Goal: Task Accomplishment & Management: Use online tool/utility

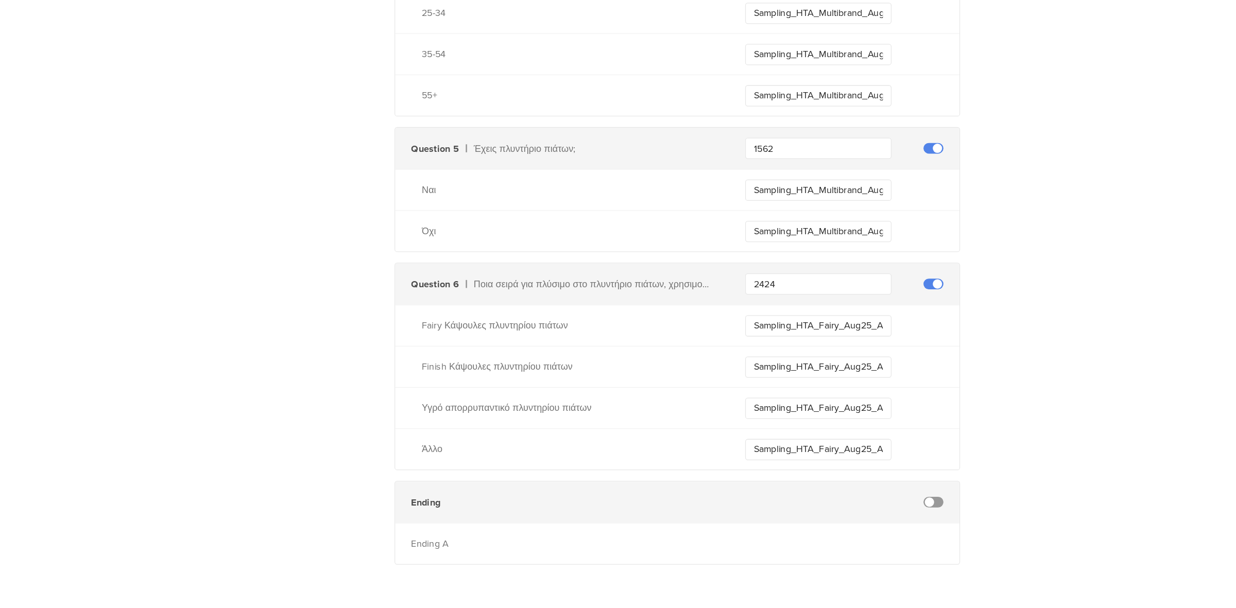
click at [749, 385] on input "Sampling_HTA_Fairy_Aug25_ADW_Fairy" at bounding box center [746, 389] width 113 height 16
click at [758, 386] on input "Sampling_HTA_Fairy_Aug25_ADW_Fairy" at bounding box center [746, 389] width 113 height 16
click at [758, 386] on input "Sampling_HTA_Multibrand_Aug25_ADW_Fairy" at bounding box center [746, 389] width 113 height 16
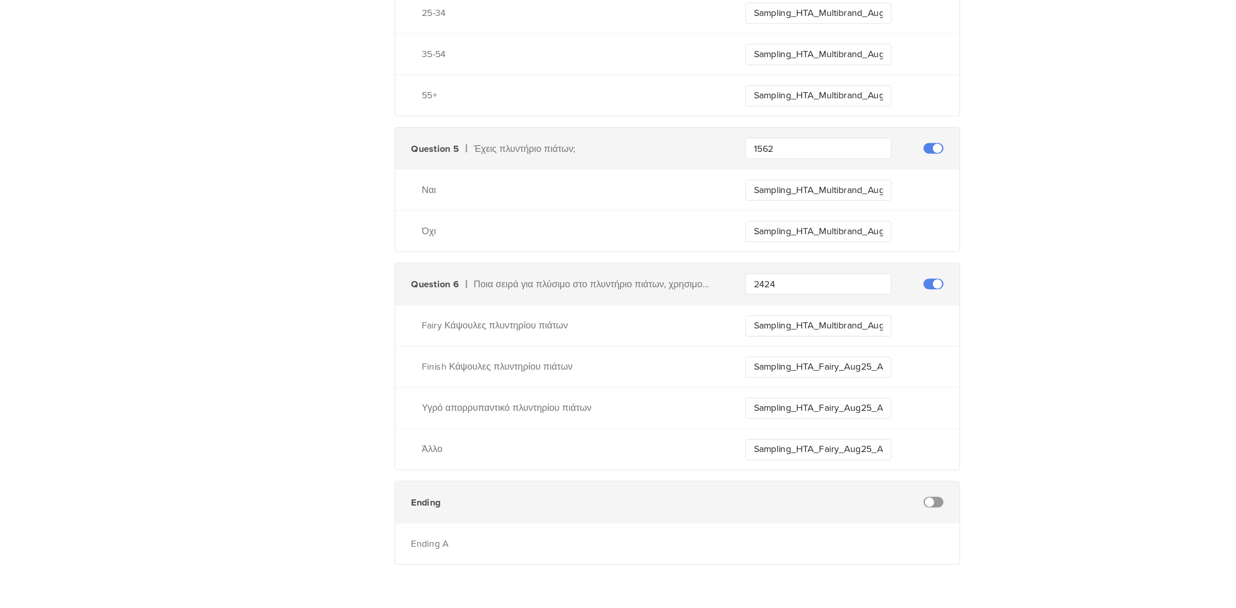
click at [758, 386] on input "Sampling_HTA_Multibrand_Aug25_ADW_Fairy" at bounding box center [746, 389] width 113 height 16
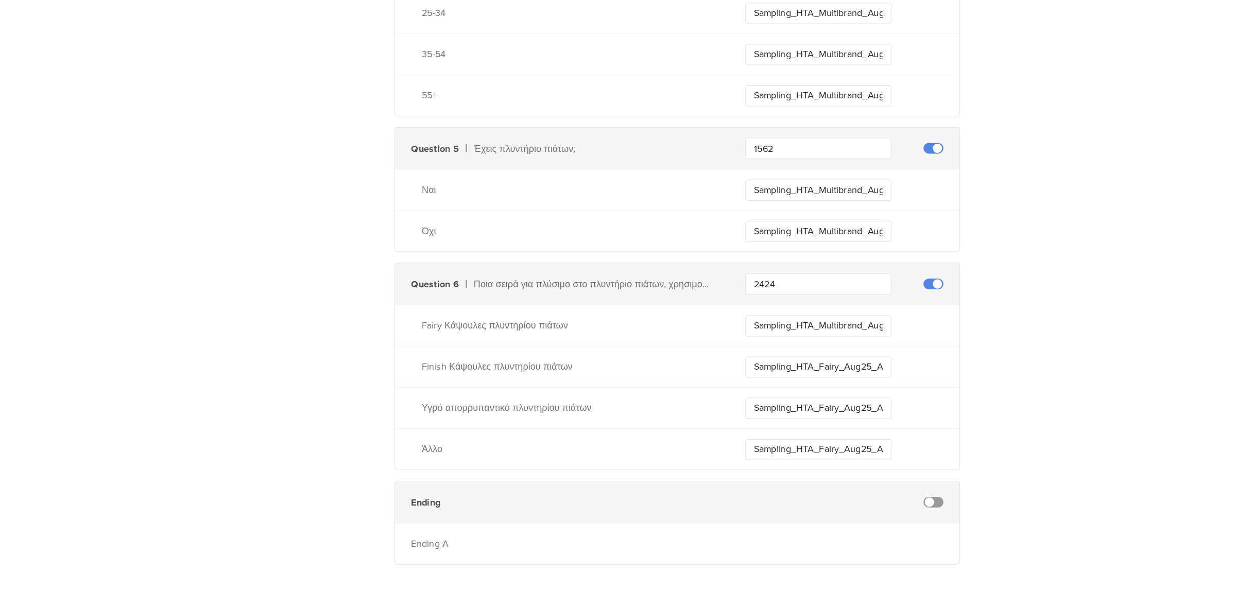
click at [758, 386] on input "Sampling_HTA_Multibrand_Aug25_ADW_Fairy" at bounding box center [746, 389] width 113 height 16
click at [774, 385] on input "Sampling_HTA_Multibrand_Aug25_ADW_Fairy" at bounding box center [746, 389] width 113 height 16
type input "Sampling_HTA_Multibrand_Aug25_ADW_Fairy"
click at [756, 422] on input "Sampling_HTA_Fairy_Aug25_ADW_Finish" at bounding box center [746, 421] width 113 height 16
paste input "Multibrand"
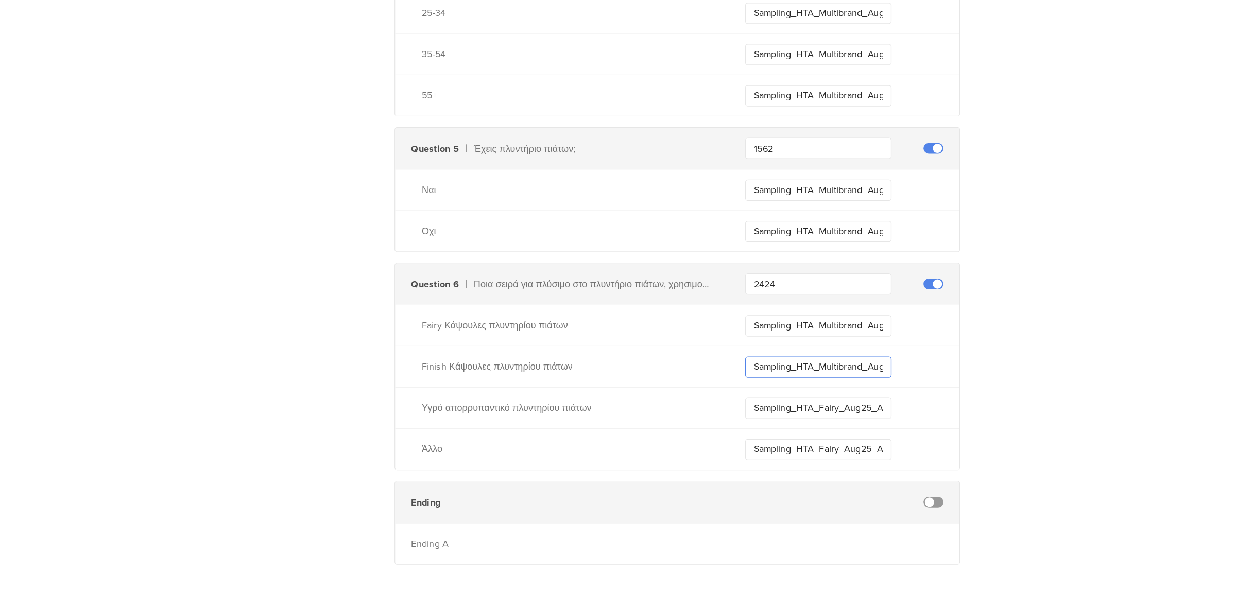
type input "Sampling_HTA_Multibrand_Aug25_ADW_Finish"
click at [757, 451] on input "Sampling_HTA_Fairy_Aug25_ADW_Liquid" at bounding box center [746, 453] width 113 height 16
paste input "Multibrand"
type input "Sampling_HTA_Multibrand_Aug25_ADW_Liquid"
click at [756, 482] on input "Sampling_HTA_Fairy_Aug25_ADW_Other" at bounding box center [746, 485] width 113 height 16
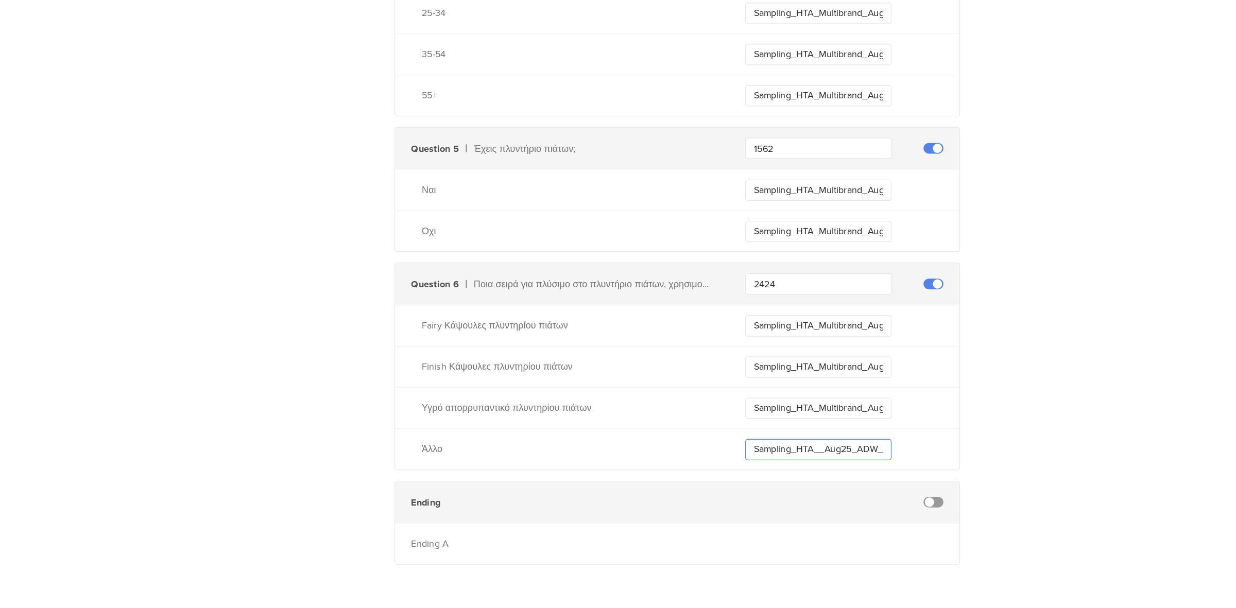
paste input "Multibrand"
type input "Sampling_HTA_Multibrand_Aug25_ADW_Other"
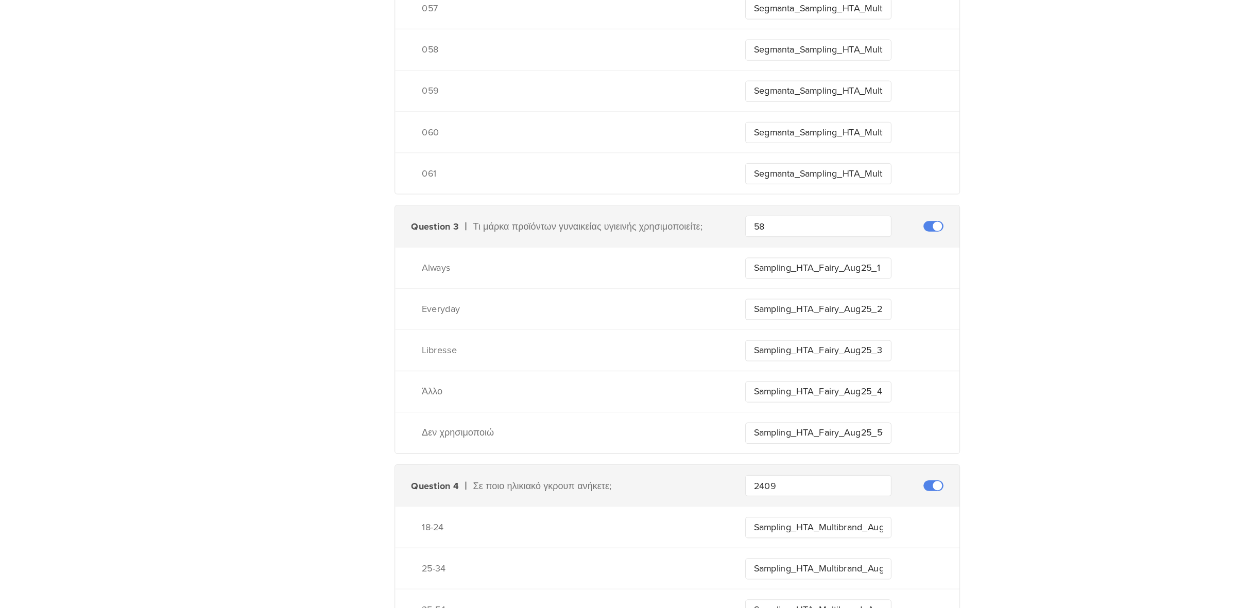
scroll to position [2274, 0]
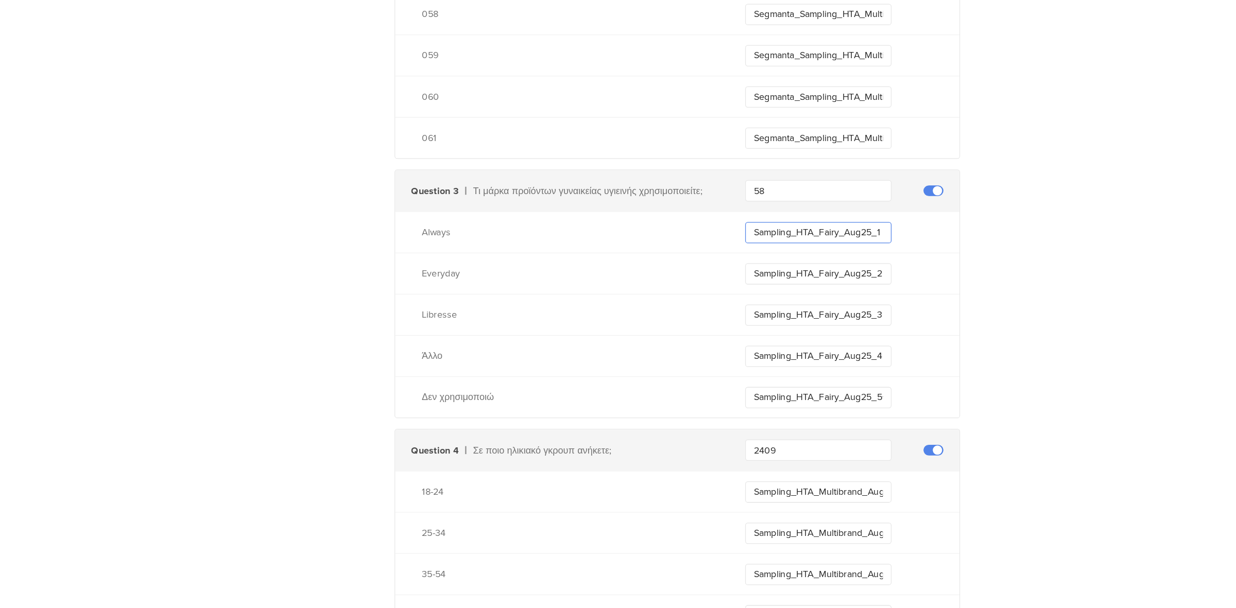
click at [758, 317] on input "Sampling_HTA_Fairy_Aug25_1" at bounding box center [746, 317] width 113 height 16
type input "Sampling_HTA_Fairy_Aug25_1"
type input "Sampling_HTA__Aug25_ADW_Other"
click at [758, 317] on input "Sampling_HTA_Fairy_Aug25_1" at bounding box center [746, 317] width 113 height 16
paste input "Multibrand"
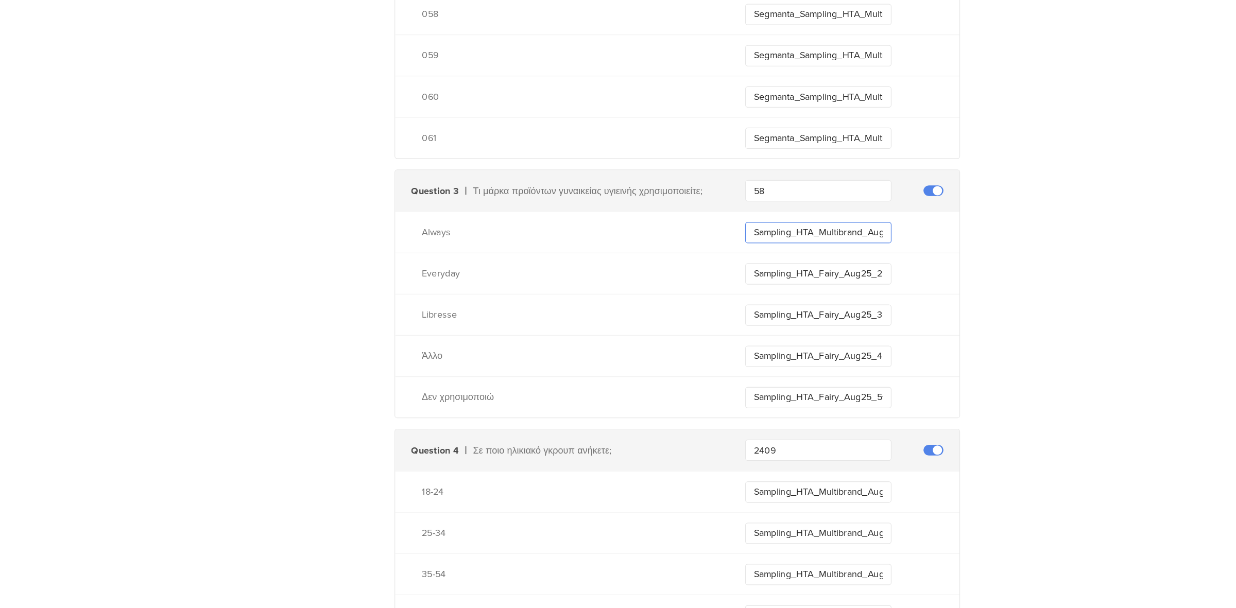
type input "Sampling_HTA_Multibrand_Aug25_1"
click at [756, 351] on input "Sampling_HTA_Fairy_Aug25_2" at bounding box center [746, 349] width 113 height 16
paste input "Multibrand"
type input "Sampling_HTA_Multibrand_Aug25_2"
click at [758, 378] on input "Sampling_HTA_Fairy_Aug25_3" at bounding box center [746, 381] width 113 height 16
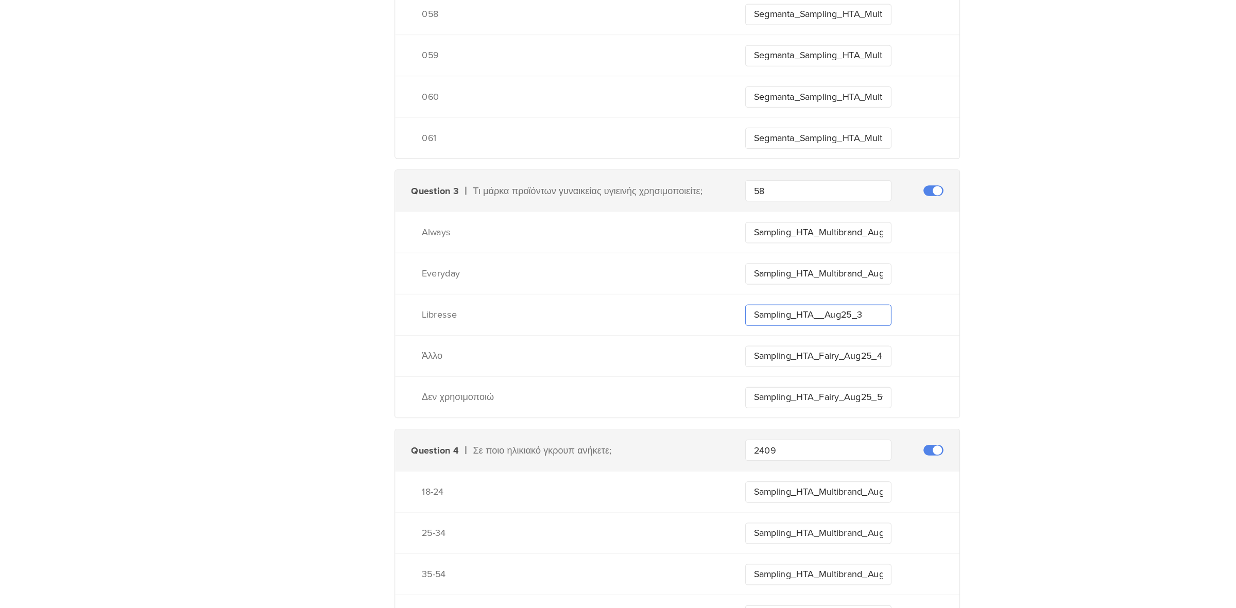
paste input "Multibrand"
type input "Sampling_HTA_Multibrand_Aug25_3"
click at [758, 413] on input "Sampling_HTA_Fairy_Aug25_4" at bounding box center [746, 413] width 113 height 16
paste input "Multibrand"
type input "Sampling_HTA_Multibrand_Aug25_4"
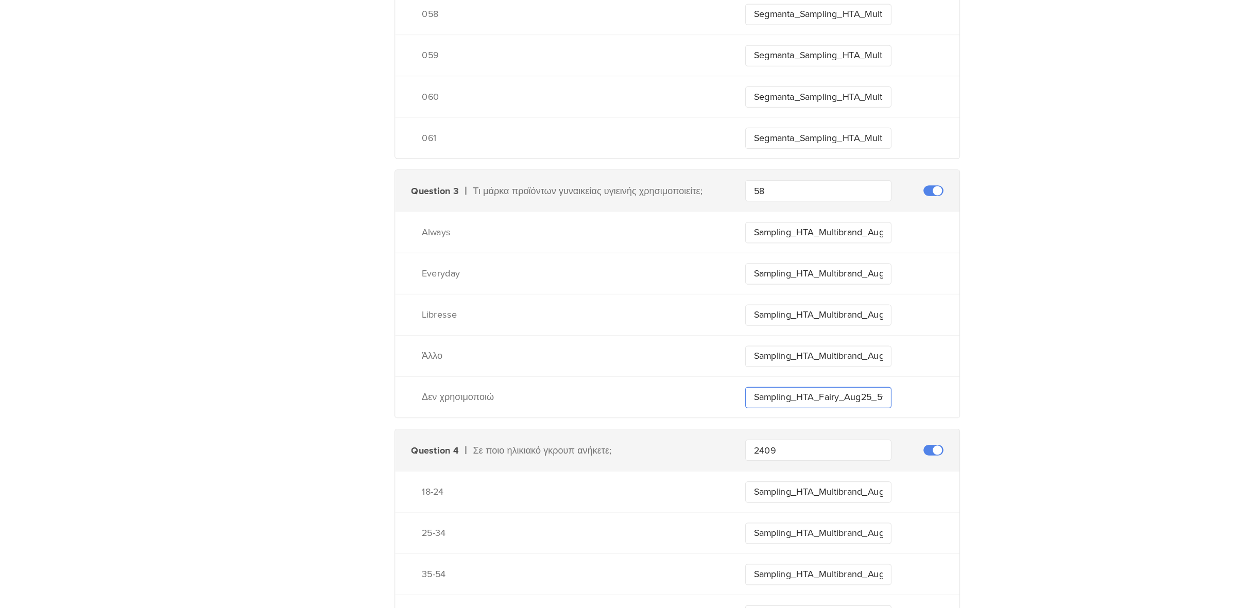
click at [757, 447] on input "Sampling_HTA_Fairy_Aug25_5+" at bounding box center [746, 445] width 113 height 16
paste input "Multibrand"
type input "Sampling_HTA_Multibrand_Aug25_5+"
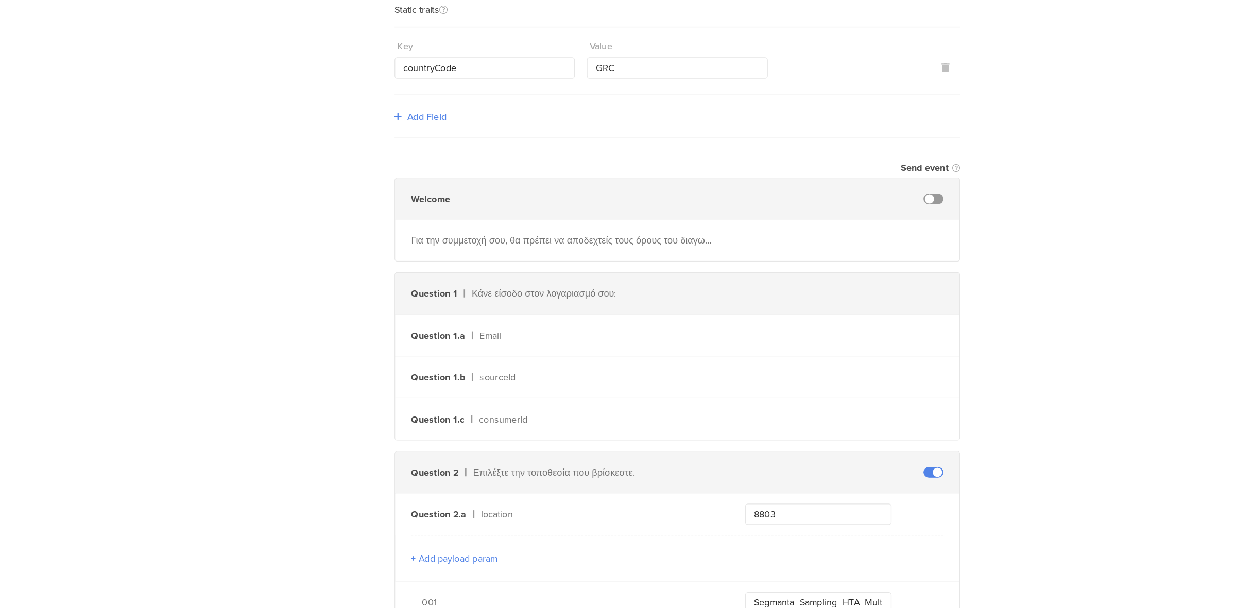
scroll to position [0, 0]
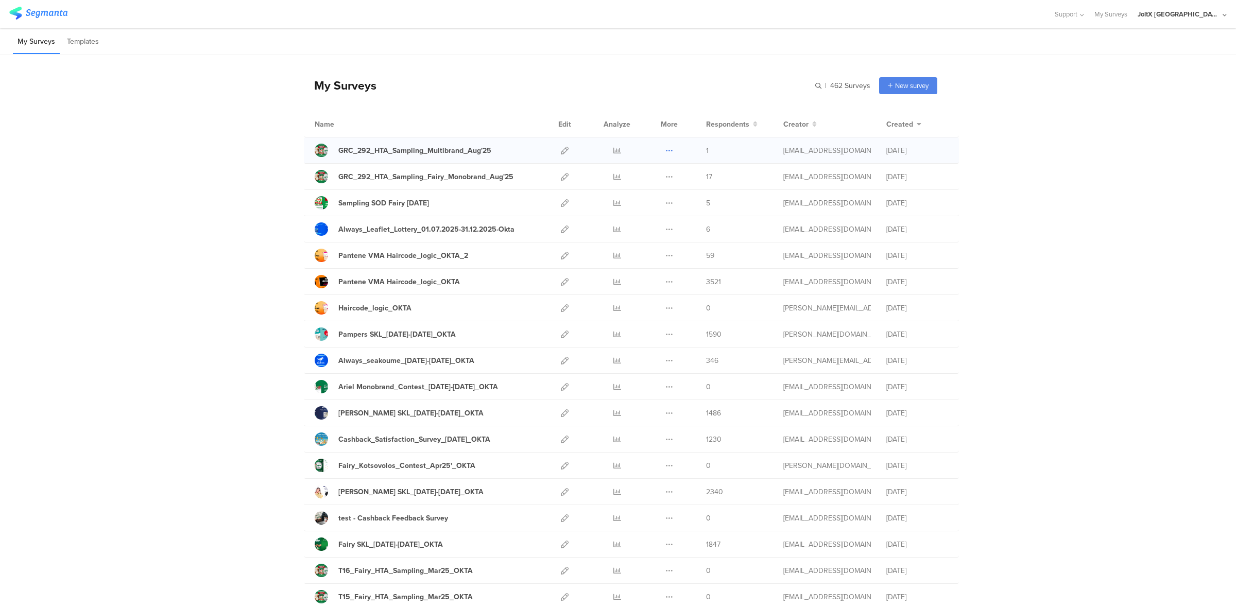
click at [665, 147] on icon at bounding box center [669, 151] width 8 height 8
click at [649, 182] on button "Duplicate" at bounding box center [648, 176] width 57 height 19
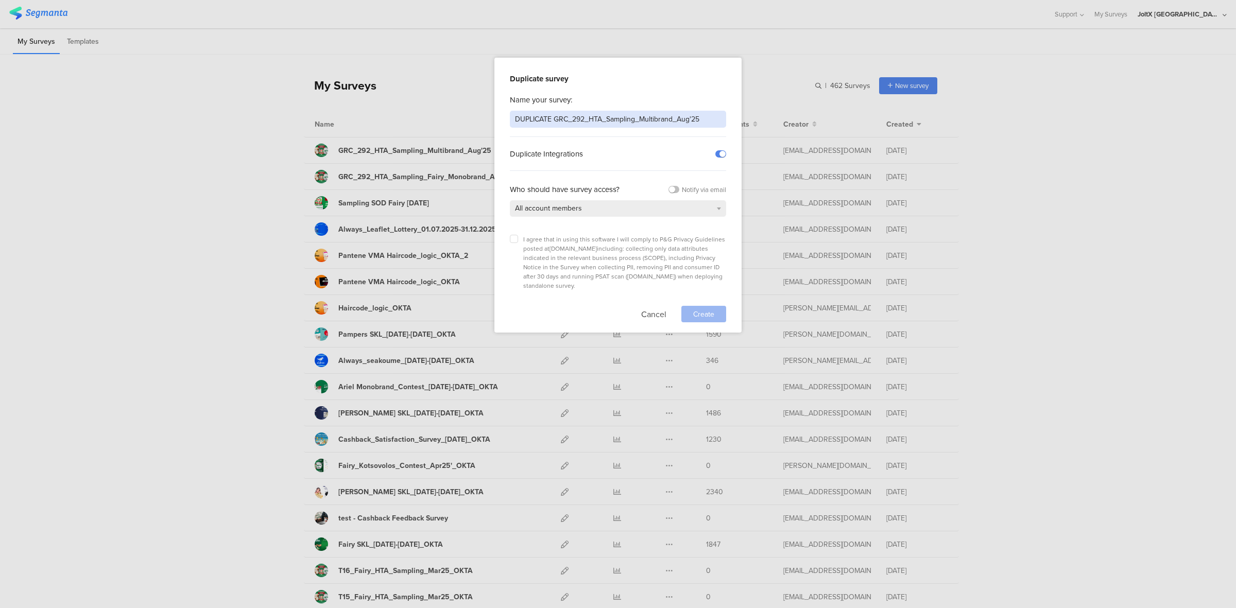
click at [553, 115] on input "DUPLICATE GRC_292_HTA_Sampling_Multibrand_Aug'25" at bounding box center [618, 119] width 216 height 17
click at [635, 118] on input "GRC_292_HTA_Sampling_Multibrand_Aug'25" at bounding box center [618, 119] width 216 height 17
type input "GRC_292_HTA_Sampling_Always_Monobrand_Aug'25"
click at [513, 238] on icon at bounding box center [514, 239] width 4 height 4
click at [0, 0] on input "checkbox" at bounding box center [0, 0] width 0 height 0
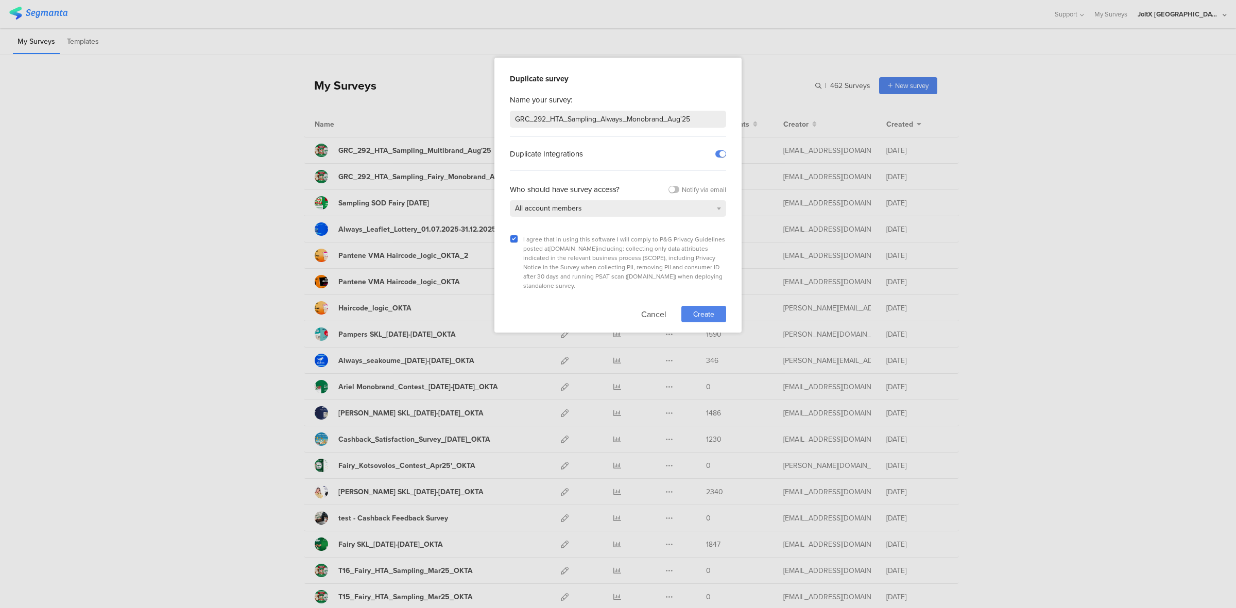
click at [703, 309] on span "Create" at bounding box center [703, 314] width 21 height 11
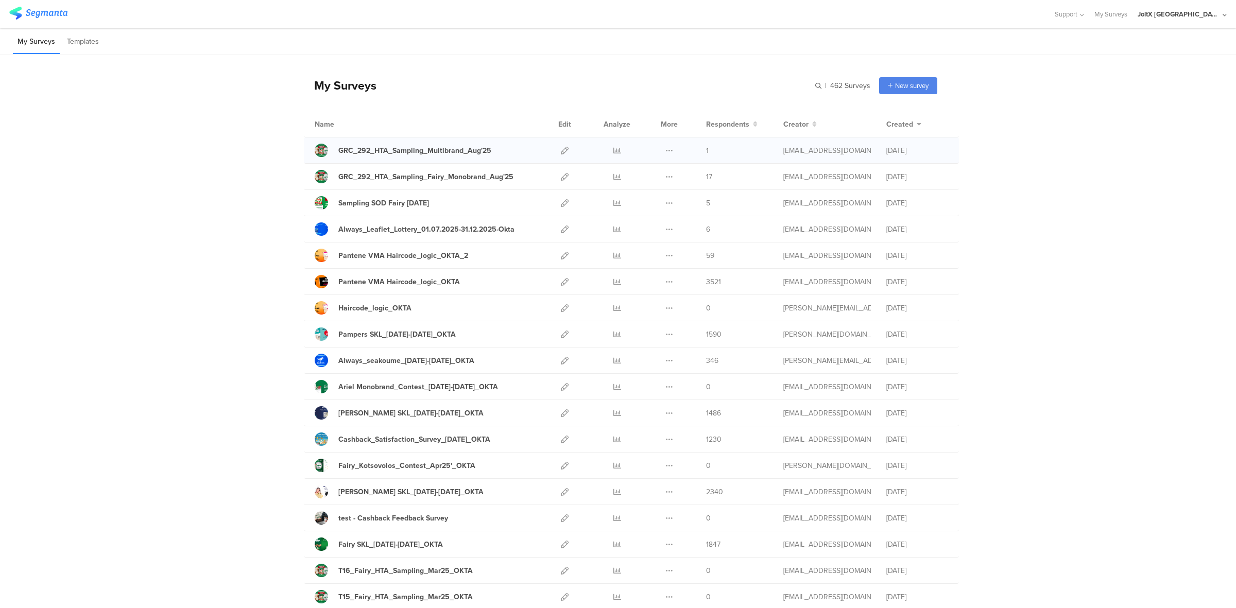
click at [668, 151] on div "Duplicate Export" at bounding box center [669, 150] width 22 height 26
click at [665, 149] on icon at bounding box center [669, 151] width 8 height 8
click at [651, 173] on button "Duplicate" at bounding box center [648, 176] width 57 height 19
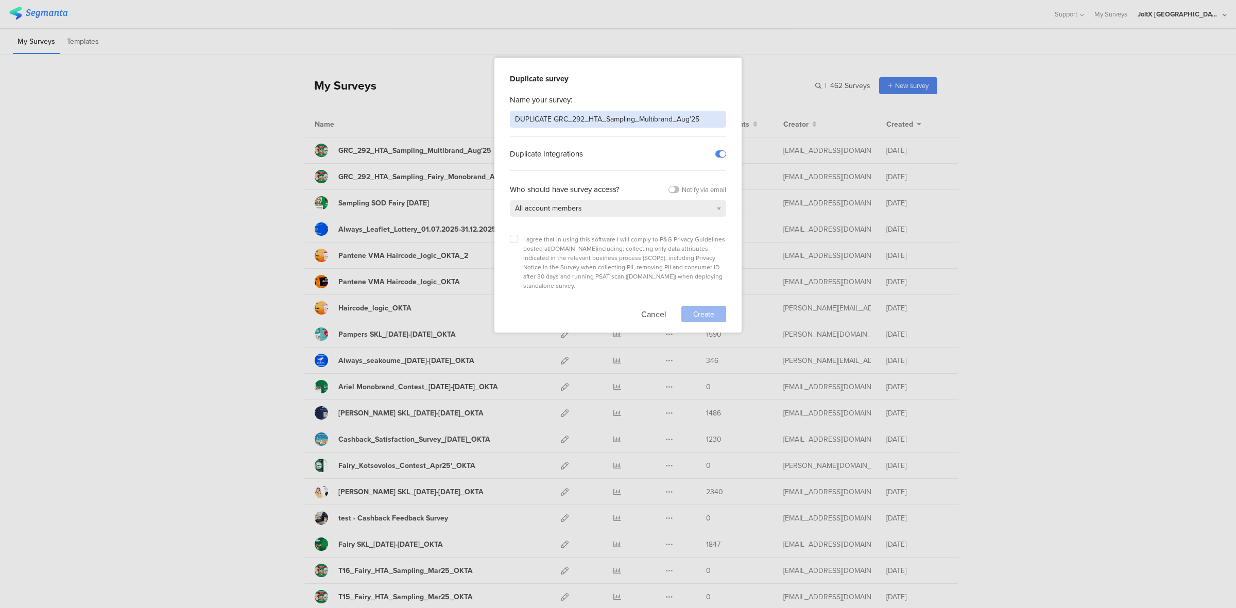
drag, startPoint x: 553, startPoint y: 116, endPoint x: 466, endPoint y: 107, distance: 87.5
click at [466, 107] on div "Duplicate survey Name your survey: DUPLICATE GRC_292_HTA_Sampling_Multibrand_Au…" at bounding box center [618, 304] width 1236 height 608
click at [634, 121] on input "GRC_292_HTA_Sampling_Multibrand_Aug'25" at bounding box center [618, 119] width 216 height 17
type input "GRC_292_HTA_Sampling_Always_Monobrand_Aug'25"
click at [512, 239] on icon at bounding box center [514, 239] width 4 height 4
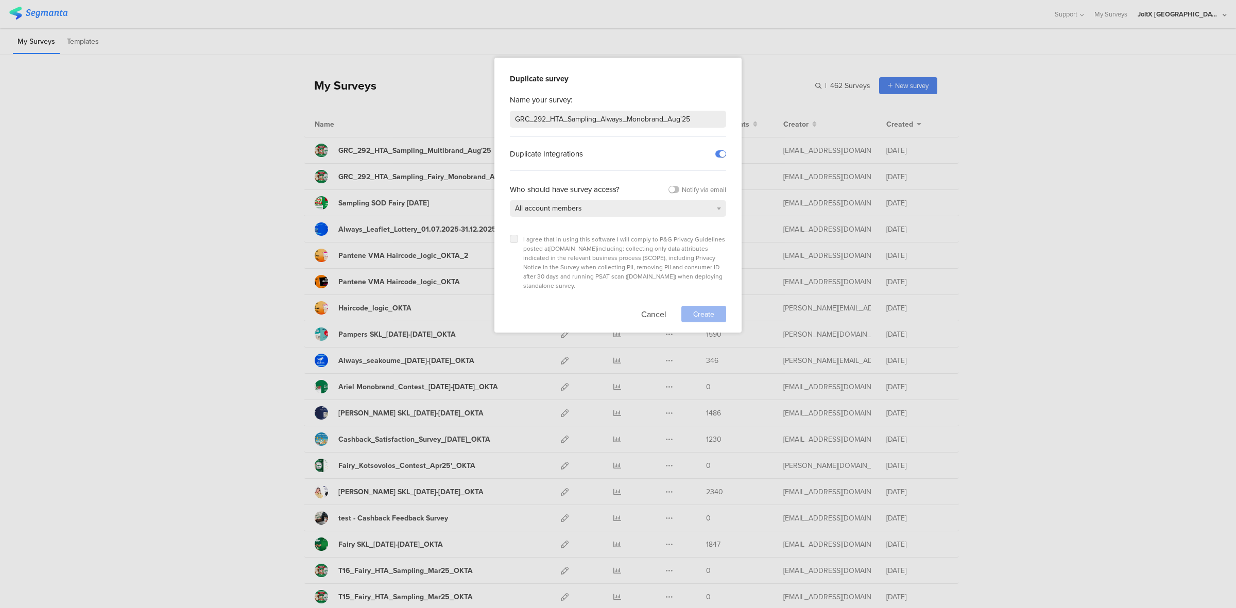
click at [0, 0] on input "checkbox" at bounding box center [0, 0] width 0 height 0
click at [706, 309] on span "Create" at bounding box center [703, 314] width 21 height 11
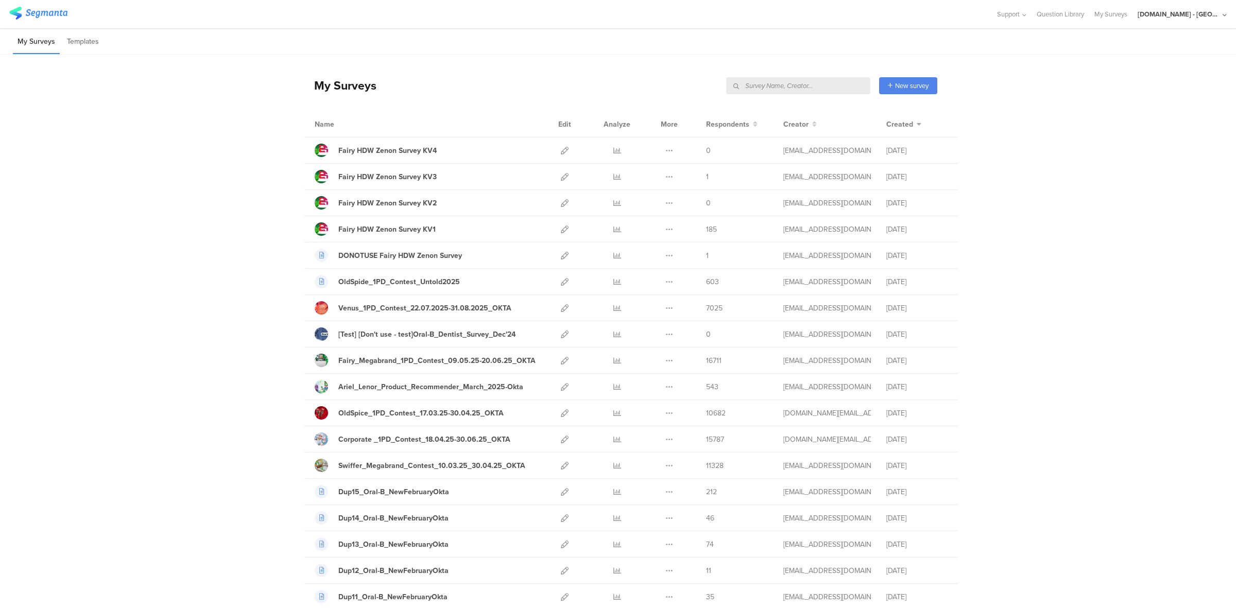
click at [1183, 18] on div "[DOMAIN_NAME] - [GEOGRAPHIC_DATA]" at bounding box center [1178, 14] width 82 height 10
click at [1124, 61] on div "JoltX [GEOGRAPHIC_DATA] Member" at bounding box center [1165, 67] width 142 height 22
click at [1188, 16] on div "[DOMAIN_NAME] - [GEOGRAPHIC_DATA]" at bounding box center [1178, 14] width 82 height 10
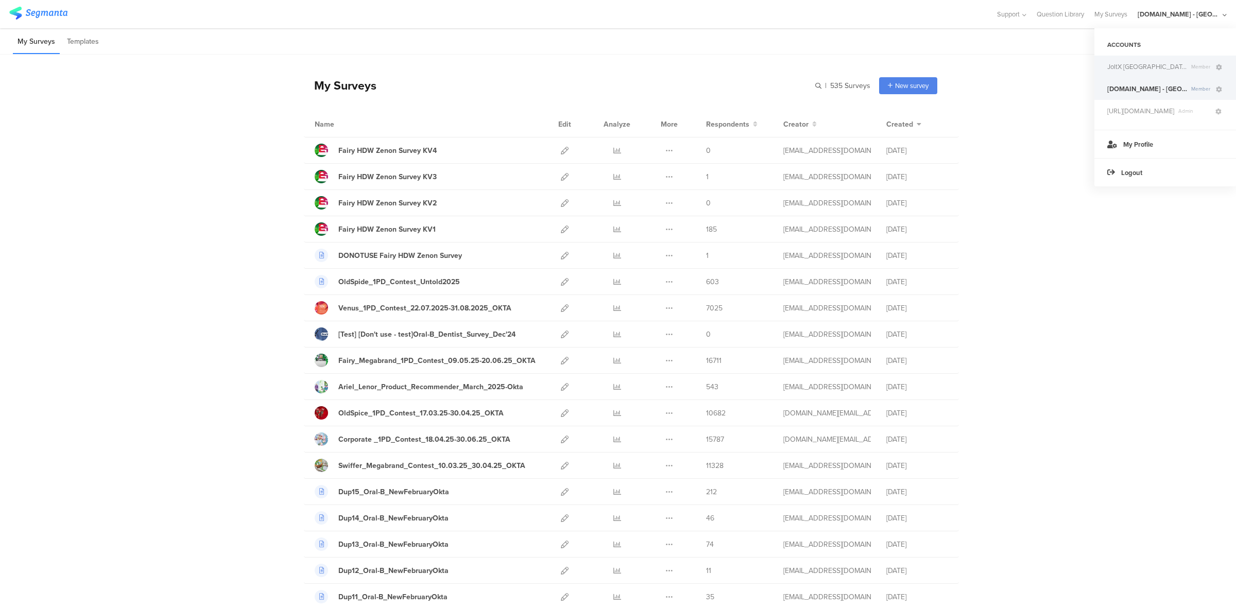
click at [1140, 68] on span "JoltX [GEOGRAPHIC_DATA]" at bounding box center [1147, 67] width 80 height 10
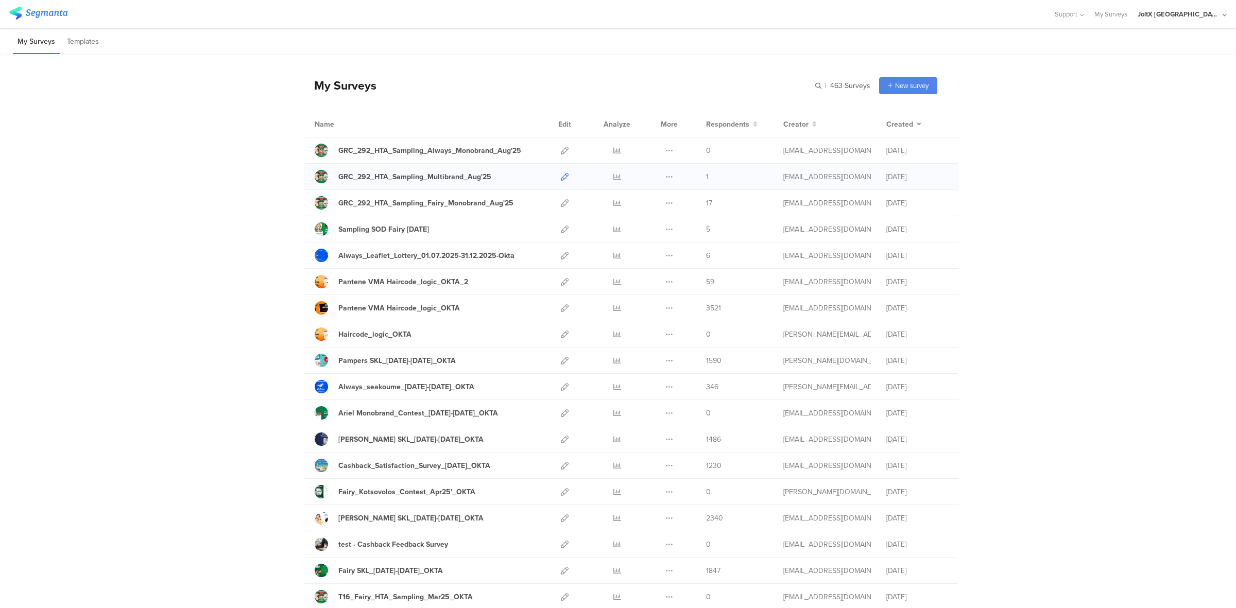
click at [561, 176] on icon at bounding box center [565, 177] width 8 height 8
click at [561, 203] on icon at bounding box center [565, 203] width 8 height 8
click at [561, 170] on link at bounding box center [565, 177] width 8 height 26
click at [561, 153] on icon at bounding box center [565, 151] width 8 height 8
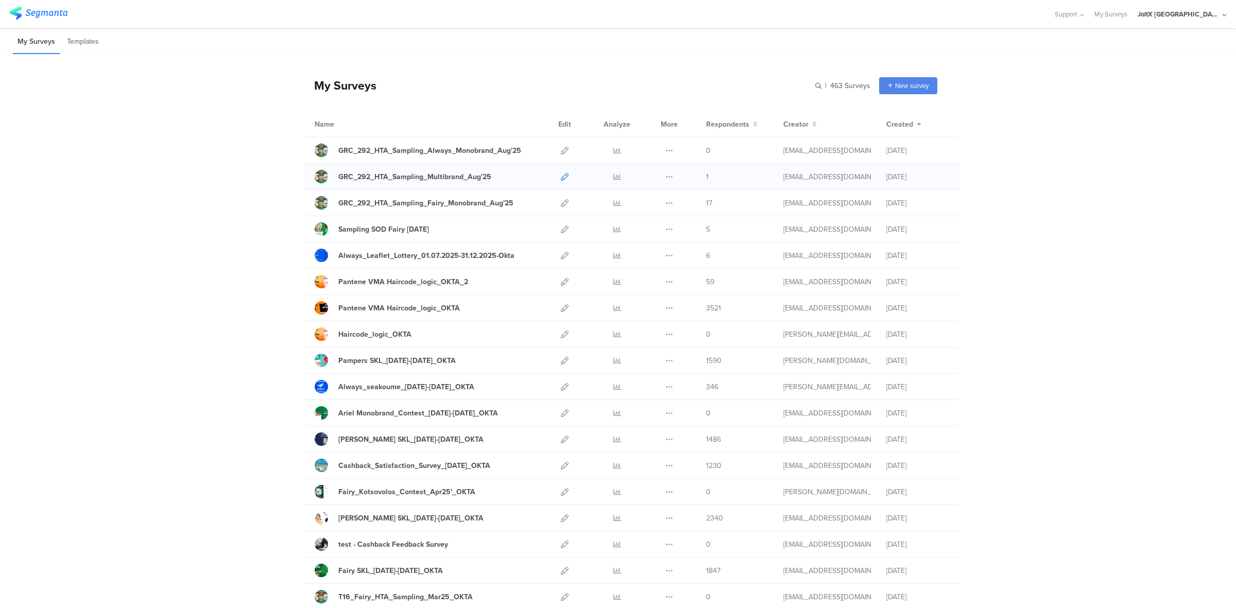
click at [561, 178] on icon at bounding box center [565, 177] width 8 height 8
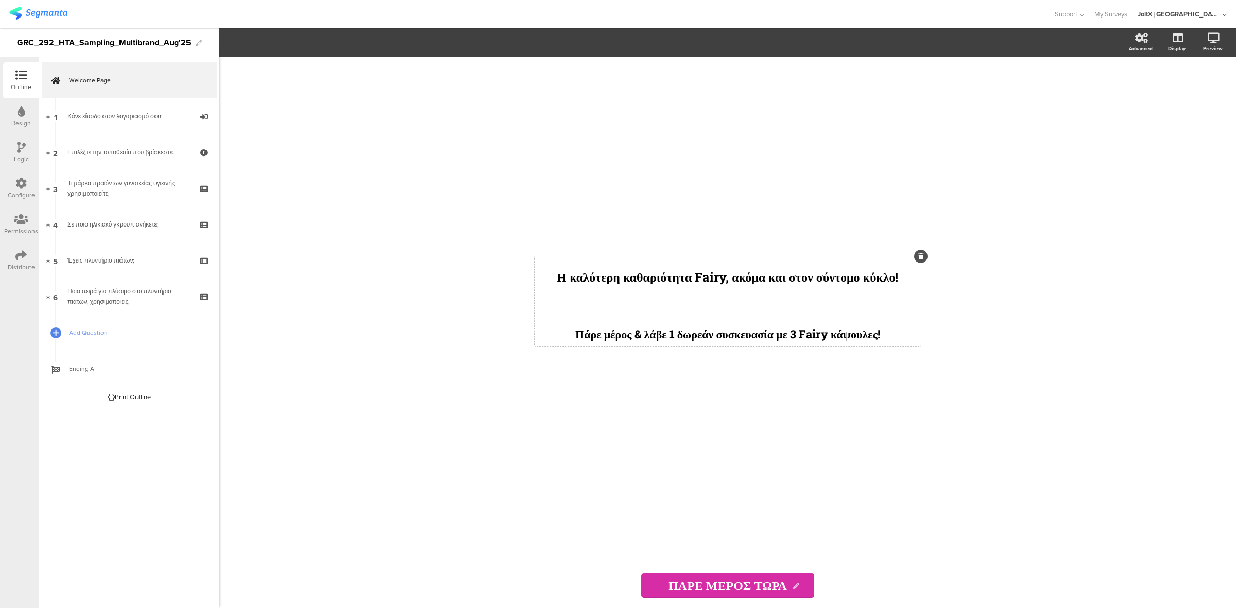
click at [726, 268] on div "Η καλύτερη καθαριότητα Fairy, ακόμα και στον σύντομο κύκλο! Πάρε μέρος & λάβε 1…" at bounding box center [727, 301] width 386 height 90
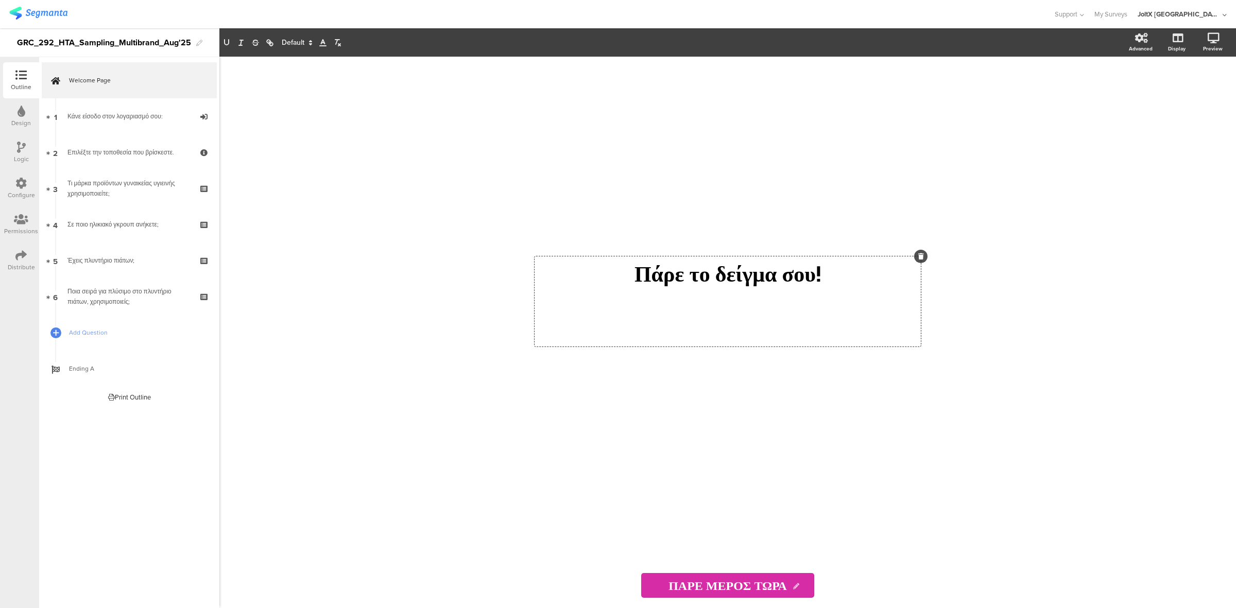
click at [756, 335] on p at bounding box center [727, 330] width 381 height 28
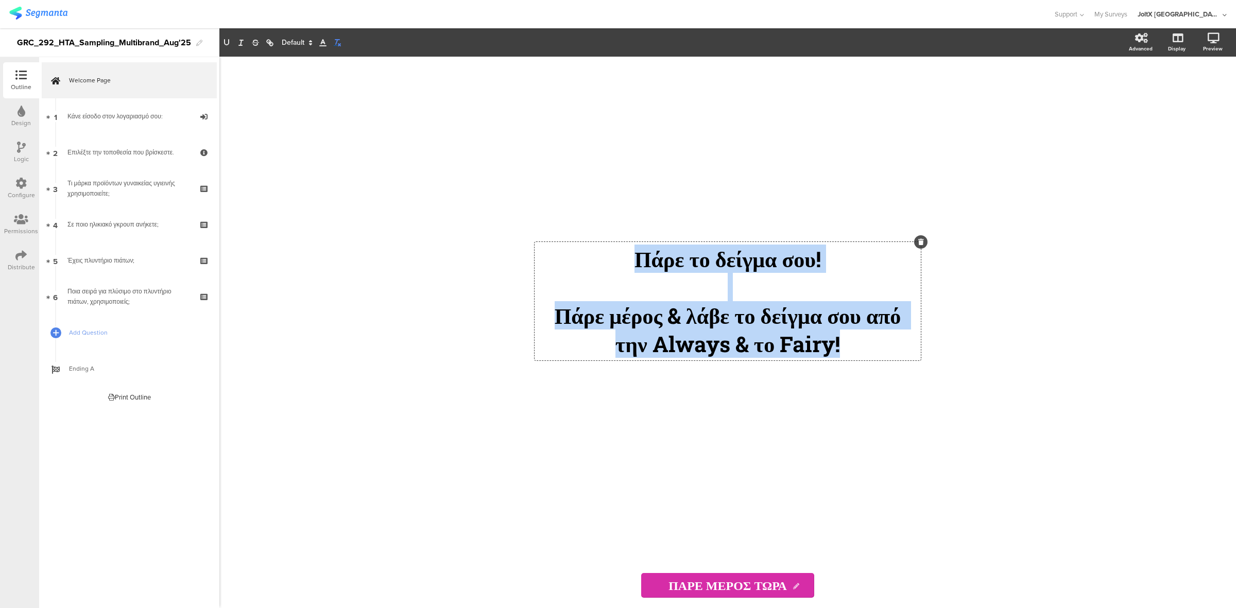
click at [335, 40] on line "button" at bounding box center [337, 40] width 4 height 0
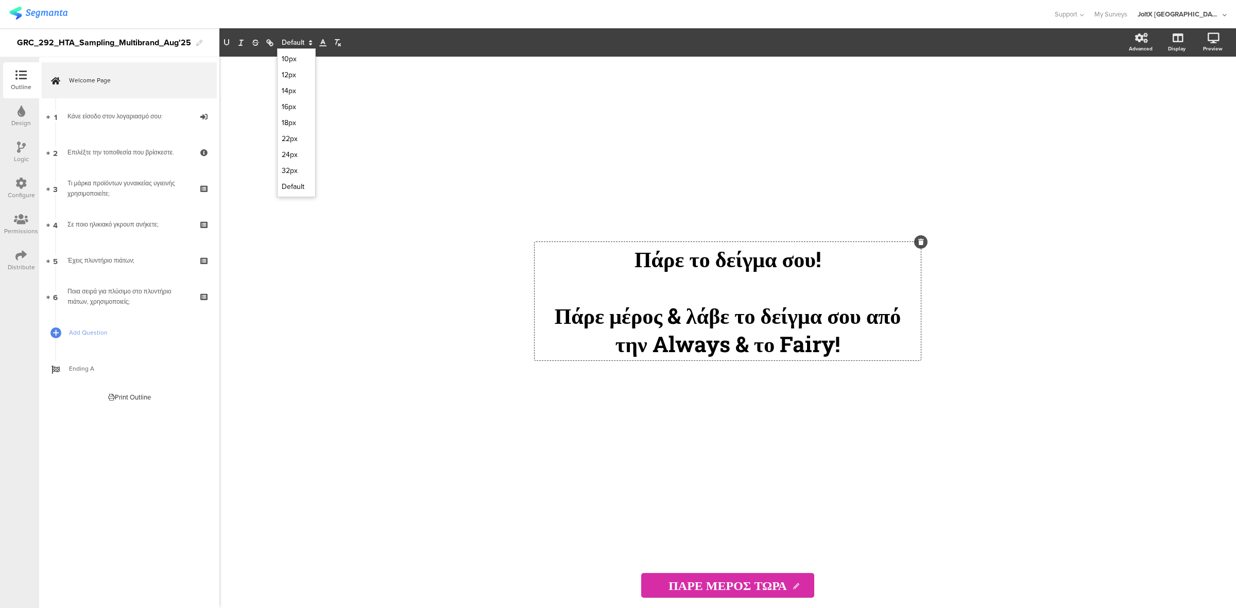
click at [297, 40] on span at bounding box center [296, 43] width 39 height 12
click at [289, 168] on span at bounding box center [296, 171] width 29 height 16
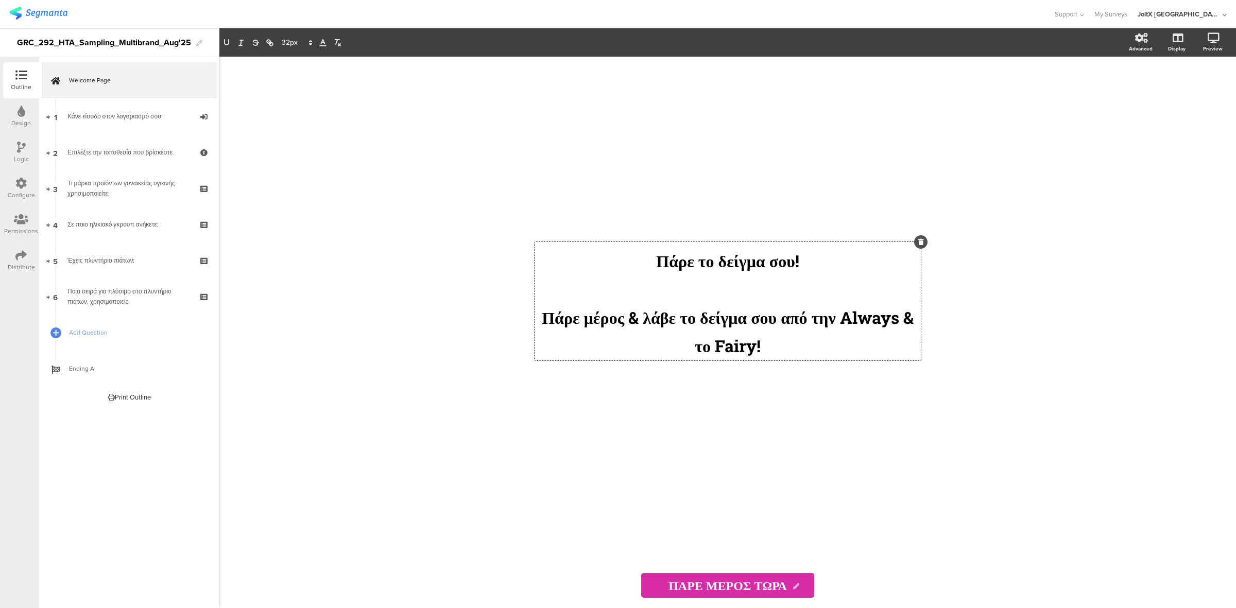
click at [534, 302] on div "Πάρε το δείγμα σου! Πάρε μέρος & λάβε το δείγμα σου από την Always & το Fairy! …" at bounding box center [727, 301] width 386 height 118
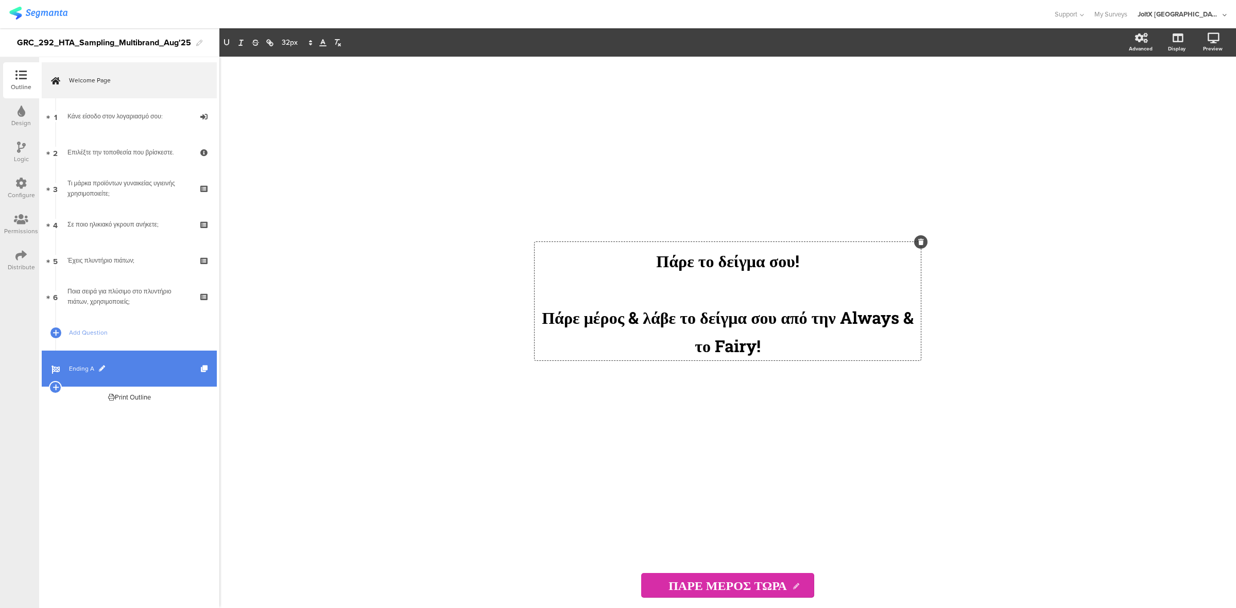
click at [130, 361] on link "Ending A" at bounding box center [129, 369] width 175 height 36
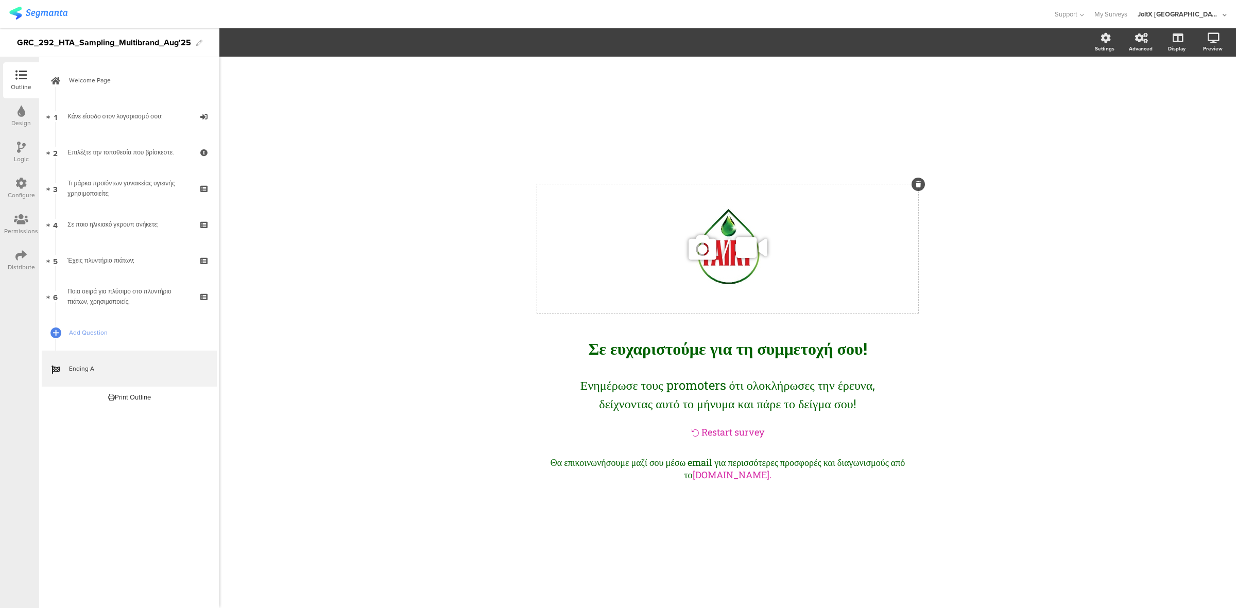
click at [915, 181] on icon at bounding box center [918, 184] width 6 height 6
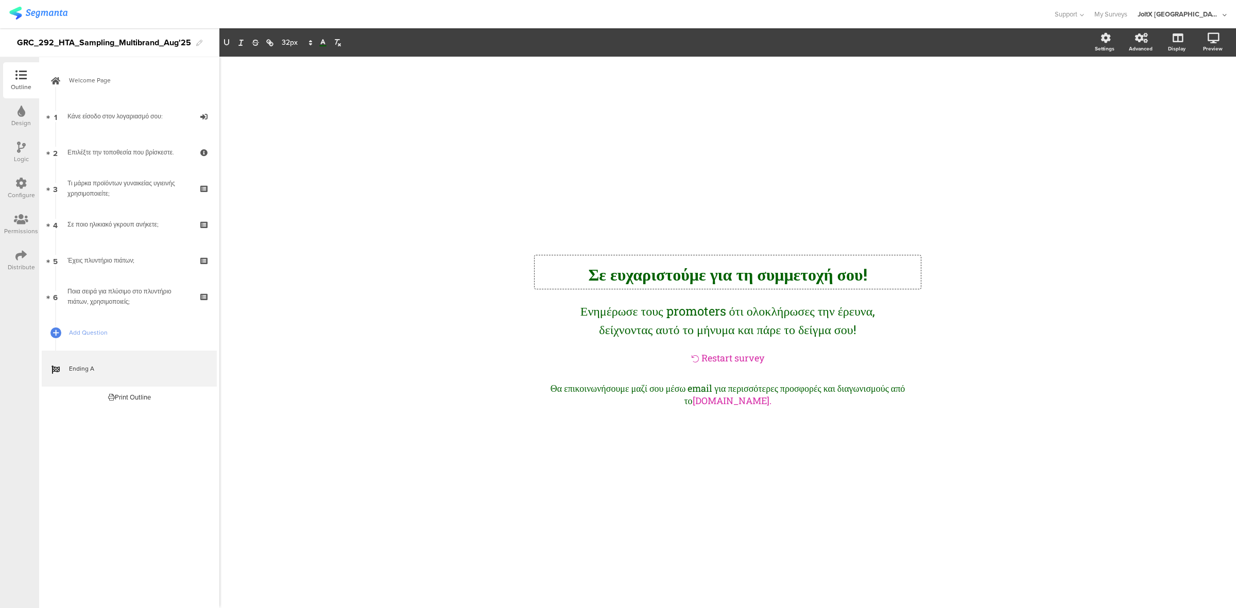
click at [780, 261] on div "Σε ευχαρ﻿ιστούμε για τη συμμετοχή σου! Σε ευχαρ﻿ιστούμε για τη συμμετοχή σου! Σ…" at bounding box center [727, 271] width 386 height 33
click at [919, 255] on div "Type a heading here..." at bounding box center [727, 271] width 386 height 33
click at [899, 260] on p at bounding box center [727, 272] width 381 height 28
click at [780, 328] on div "Ενημέρωσε τους promoters ότι ολοκλήρωσες την έρευνα, δείχνοντας αυτό το μήνυμα …" at bounding box center [727, 320] width 314 height 42
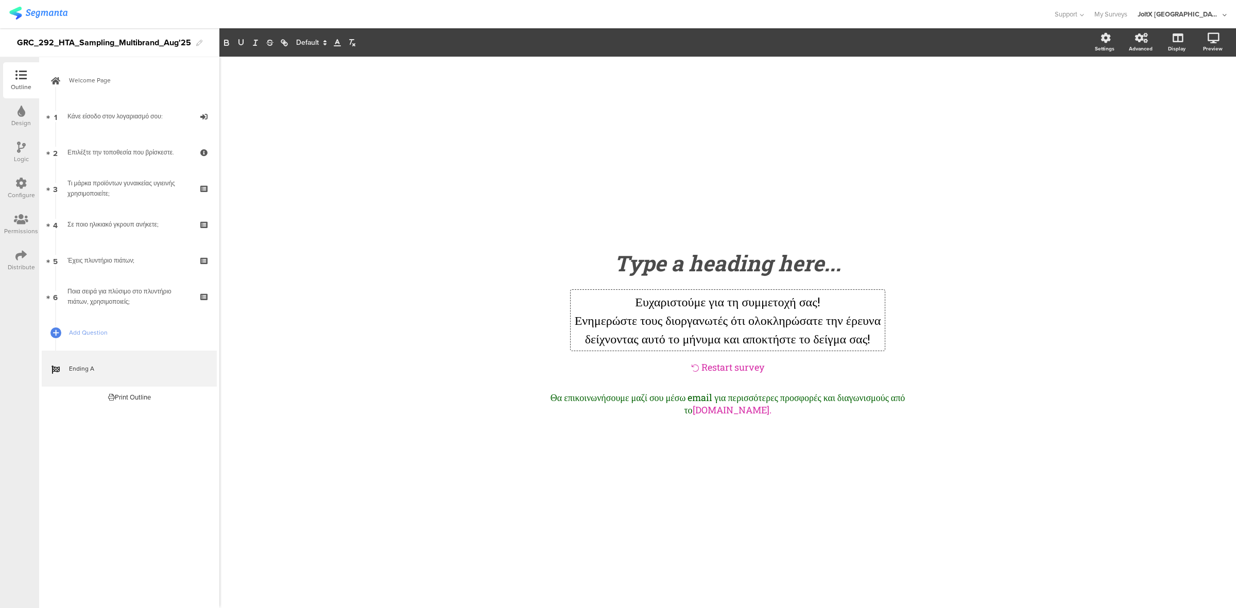
drag, startPoint x: 838, startPoint y: 287, endPoint x: 595, endPoint y: 286, distance: 243.0
click at [595, 292] on p "Ευχαριστούμε για τη συμμετοχή σας!" at bounding box center [727, 301] width 309 height 19
copy p "Ευχαριστούμε για τη συμμετοχή σας!"
click at [581, 311] on p "Ενημερώστε τους διοργανωτές ότι ολοκληρώσατε την έρευνα δείχνοντας αυτό το μήνυ…" at bounding box center [727, 329] width 309 height 37
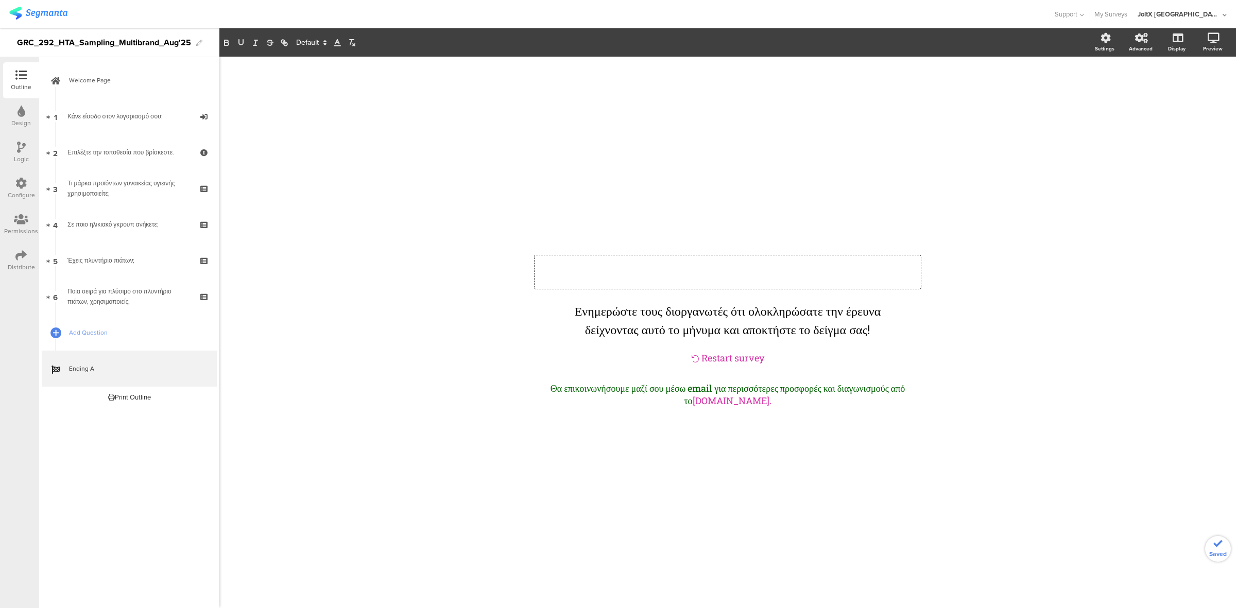
click at [722, 272] on div "Type a heading here..." at bounding box center [727, 271] width 386 height 33
click at [688, 481] on div "/ Ευχαριστούμε για τη συμμετοχή σας! Ευχαριστούμε για τη συμμετοχή σας! Ενημερώ…" at bounding box center [727, 327] width 432 height 541
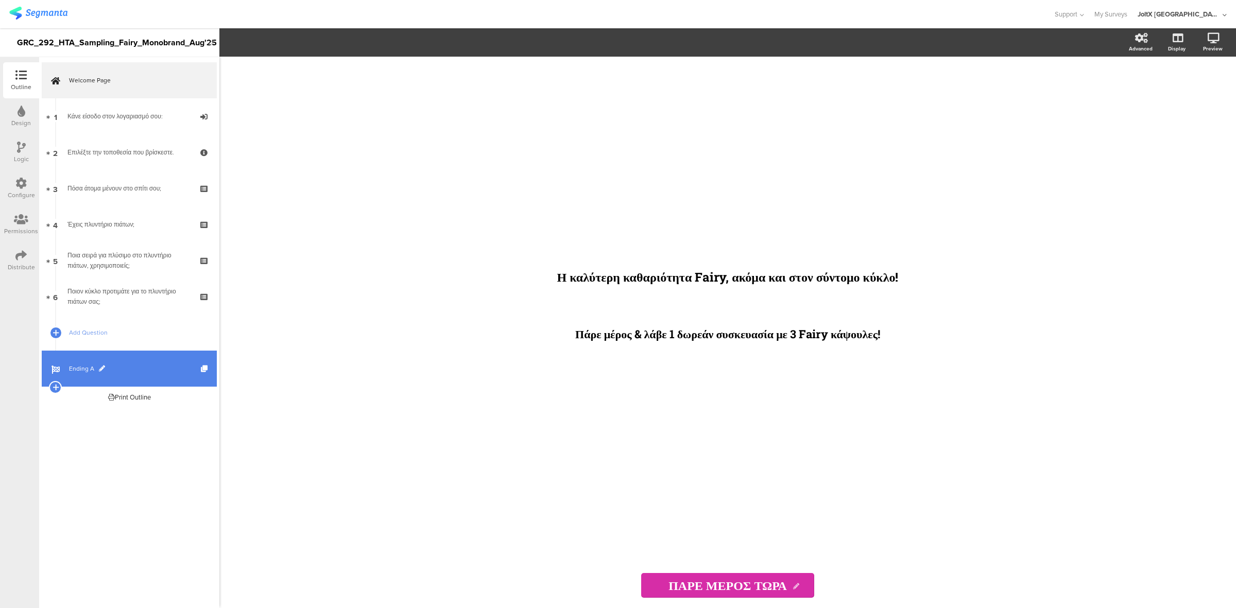
click at [112, 374] on link "Ending A" at bounding box center [129, 369] width 175 height 36
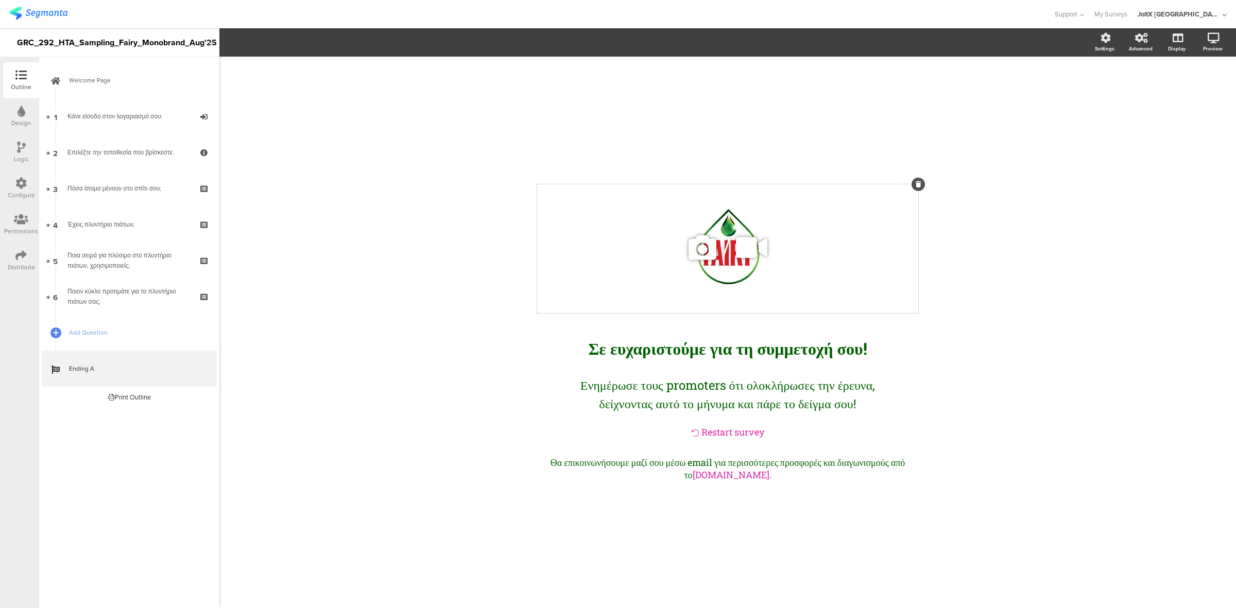
click at [917, 181] on icon at bounding box center [918, 184] width 6 height 6
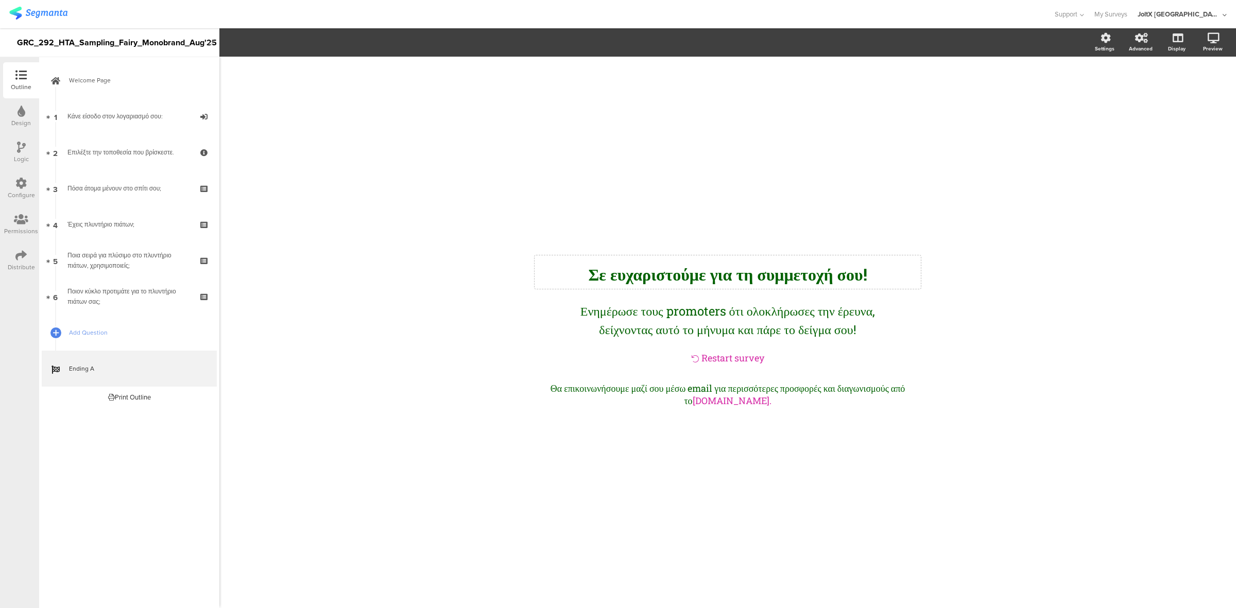
click at [796, 268] on div "Σε ευχαρ﻿ιστούμε για τη συμμετοχή σου! Σε ευχαρ﻿ιστούμε για τη συμμετοχή σου!" at bounding box center [727, 271] width 386 height 33
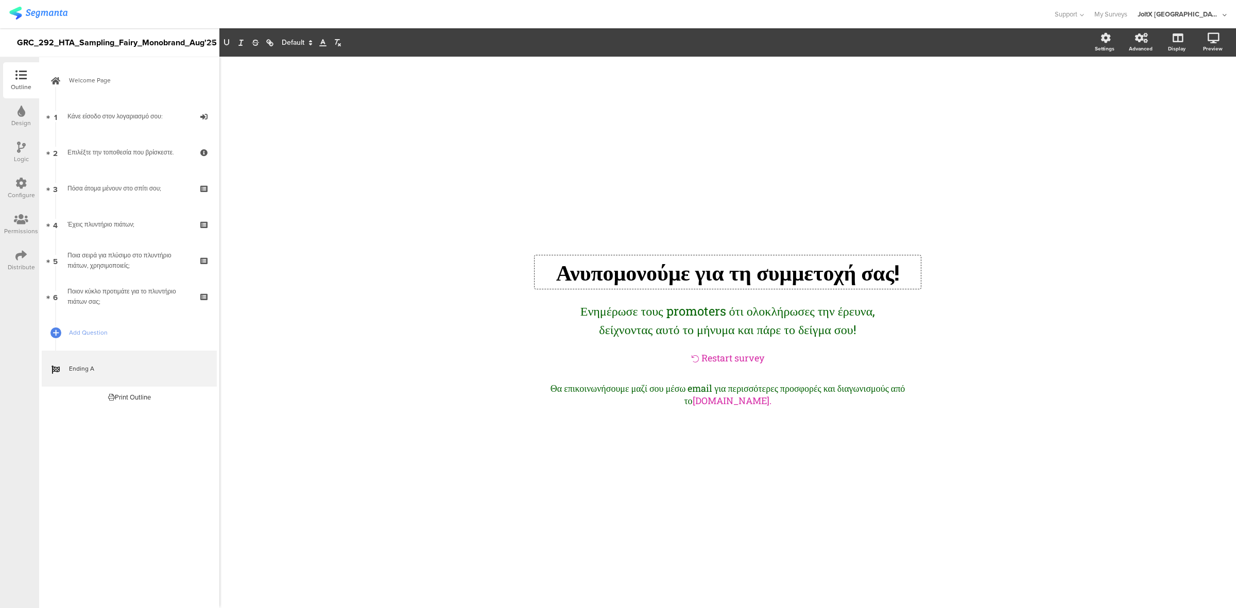
click at [367, 124] on div "/ Ανυπομονούμε για τη συμμετοχή σας! Ανυπομονούμε για τη συμμετοχή σας! Ανυπομο…" at bounding box center [727, 332] width 1016 height 551
click at [694, 260] on div "Ανυπομονούμε για τη συμμετοχή σας! Ανυπομονούμε για τη συμμετοχή σας!" at bounding box center [727, 271] width 386 height 33
click at [307, 37] on span at bounding box center [296, 43] width 39 height 12
click at [294, 164] on span at bounding box center [296, 171] width 29 height 16
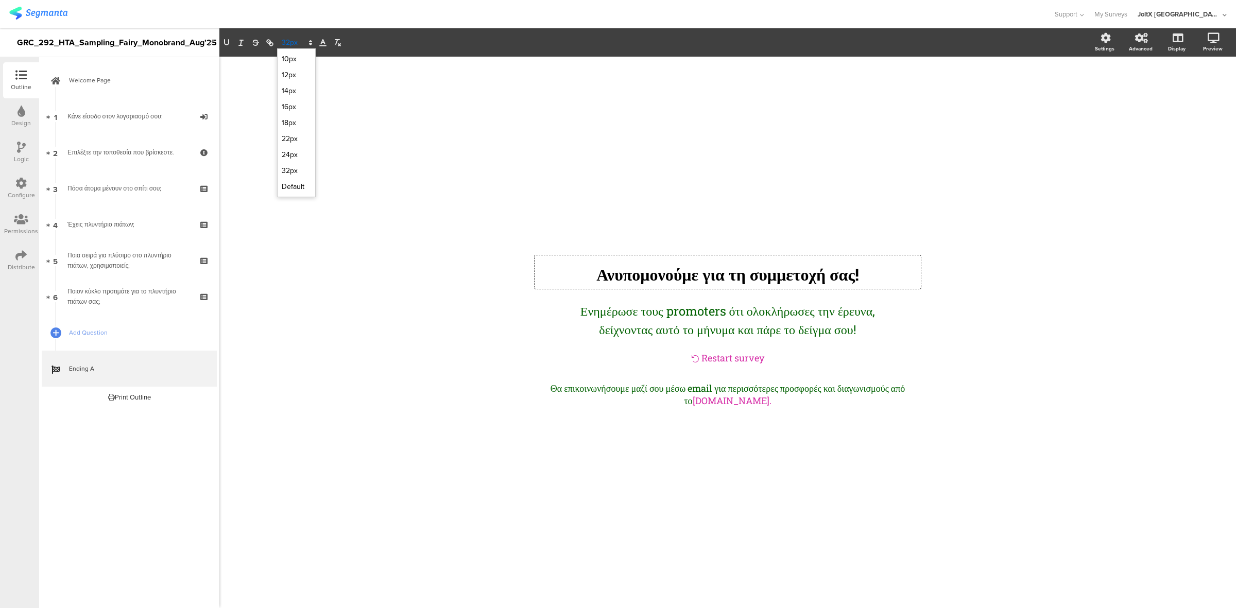
click at [292, 42] on span at bounding box center [296, 43] width 39 height 12
click at [290, 159] on span at bounding box center [296, 155] width 29 height 16
click at [292, 41] on span at bounding box center [296, 43] width 39 height 12
click at [284, 171] on span at bounding box center [296, 171] width 29 height 16
click at [781, 299] on div "Ενημέρωσε τους promoters ότι ολοκλήρωσες την έρευνα, δείχνοντας αυτό το μήνυμα …" at bounding box center [727, 320] width 314 height 42
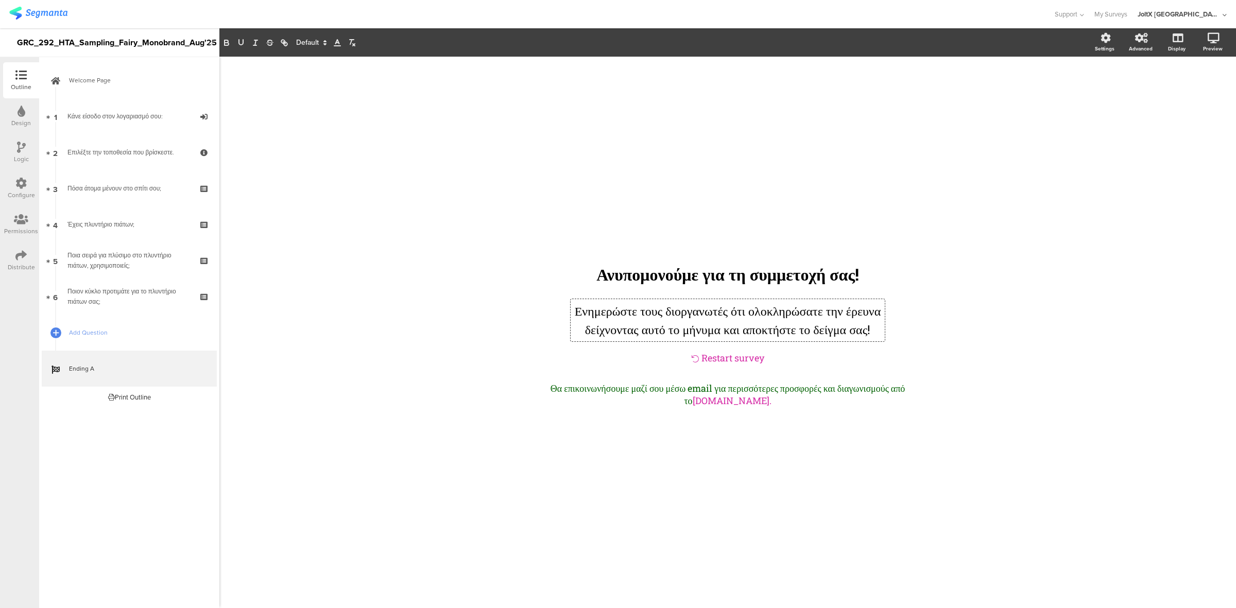
click at [729, 324] on p "Ενημερώστε τους διοργανωτές ότι ολοκληρώσατε την έρευνα δείχνοντας αυτό το μήνυ…" at bounding box center [727, 320] width 309 height 37
click at [333, 44] on icon at bounding box center [337, 42] width 9 height 9
click at [375, 91] on span at bounding box center [379, 86] width 8 height 8
click at [600, 407] on div "Θα επικοινωνήσουμε μαζί σου μέσω email για περισσότερες προσφορές και διαγωνισμ…" at bounding box center [727, 394] width 386 height 30
click at [675, 269] on div "Ανυπομονούμε για τη συμμετοχή σας! Ανυπομονούμε για τη συμμετοχή σας! Ανυπομονο…" at bounding box center [727, 271] width 386 height 33
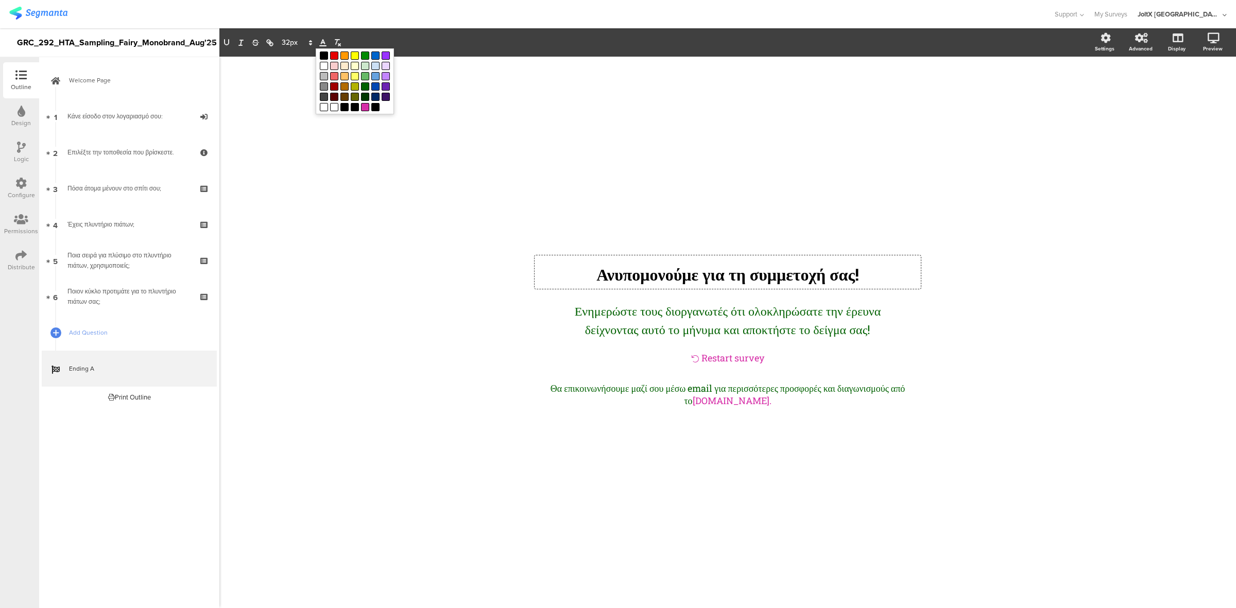
click at [320, 42] on icon at bounding box center [322, 42] width 9 height 9
click at [361, 91] on span at bounding box center [365, 86] width 8 height 8
click at [621, 340] on div "Ενημερώστε τους διοργανωτές ότι ολοκληρώσατε την έρευνα δείχνοντας αυτό το μήνυ…" at bounding box center [727, 320] width 314 height 42
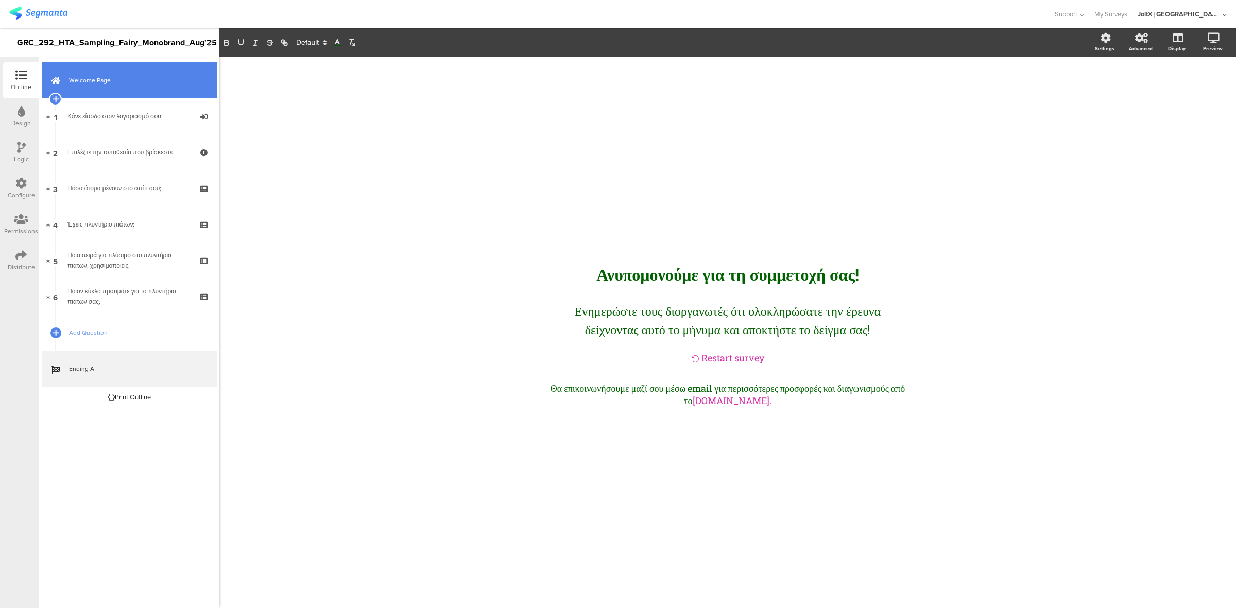
click at [122, 73] on link "Welcome Page" at bounding box center [129, 80] width 175 height 36
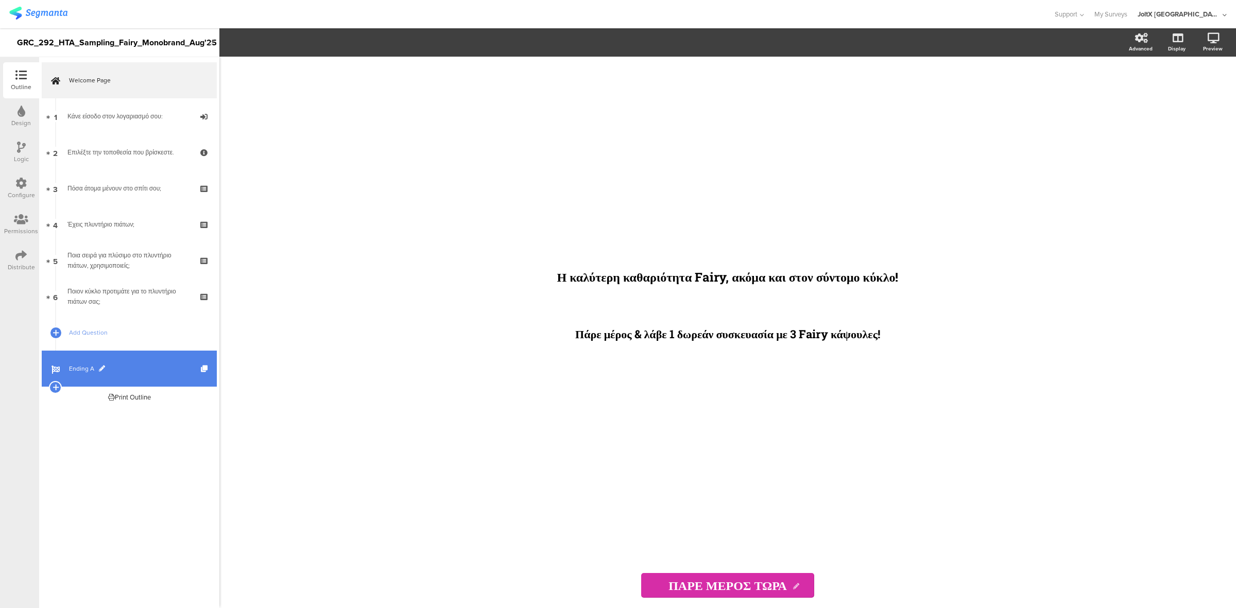
click at [91, 371] on span "Ending A" at bounding box center [135, 368] width 132 height 10
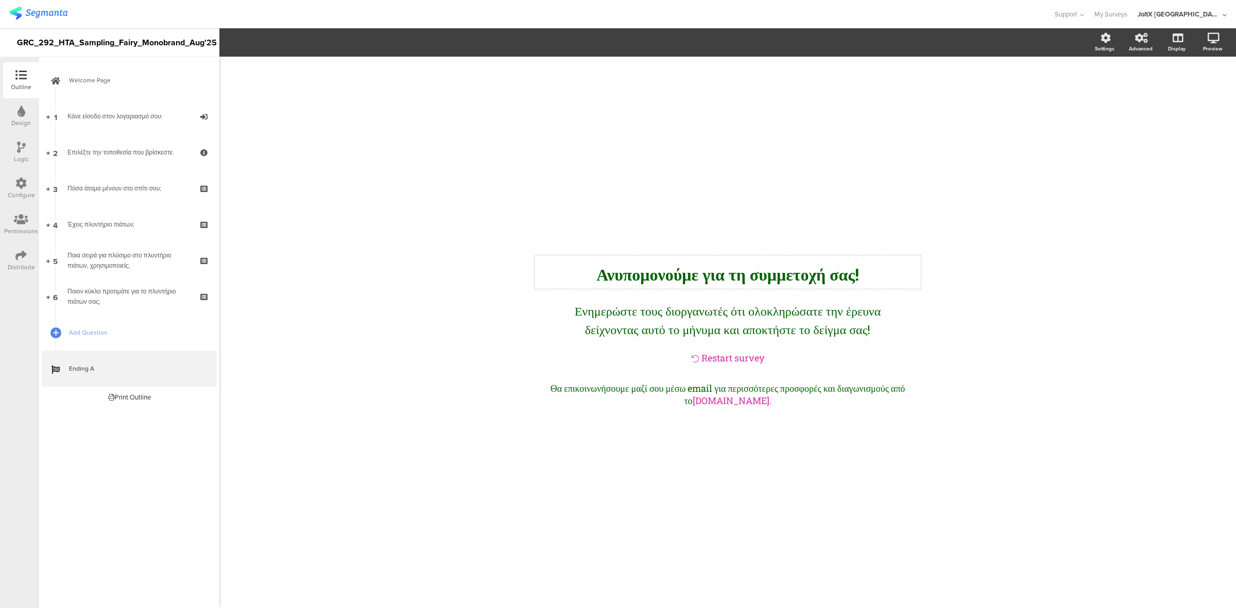
click at [769, 271] on div "Ανυπομονούμε για τη συμμετοχή σας! Ανυπομονούμε για τη συμμετοχή σας!" at bounding box center [727, 271] width 386 height 33
click at [319, 42] on icon at bounding box center [322, 42] width 9 height 9
click at [371, 111] on span at bounding box center [375, 107] width 8 height 8
click at [658, 308] on div "Ενημερώστε τους διοργανωτές ότι ολοκληρώσατε την έρευνα δείχνοντας αυτό το μήνυ…" at bounding box center [727, 320] width 314 height 42
click at [658, 308] on span "Ενημερώστε τους διοργανωτές ότι ολοκληρώσατε την έρευνα δείχνοντας αυτό το μήνυ…" at bounding box center [728, 320] width 306 height 35
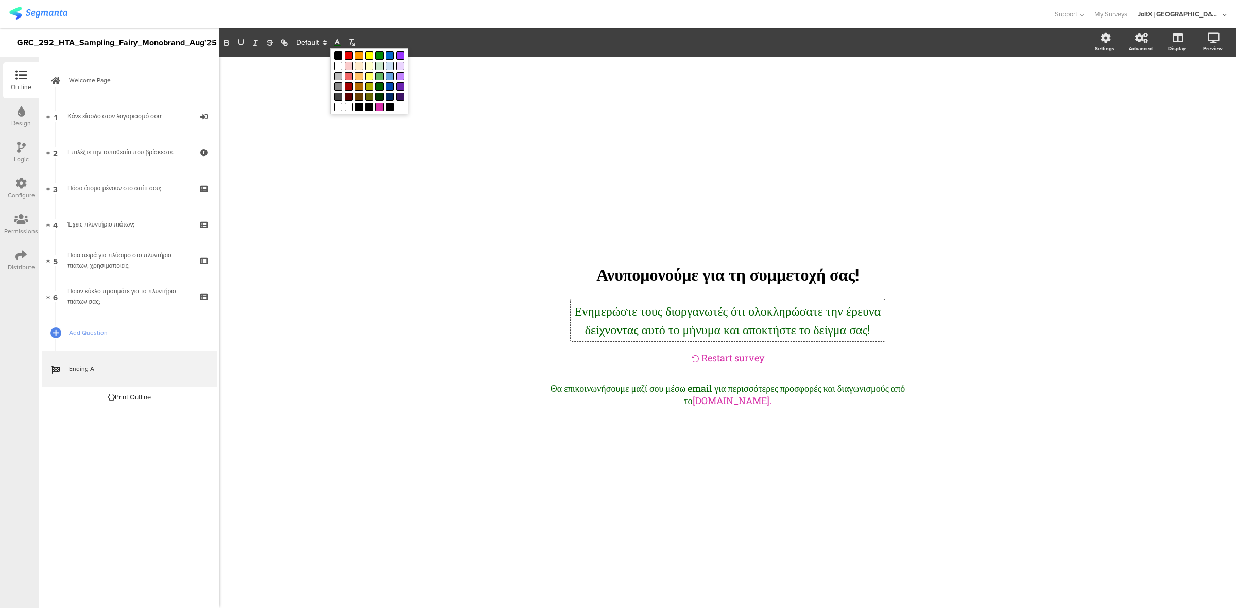
click at [335, 44] on icon at bounding box center [337, 42] width 9 height 9
click at [335, 54] on span at bounding box center [338, 55] width 8 height 8
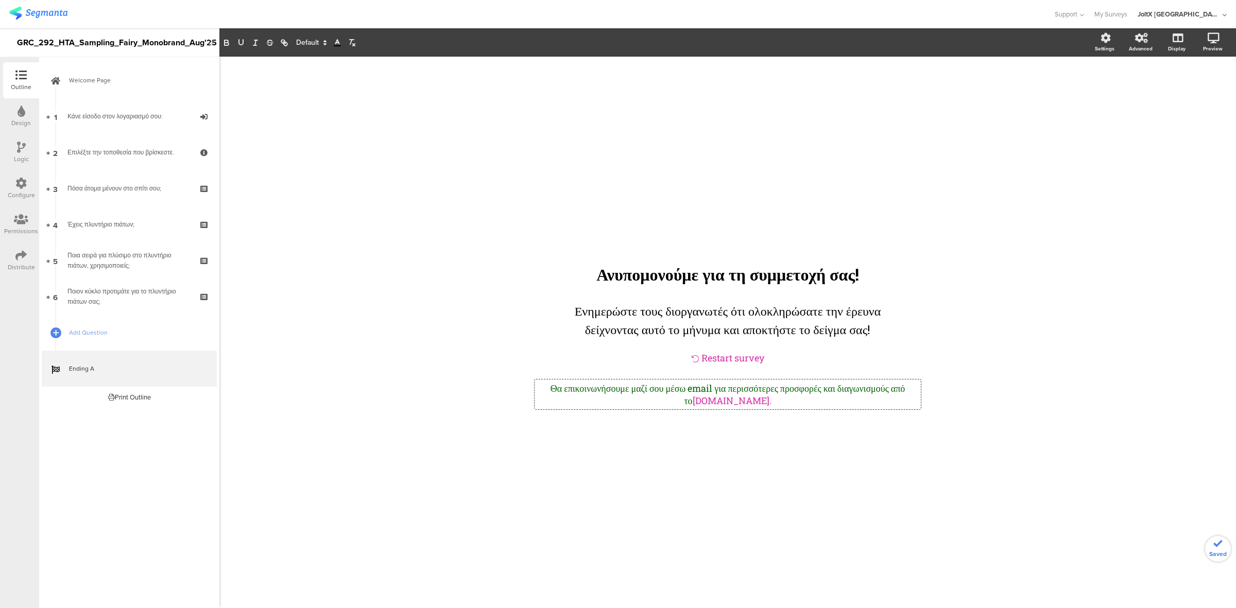
click at [697, 409] on div "Θα επικοινωνήσουμε μαζί σου μέσω email για περισσότερες προσφορές και διαγωνισμ…" at bounding box center [727, 394] width 386 height 30
drag, startPoint x: 743, startPoint y: 409, endPoint x: 551, endPoint y: 397, distance: 192.4
click at [551, 397] on p "Θα επικοινωνήσουμε μαζί σου μέσω email για περισσότερες προσφορές και διαγωνισμ…" at bounding box center [727, 394] width 381 height 25
click at [336, 44] on icon at bounding box center [337, 42] width 9 height 9
click at [386, 111] on span at bounding box center [390, 107] width 8 height 8
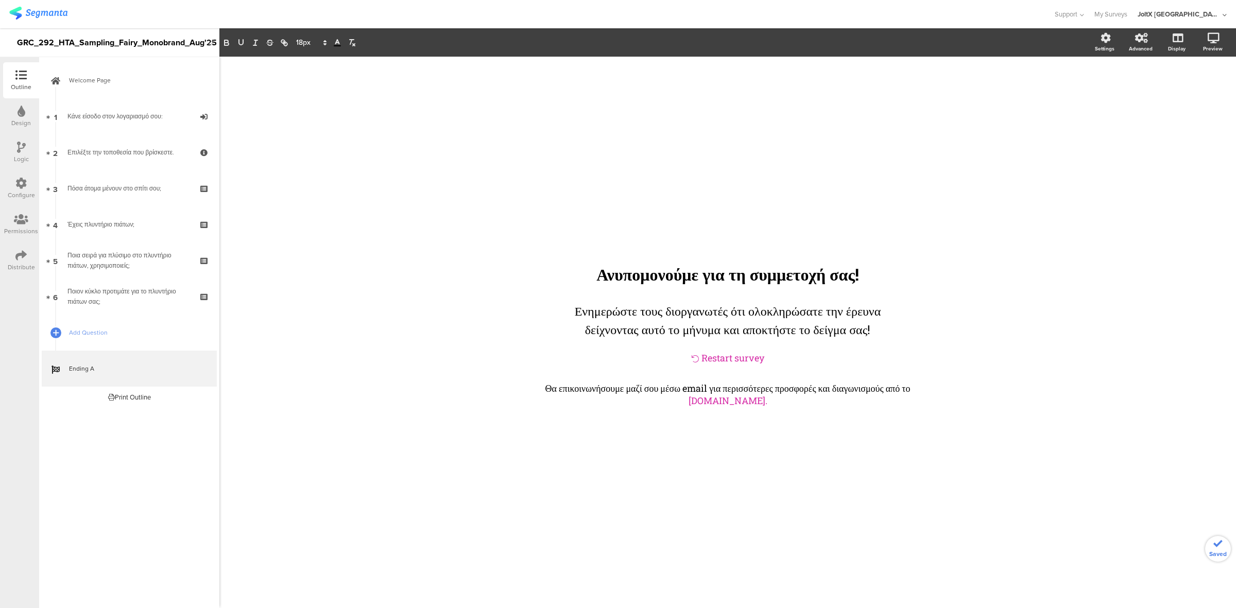
click at [479, 360] on div "/ Ανυπομονούμε για τη συμμετοχή σας! Ανυπομονούμε για τη συμμετοχή σας! Ενημερώ…" at bounding box center [727, 332] width 1016 height 551
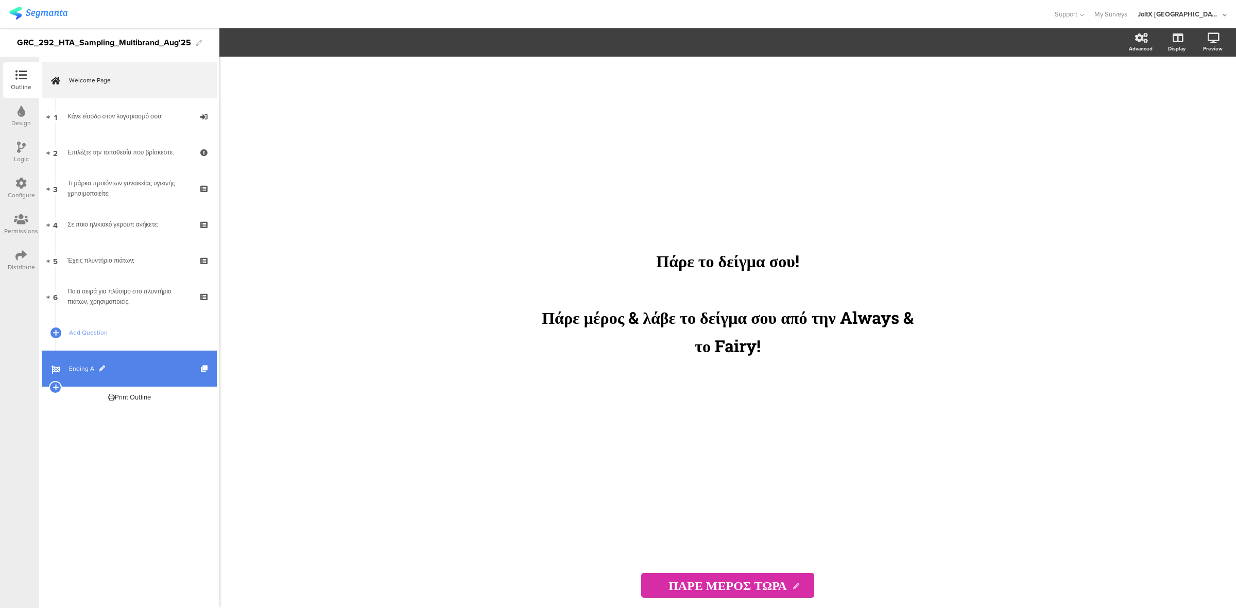
click at [104, 366] on span at bounding box center [102, 369] width 6 height 6
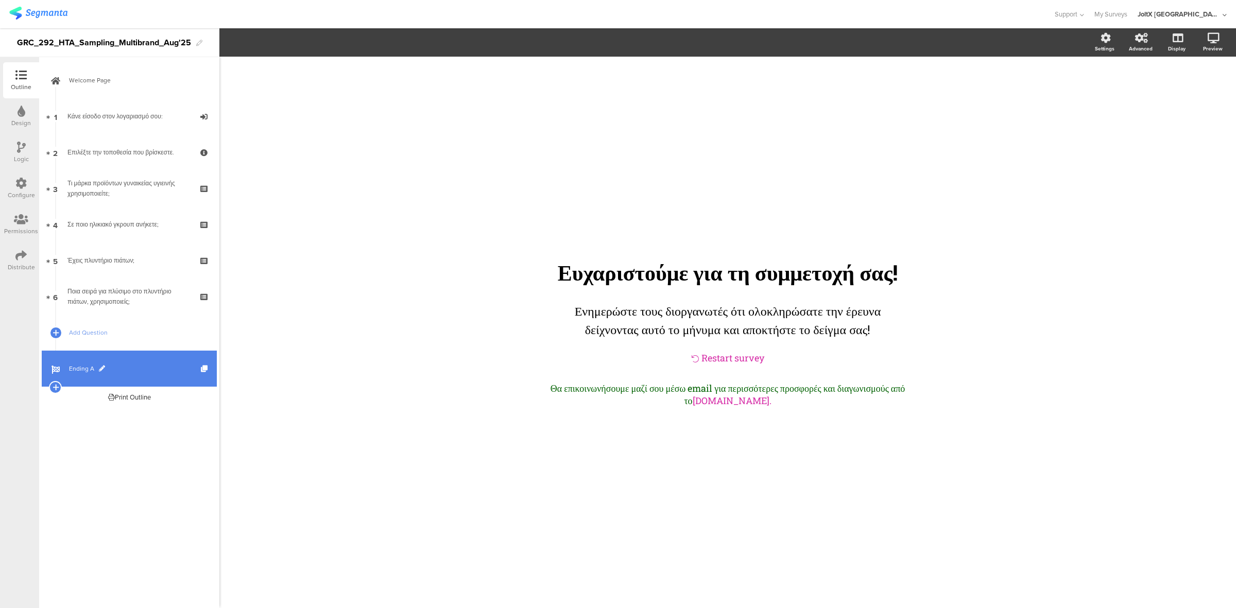
click at [152, 363] on span "Ending A" at bounding box center [135, 368] width 132 height 10
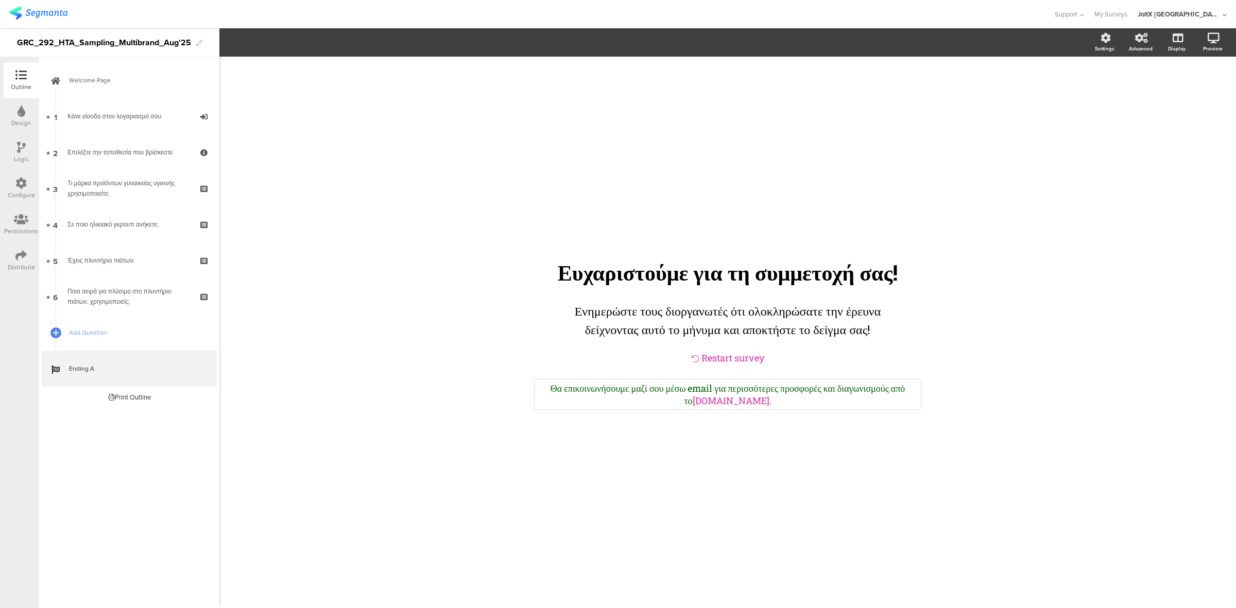
click at [719, 399] on div "Θα επικοινωνήσουμε μαζί σου μέσω email για περισσότερες προσφορές και διαγωνισμ…" at bounding box center [727, 394] width 386 height 30
drag, startPoint x: 742, startPoint y: 411, endPoint x: 529, endPoint y: 392, distance: 214.5
click at [529, 392] on div "/ Ευχαριστούμε για τη συμμετοχή σας! Ευχαριστούμε για τη συμμετοχή σας! Ενημερώ…" at bounding box center [727, 332] width 412 height 180
click at [338, 44] on icon at bounding box center [337, 42] width 9 height 9
click at [386, 111] on span at bounding box center [390, 107] width 8 height 8
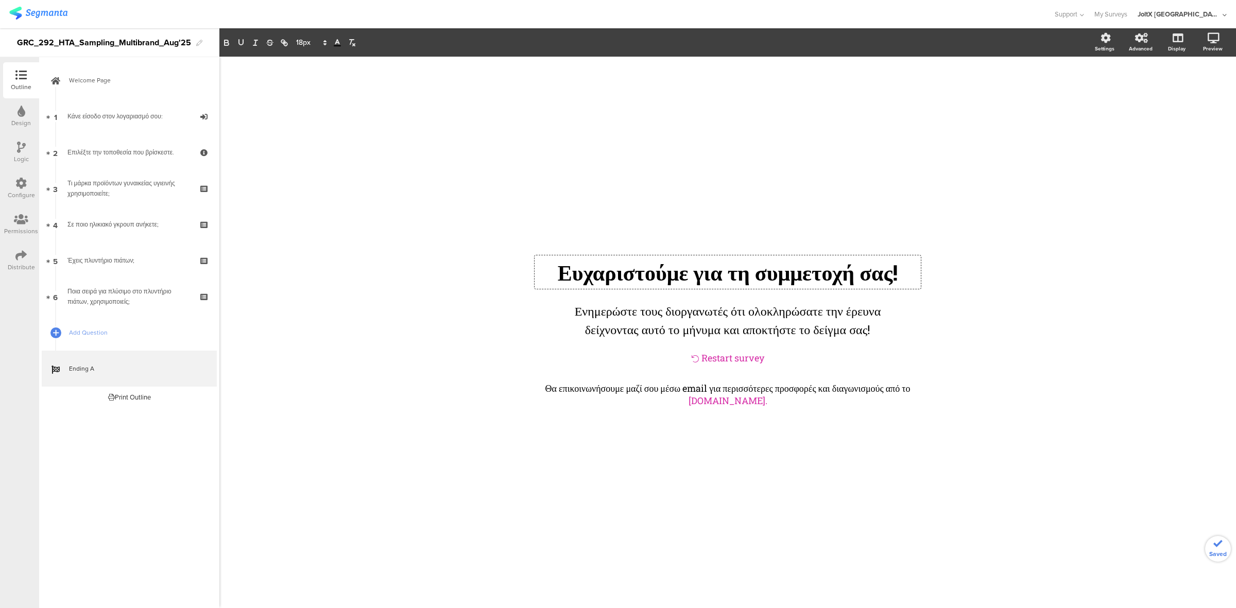
click at [685, 255] on div "Ευχαριστούμε για τη συμμετοχή σας! Ευχαριστούμε για τη συμμετοχή σας! Ευχαριστο…" at bounding box center [727, 271] width 386 height 33
click at [292, 44] on span at bounding box center [296, 43] width 39 height 12
click at [291, 170] on span at bounding box center [296, 171] width 29 height 16
click at [986, 361] on div "/ Ευχαριστούμε για τη συμμετοχή σας! Ευχαριστούμε για τη συμμετοχή σας! Ενημερώ…" at bounding box center [727, 332] width 1016 height 551
click at [957, 263] on div "/ Ευχαριστούμε για τη συμμετοχή σας! Ευχαριστούμε για τη συμμετοχή σας! Ενημερώ…" at bounding box center [727, 332] width 1016 height 551
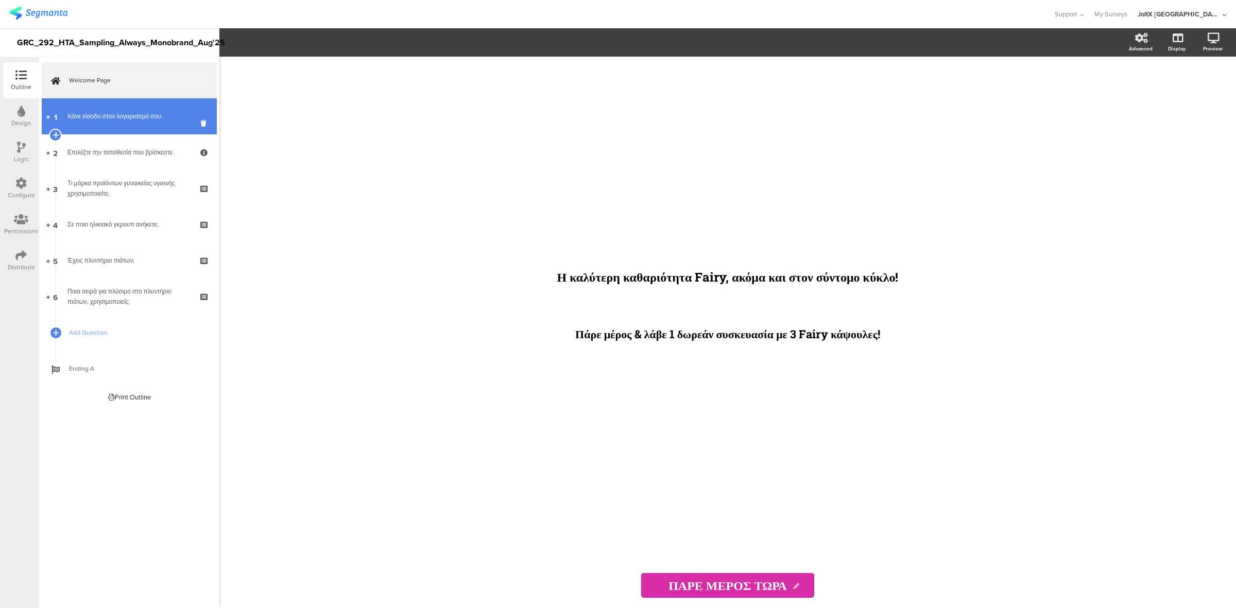
click at [98, 121] on link "1 Κάνε είσοδο στον λογαριασμό σου:" at bounding box center [129, 116] width 175 height 36
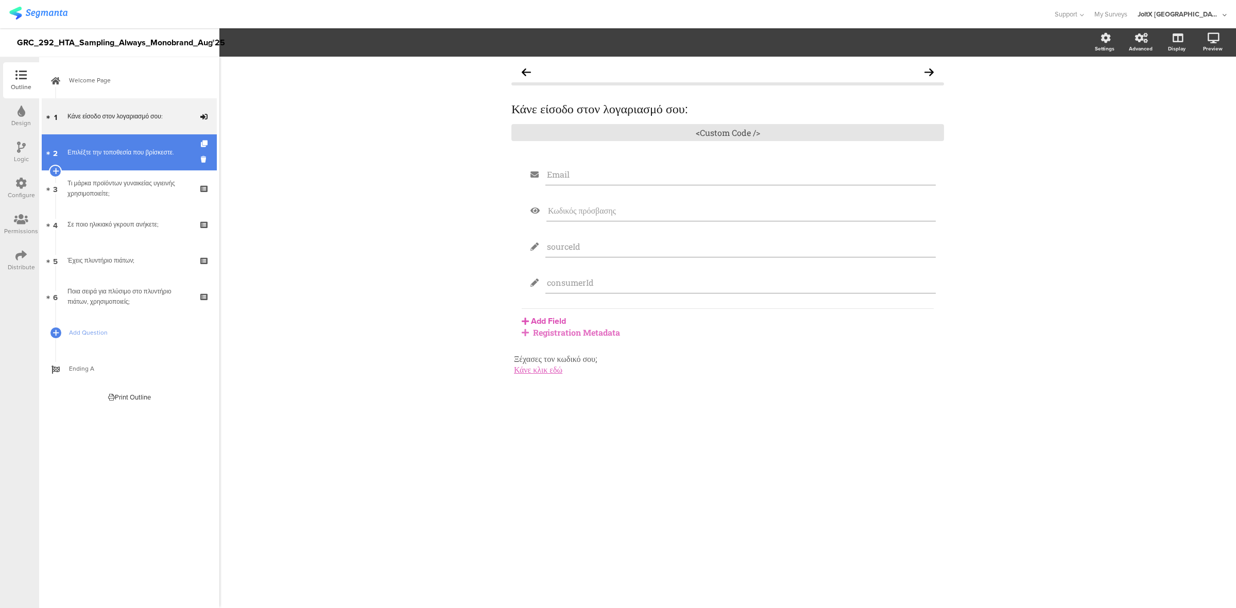
click at [111, 151] on div "Επιλέξτε την τοποθεσία που βρίσκεστε." at bounding box center [128, 152] width 123 height 10
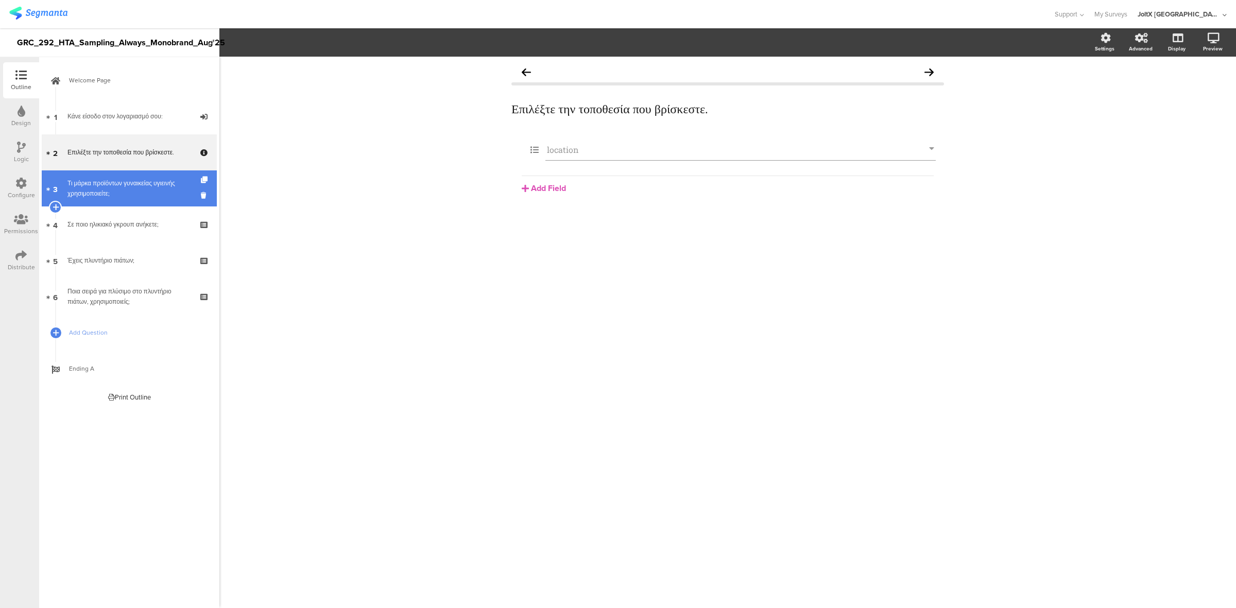
click at [114, 188] on div "Τι μάρκα προϊόντων γυναικείας υγιεινής χρησιμοποιείτε;" at bounding box center [128, 188] width 123 height 21
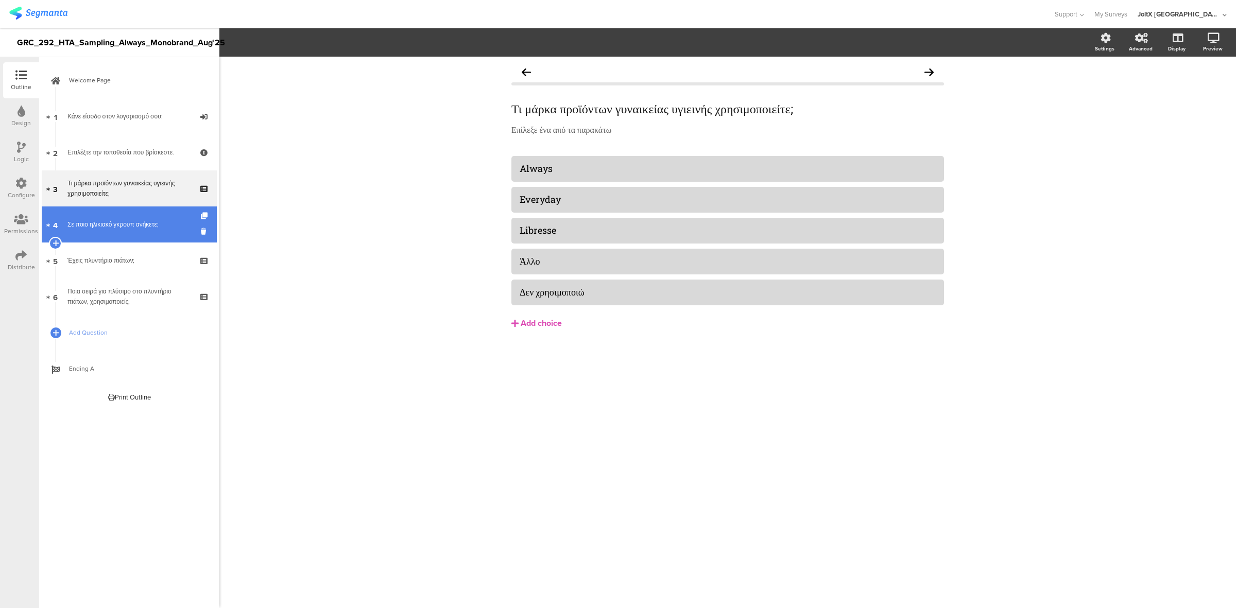
click at [113, 222] on div "Σε ποιο ηλικιακό γκρουπ ανήκετε;" at bounding box center [128, 224] width 123 height 10
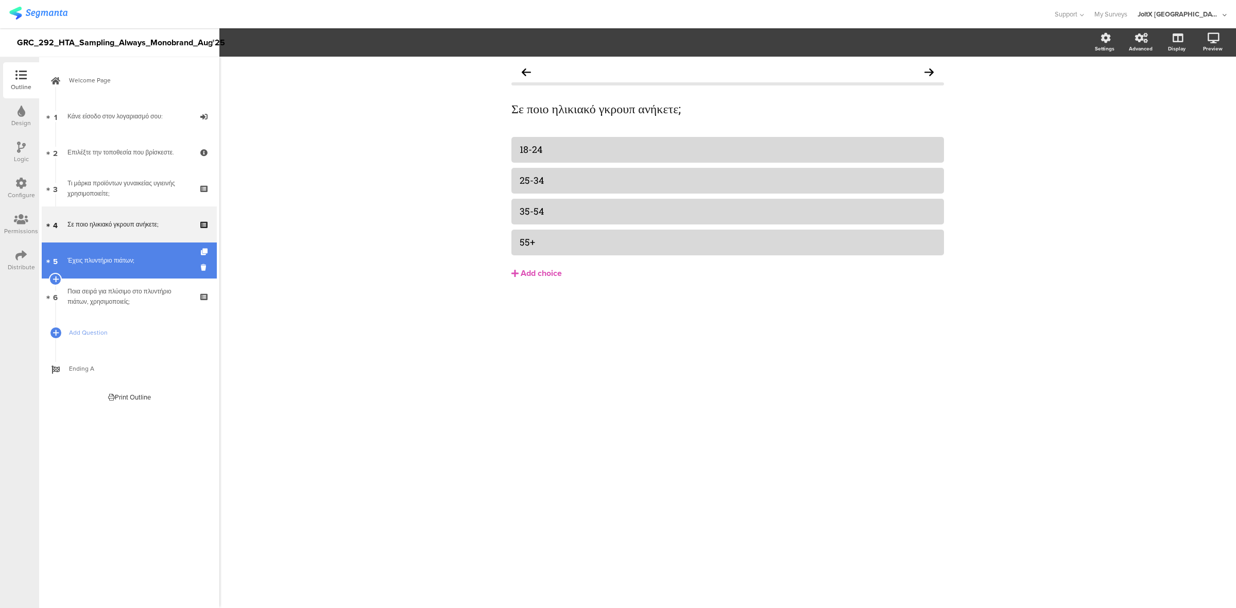
click at [100, 262] on div "Έχεις πλυντήριο πιάτων;" at bounding box center [128, 260] width 123 height 10
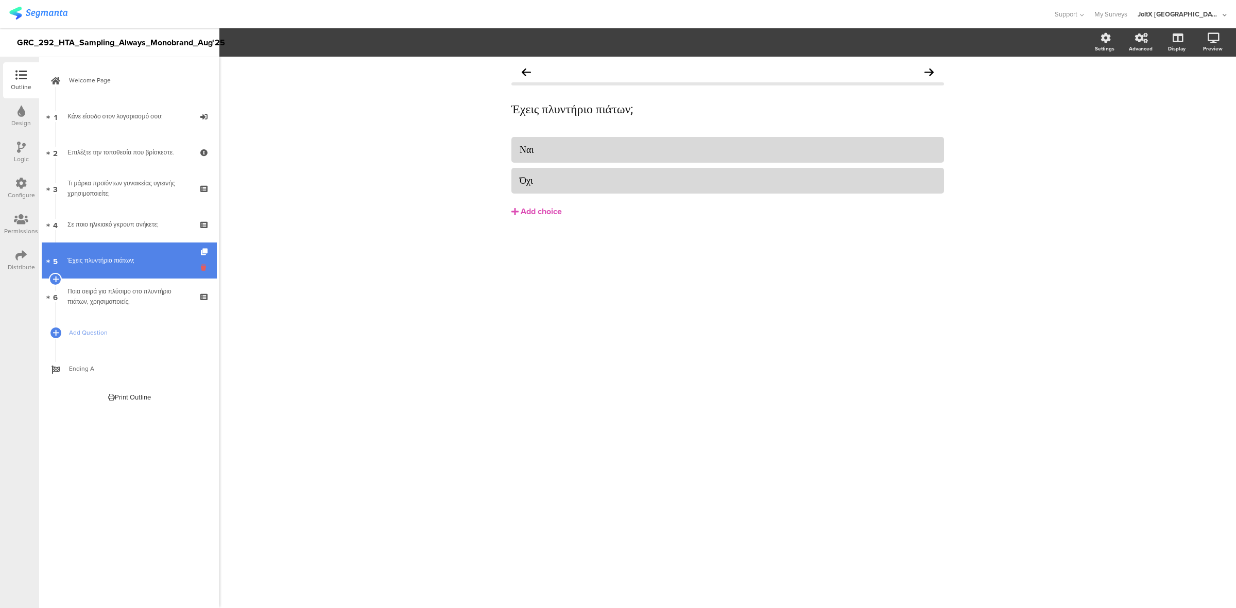
click at [202, 266] on icon at bounding box center [205, 268] width 9 height 10
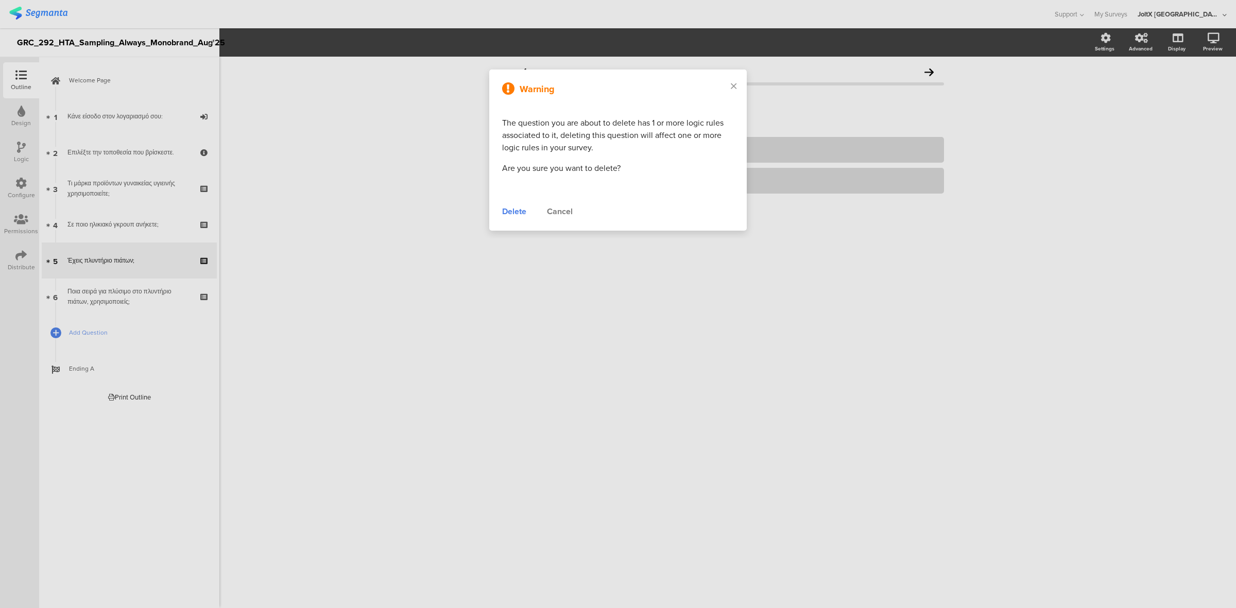
click at [508, 212] on div "Delete" at bounding box center [514, 211] width 24 height 12
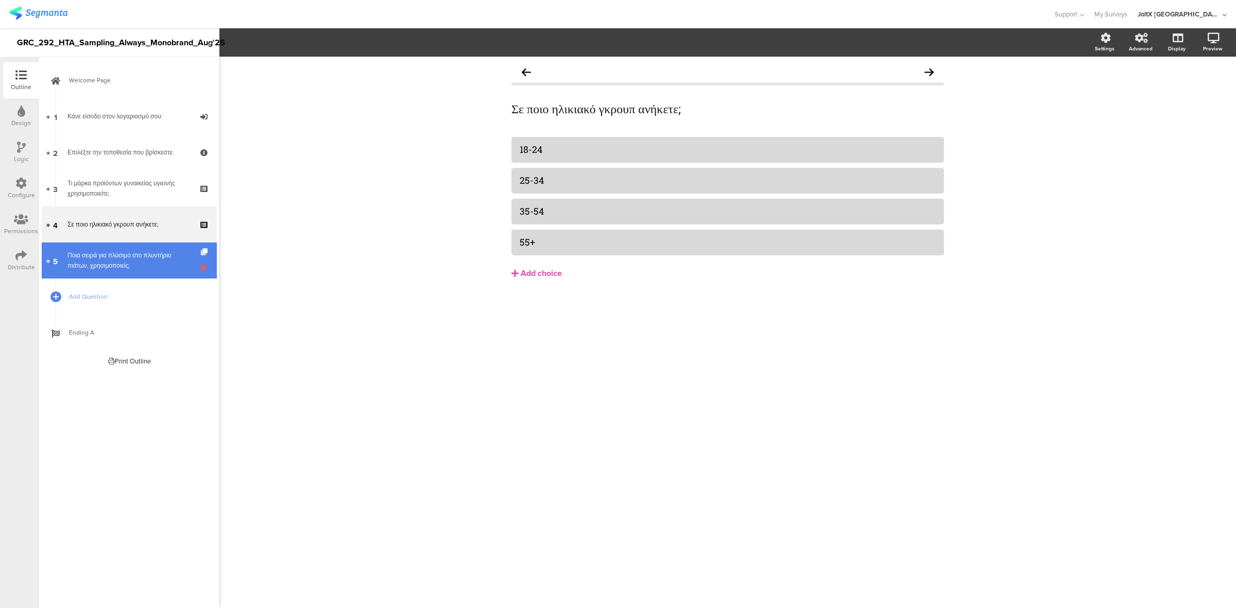
click at [202, 272] on icon at bounding box center [205, 268] width 9 height 10
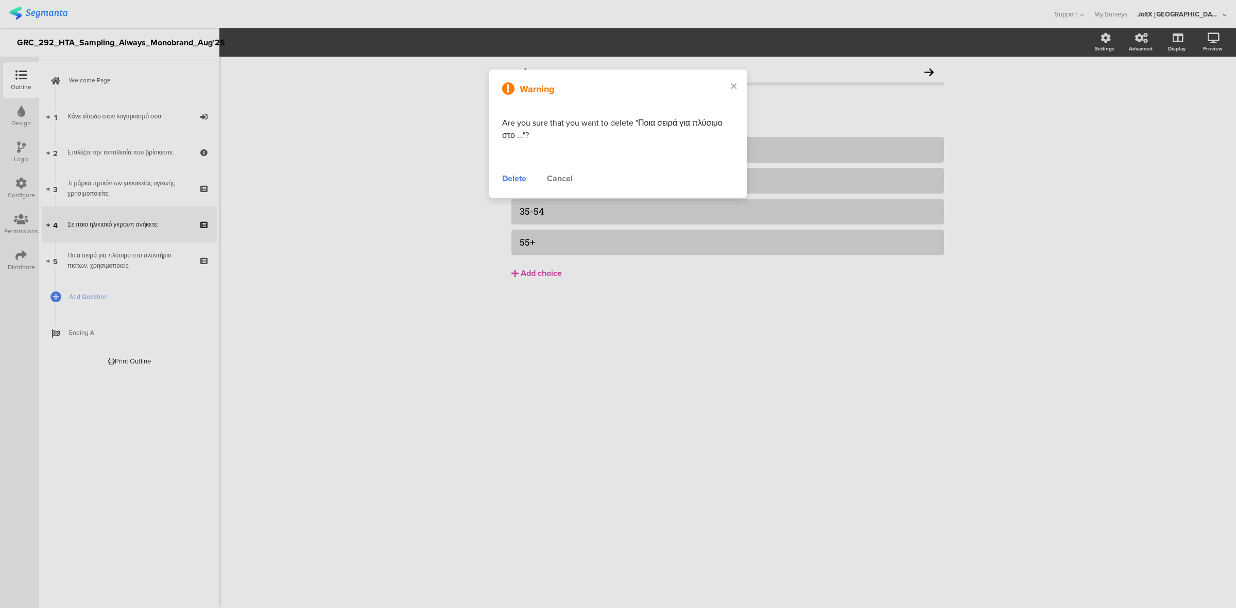
click at [516, 181] on div "Delete" at bounding box center [514, 178] width 24 height 12
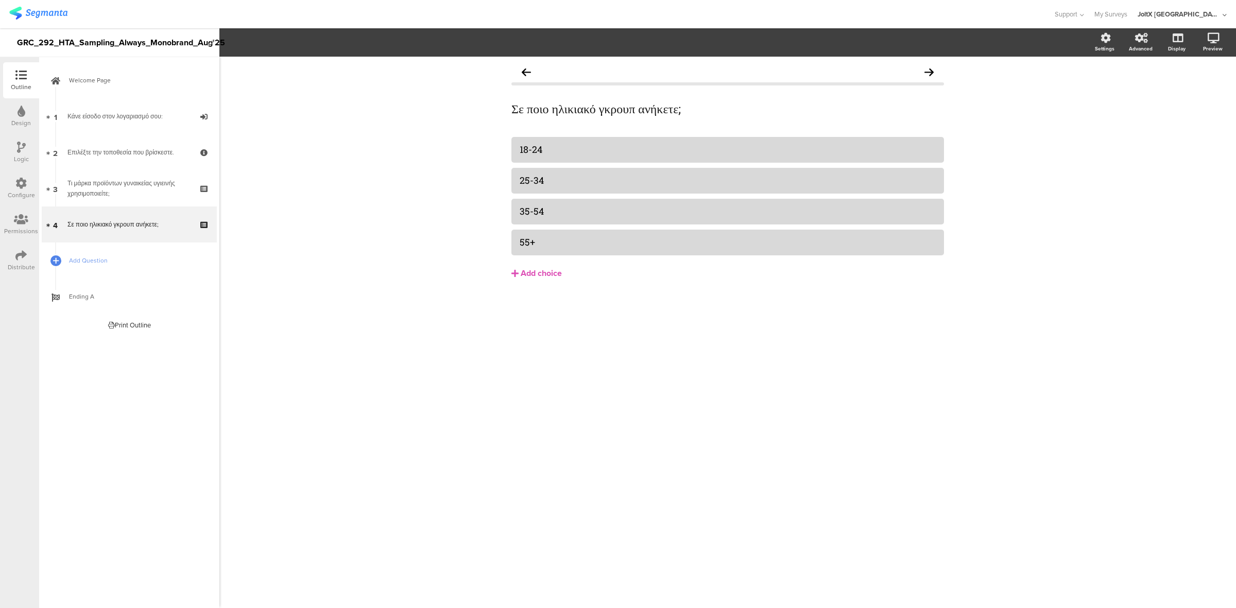
click at [13, 184] on div "Configure" at bounding box center [21, 188] width 36 height 36
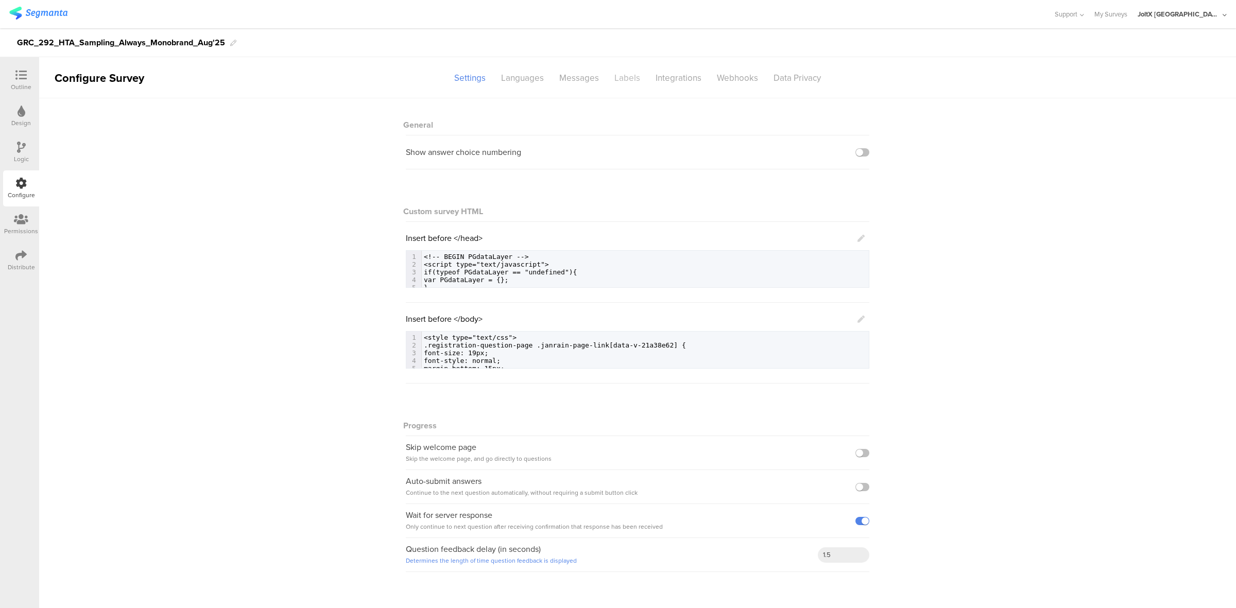
click at [629, 79] on div "Labels" at bounding box center [626, 78] width 41 height 18
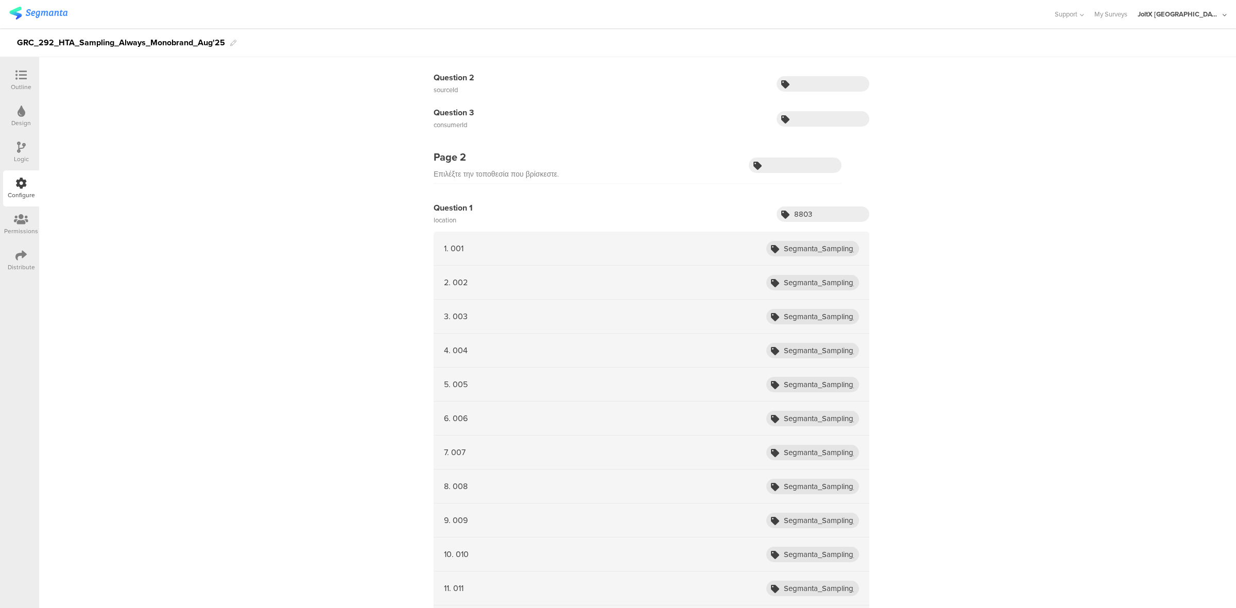
scroll to position [123, 0]
click at [836, 240] on input "Segmanta_Sampling_HTA_Multibrand_Aug25_001" at bounding box center [812, 247] width 93 height 15
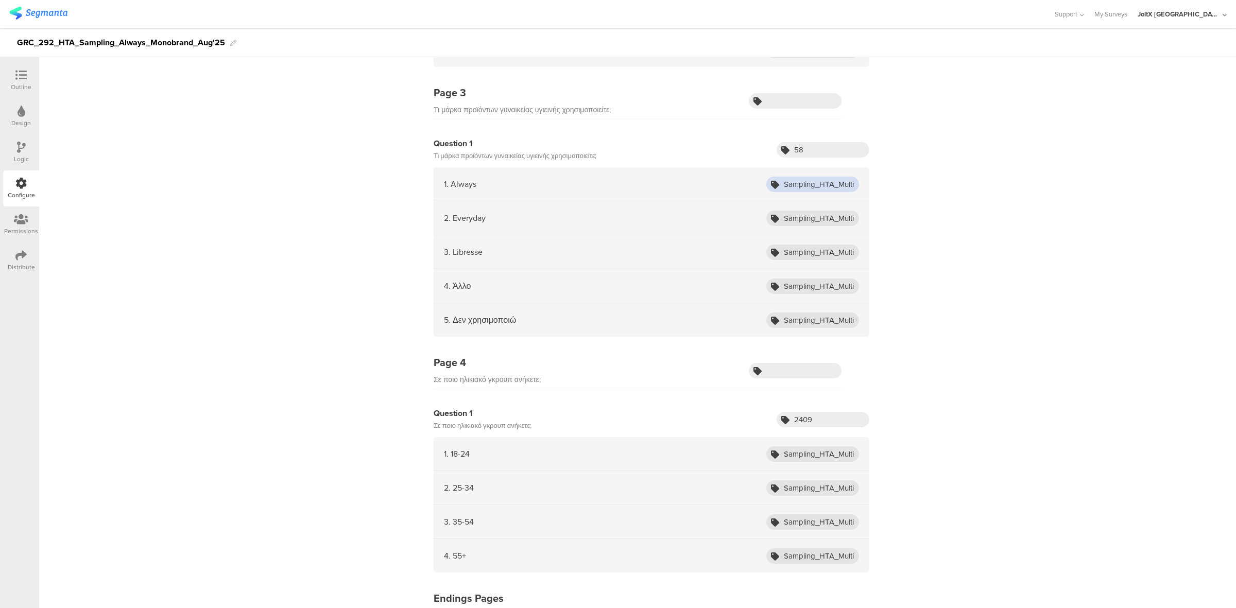
scroll to position [0, 0]
click at [838, 188] on input "Sampling_HTA_Multibrand_Aug25_Always" at bounding box center [812, 184] width 93 height 15
click at [796, 189] on input "Sampling_HTA_Always_Aug25_Always" at bounding box center [812, 184] width 93 height 15
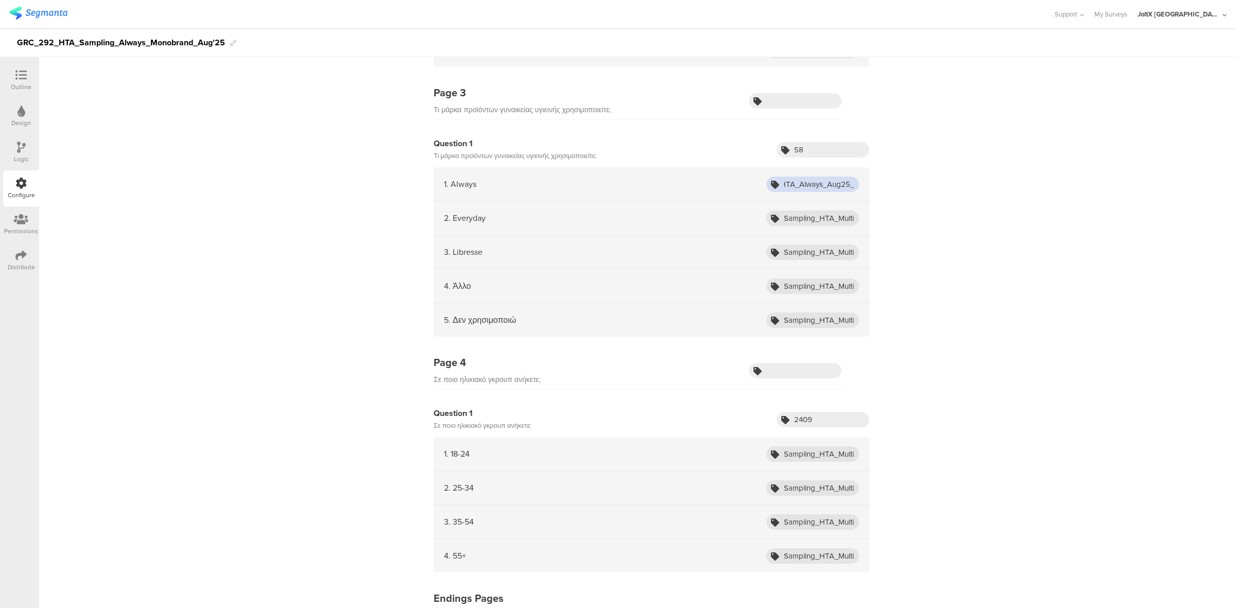
click at [796, 189] on input "Sampling_HTA_Always_Aug25_Always" at bounding box center [812, 184] width 93 height 15
drag, startPoint x: 796, startPoint y: 189, endPoint x: 820, endPoint y: 187, distance: 23.3
click at [820, 187] on input "Sampling_HTA_Always_Aug25_Always" at bounding box center [812, 184] width 93 height 15
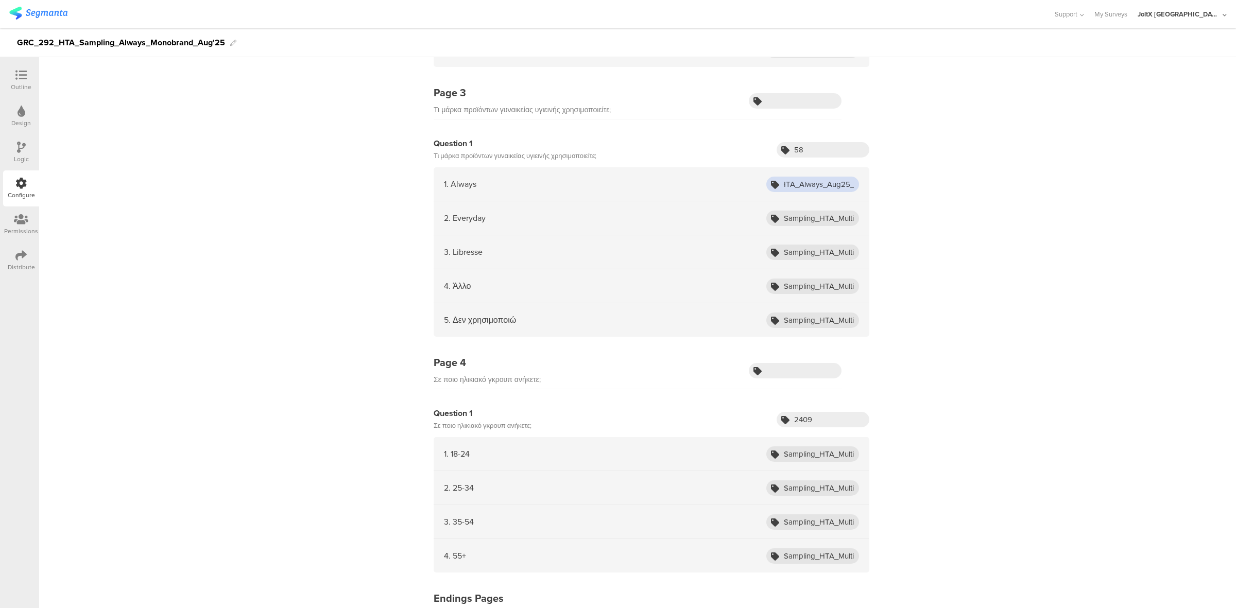
click at [819, 188] on input "Sampling_HTA_Always_Aug25_Always" at bounding box center [812, 184] width 93 height 15
type input "Sampling_HTA_Always_Aug25_Always"
click at [834, 219] on input "Sampling_HTA_Multibrand_Aug25_Everyday" at bounding box center [812, 218] width 93 height 15
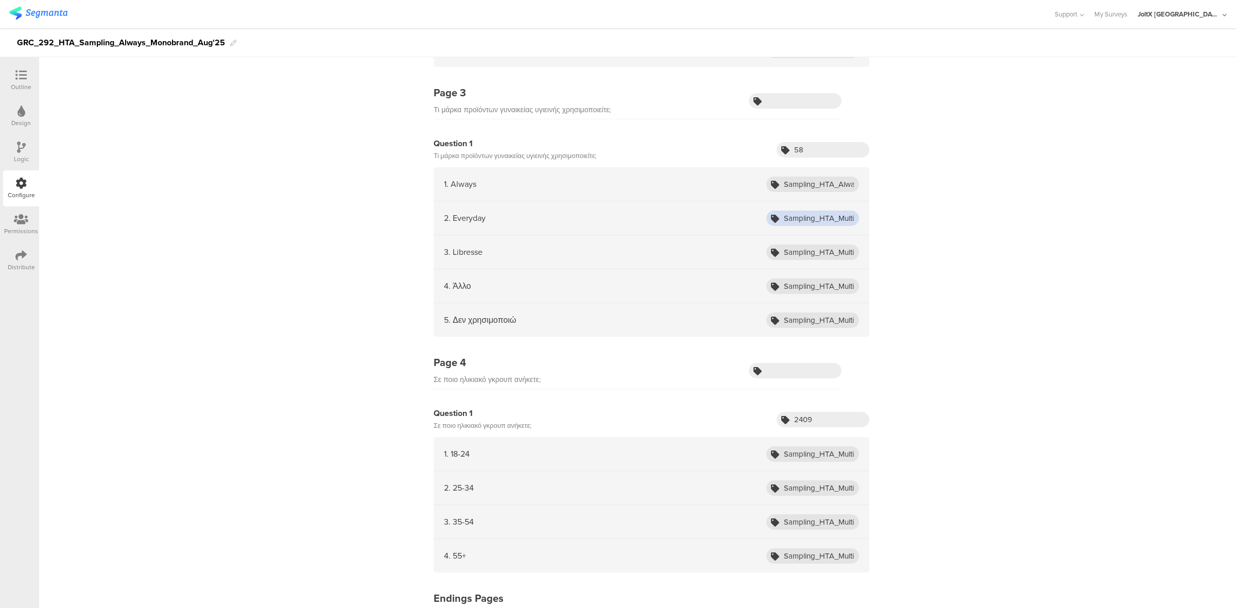
click at [834, 219] on input "Sampling_HTA_Multibrand_Aug25_Everyday" at bounding box center [812, 218] width 93 height 15
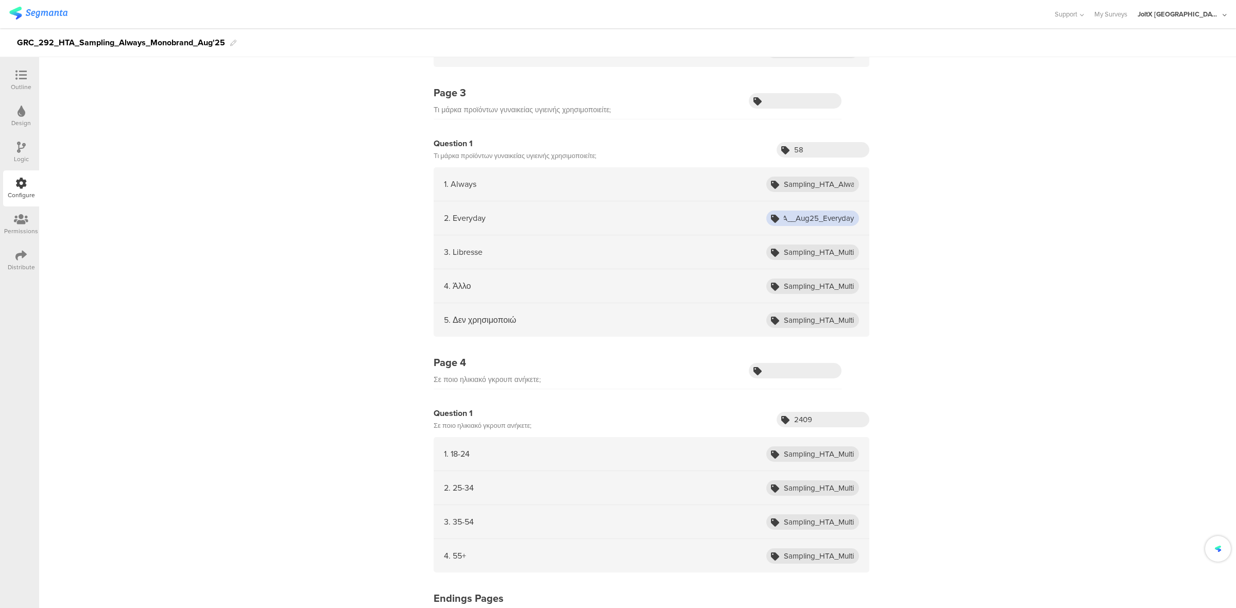
paste input "Always"
type input "Sampling_HTA_Always_Aug25_Everyday"
click at [838, 257] on input "Sampling_HTA_Multibrand_Aug25_Libresse" at bounding box center [812, 252] width 93 height 15
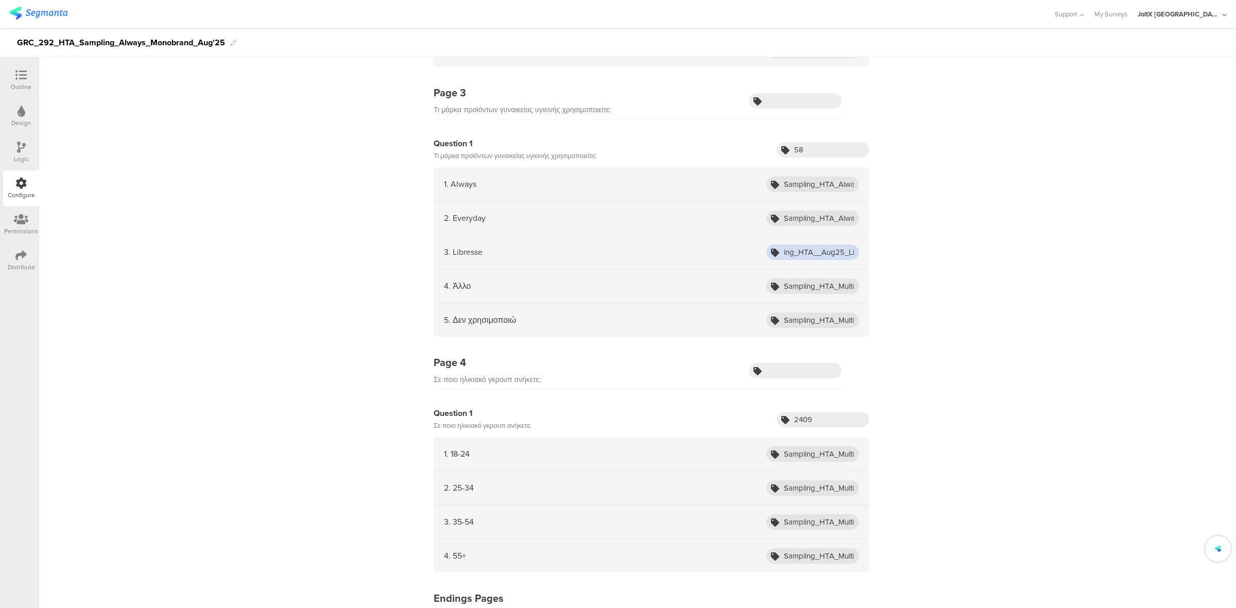
paste input "Always"
type input "Sampling_HTA_Always_Aug25_Libresse"
click at [842, 291] on input "Sampling_HTA_Multibrand_Aug25_Other" at bounding box center [812, 286] width 93 height 15
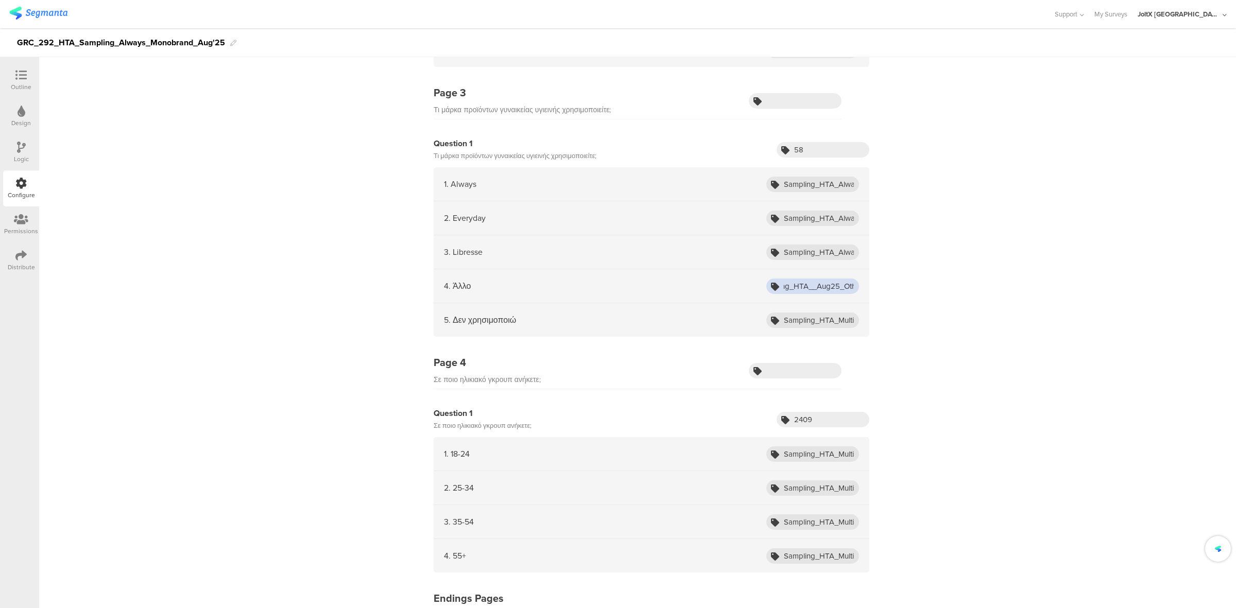
paste input "Always"
type input "Sampling_HTA_Always_Aug25_Other"
click at [835, 322] on input "Sampling_HTA_Multibrand_Aug25_DoNotUse" at bounding box center [812, 319] width 93 height 15
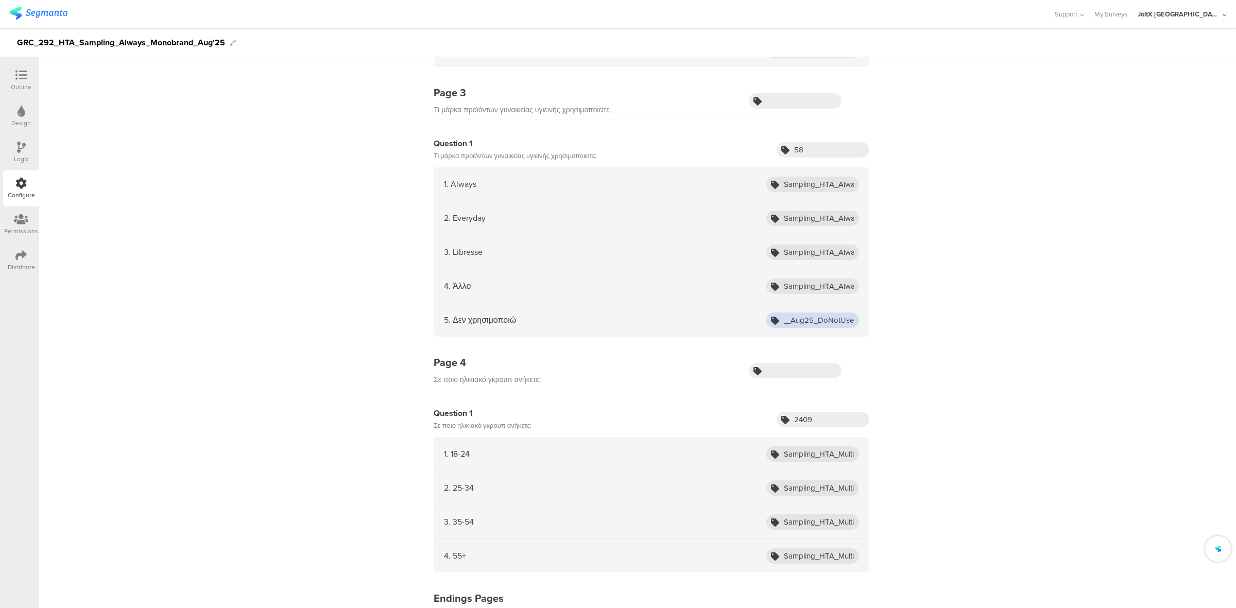
scroll to position [0, 51]
paste input "Always"
type input "Sampling_HTA_Always_Aug25_DoNotUse"
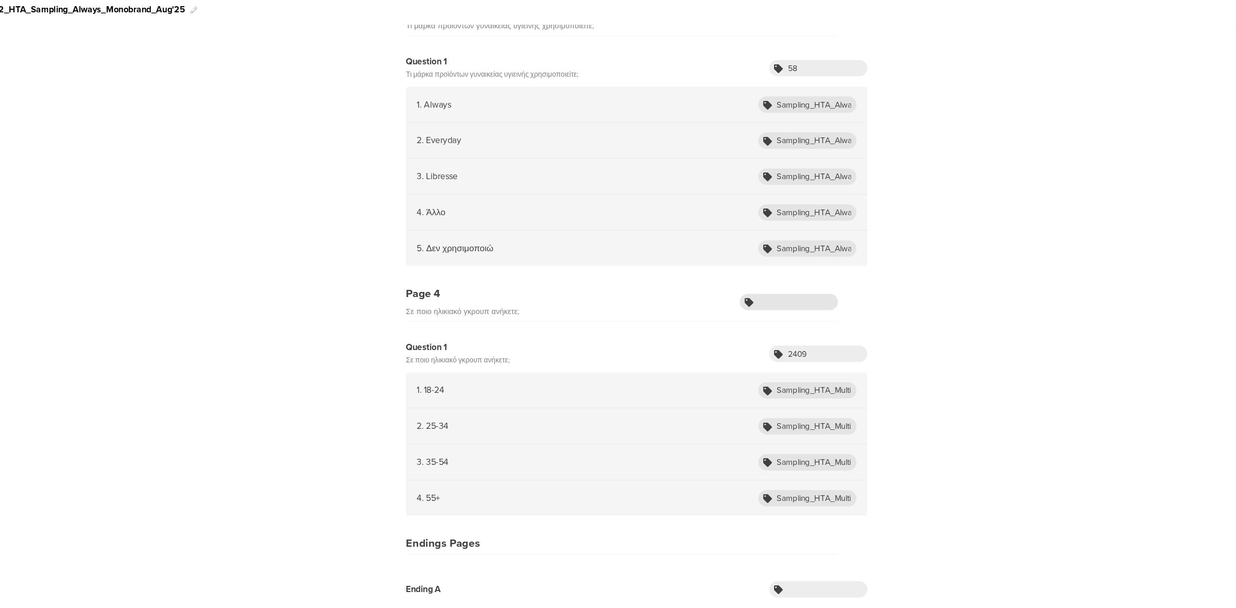
scroll to position [2416, 0]
click at [829, 396] on input "Sampling_HTA_Multibrand_Aug25_1824" at bounding box center [812, 401] width 93 height 15
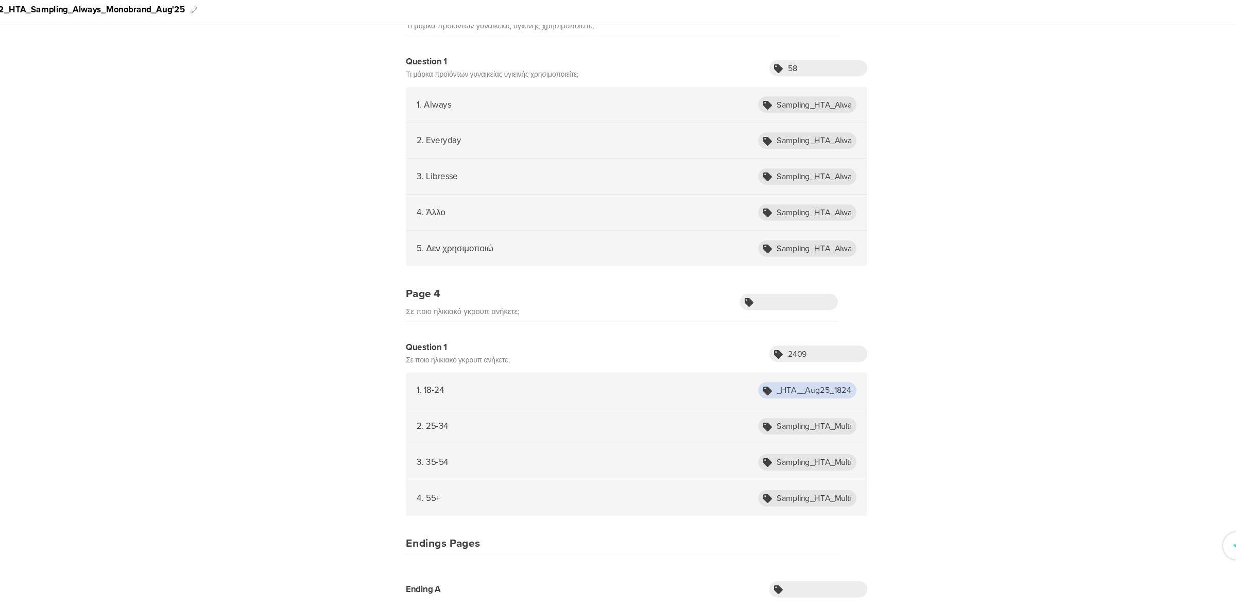
scroll to position [0, 32]
paste input "Always"
type input "Sampling_HTA_Always_Aug25_1824"
click at [838, 431] on input "Sampling_HTA_Multibrand_Aug25_2534" at bounding box center [812, 435] width 93 height 15
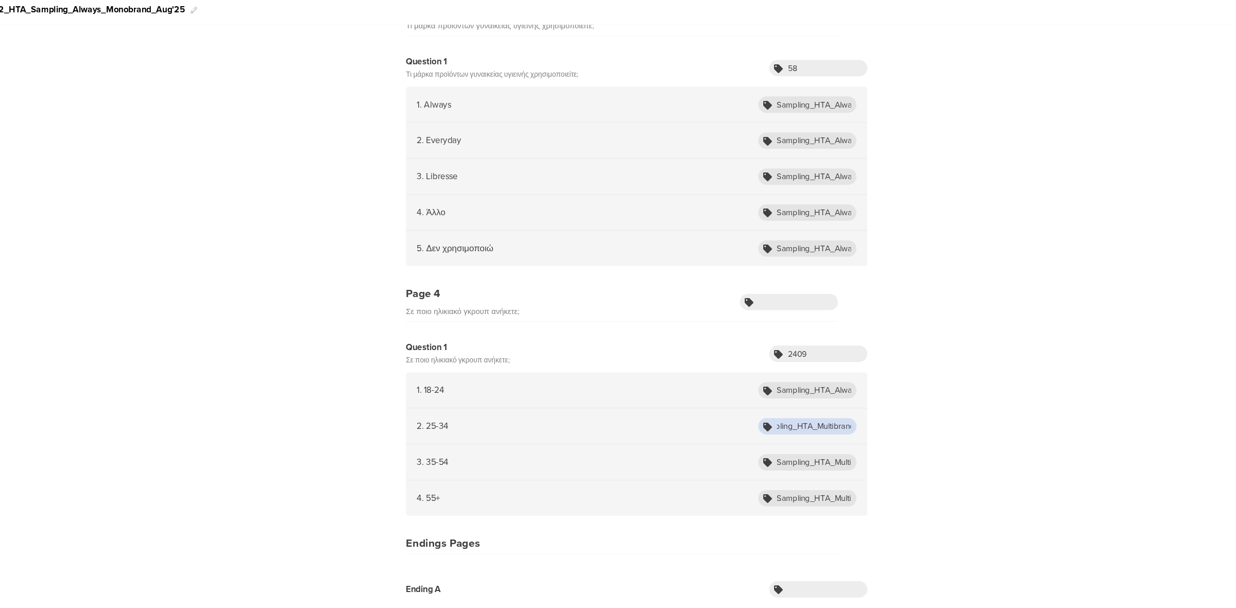
scroll to position [0, 21]
paste input "Always"
type input "Sampling_HTA_Always_Aug25_2534"
click at [829, 471] on input "Sampling_HTA_Multibrand_Aug25_3554" at bounding box center [812, 469] width 93 height 15
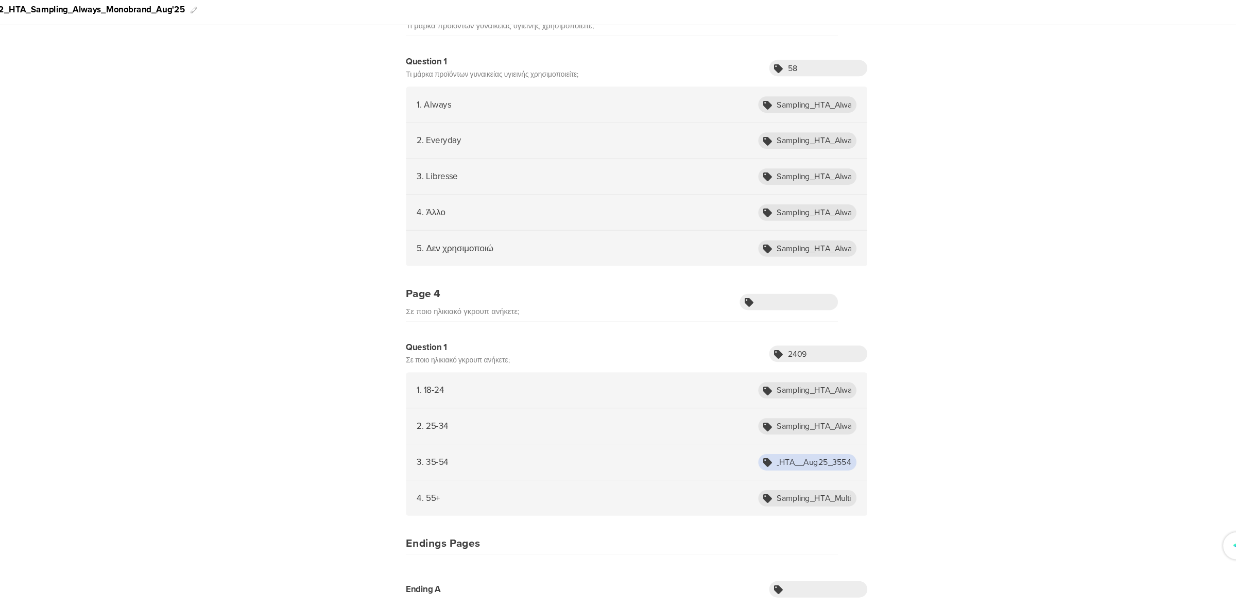
scroll to position [0, 33]
paste input "Always"
type input "Sampling_HTA_Always_Aug25_3554"
click at [834, 498] on input "Sampling_HTA_Multibrand_Aug25_55+" at bounding box center [812, 503] width 93 height 15
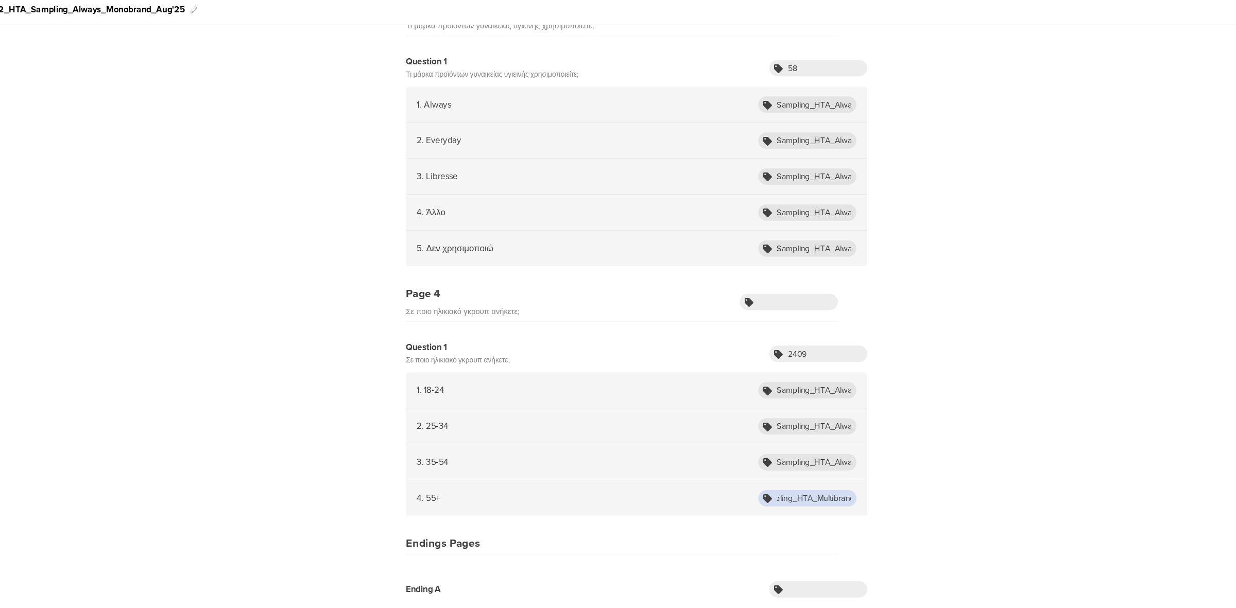
scroll to position [0, 21]
paste input "Always"
type input "Sampling_HTA_Always_Aug25_55+"
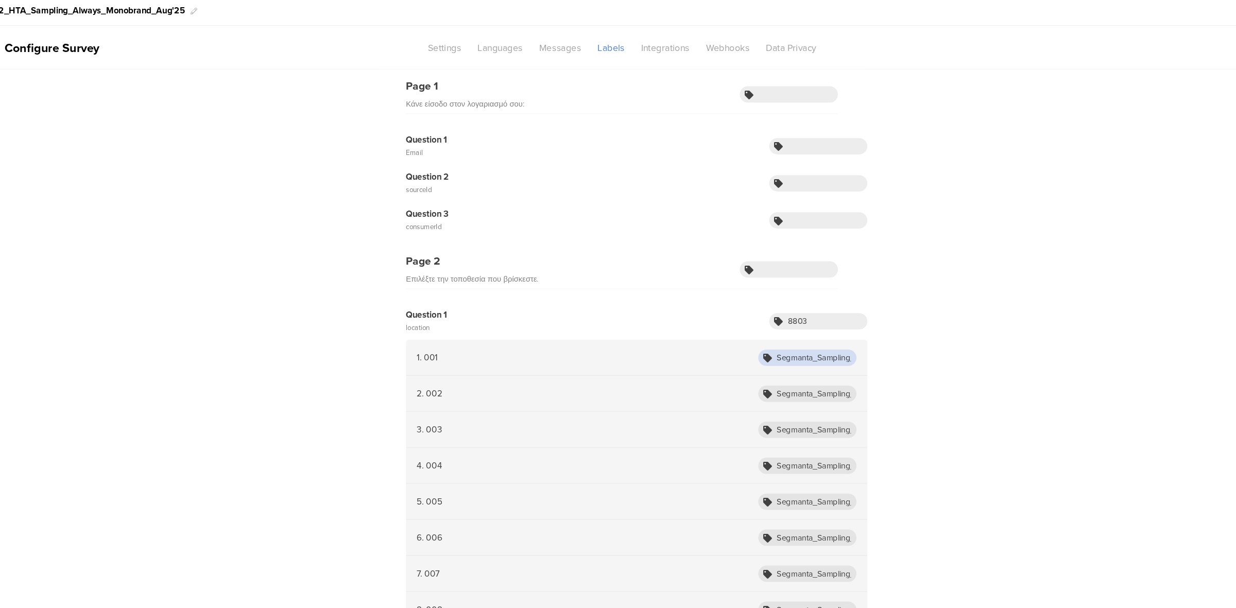
click at [823, 367] on input "Segmanta_Sampling_HTA_Multibrand_Aug25_001" at bounding box center [812, 370] width 93 height 15
paste input "Always"
type input "Segmanta_Sampling_HTA_Always_Aug25_001"
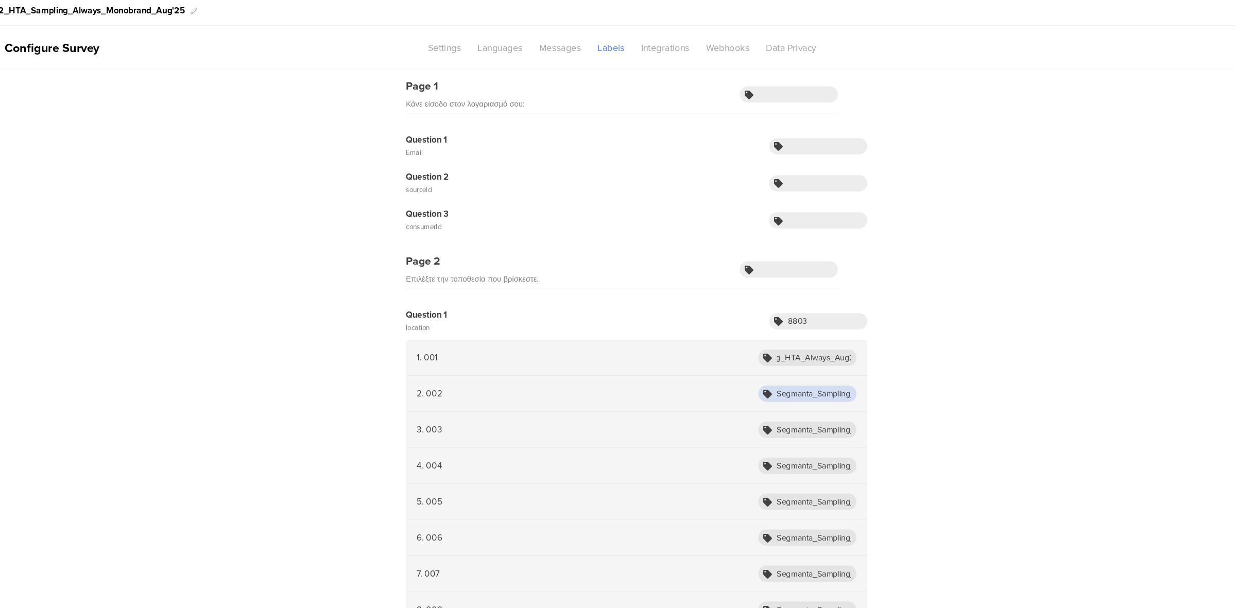
scroll to position [0, 0]
click at [829, 407] on input "Segmanta_Sampling_HTA_Multibrand_Aug25_002" at bounding box center [812, 404] width 93 height 15
paste input "Always"
type input "Segmanta_Sampling_HTA_Always_Aug25_002"
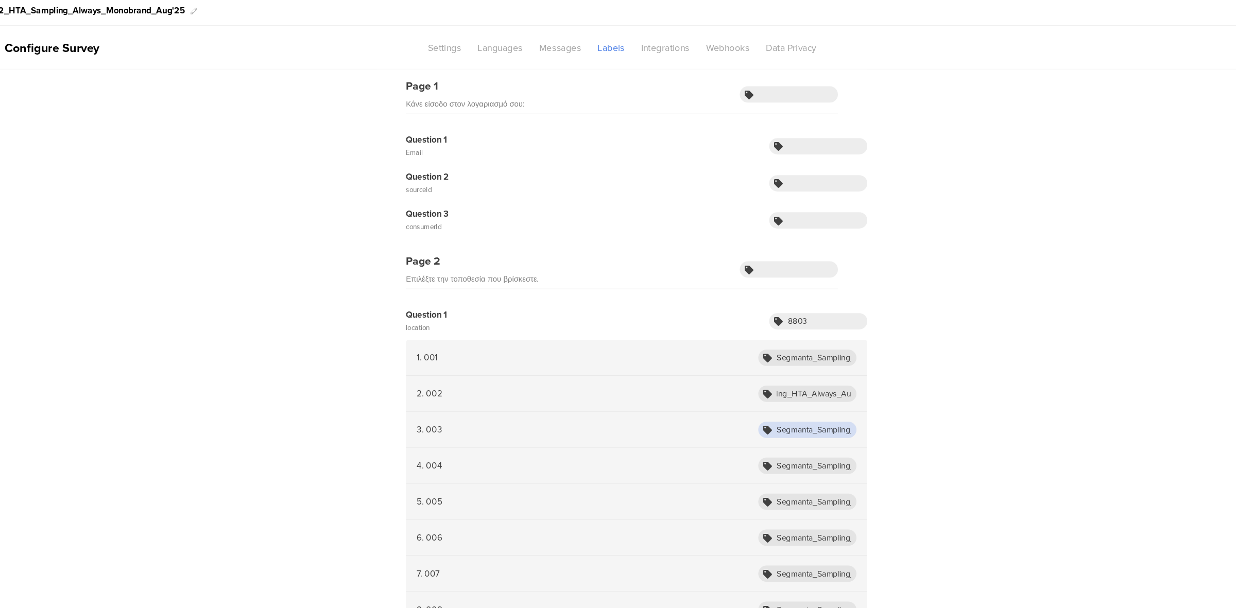
scroll to position [0, 0]
click at [823, 435] on input "Segmanta_Sampling_HTA_Multibrand_Aug25_003" at bounding box center [812, 438] width 93 height 15
paste input "Always"
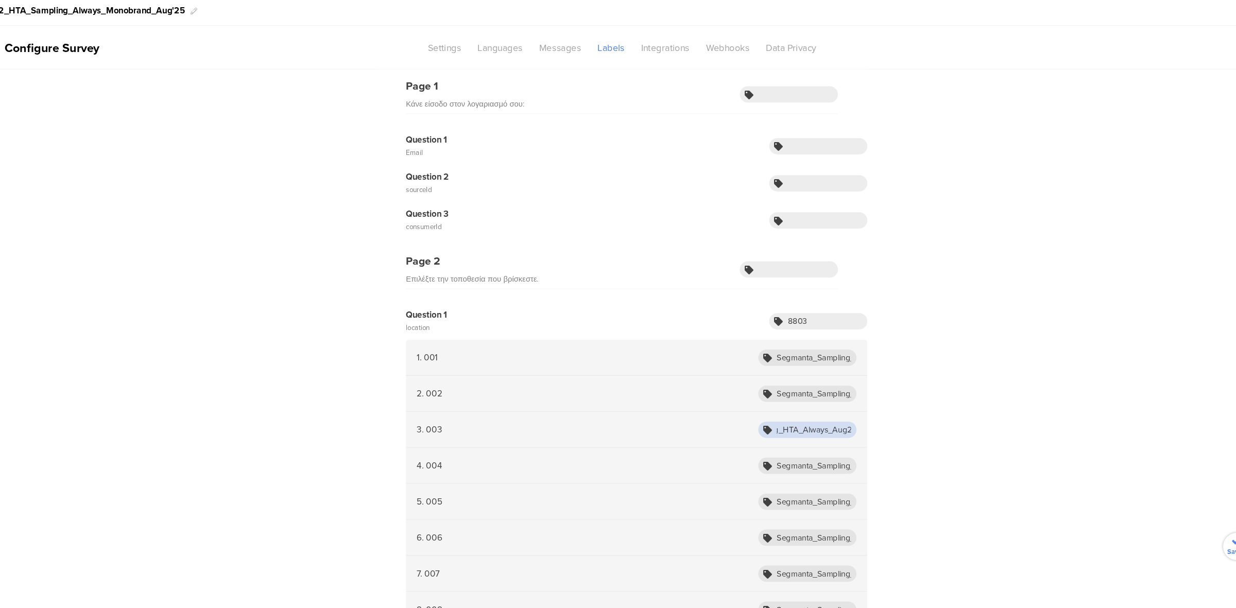
scroll to position [32, 0]
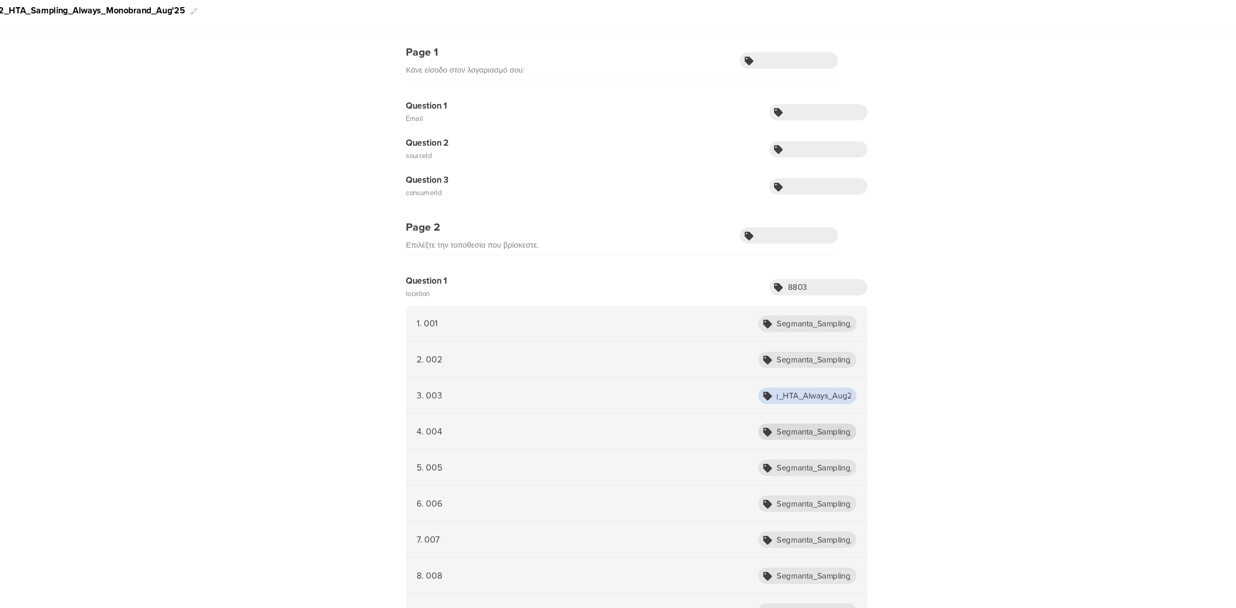
type input "Segmanta_Sampling_HTA_Always_Aug25_003"
click at [826, 436] on input "Segmanta_Sampling_HTA_Multibrand_Aug25_004" at bounding box center [812, 440] width 93 height 15
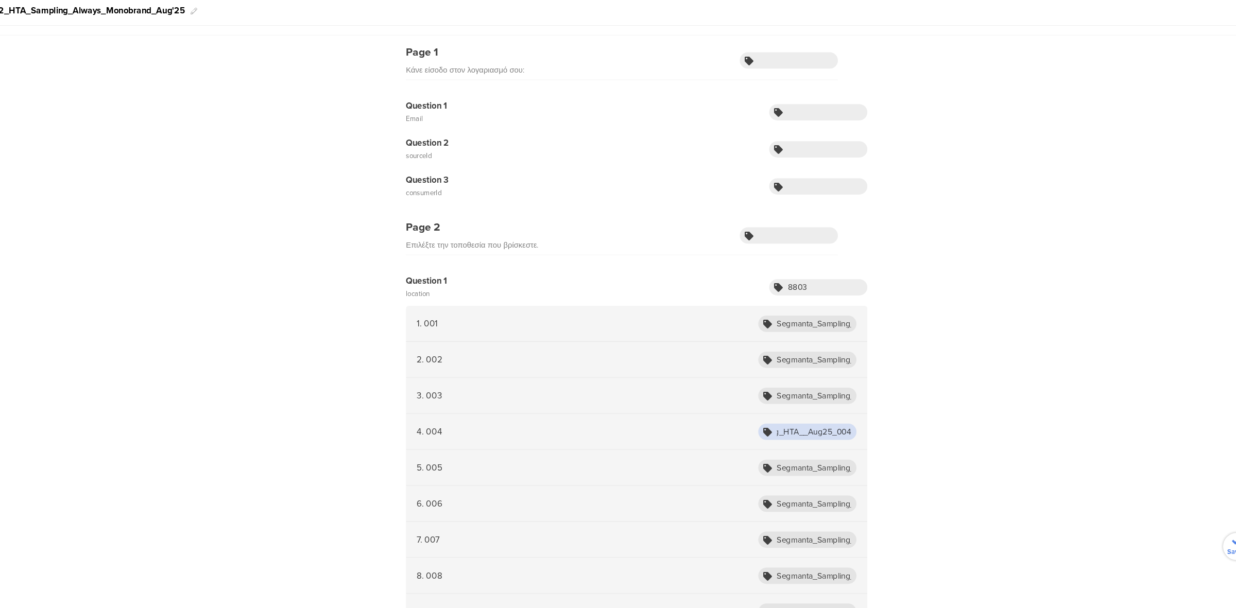
paste input "Always"
type input "Segmanta_Sampling_HTA_Always_Aug25_004"
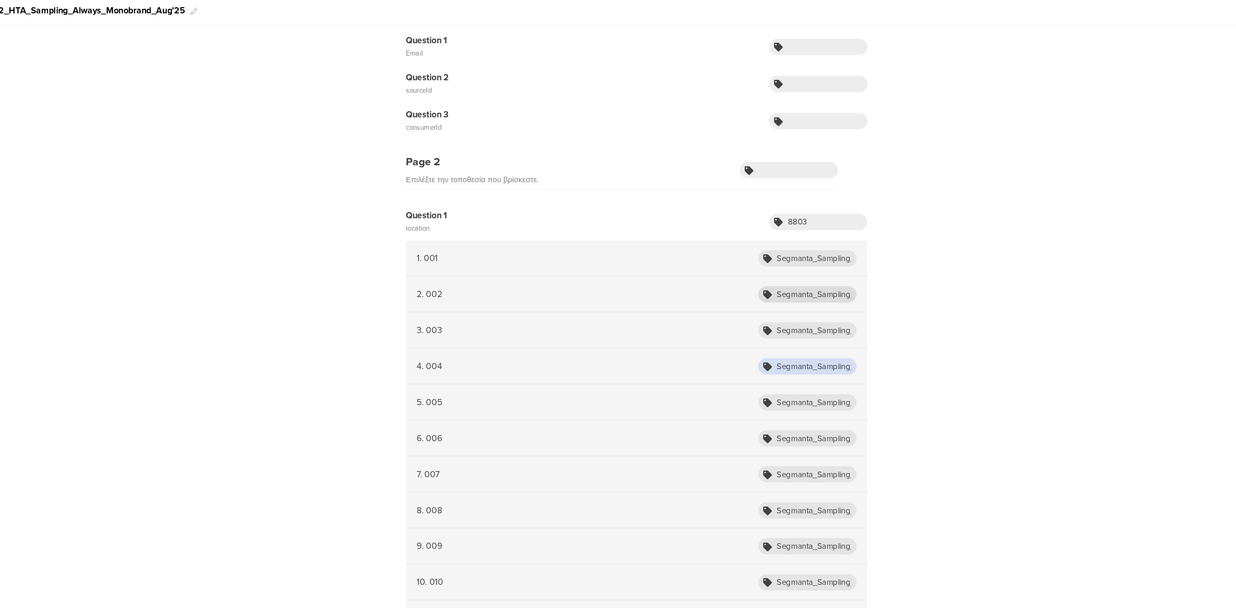
scroll to position [94, 0]
click at [822, 378] on input "Segmanta_Sampling_HTA_Always_Aug25_004" at bounding box center [812, 378] width 93 height 15
click at [825, 412] on input "Segmanta_Sampling_HTA_Multibrand_Aug25_005" at bounding box center [812, 412] width 93 height 15
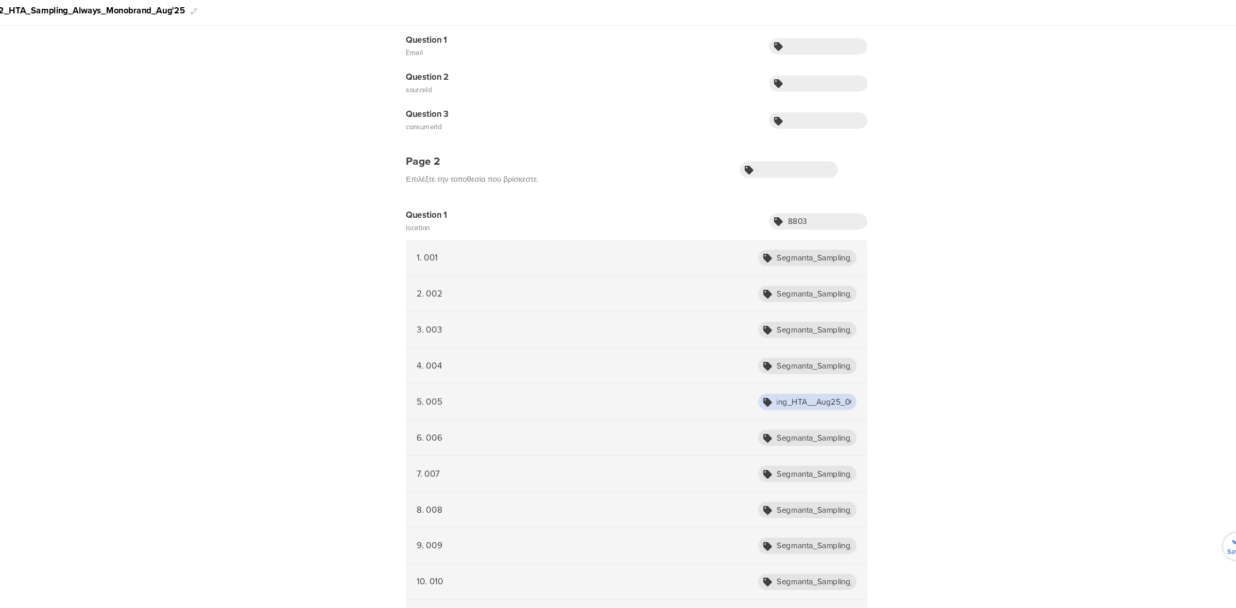
paste input "Always"
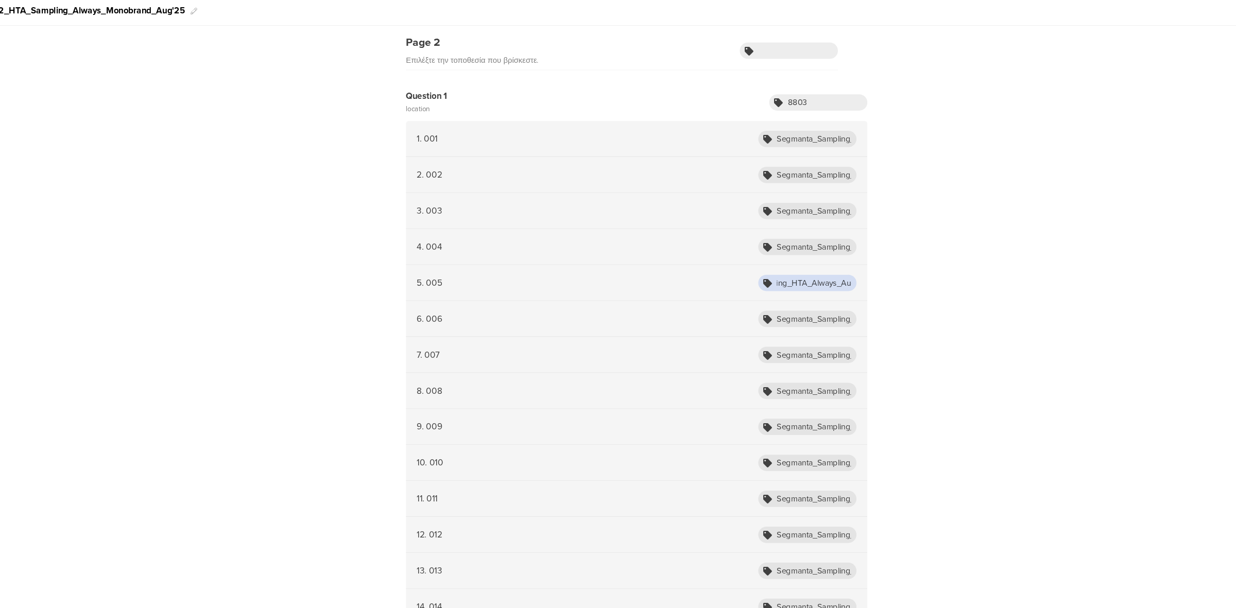
scroll to position [207, 0]
type input "Segmanta_Sampling_HTA_Always_Aug25_005"
click at [834, 329] on input "Segmanta_Sampling_HTA_Multibrand_Aug25_006" at bounding box center [812, 333] width 93 height 15
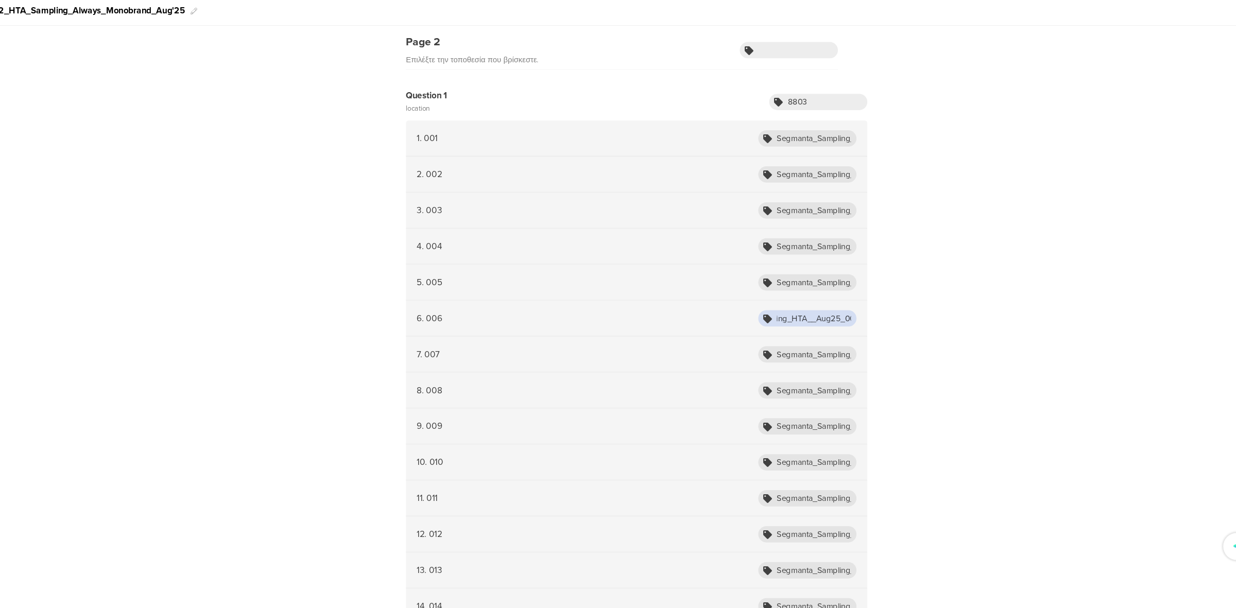
paste input "Always"
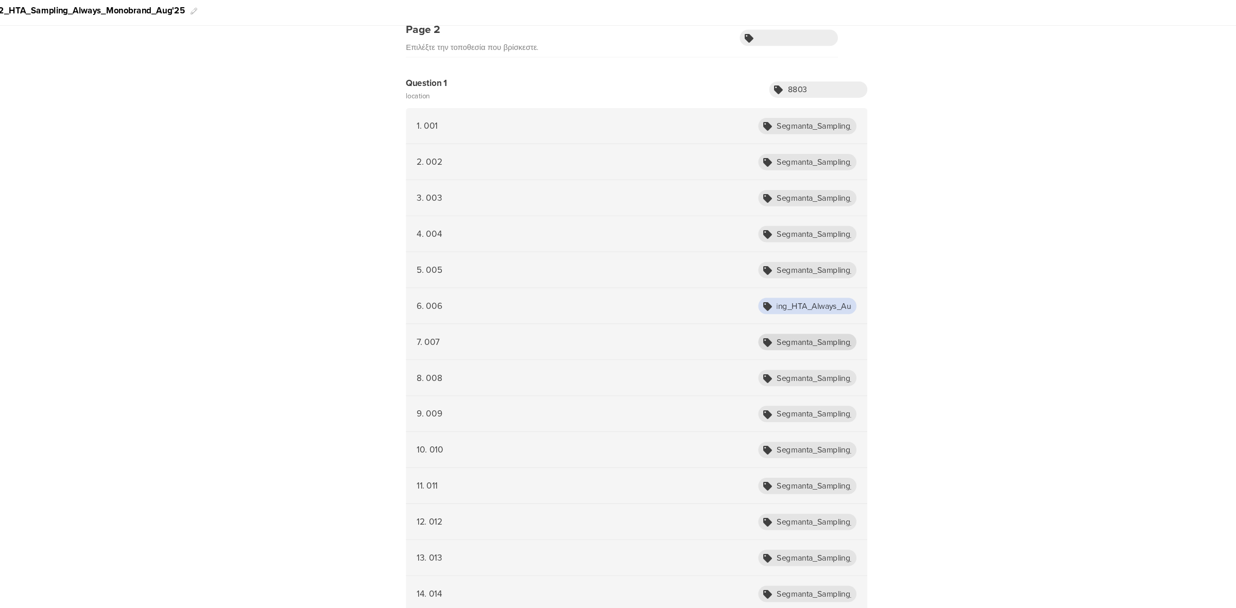
type input "Segmanta_Sampling_HTA_Always_Aug25_006"
click at [831, 349] on input "Segmanta_Sampling_HTA_Multibrand_Aug25_007" at bounding box center [812, 355] width 93 height 15
paste input "Always"
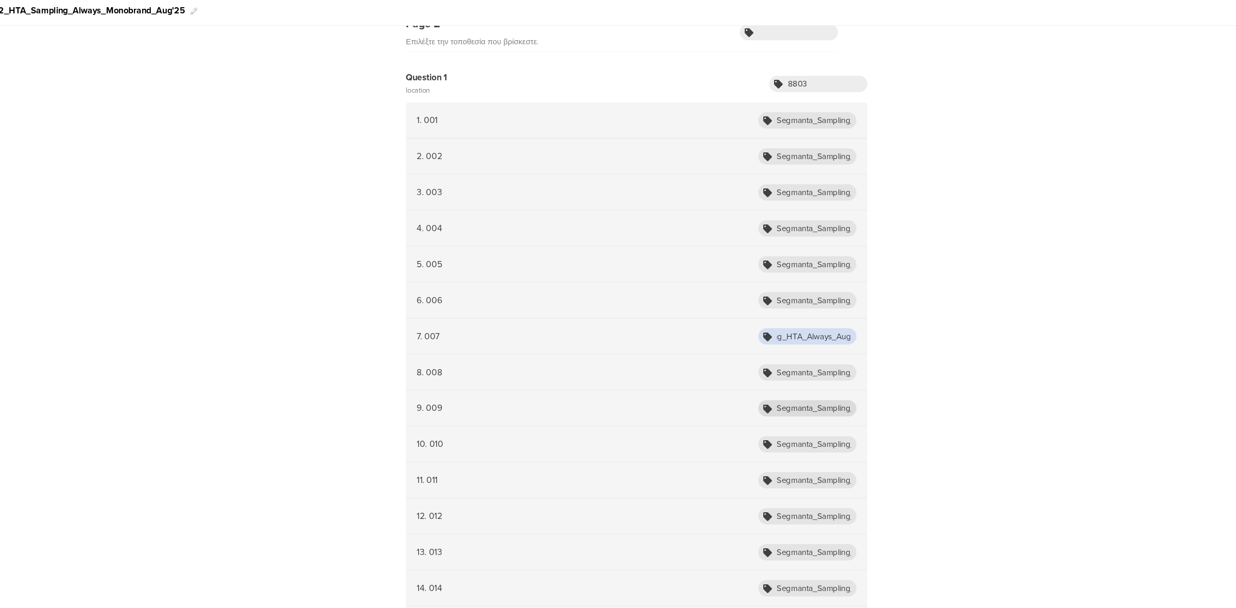
scroll to position [223, 0]
type input "Segmanta_Sampling_HTA_Always_Aug25_007"
click at [833, 386] on input "Segmanta_Sampling_HTA_Multibrand_Aug25_008" at bounding box center [812, 385] width 93 height 15
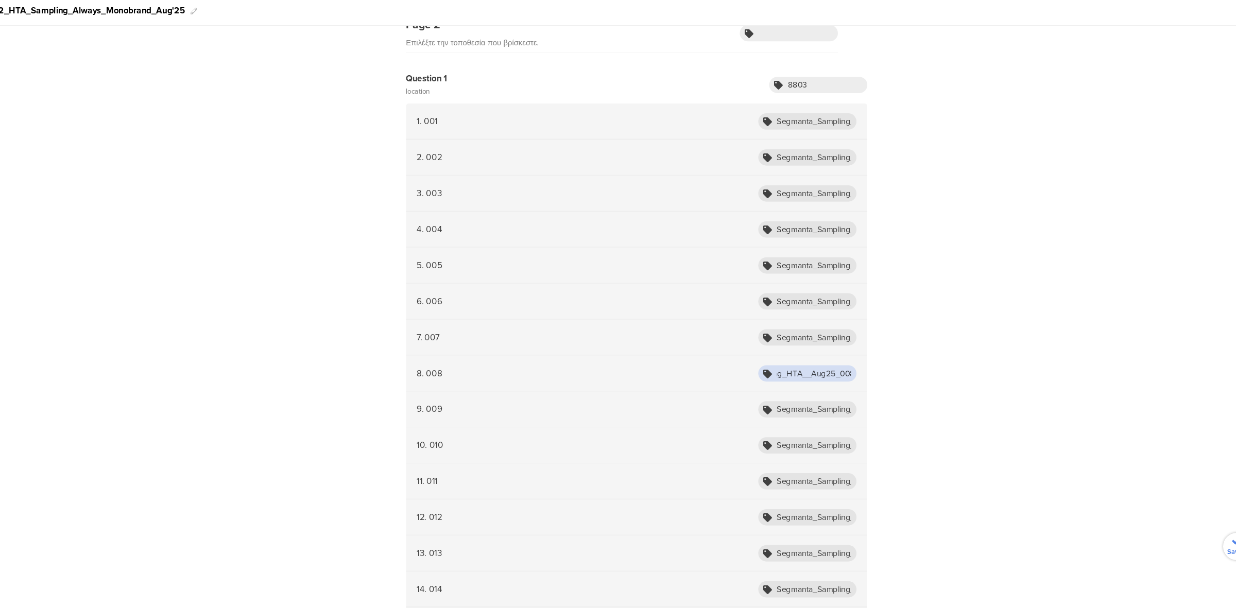
paste input "Always"
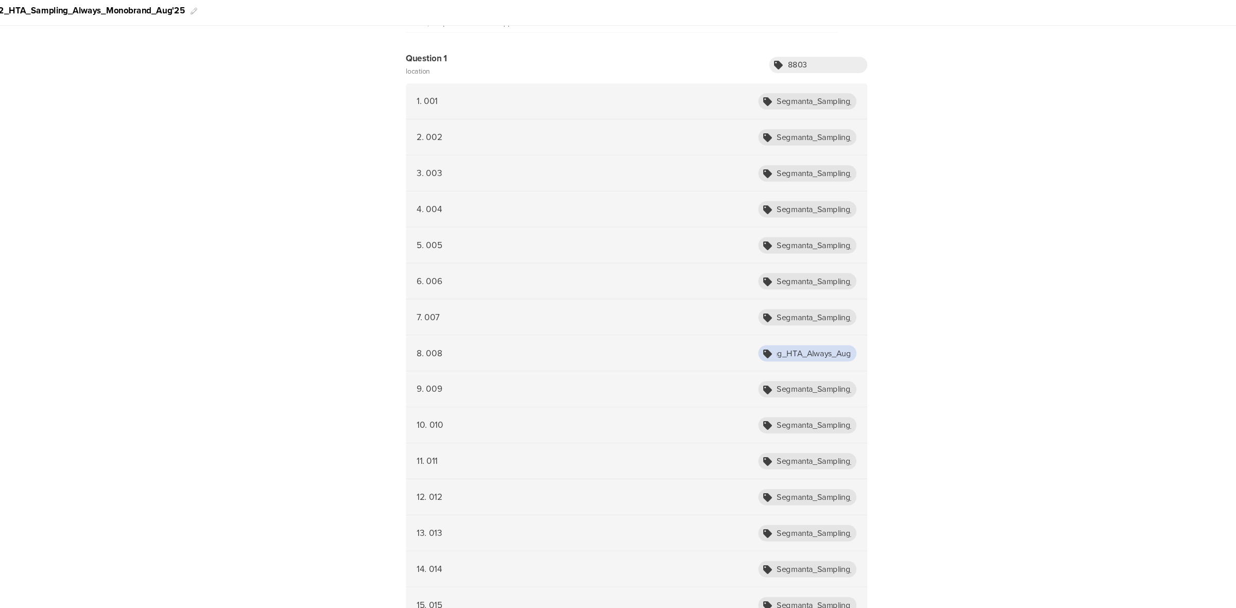
scroll to position [241, 0]
type input "Segmanta_Sampling_HTA_Always_Aug25_008"
click at [831, 398] on input "Segmanta_Sampling_HTA_Multibrand_Aug25_009" at bounding box center [812, 401] width 93 height 15
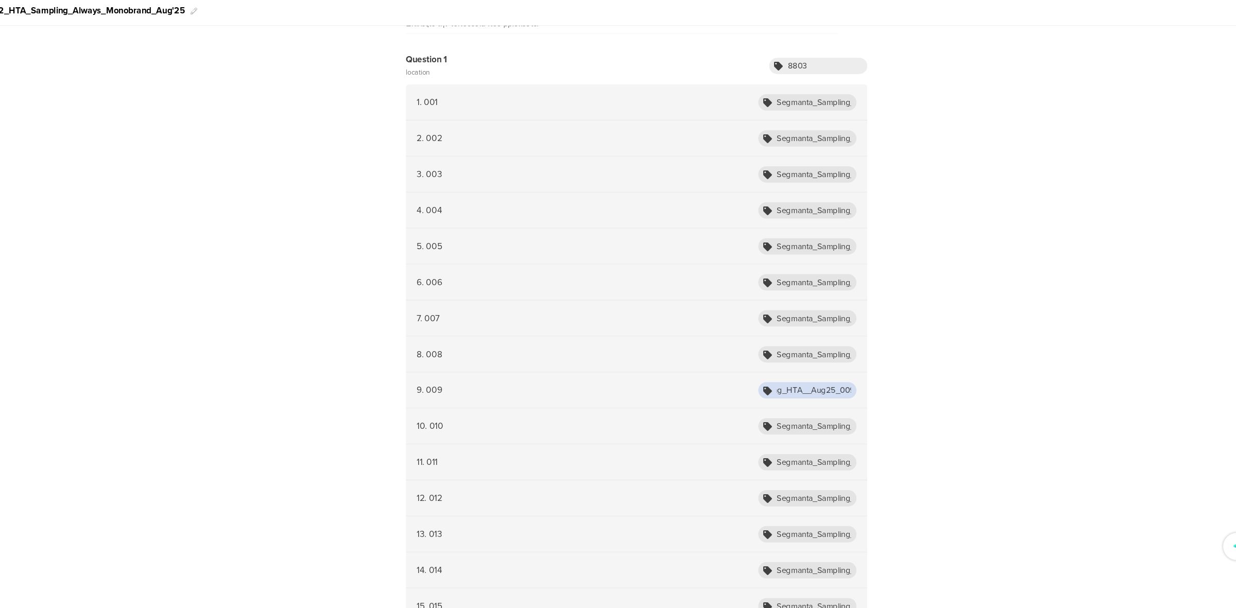
paste input "Always"
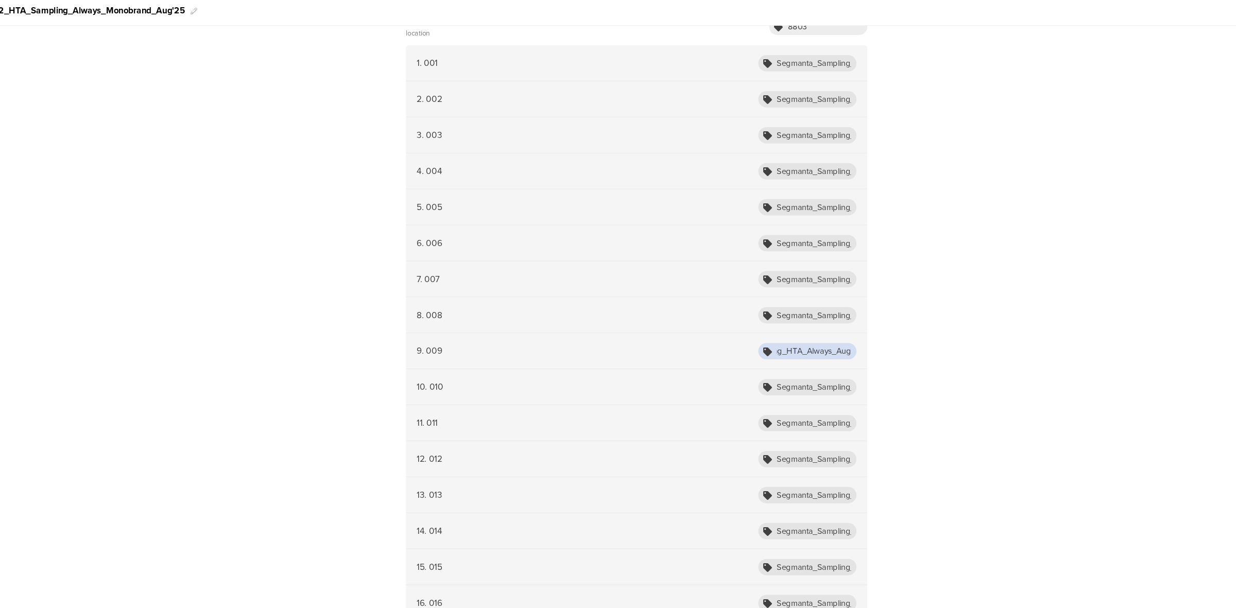
scroll to position [287, 0]
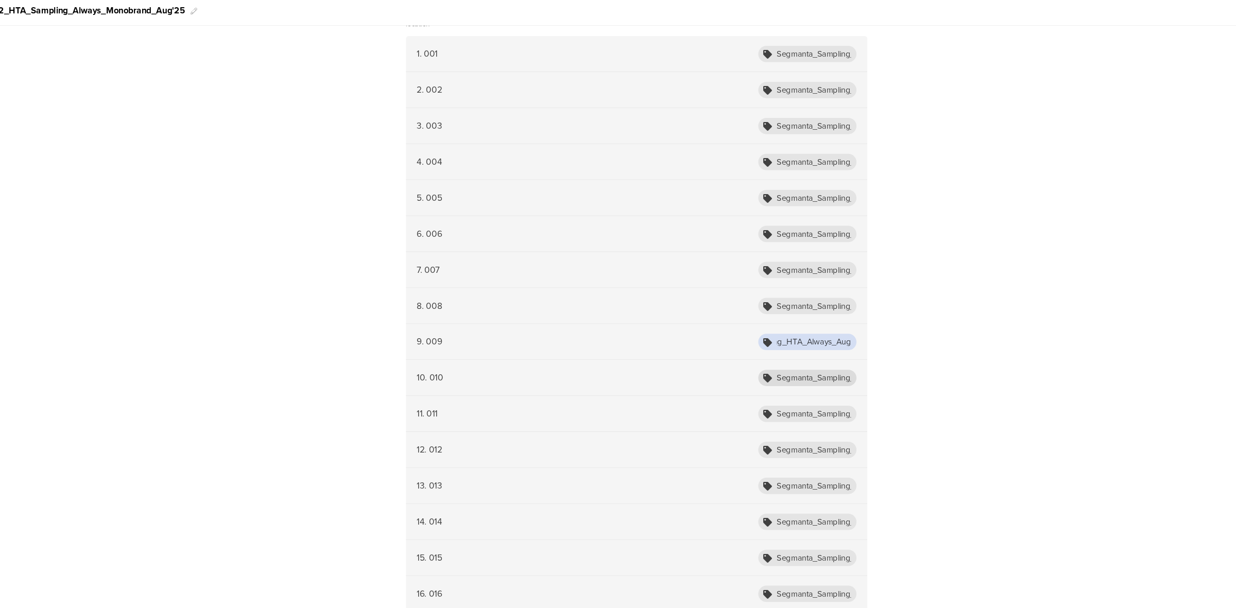
type input "Segmanta_Sampling_HTA_Always_Aug25_009"
click at [838, 385] on input "Segmanta_Sampling_HTA_Multibrand_Aug25_010" at bounding box center [812, 389] width 93 height 15
paste input "Always"
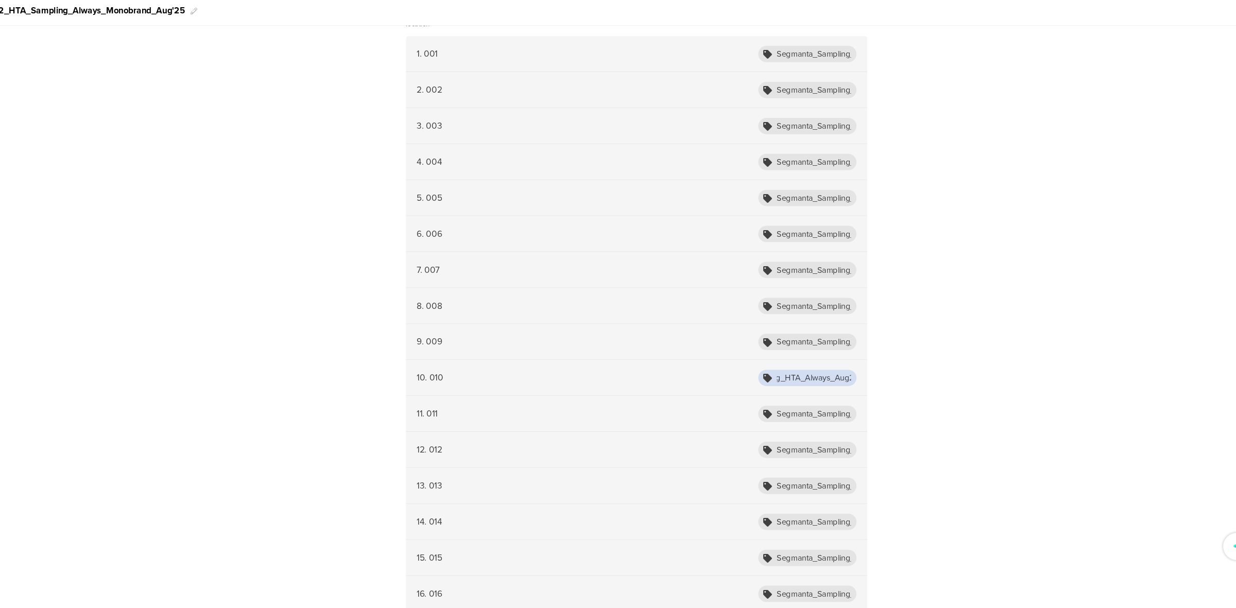
scroll to position [310, 0]
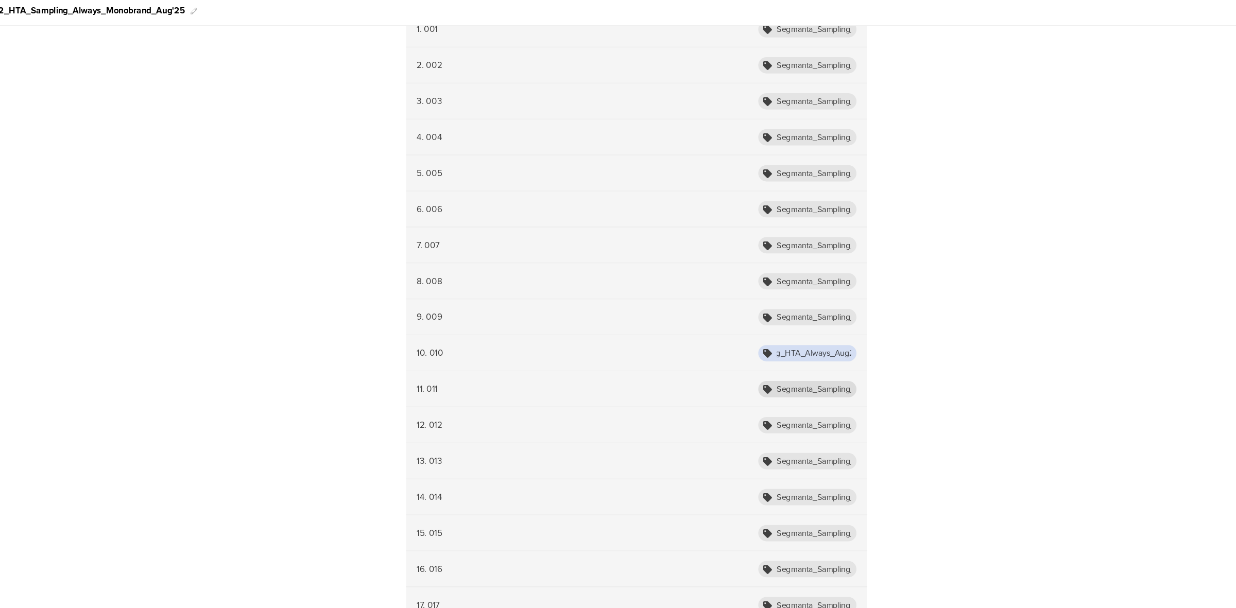
type input "Segmanta_Sampling_HTA_Always_Aug25_010"
click at [834, 397] on input "Segmanta_Sampling_HTA_Multibrand_Aug25_011" at bounding box center [812, 400] width 93 height 15
paste input "Always"
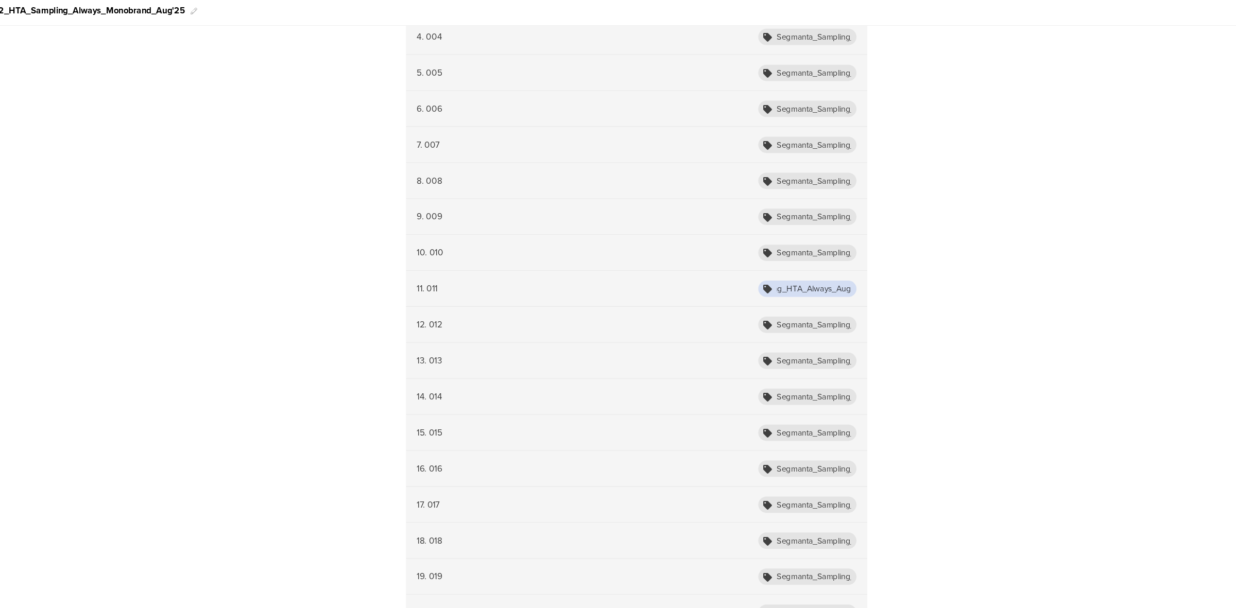
scroll to position [405, 0]
type input "Segmanta_Sampling_HTA_Always_Aug25_011"
click at [839, 339] on input "Segmanta_Sampling_HTA_Multibrand_Aug25_012" at bounding box center [812, 339] width 93 height 15
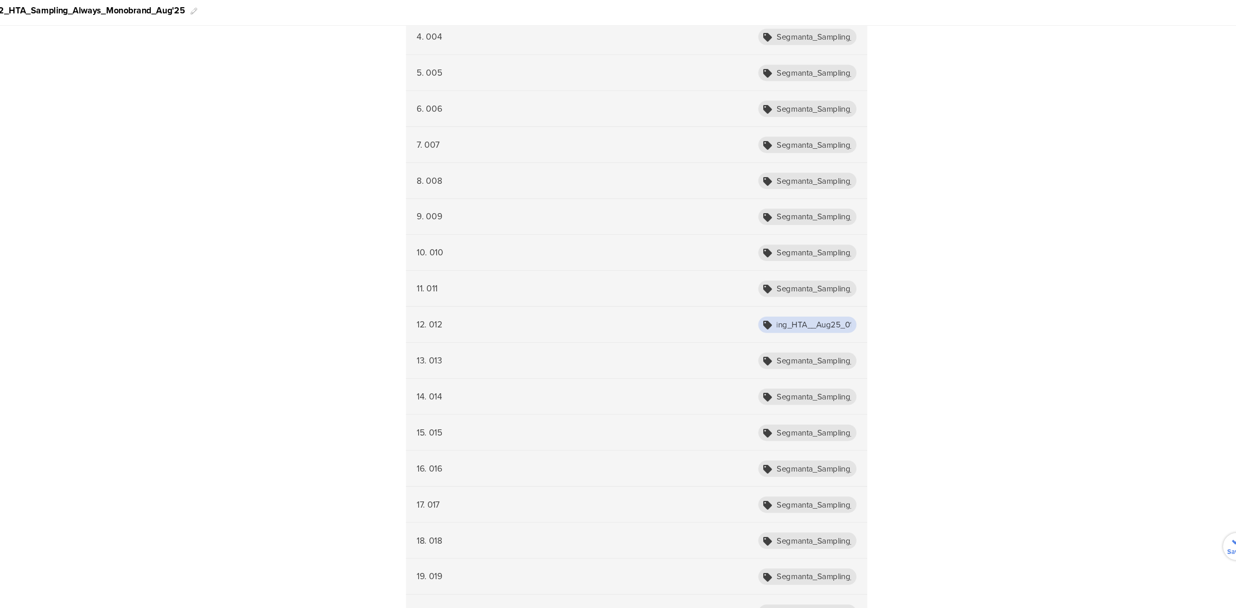
paste input "Always"
type input "Segmanta_Sampling_HTA_Always_Aug25_012"
click at [834, 341] on input "Segmanta_Sampling_HTA_Always_Aug25_012" at bounding box center [812, 339] width 93 height 15
click at [833, 368] on input "Segmanta_Sampling_HTA_Multibrand_Aug25_013" at bounding box center [812, 373] width 93 height 15
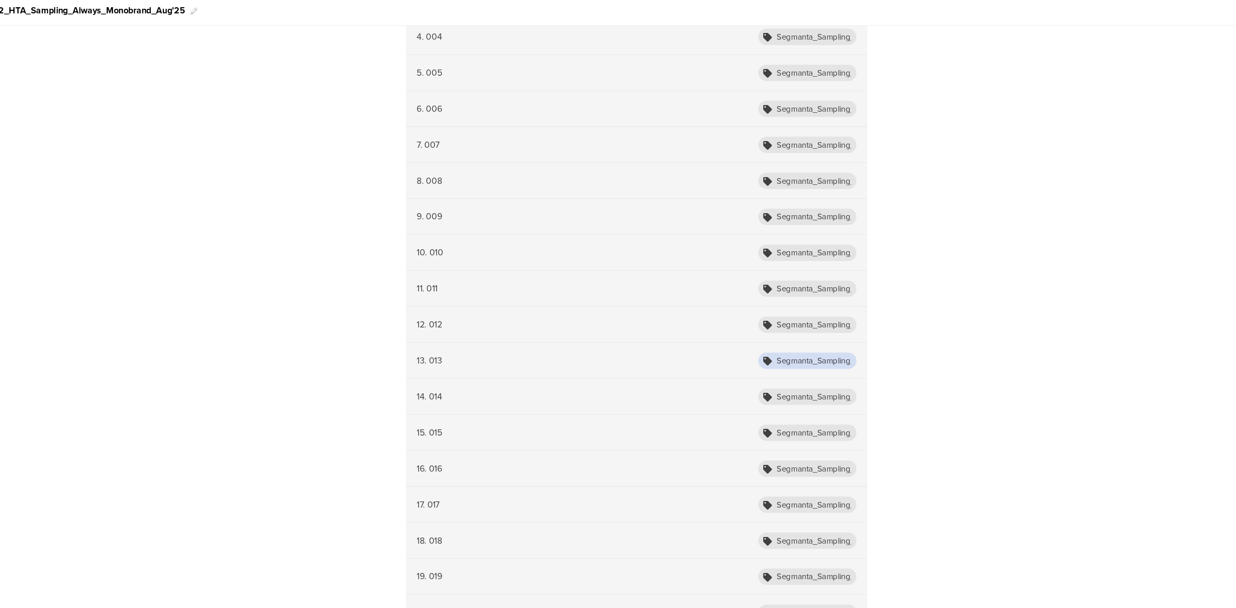
click at [833, 368] on input "Segmanta_Sampling_HTA_Multibrand_Aug25_013" at bounding box center [812, 373] width 93 height 15
paste input "Always"
type input "Segmanta_Sampling_HTA_Always_Aug25_013"
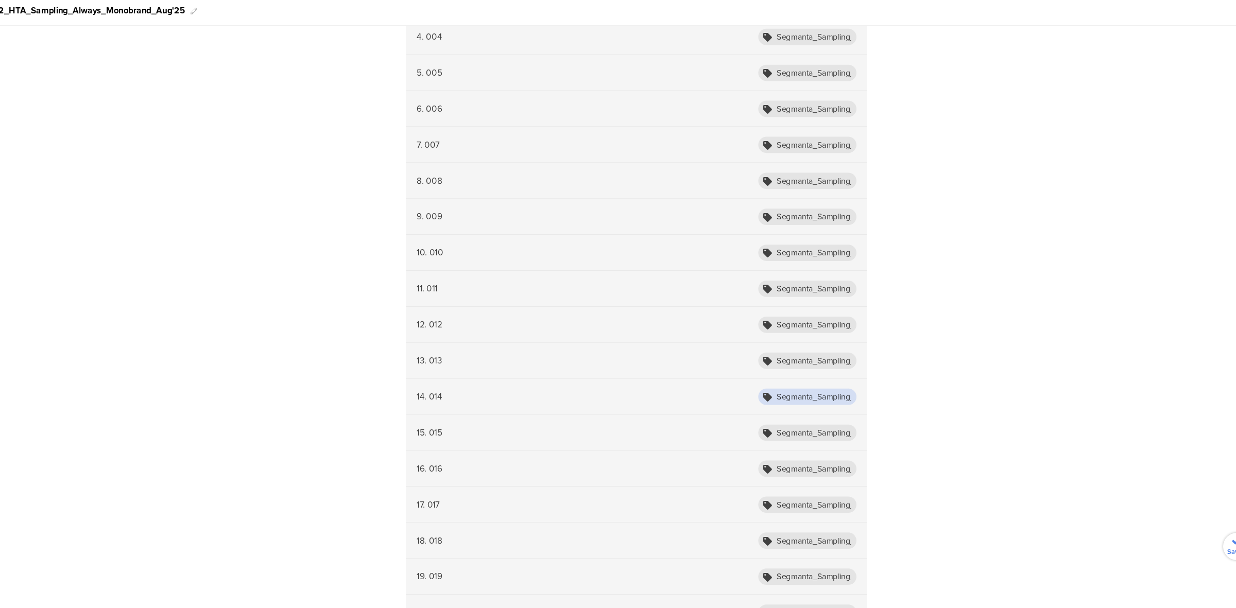
click at [823, 411] on input "Segmanta_Sampling_HTA_Multibrand_Aug25_014" at bounding box center [812, 406] width 93 height 15
paste input "Always"
type input "Segmanta_Sampling_HTA_Always_Aug25_014"
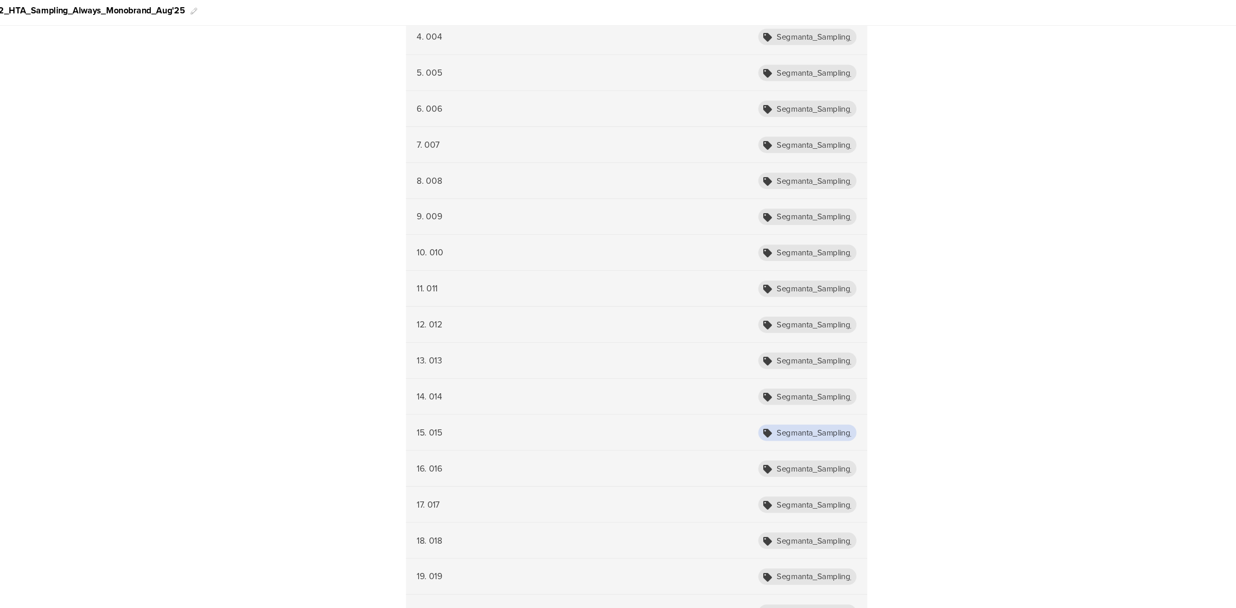
click at [826, 434] on input "Segmanta_Sampling_HTA_Multibrand_Aug25_015" at bounding box center [812, 440] width 93 height 15
paste input "Always"
type input "Segmanta_Sampling_HTA_Always_Aug25_015"
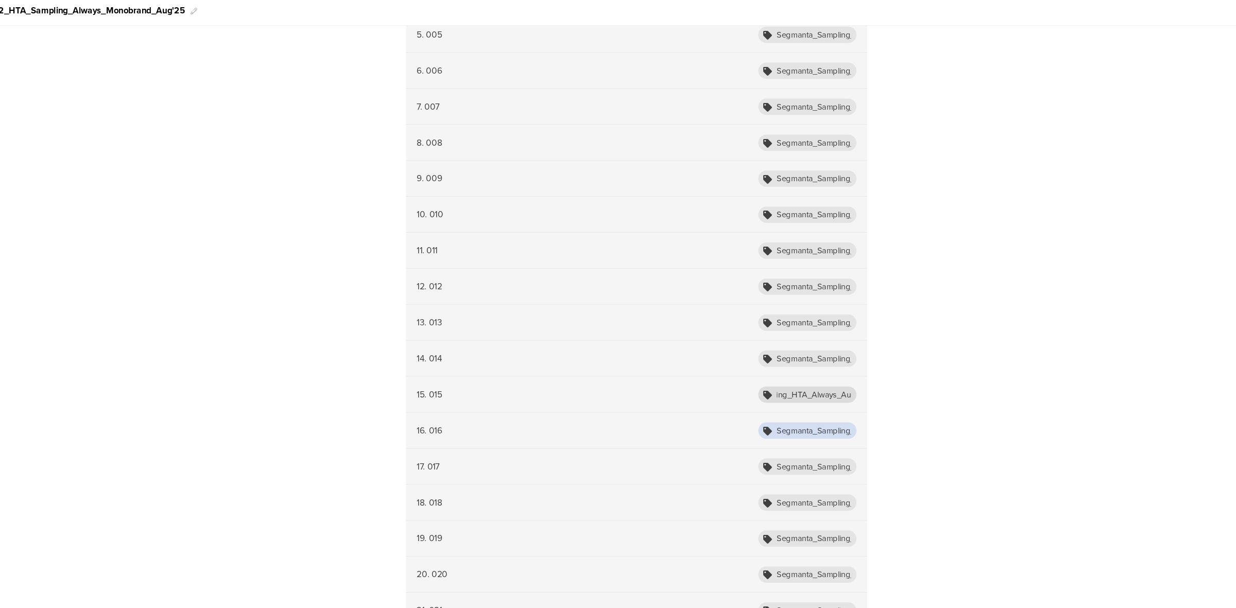
scroll to position [0, 0]
click at [826, 434] on input "Segmanta_Sampling_HTA_Multibrand_Aug25_016" at bounding box center [812, 439] width 93 height 15
paste input "Always"
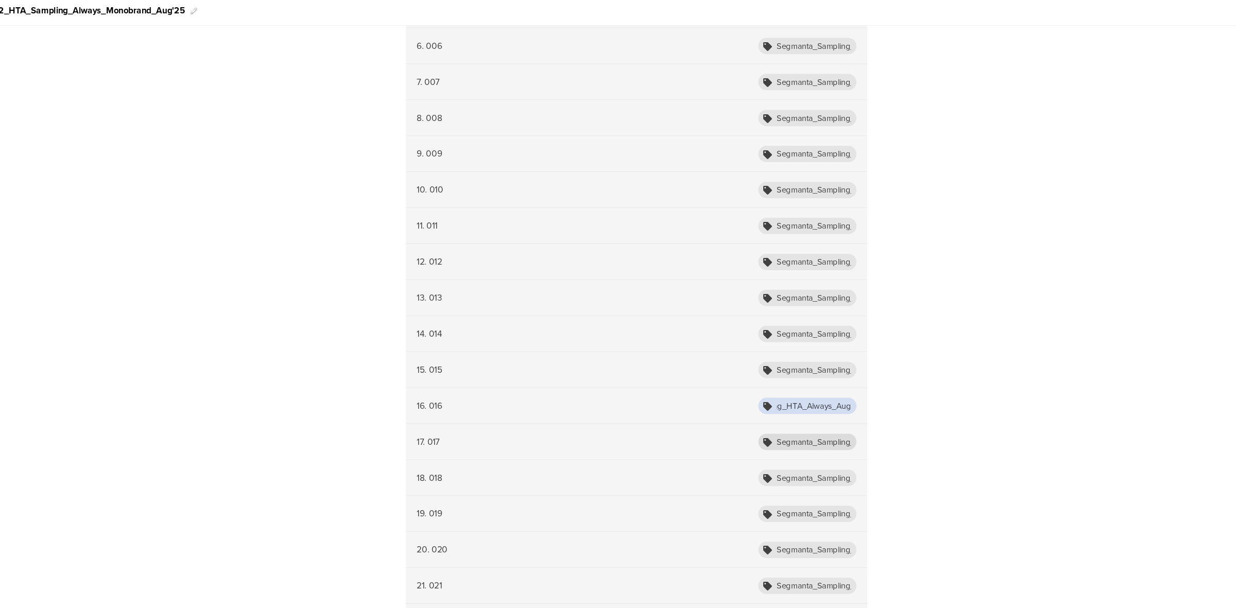
type input "Segmanta_Sampling_HTA_Always_Aug25_016"
click at [826, 448] on input "Segmanta_Sampling_HTA_Multibrand_Aug25_017" at bounding box center [812, 449] width 93 height 15
paste input "Always"
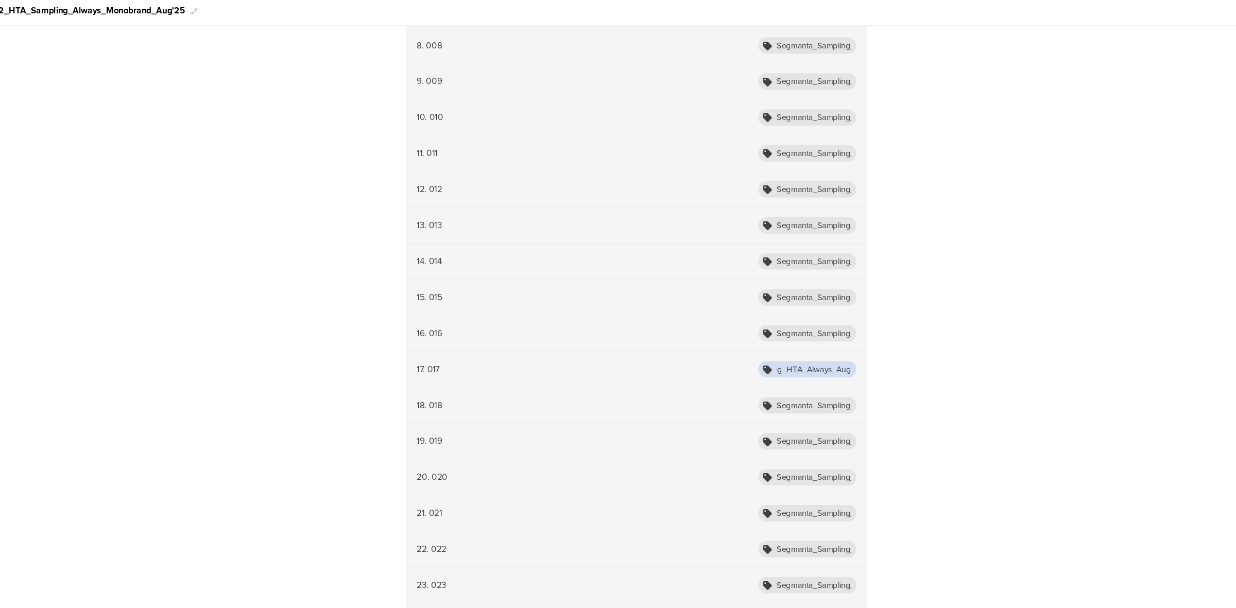
scroll to position [539, 0]
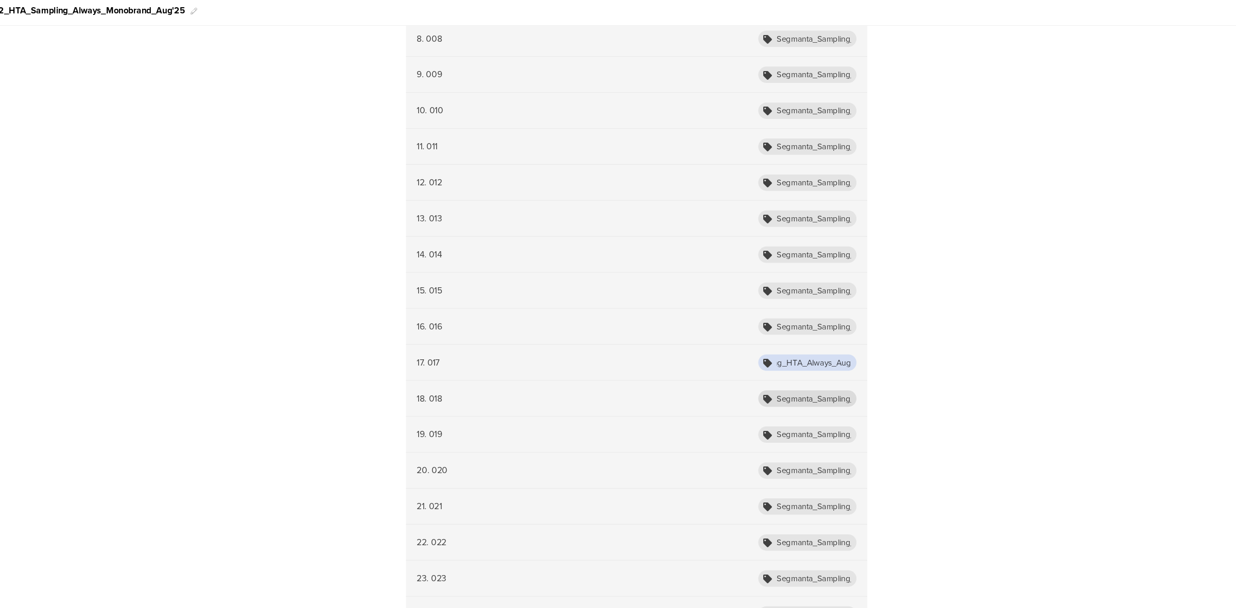
type input "Segmanta_Sampling_HTA_Always_Aug25_017"
click at [836, 409] on input "Segmanta_Sampling_HTA_Multibrand_Aug25_018" at bounding box center [812, 409] width 93 height 15
paste input "Always"
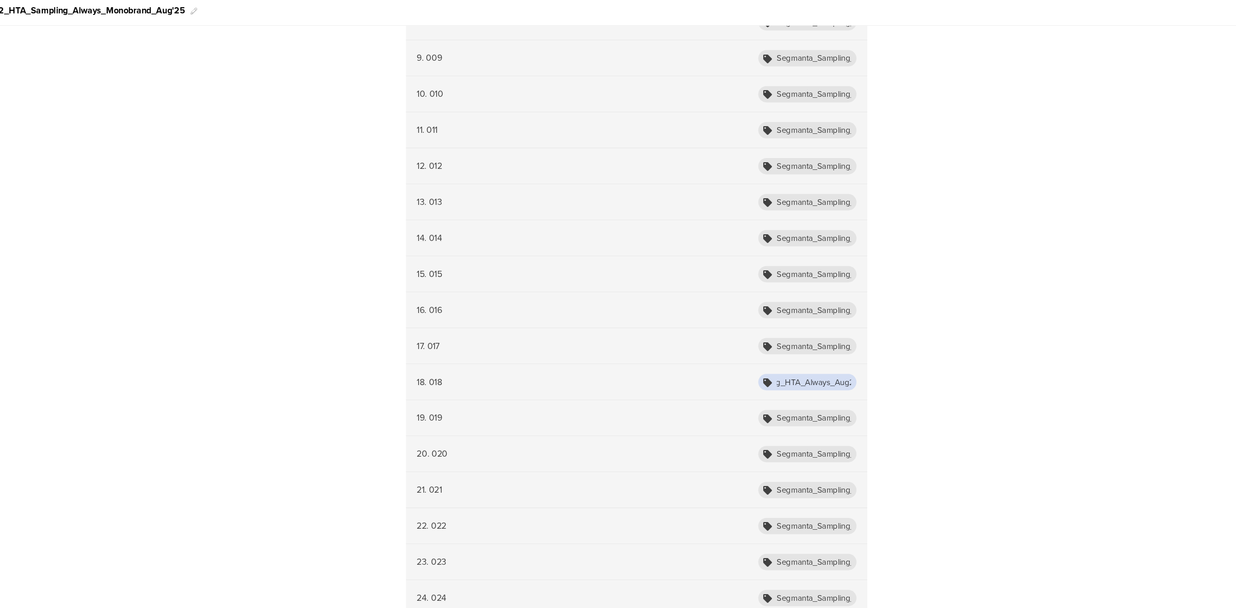
scroll to position [556, 0]
type input "Segmanta_Sampling_HTA_Always_Aug25_018"
click at [833, 421] on input "Segmanta_Sampling_HTA_Multibrand_Aug25_019" at bounding box center [812, 426] width 93 height 15
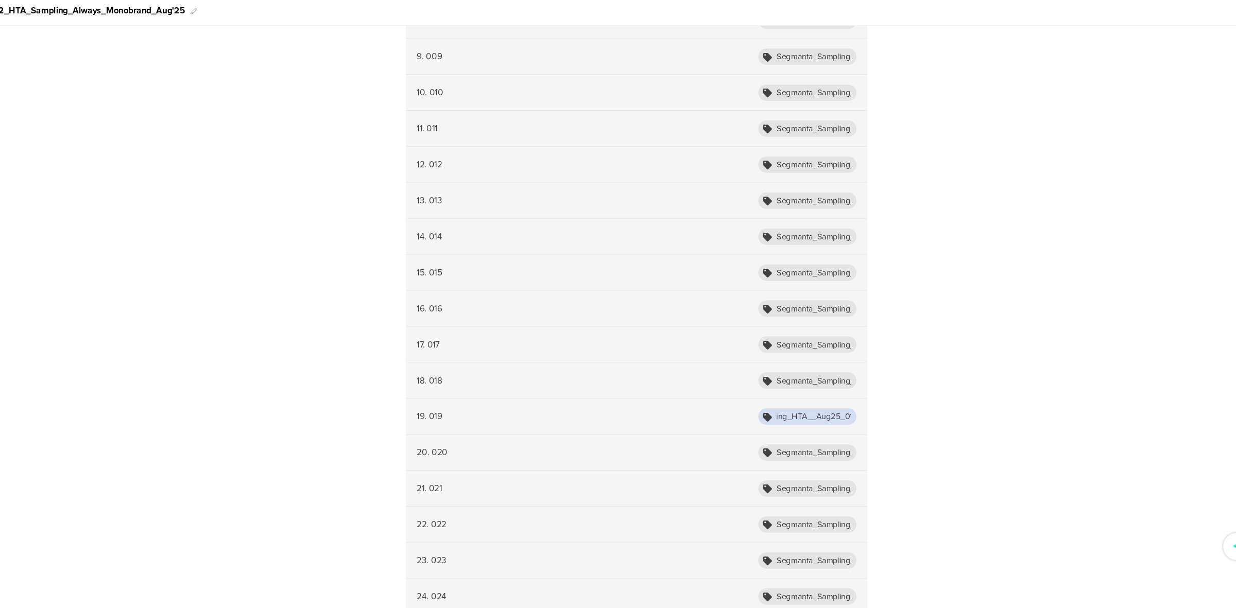
paste input "Always"
type input "Segmanta_Sampling_HTA_Always_Aug25_019"
click at [823, 462] on input "Segmanta_Sampling_HTA_Fairy_Aug25_020" at bounding box center [812, 460] width 93 height 15
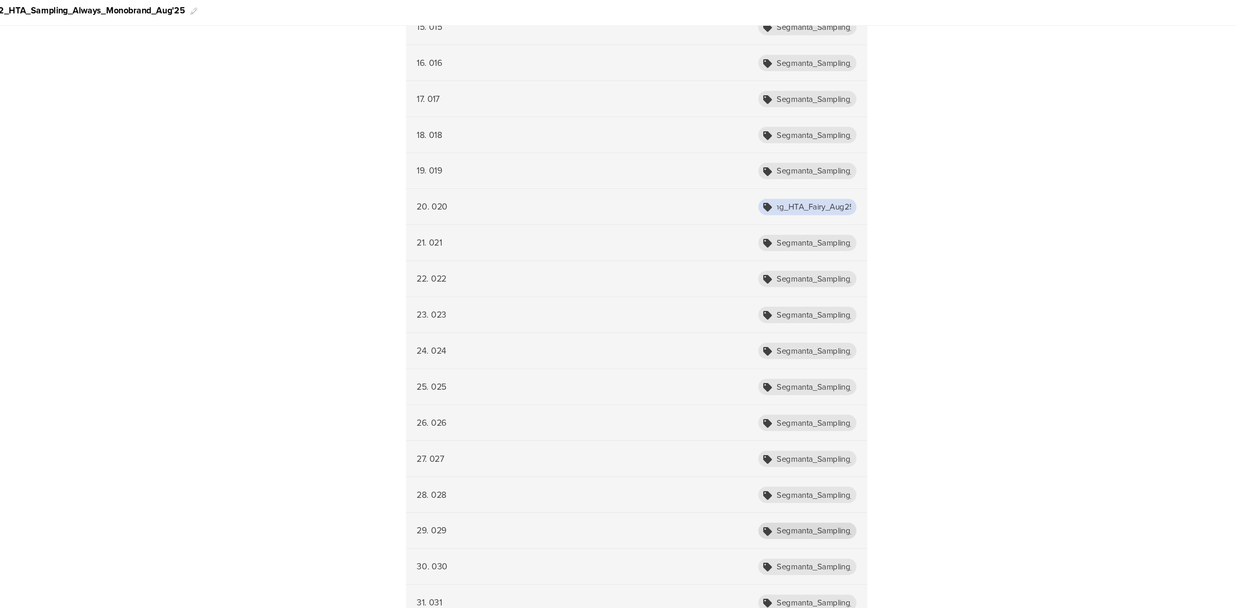
scroll to position [788, 0]
click at [829, 224] on input "Segmanta_Sampling_HTA_Fairy_Aug25_020" at bounding box center [812, 228] width 93 height 15
paste input "Always"
type input "Segmanta_Sampling_HTA_Always_Aug25_020"
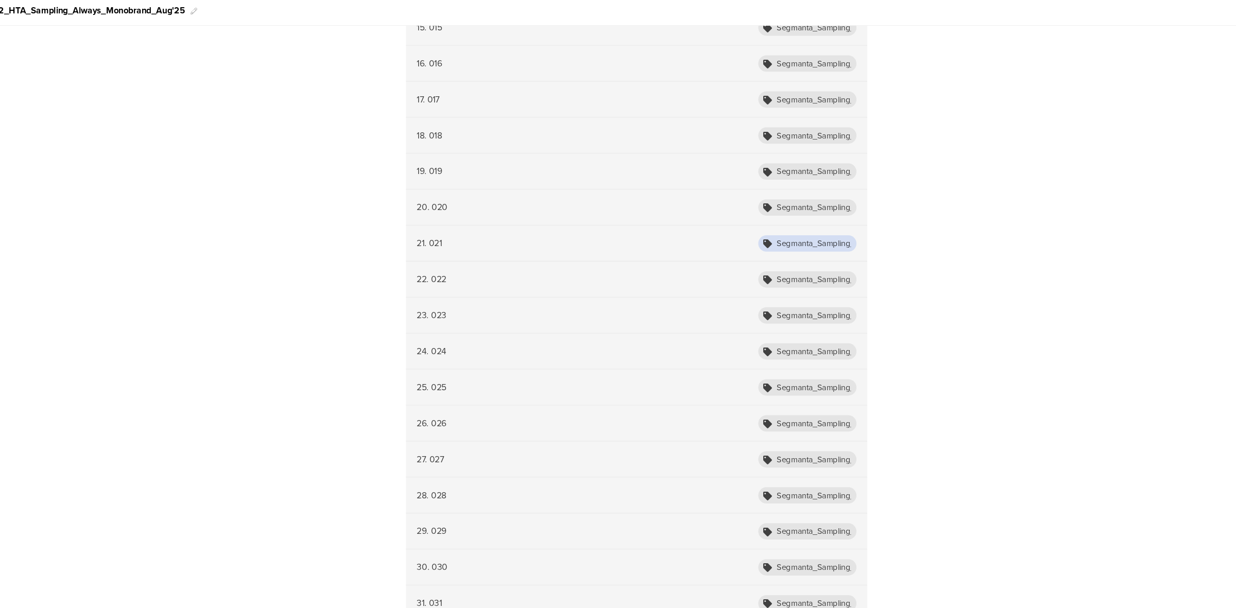
click at [829, 261] on input "Segmanta_Sampling_HTA_Fairy_Aug25_021" at bounding box center [812, 262] width 93 height 15
paste input "Always"
type input "Segmanta_Sampling_HTA_Always_Aug25_021"
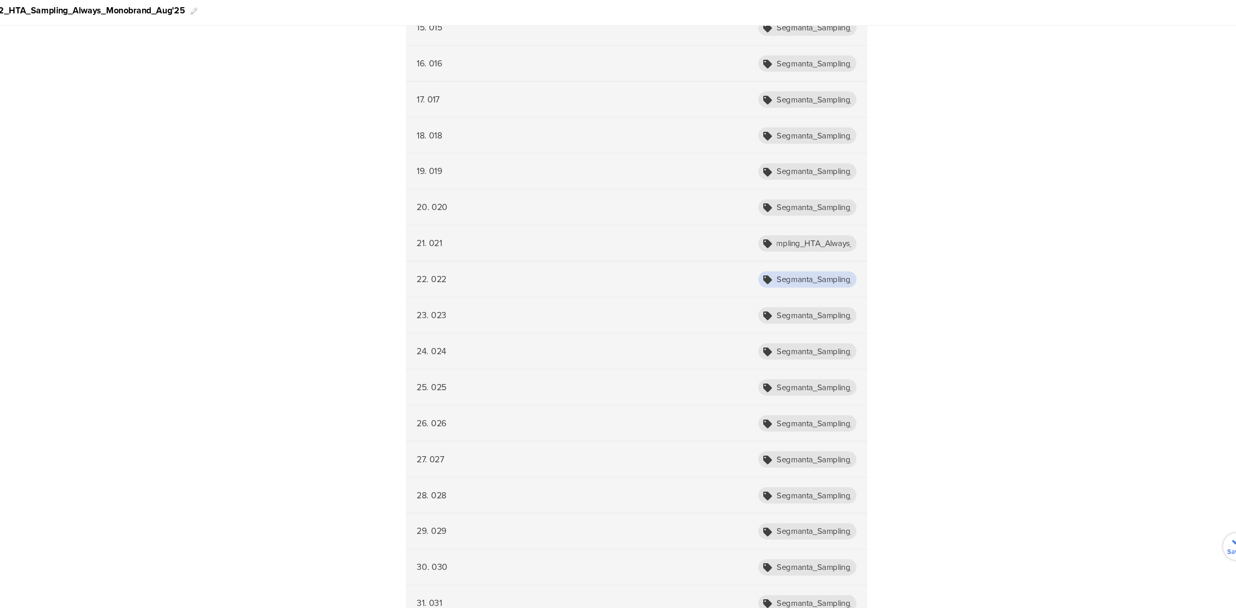
scroll to position [0, 0]
click at [825, 301] on input "Segmanta_Sampling_HTA_Fairy_Aug25_022" at bounding box center [812, 296] width 93 height 15
paste input "Always"
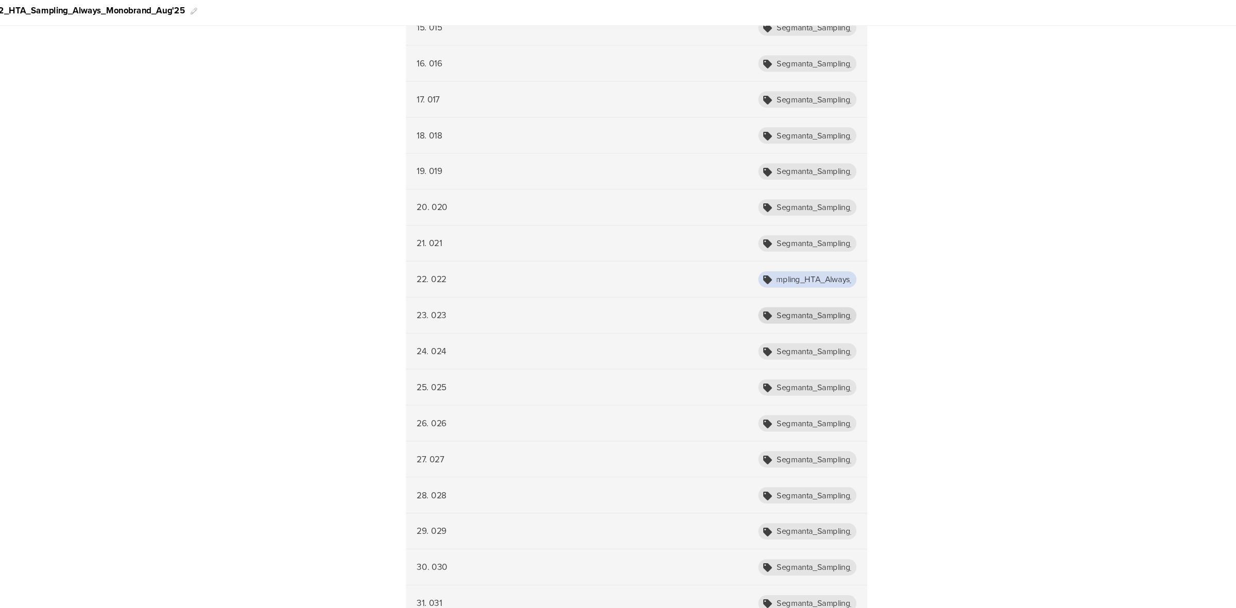
type input "Segmanta_Sampling_HTA_Always_Aug25_022"
click at [827, 328] on input "Segmanta_Sampling_HTA_Fairy_Aug25_023" at bounding box center [812, 330] width 93 height 15
paste input "Always"
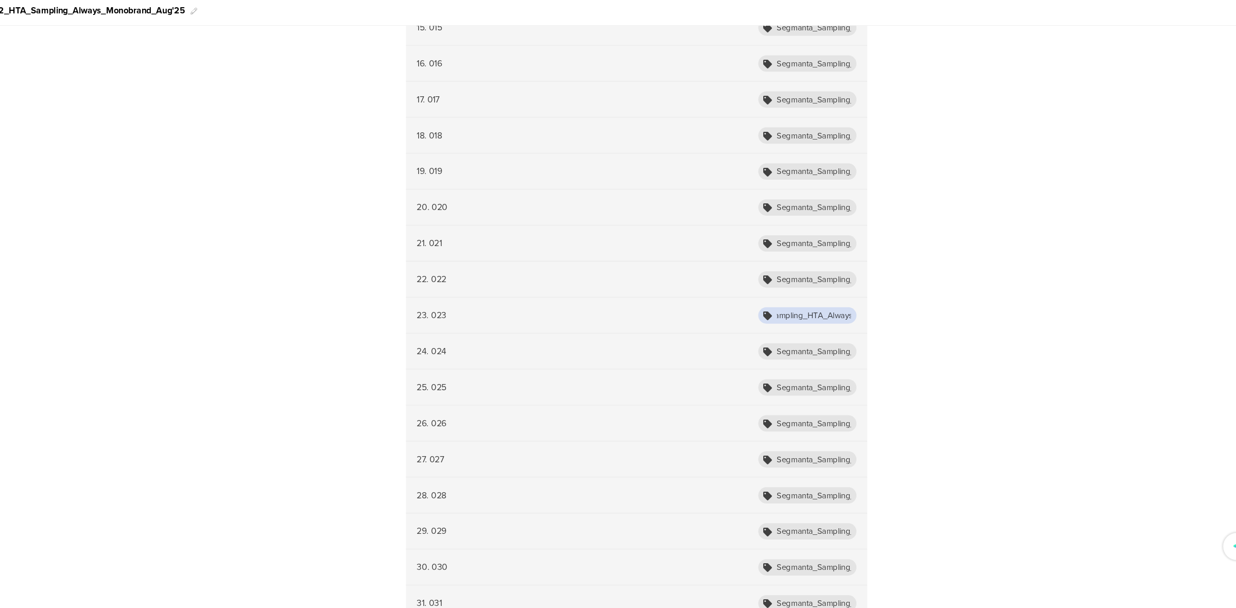
scroll to position [0, 47]
type input "Segmanta_Sampling_HTA_Always_Aug25_023"
click at [826, 370] on input "Segmanta_Sampling_HTA_Fairy_Aug25_024" at bounding box center [812, 364] width 93 height 15
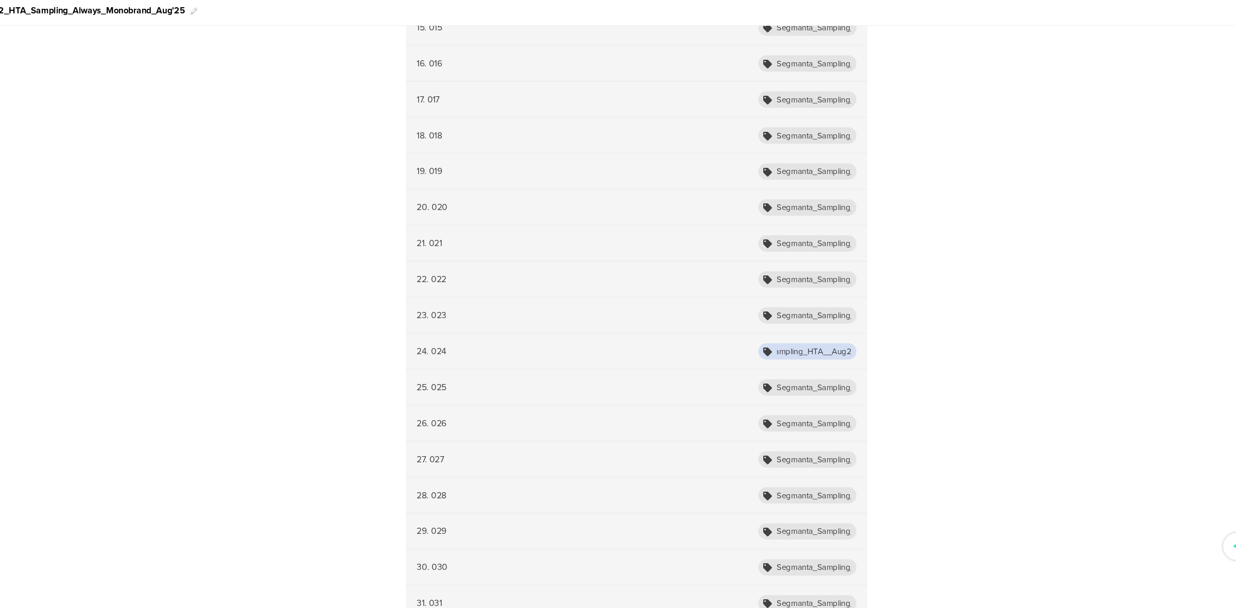
paste input "Always"
type input "Segmanta_Sampling_HTA_Always_Aug25_024"
click at [830, 398] on input "Segmanta_Sampling_HTA_Fairy_Aug25_025" at bounding box center [812, 398] width 93 height 15
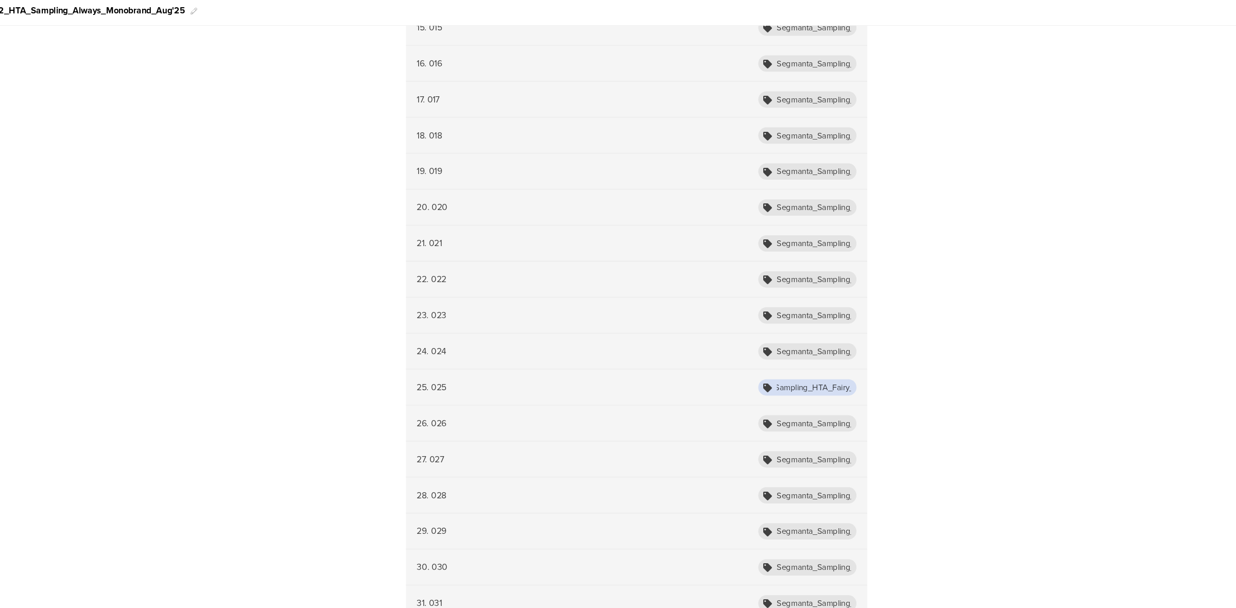
scroll to position [0, 45]
paste input "Always"
type input "Segmanta_Sampling_HTA_Always_Aug25_025"
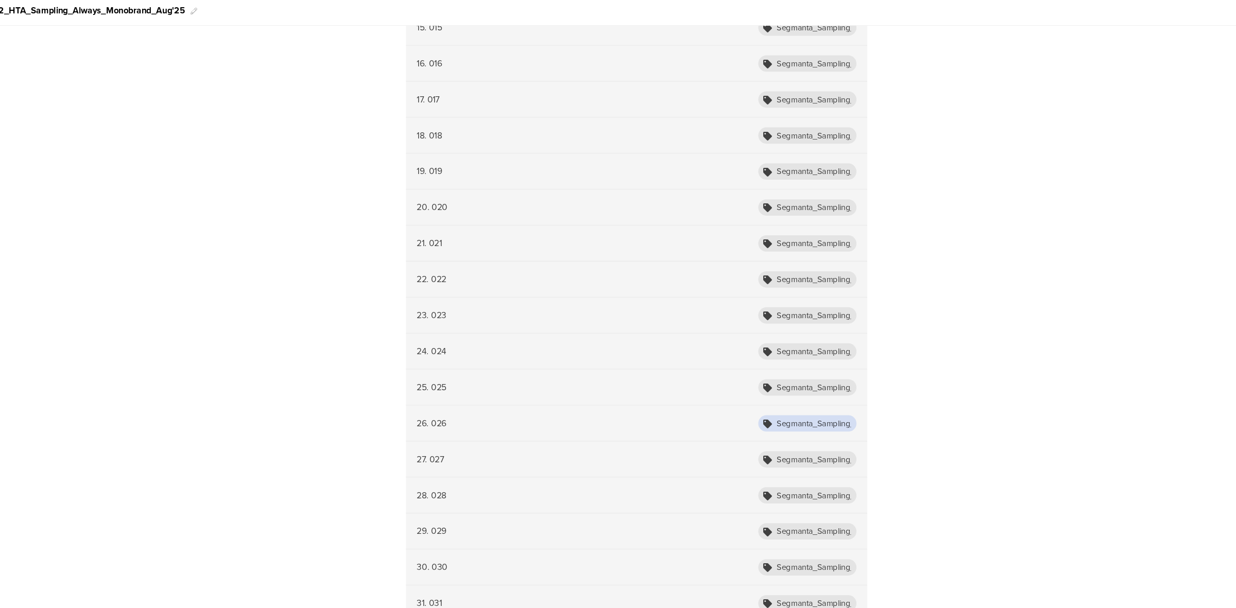
click at [830, 431] on input "Segmanta_Sampling_HTA_Fairy_Aug25_026" at bounding box center [812, 432] width 93 height 15
paste input "Always"
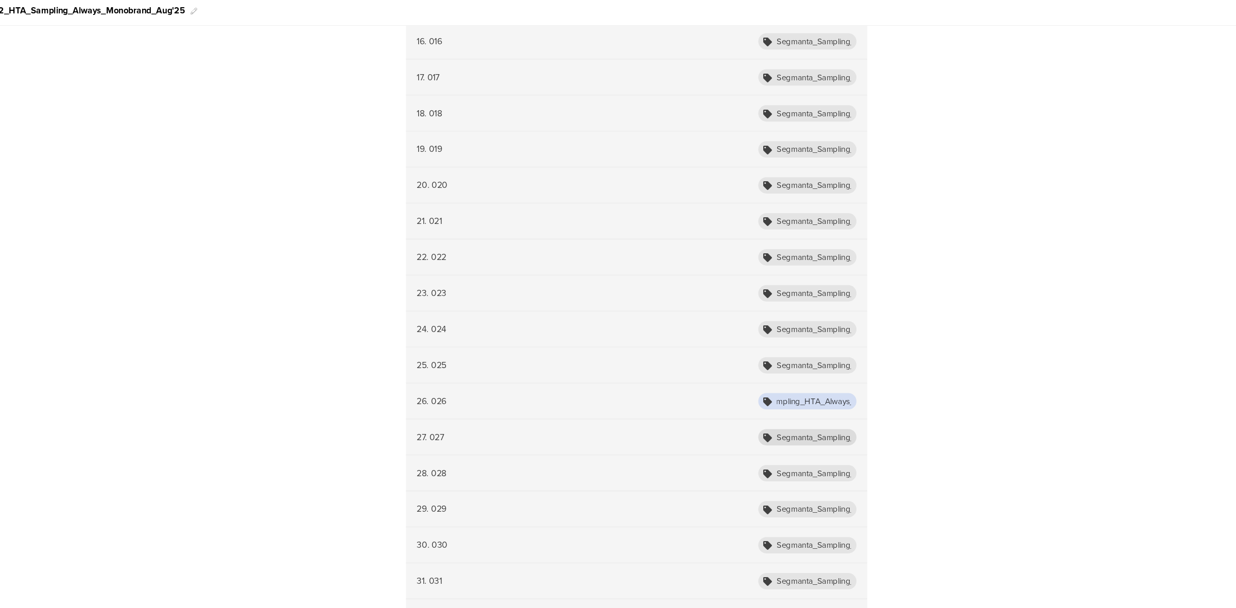
type input "Segmanta_Sampling_HTA_Always_Aug25_026"
click at [834, 441] on input "Segmanta_Sampling_HTA_Fairy_Aug25_028" at bounding box center [812, 445] width 93 height 15
paste input "Always"
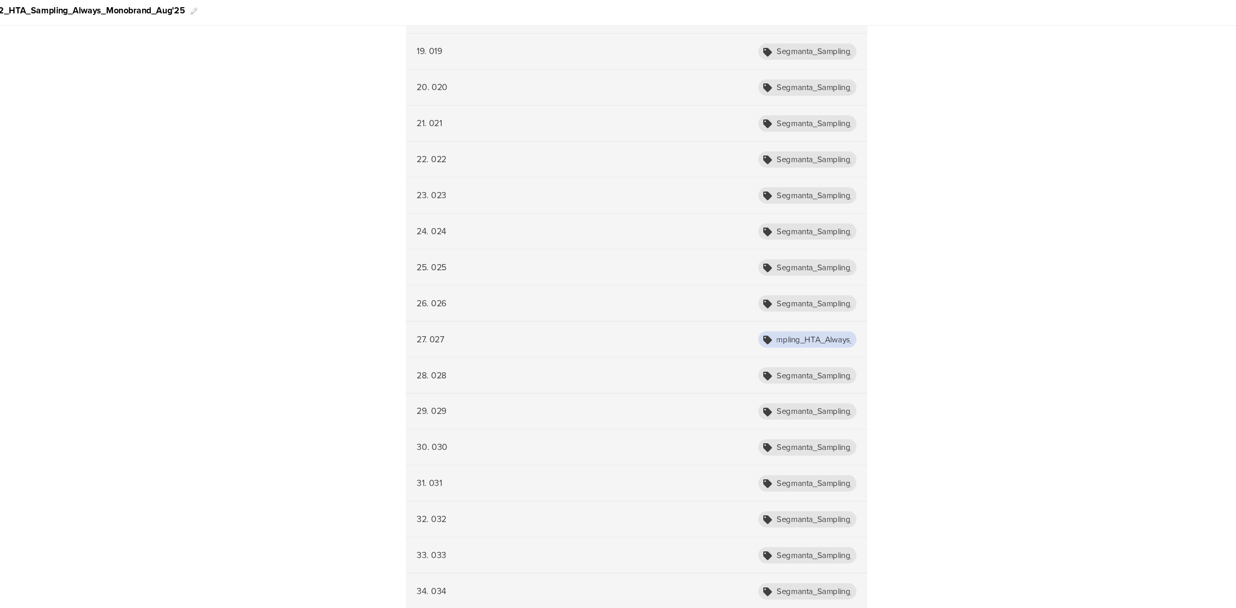
scroll to position [901, 0]
type input "Segmanta_Sampling_HTA_Always_Aug25_028"
click at [839, 385] on input "Segmanta_Sampling_HTA_Fairy_Aug25_027" at bounding box center [812, 386] width 93 height 15
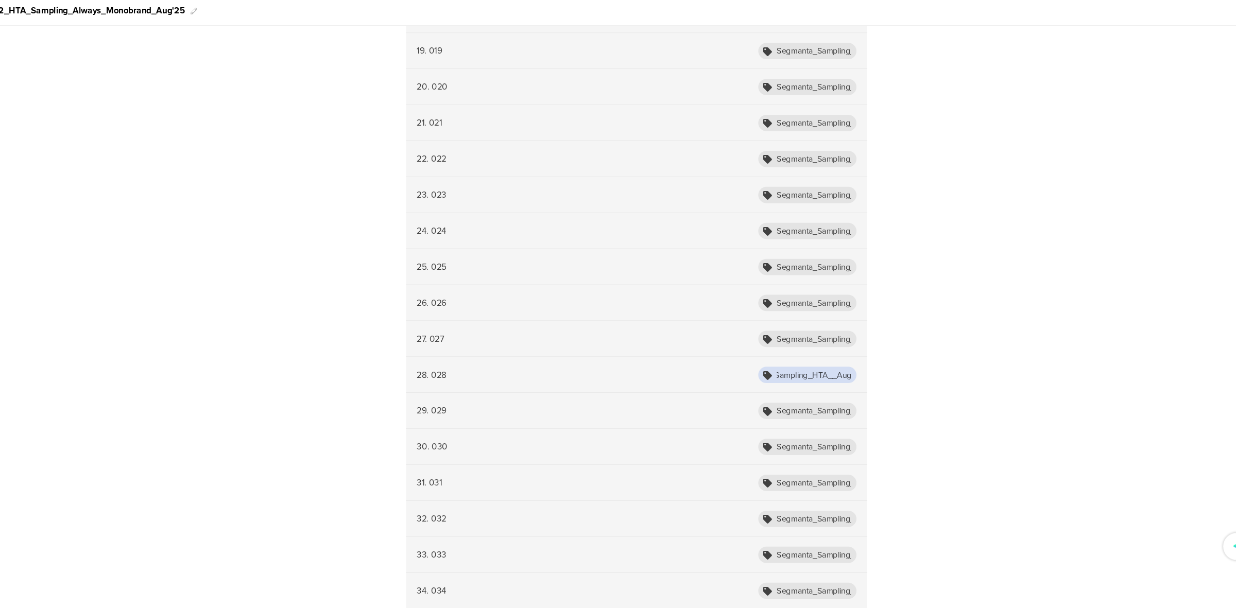
paste input "Always"
type input "Segmanta_Sampling_HTA_Always_Aug25_027"
click at [824, 426] on input "Segmanta_Sampling_HTA_Fairy_Aug25_029" at bounding box center [812, 420] width 93 height 15
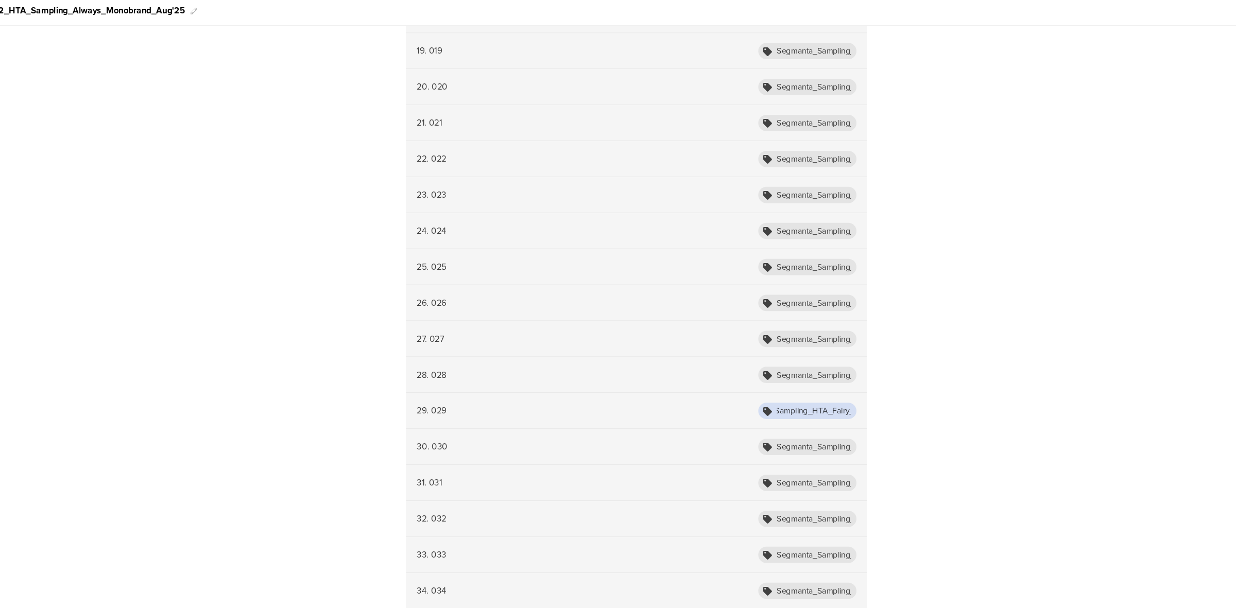
scroll to position [0, 45]
paste input "Always"
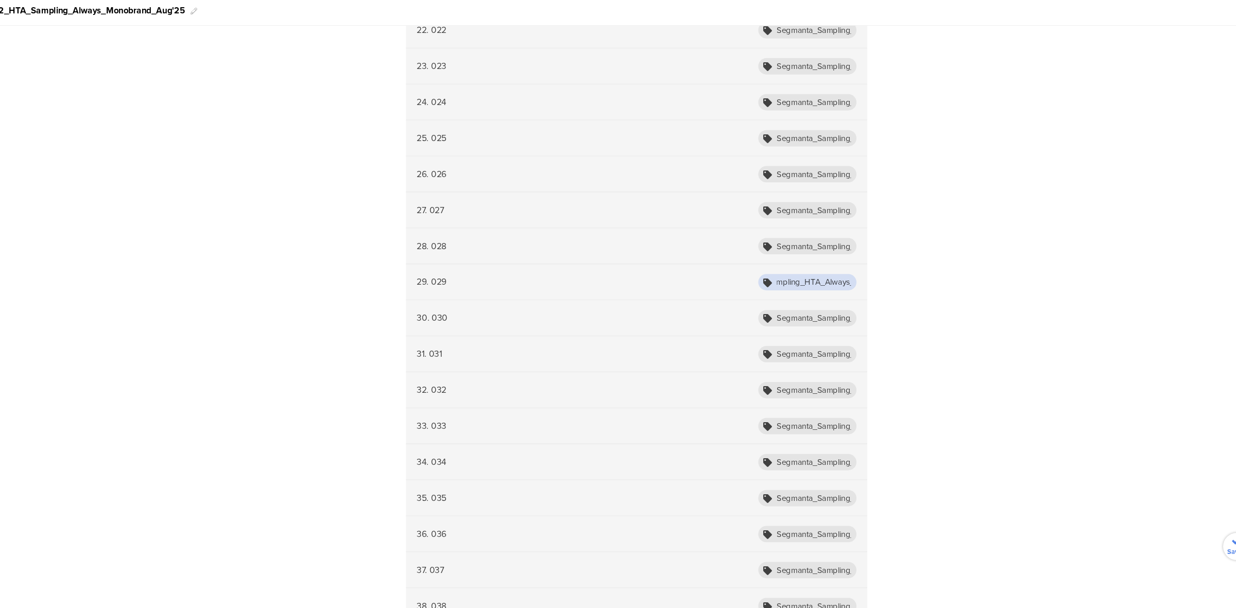
scroll to position [1023, 0]
type input "Segmanta_Sampling_HTA_Always_Aug25_029"
click at [835, 337] on input "Segmanta_Sampling_HTA_Fairy_Aug25_030" at bounding box center [812, 332] width 93 height 15
paste input "Always"
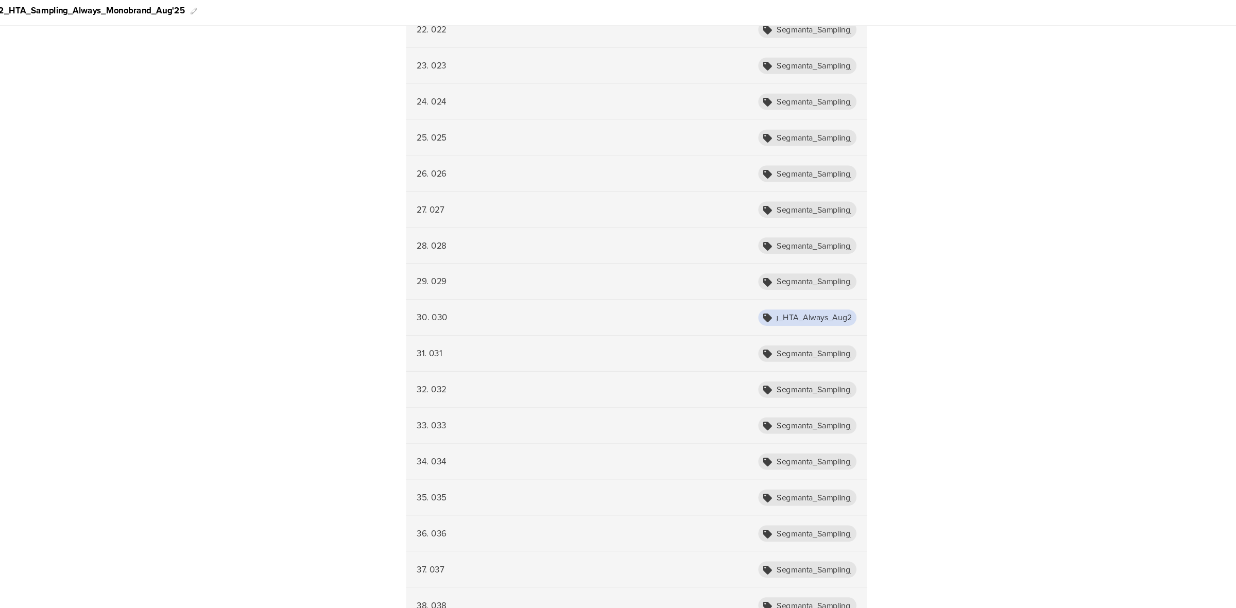
type input "Segmanta_Sampling_HTA_Always_Aug25_030"
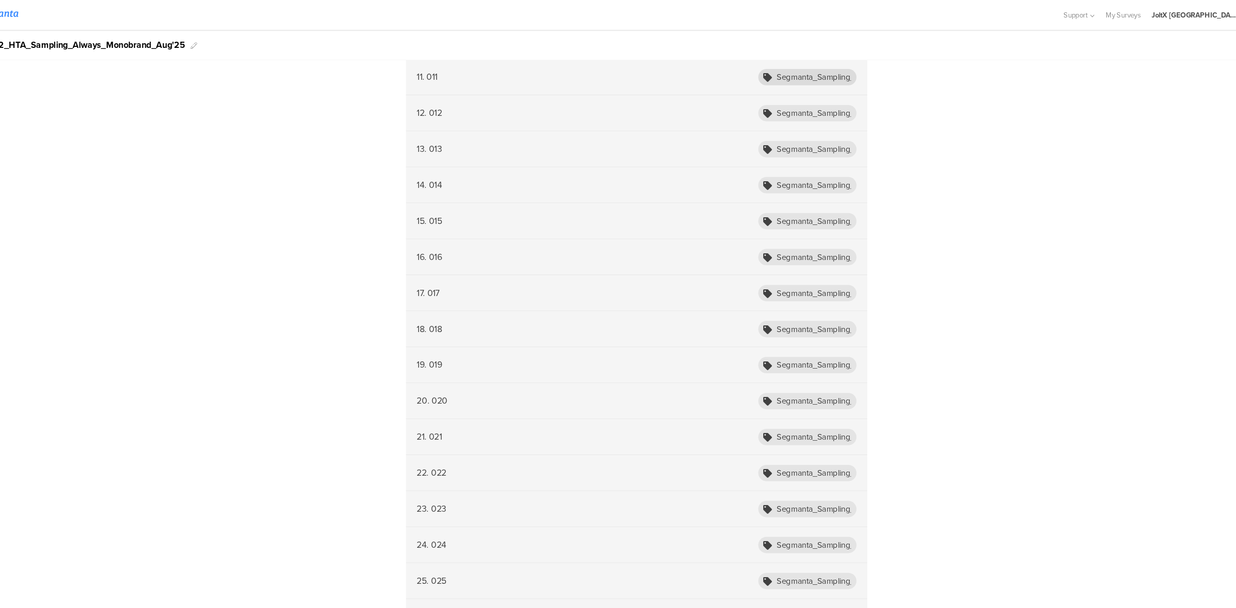
scroll to position [720, 0]
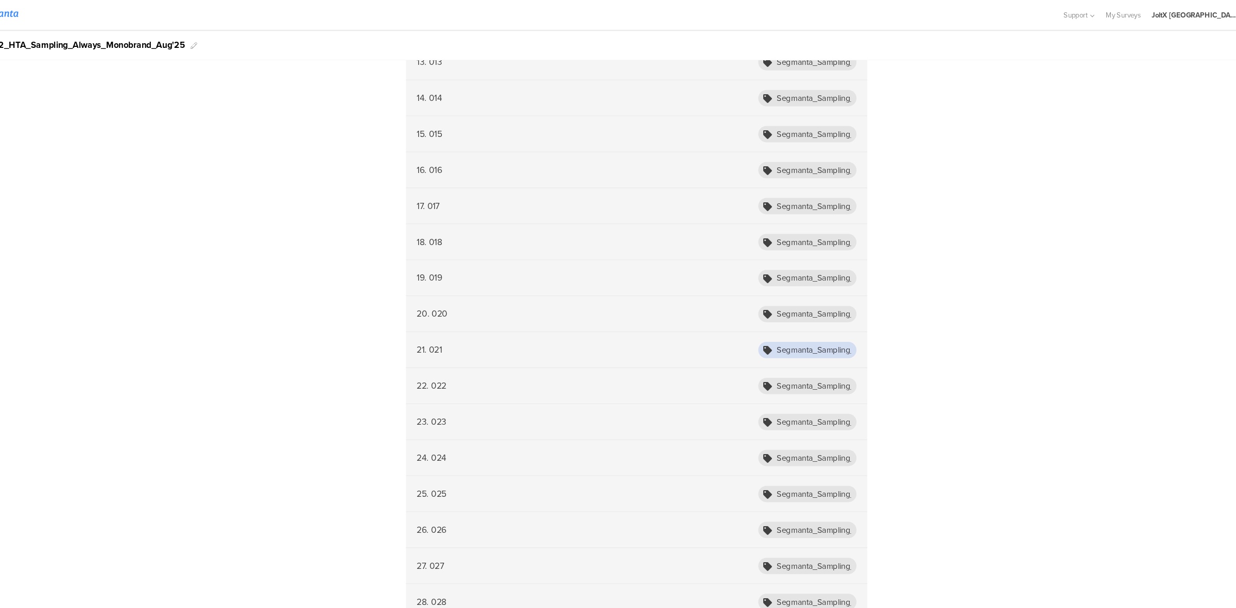
click at [811, 329] on input "Segmanta_Sampling_HTA_Always_Aug25_021" at bounding box center [812, 330] width 93 height 15
click at [807, 364] on input "Segmanta_Sampling_HTA_Always_Aug25_022" at bounding box center [812, 364] width 93 height 15
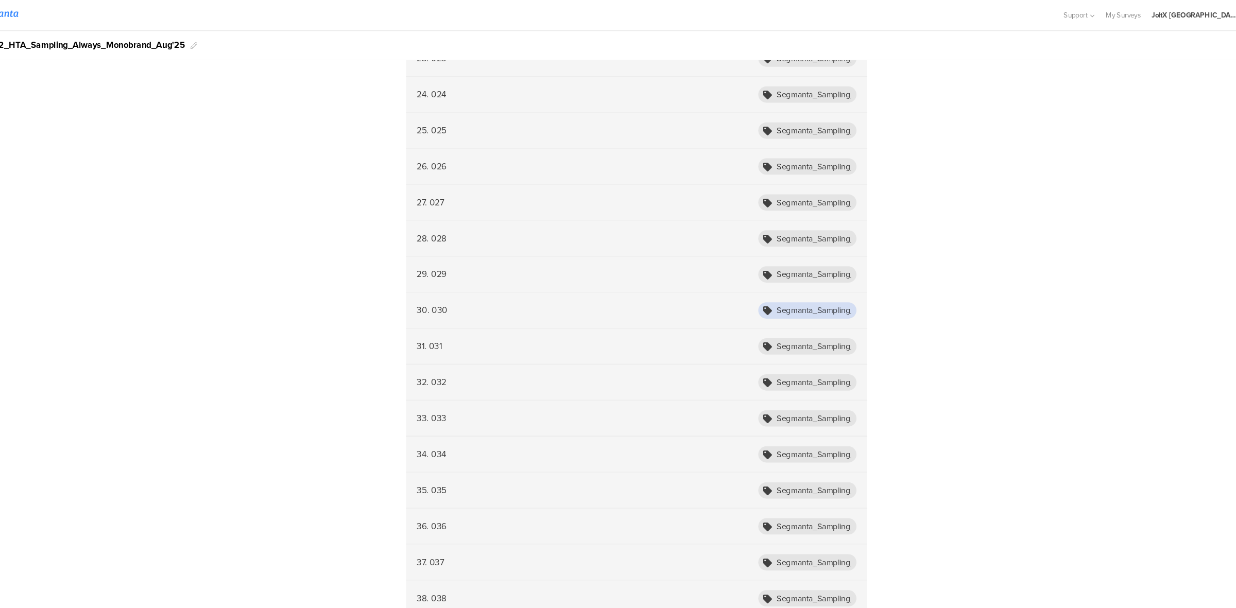
click at [825, 295] on input "Segmanta_Sampling_HTA_Always_Aug25_030" at bounding box center [812, 292] width 93 height 15
click at [814, 329] on input "Segmanta_Sampling_HTA_Fairy_Aug25_031" at bounding box center [812, 326] width 93 height 15
paste input "Always"
type input "Segmanta_Sampling_HTA_Always_Aug25_031"
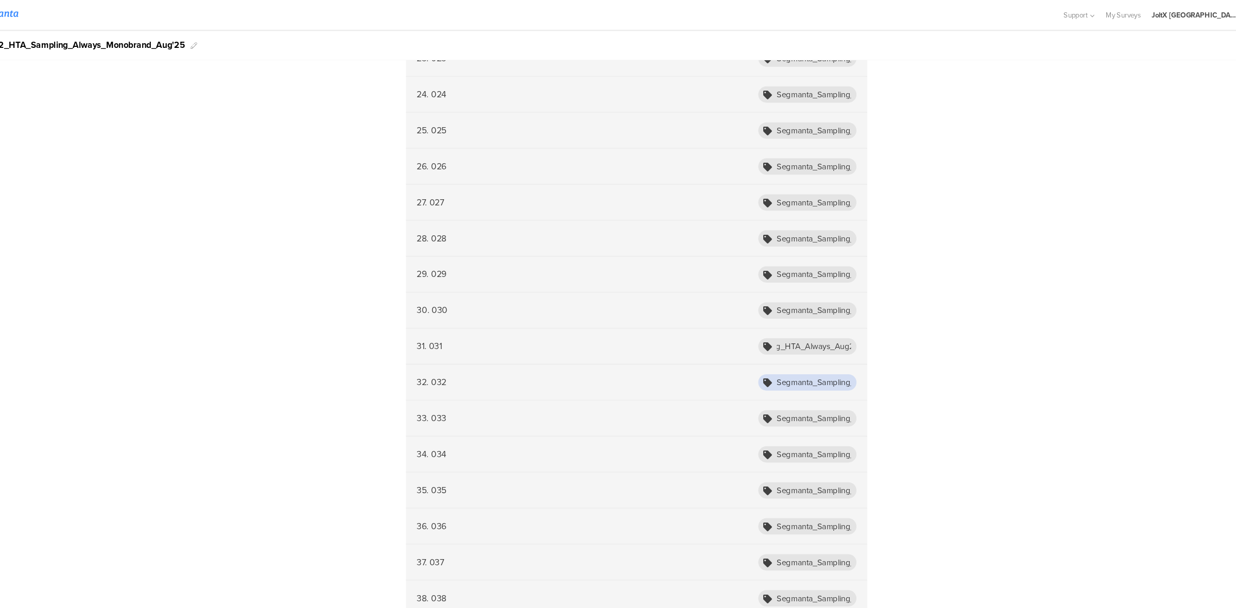
scroll to position [0, 0]
click at [825, 361] on input "Segmanta_Sampling_HTA_Fairy_Aug25_032" at bounding box center [812, 360] width 93 height 15
paste input "Always"
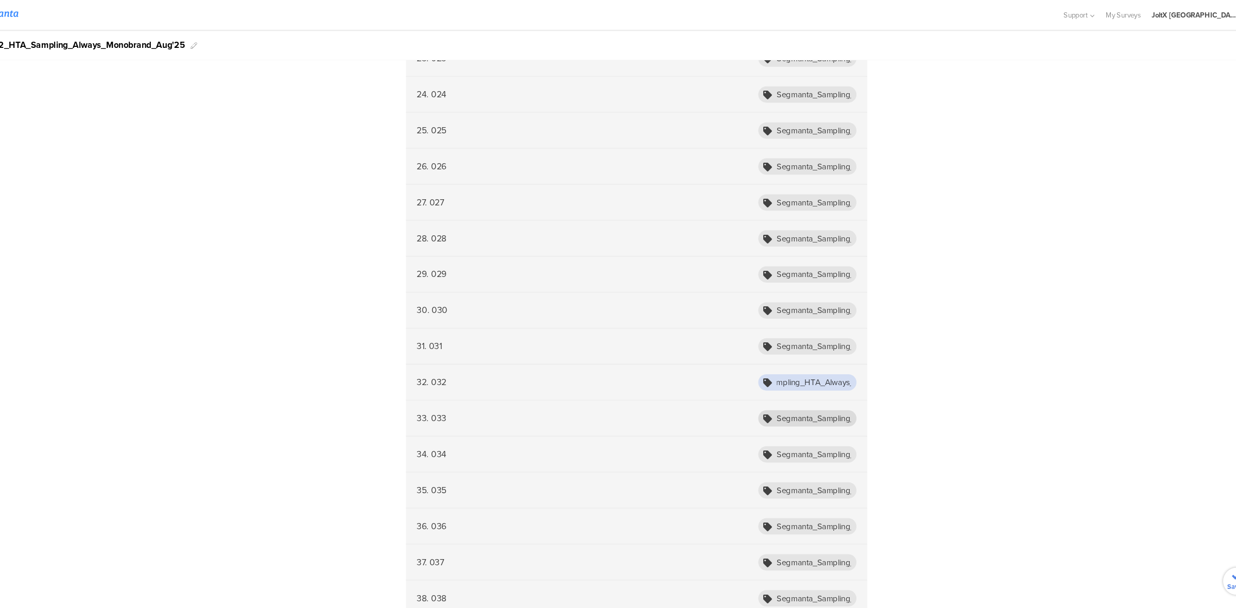
type input "Segmanta_Sampling_HTA_Always_Aug25_032"
click at [823, 396] on input "Segmanta_Sampling_HTA_Fairy_Aug25_033" at bounding box center [812, 394] width 93 height 15
paste input "Always"
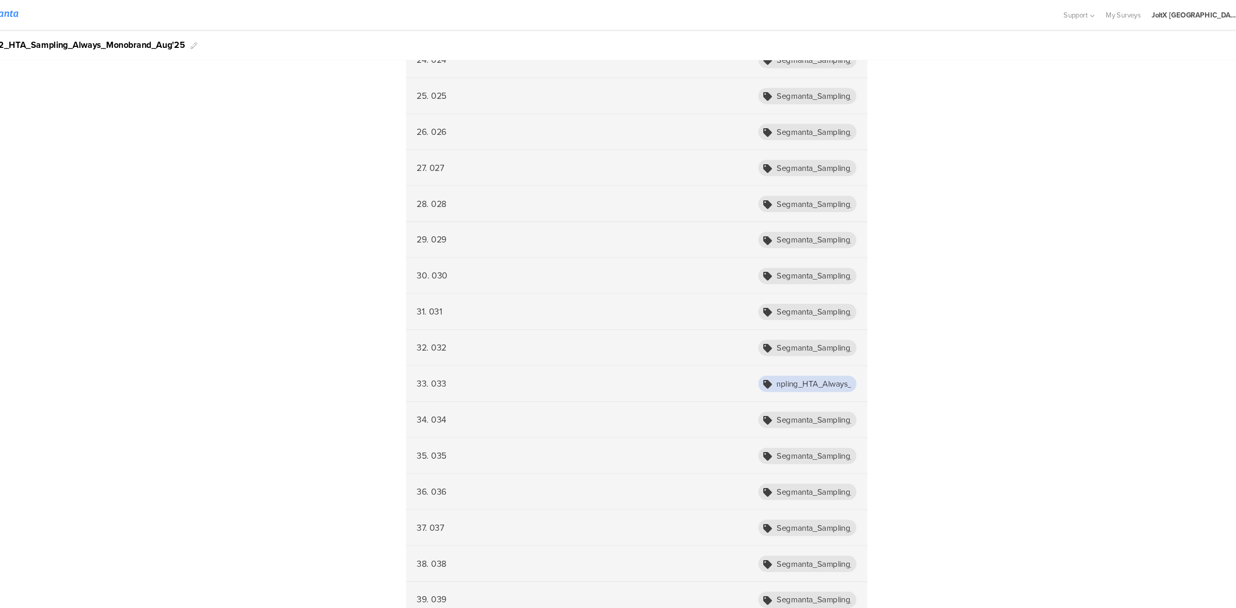
scroll to position [1098, 0]
type input "Segmanta_Sampling_HTA_Always_Aug25_033"
click at [823, 396] on input "Segmanta_Sampling_HTA_Fairy_Aug25_034" at bounding box center [812, 394] width 93 height 15
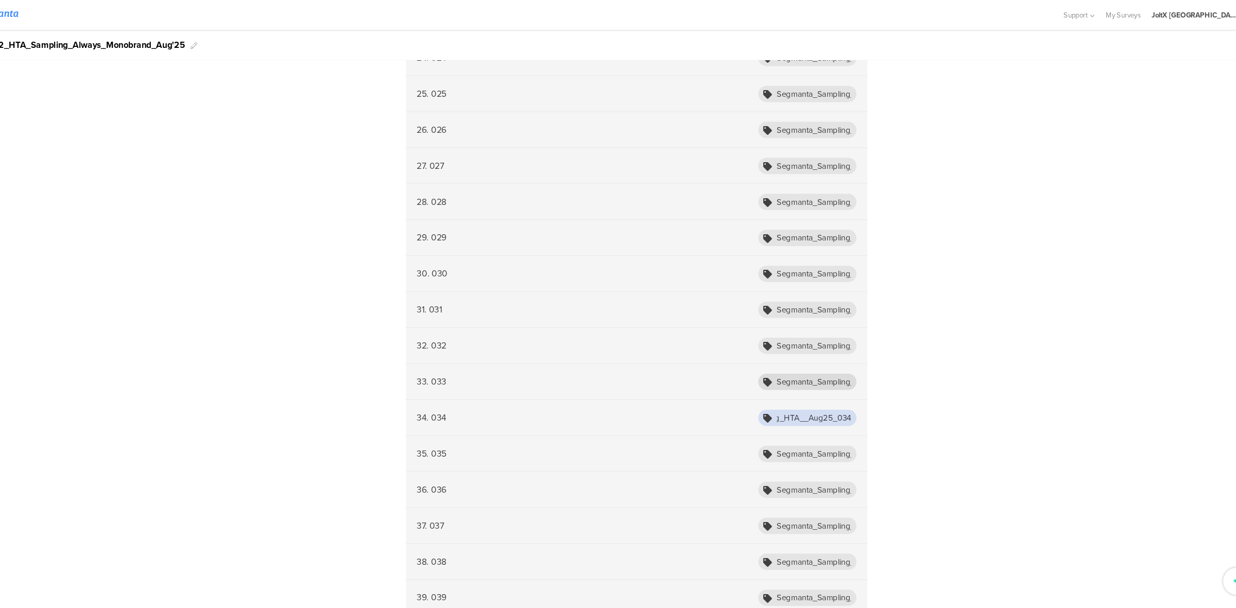
paste input "Always"
type input "Segmanta_Sampling_HTA_Always_Aug25_034"
click at [823, 396] on input "Segmanta_Sampling_HTA_Fairy_Aug25_035" at bounding box center [812, 394] width 93 height 15
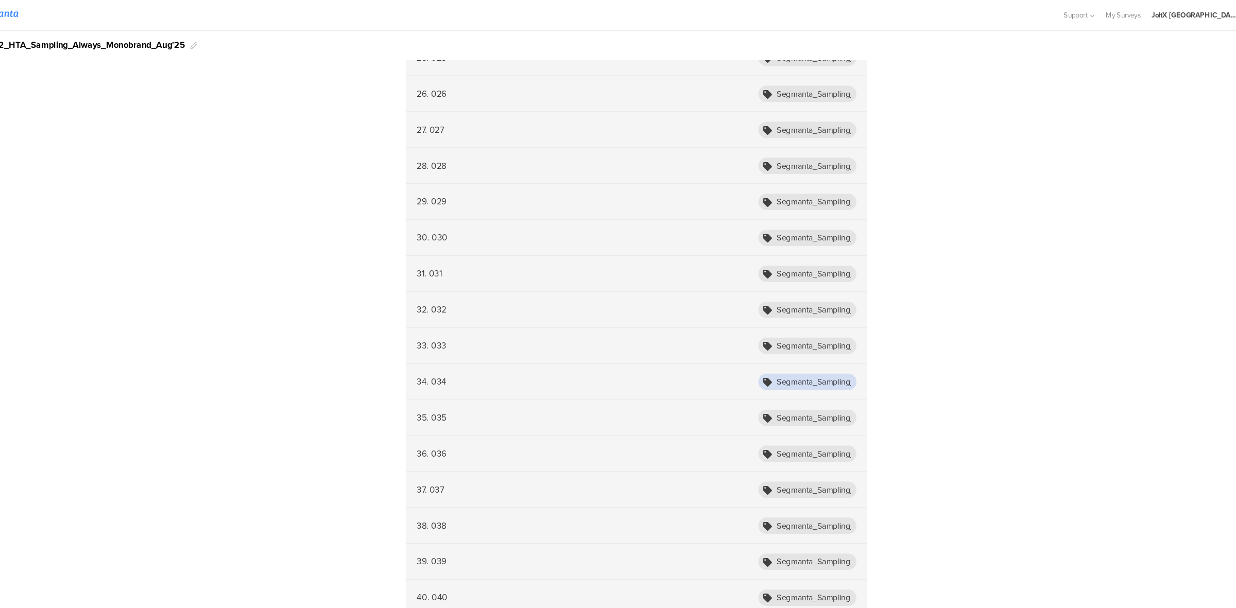
click at [843, 358] on input "Segmanta_Sampling_HTA_Always_Aug25_034" at bounding box center [812, 360] width 93 height 15
click at [825, 396] on input "Segmanta_Sampling_HTA_Fairy_Aug25_035" at bounding box center [812, 394] width 93 height 15
paste input "Always"
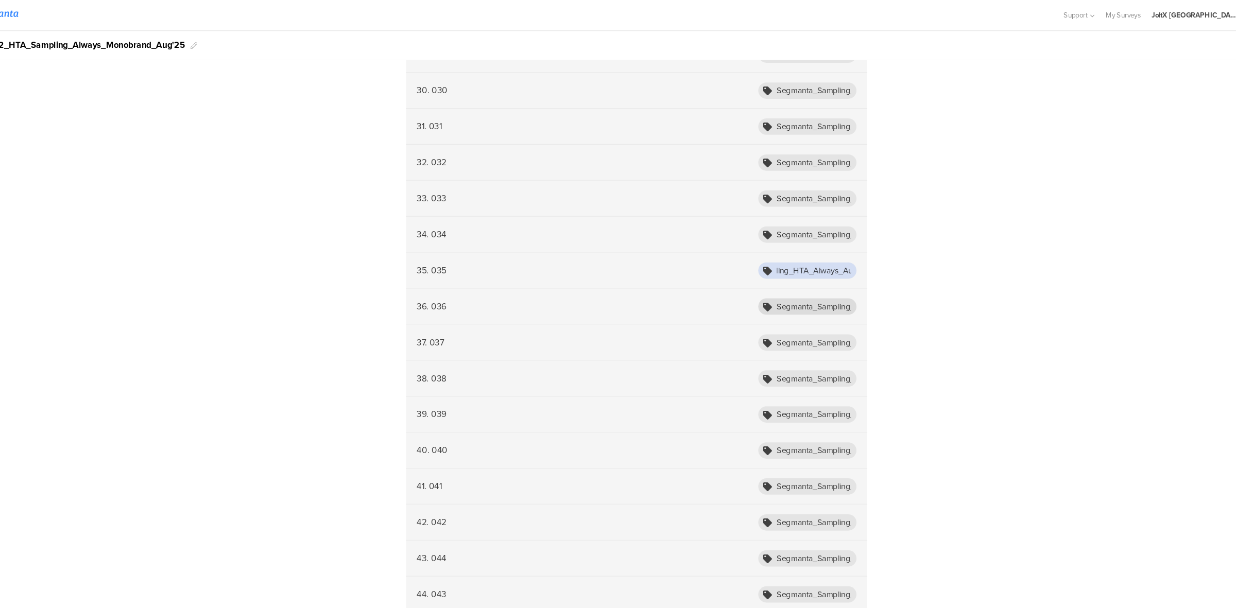
type input "Segmanta_Sampling_HTA_Always_Aug25_035"
click at [826, 294] on input "Segmanta_Sampling_HTA_Fairy_Aug25_036" at bounding box center [812, 289] width 93 height 15
paste input "Always"
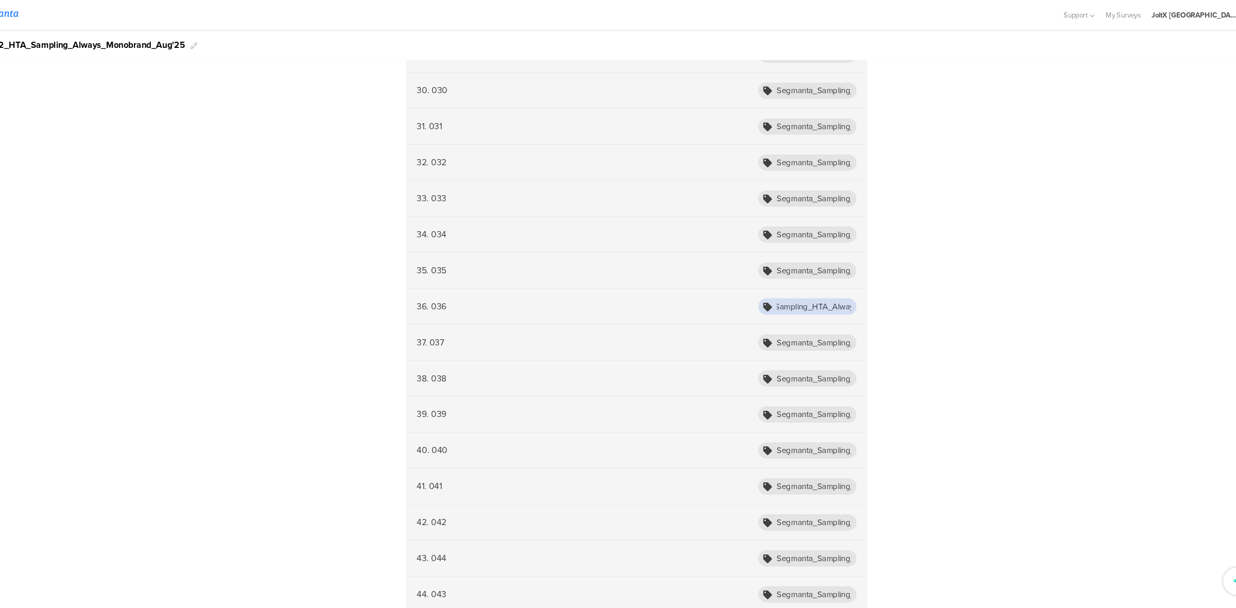
scroll to position [0, 47]
type input "Segmanta_Sampling_HTA_Always_Aug25_036"
click at [833, 326] on input "Segmanta_Sampling_HTA_Fairy_Aug25_037" at bounding box center [812, 323] width 93 height 15
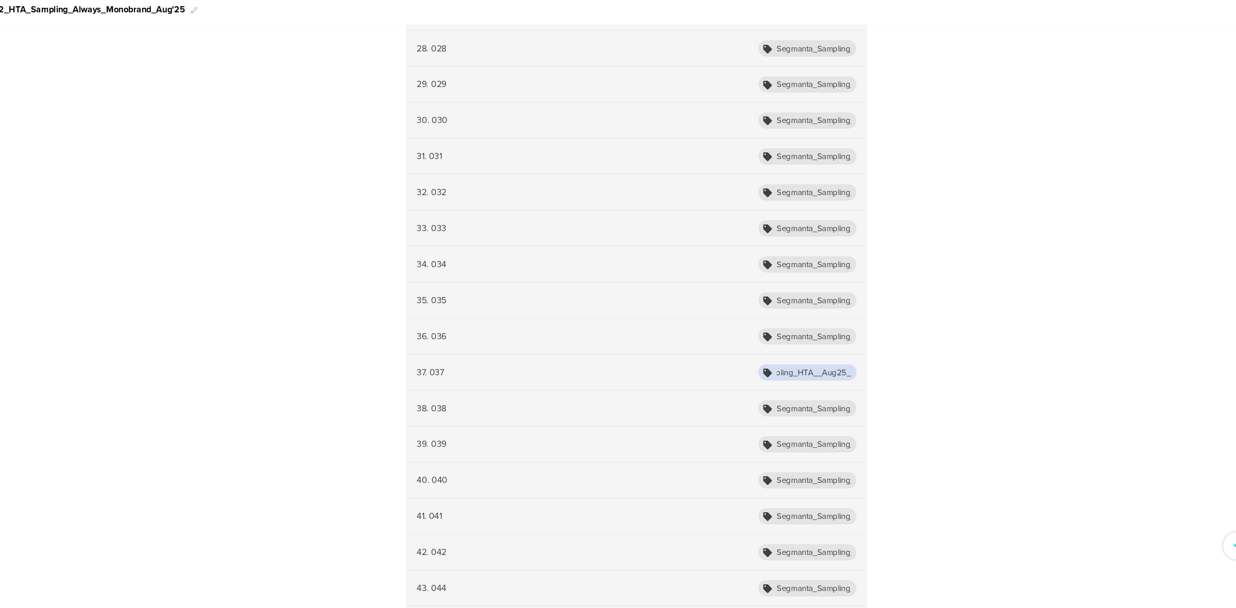
paste input "Always"
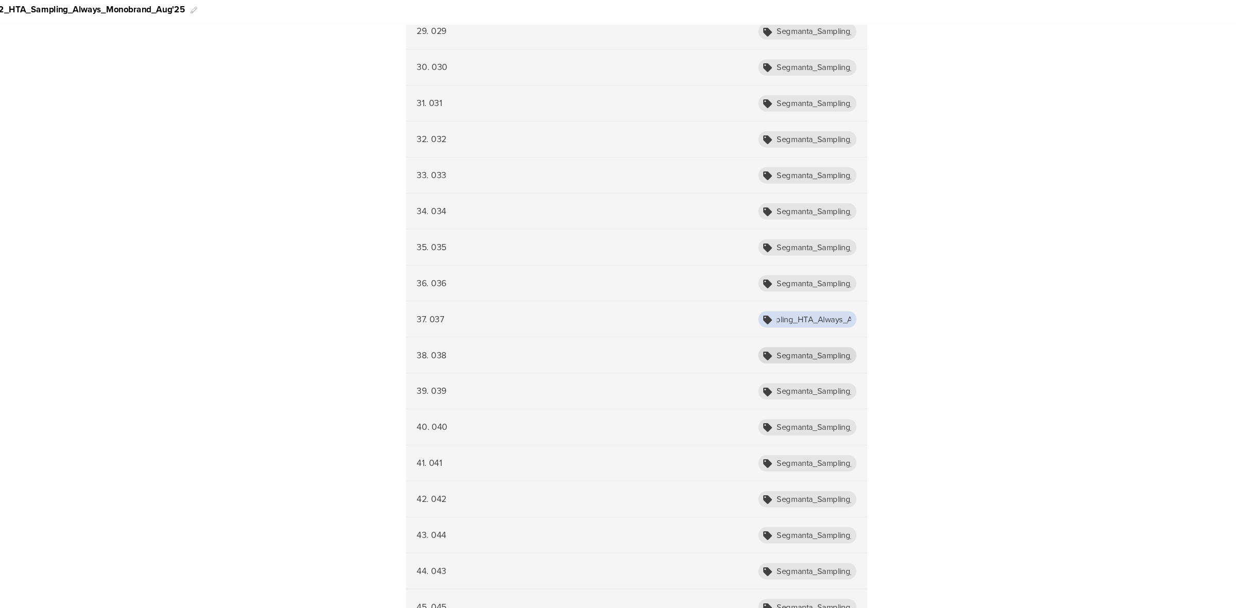
type input "Segmanta_Sampling_HTA_Always_Aug25_037"
click at [838, 376] on input "Segmanta_Sampling_HTA_Fairy_Aug25_038" at bounding box center [812, 368] width 93 height 15
paste input "Always"
type input "Segmanta_Sampling_HTA_Always_Aug25_038"
click at [820, 407] on input "Segmanta_Sampling_HTA_Fairy_Aug25_039" at bounding box center [812, 402] width 93 height 15
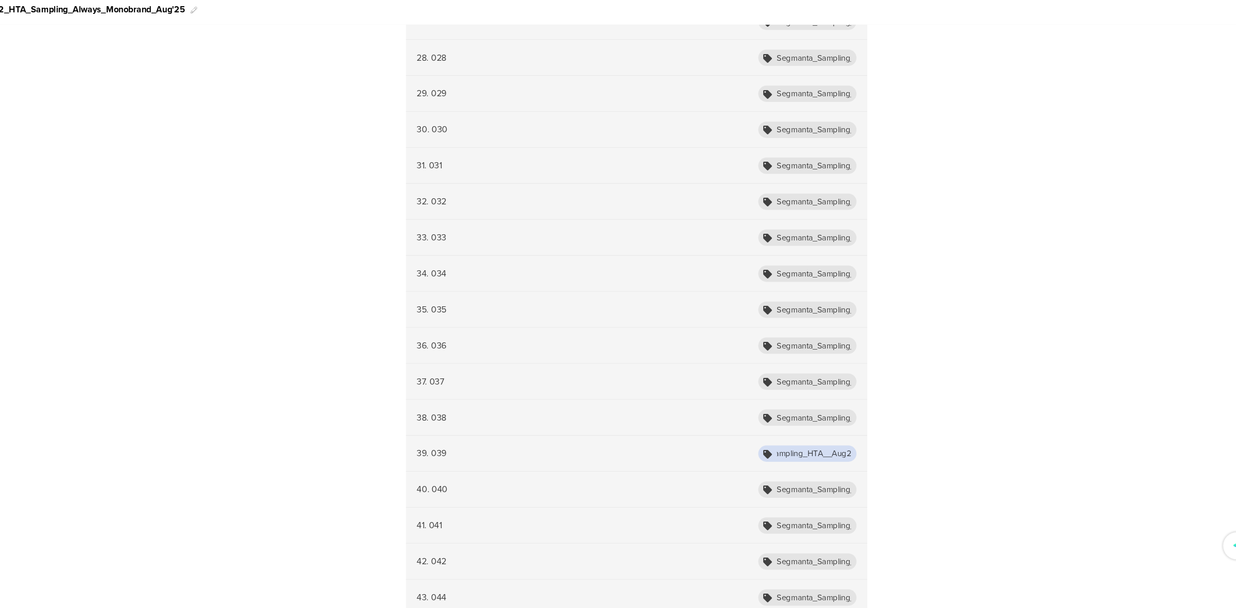
paste input "Always"
type input "Segmanta_Sampling_HTA_Always_Aug25_039"
click at [827, 355] on input "Segmanta_Sampling_HTA_Fairy_Aug25_040" at bounding box center [812, 357] width 93 height 15
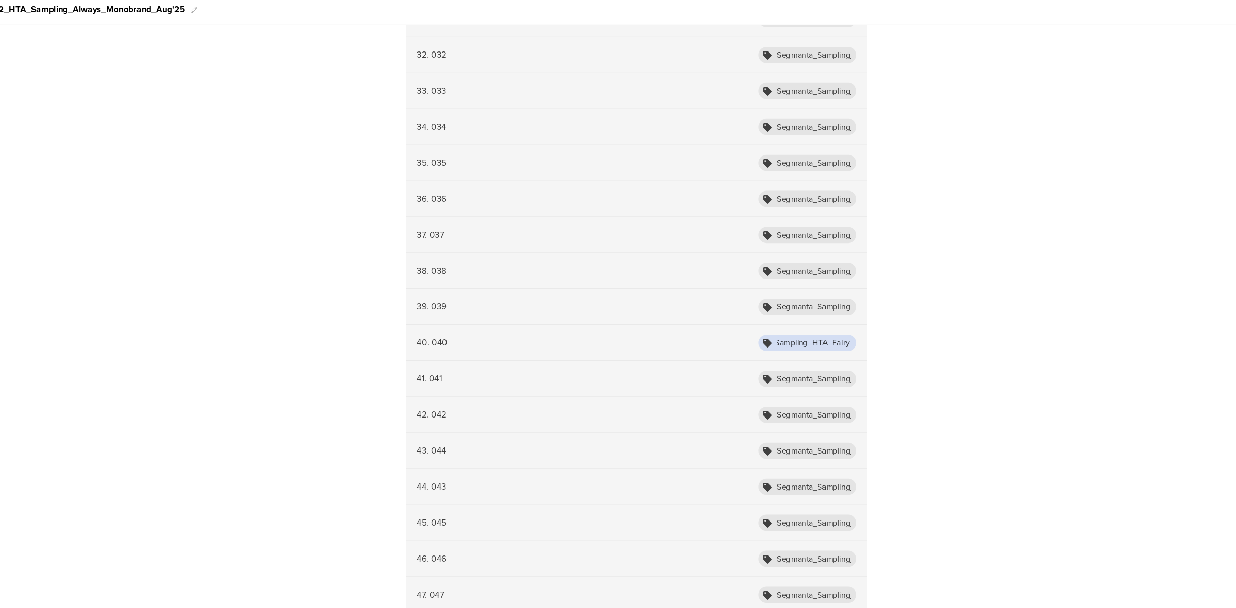
scroll to position [0, 45]
paste input "Always"
type input "Segmanta_Sampling_HTA_Always_Aug25_040"
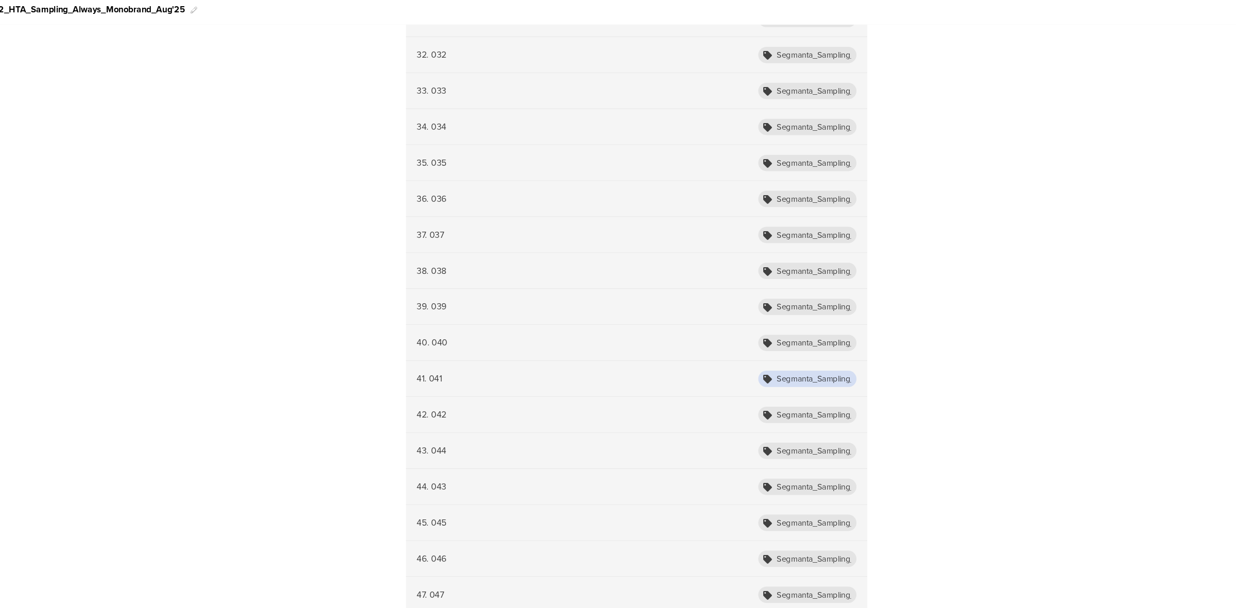
click at [829, 396] on input "Segmanta_Sampling_HTA_Fairy_Aug25_041" at bounding box center [812, 391] width 93 height 15
paste input "Always"
type input "Segmanta_Sampling_HTA_Always_Aug25_041"
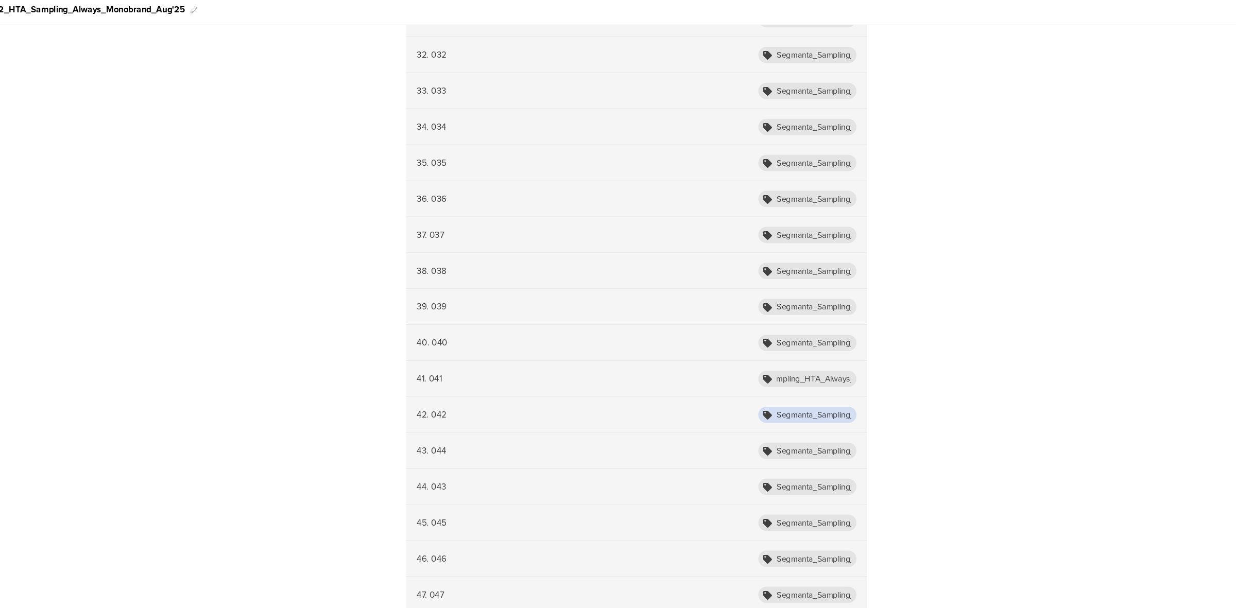
scroll to position [0, 0]
click at [827, 425] on input "Segmanta_Sampling_HTA_Fairy_Aug25_042" at bounding box center [812, 425] width 93 height 15
paste input "Always"
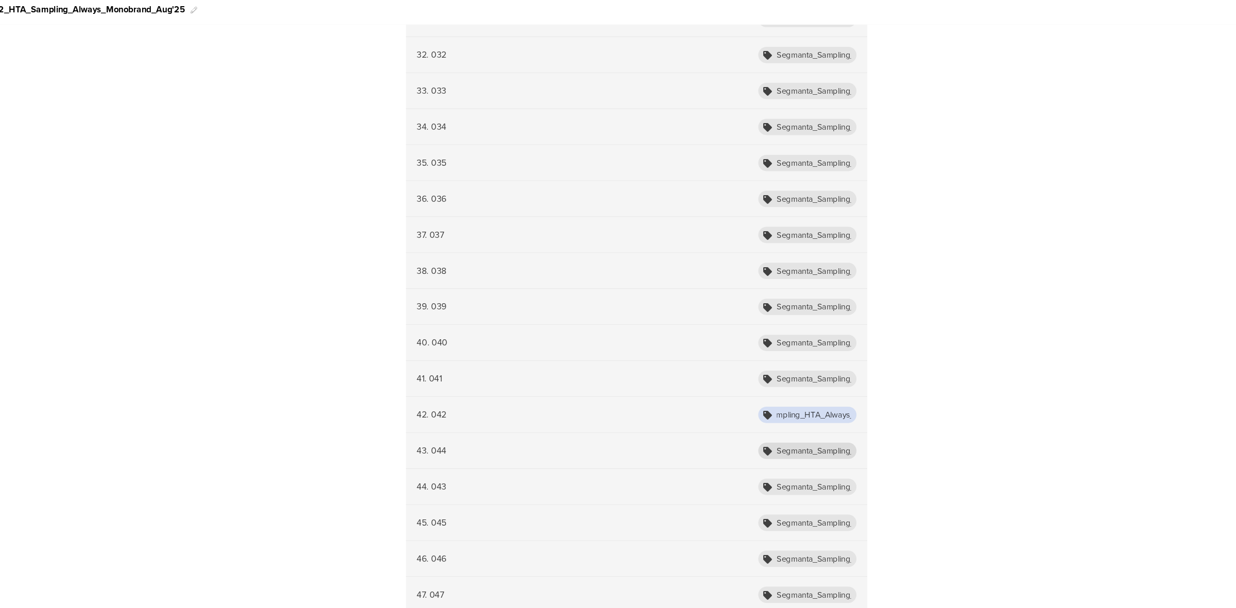
type input "Segmanta_Sampling_HTA_Always_Aug25_042"
click at [828, 459] on input "Segmanta_Sampling_HTA_Fairy_Aug25_044" at bounding box center [812, 458] width 93 height 15
paste input "Always"
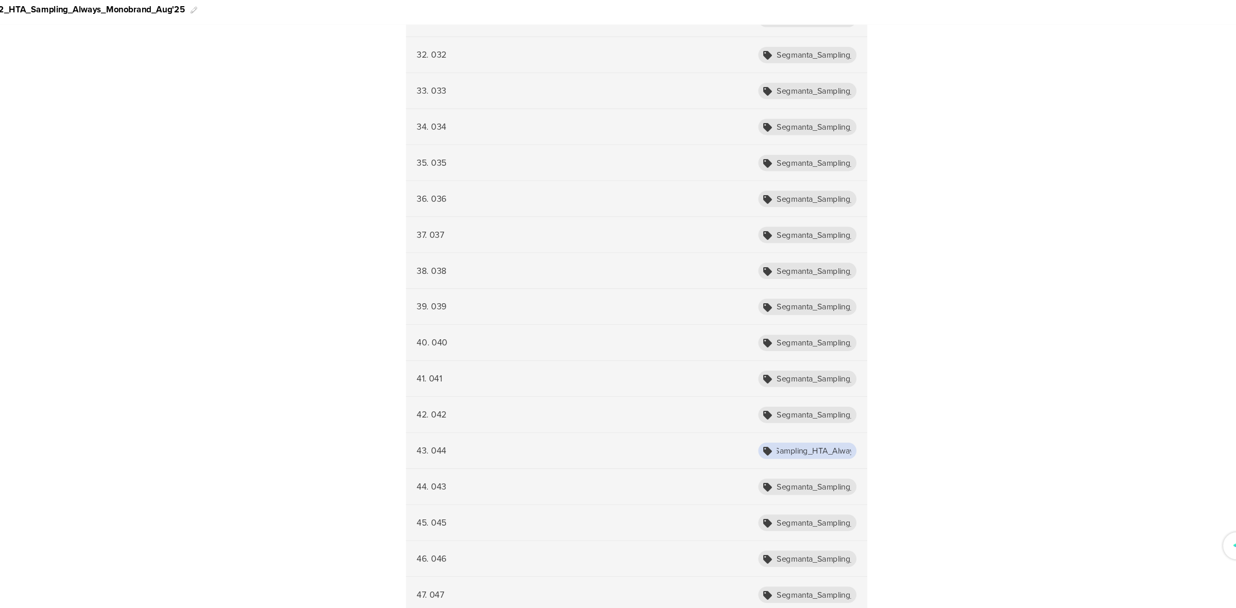
scroll to position [0, 47]
type input "Segmanta_Sampling_HTA_Always_Aug25_044"
click at [829, 494] on input "Segmanta_Sampling_HTA_Fairy_Aug25_043" at bounding box center [812, 492] width 93 height 15
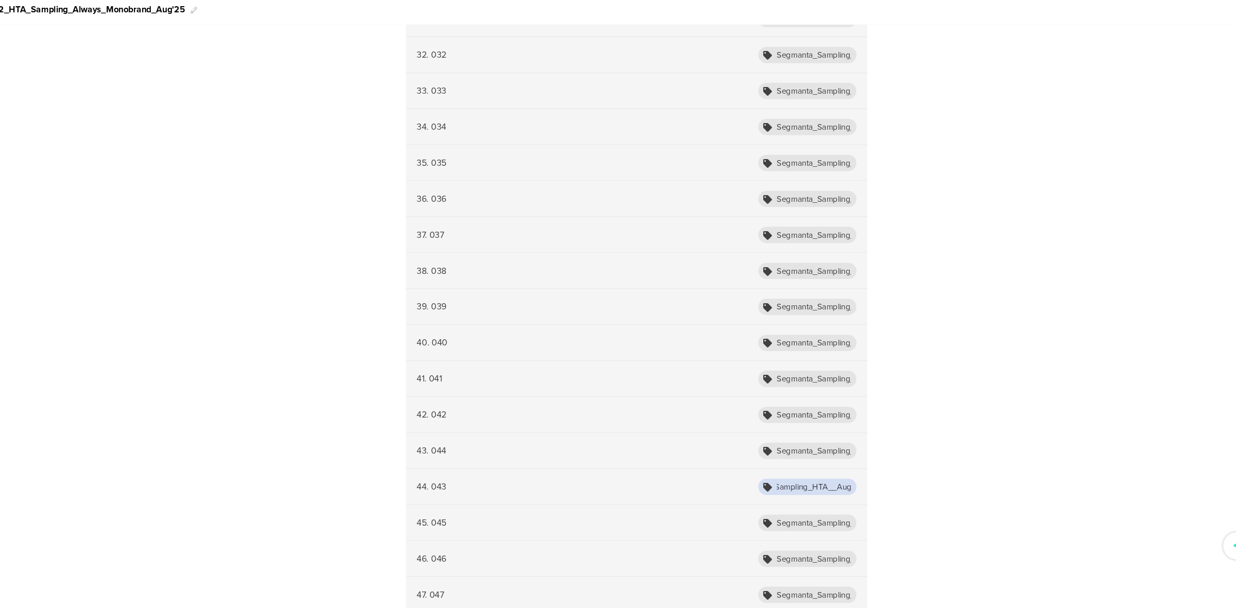
paste input "Always"
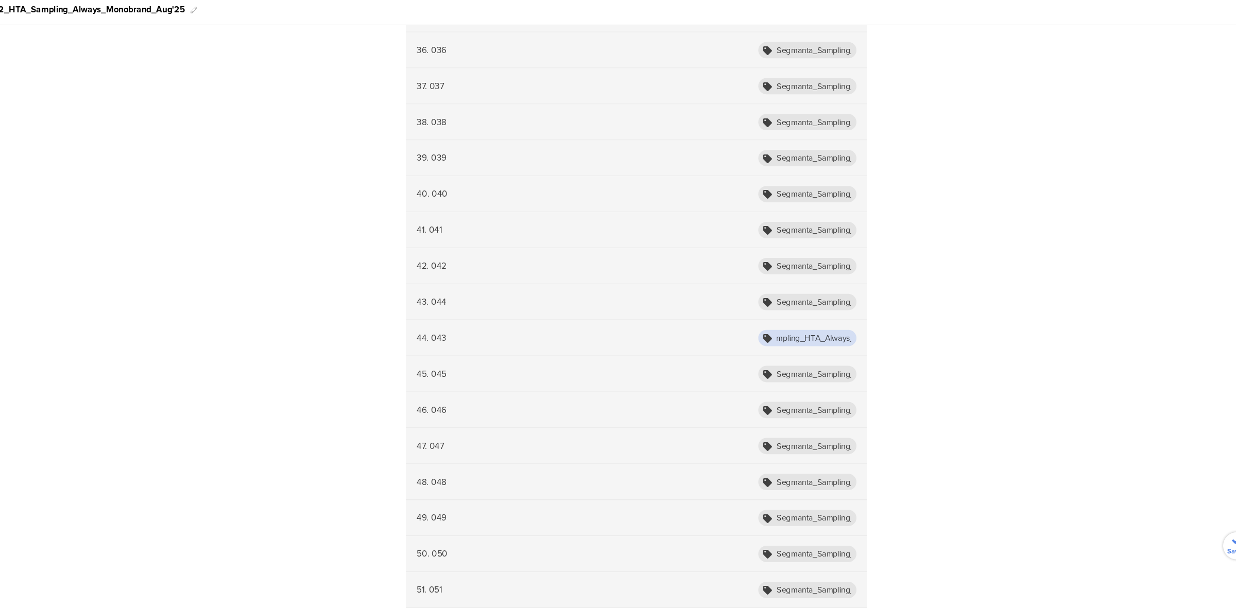
scroll to position [1494, 0]
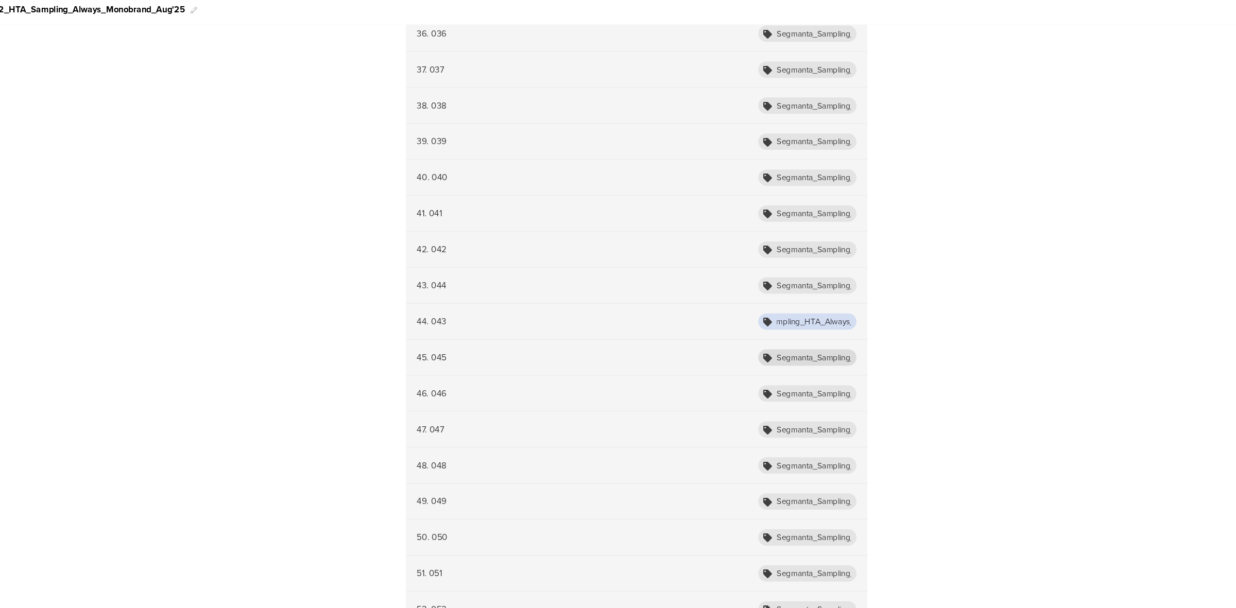
type input "Segmanta_Sampling_HTA_Always_Aug25_043"
click at [832, 370] on input "Segmanta_Sampling_HTA_Fairy_Aug25_045" at bounding box center [812, 370] width 93 height 15
paste input "Always"
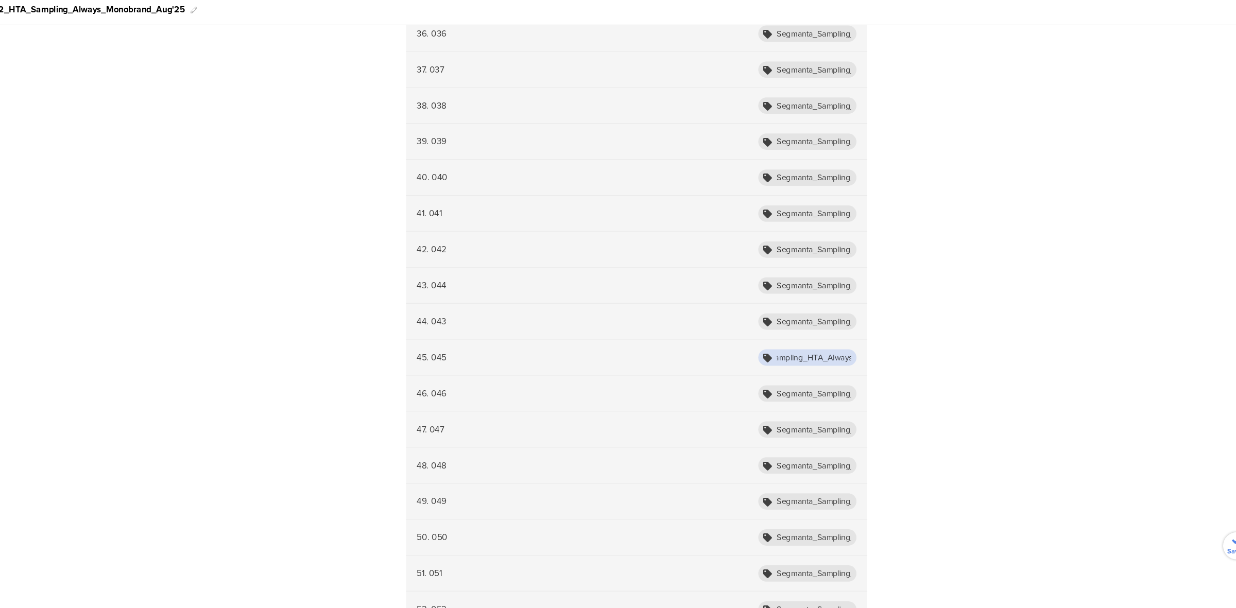
scroll to position [0, 47]
type input "Segmanta_Sampling_HTA_Always_Aug25_045"
click at [831, 412] on input "Segmanta_Sampling_HTA_Fairy_Aug25_046" at bounding box center [812, 404] width 93 height 15
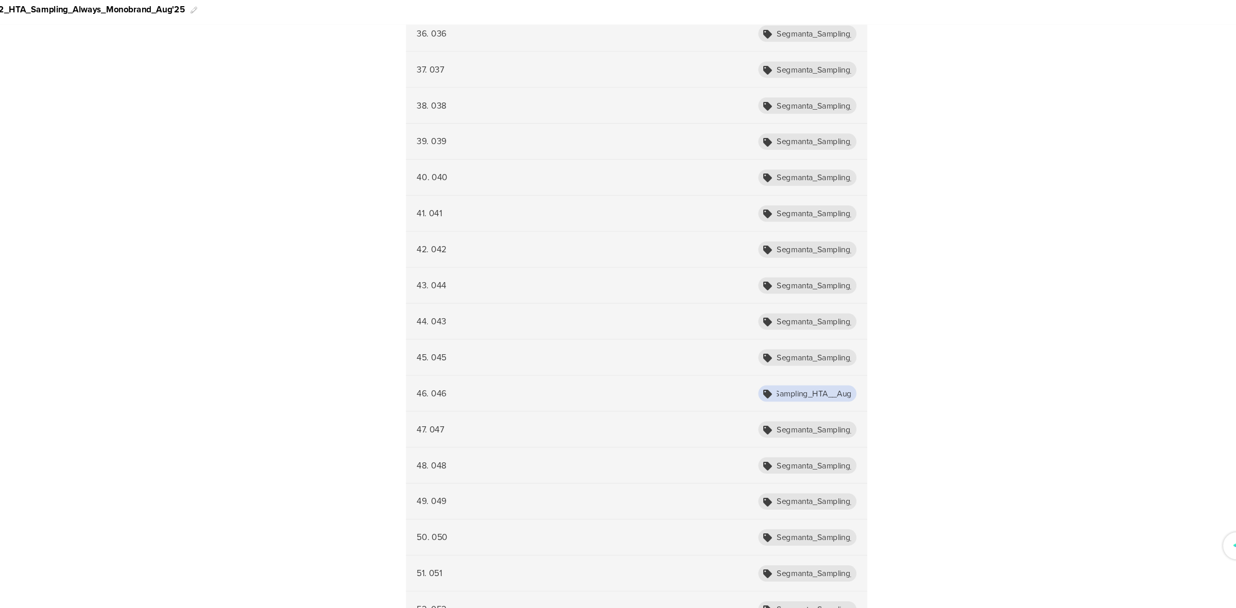
paste input "Always"
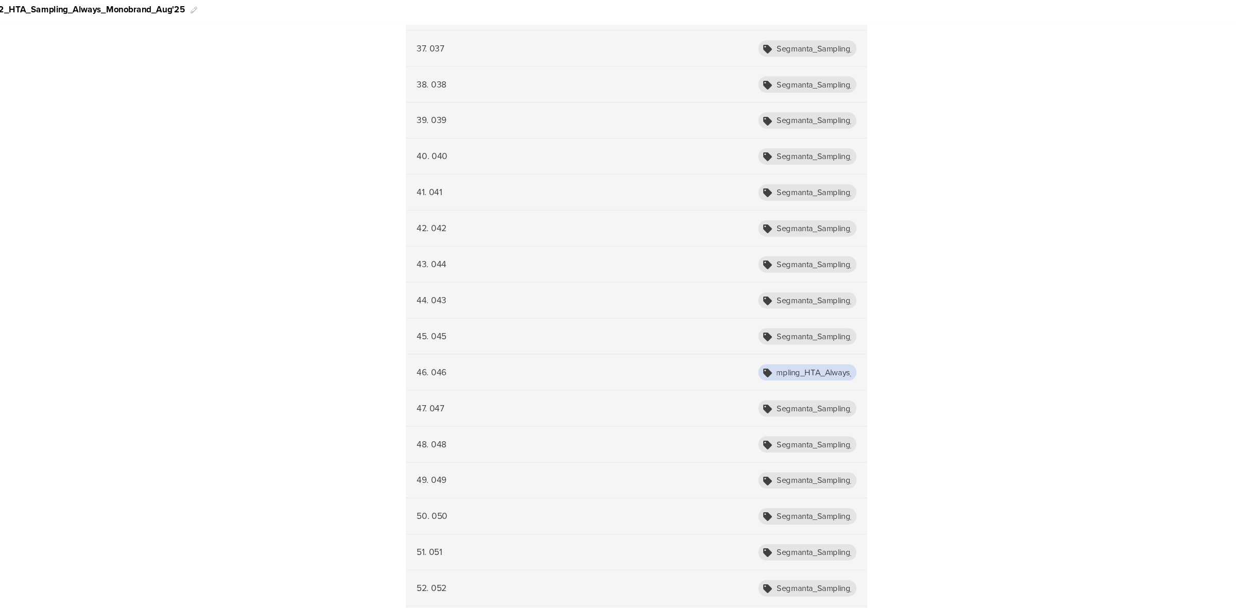
type input "Segmanta_Sampling_HTA_Always_Aug25_046"
click at [831, 412] on div "47. 047 Segmanta_Sampling_HTA_Fairy_Aug25_047" at bounding box center [651, 419] width 436 height 34
click at [831, 418] on input "Segmanta_Sampling_HTA_Fairy_Aug25_047" at bounding box center [812, 418] width 93 height 15
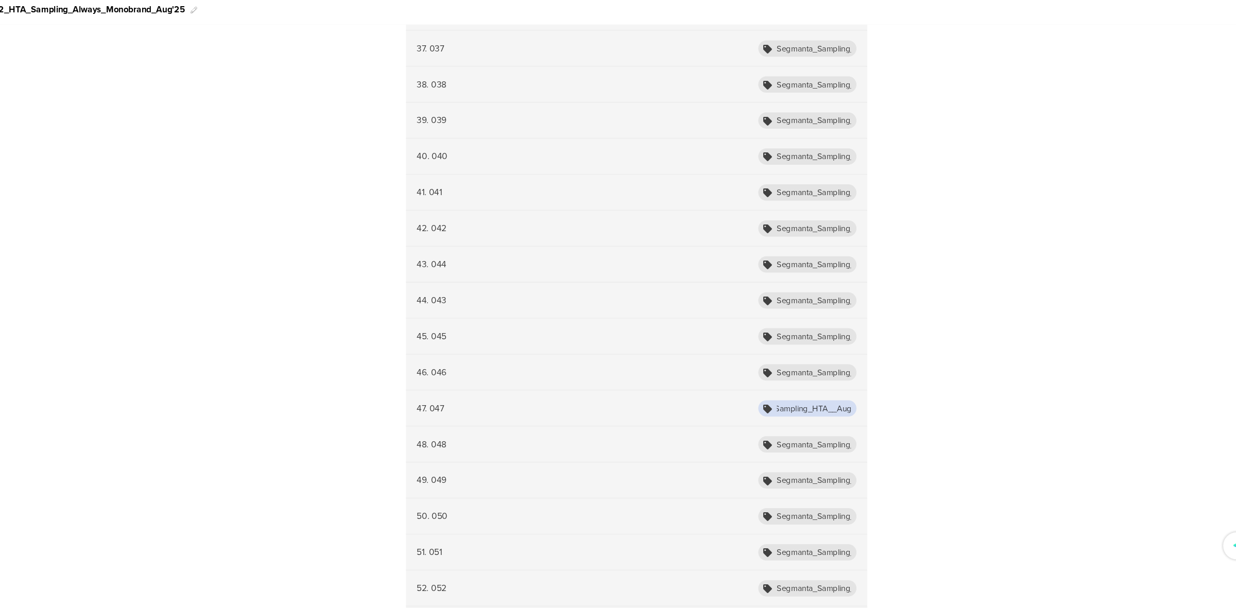
paste input "Always"
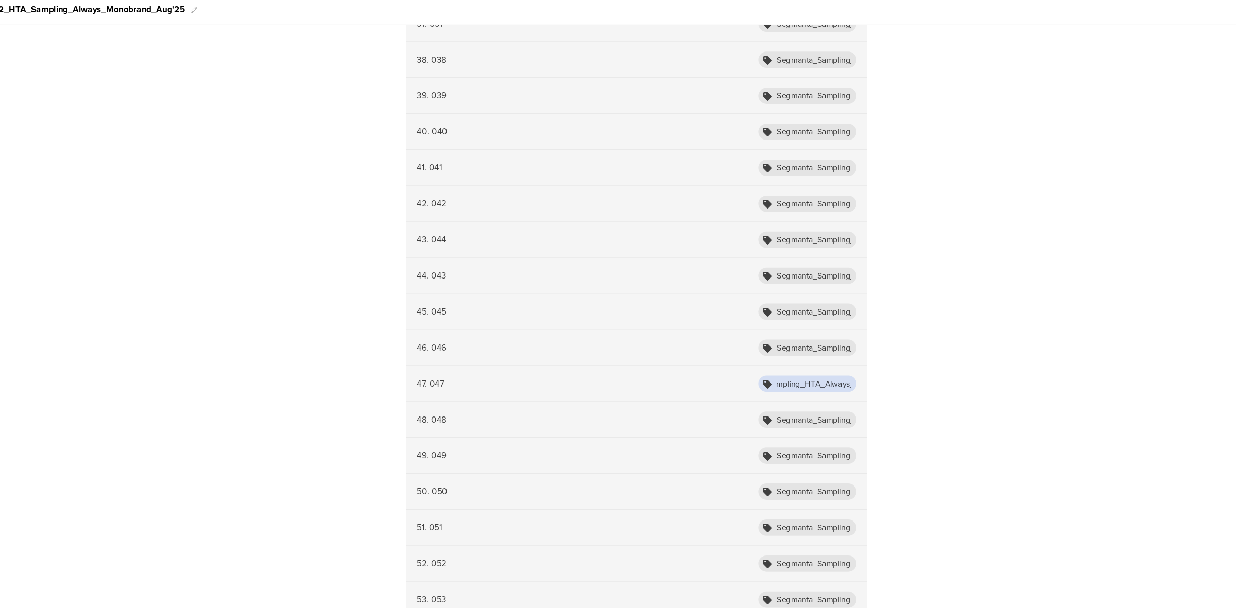
type input "Segmanta_Sampling_HTA_Always_Aug25_047"
click at [833, 424] on div "48. 048 Segmanta_Sampling_HTA_Fairy_Aug25_048" at bounding box center [651, 430] width 436 height 34
click at [838, 430] on input "Segmanta_Sampling_HTA_Fairy_Aug25_048" at bounding box center [812, 429] width 93 height 15
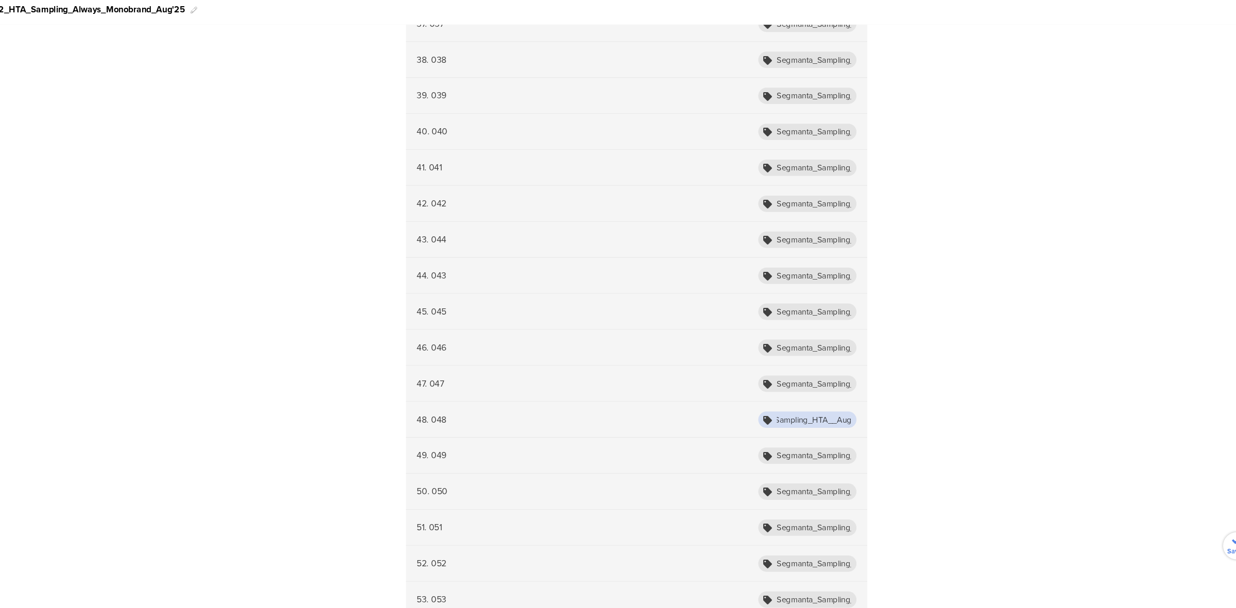
paste input "Always"
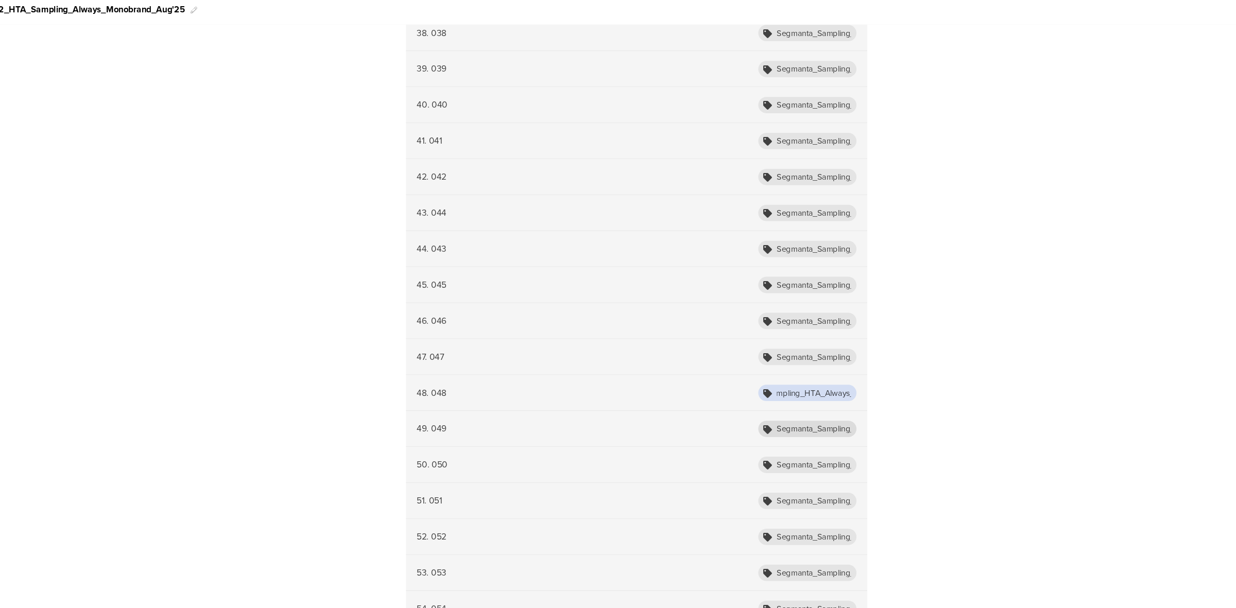
type input "Segmanta_Sampling_HTA_Always_Aug25_048"
click at [838, 437] on input "Segmanta_Sampling_HTA_Fairy_Aug25_049" at bounding box center [812, 438] width 93 height 15
click at [838, 438] on input "Segmanta_Sampling_HTA_Fairy_Aug25_049" at bounding box center [812, 438] width 93 height 15
paste input "Always"
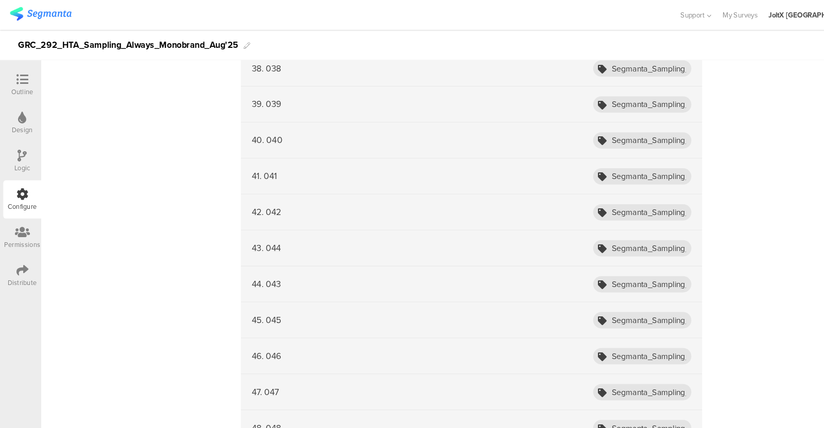
type input "Segmanta_Sampling_HTA_Always_Aug25_049"
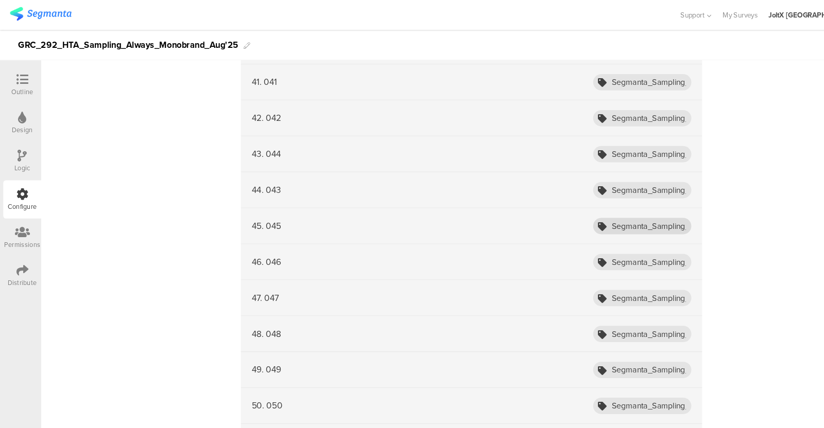
scroll to position [1671, 0]
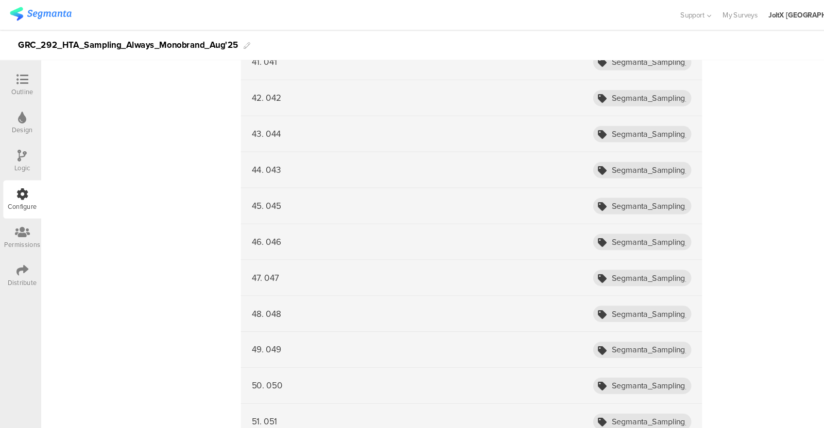
click at [592, 215] on div "46. 046 Segmanta_Sampling_HTA_Always_Aug25_046" at bounding box center [446, 229] width 436 height 34
click at [602, 221] on input "Segmanta_Sampling_HTA_Always_Aug25_046" at bounding box center [606, 228] width 93 height 15
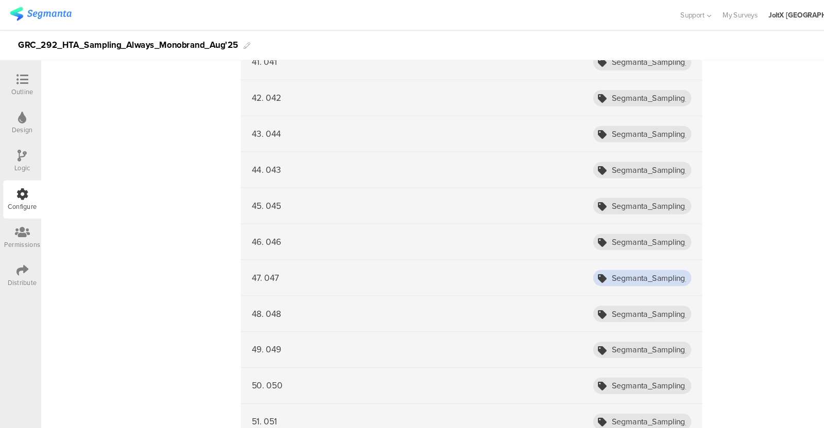
click at [604, 256] on input "Segmanta_Sampling_HTA_Always_Aug25_047" at bounding box center [606, 262] width 93 height 15
click at [617, 289] on input "Segmanta_Sampling_HTA_Always_Aug25_048" at bounding box center [606, 296] width 93 height 15
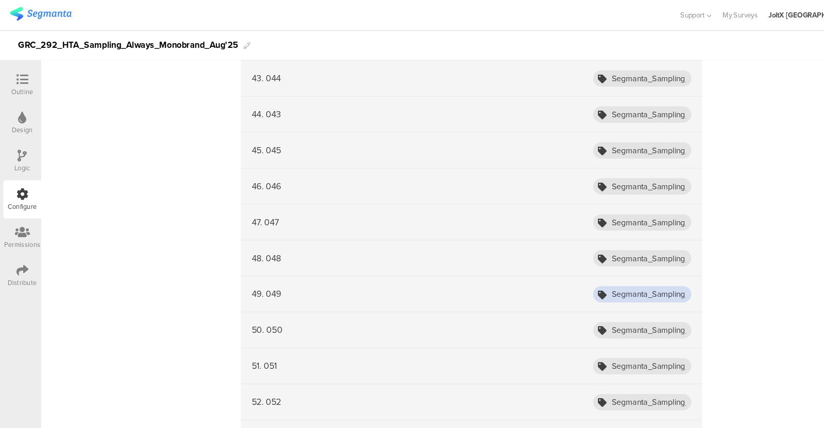
click at [622, 274] on input "Segmanta_Sampling_HTA_Always_Aug25_049" at bounding box center [606, 277] width 93 height 15
click at [623, 304] on input "Segmanta_Sampling_HTA_Fairy_Aug25_050" at bounding box center [606, 311] width 93 height 15
paste input "Always"
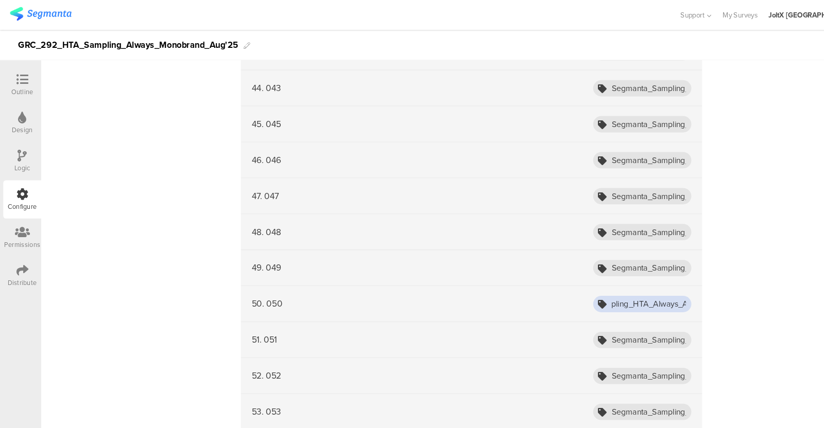
scroll to position [1750, 0]
type input "Segmanta_Sampling_HTA_Always_Aug25_050"
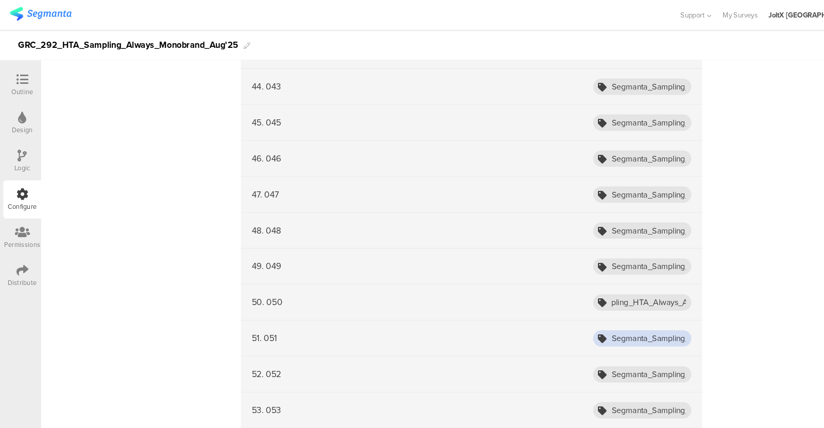
scroll to position [0, 0]
click at [621, 312] on input "Segmanta_Sampling_HTA_Fairy_Aug25_051" at bounding box center [606, 319] width 93 height 15
paste input "Always"
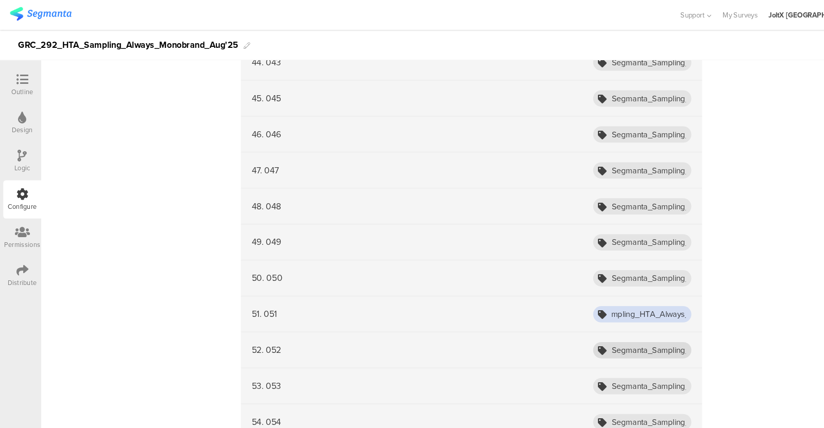
type input "Segmanta_Sampling_HTA_Always_Aug25_051"
click at [619, 323] on input "Segmanta_Sampling_HTA_Fairy_Aug25_052" at bounding box center [606, 330] width 93 height 15
paste input "Always"
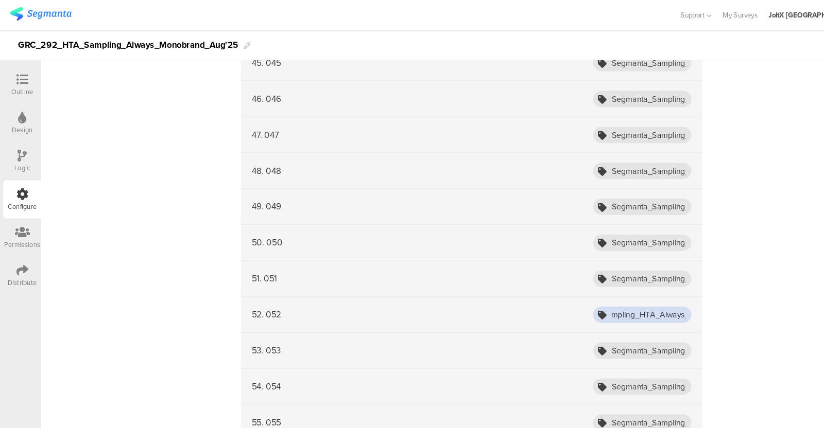
scroll to position [1806, 0]
type input "Segmanta_Sampling_HTA_Always_Aug25_052"
click at [619, 323] on input "Segmanta_Sampling_HTA_Fairy_Aug25_053" at bounding box center [606, 330] width 93 height 15
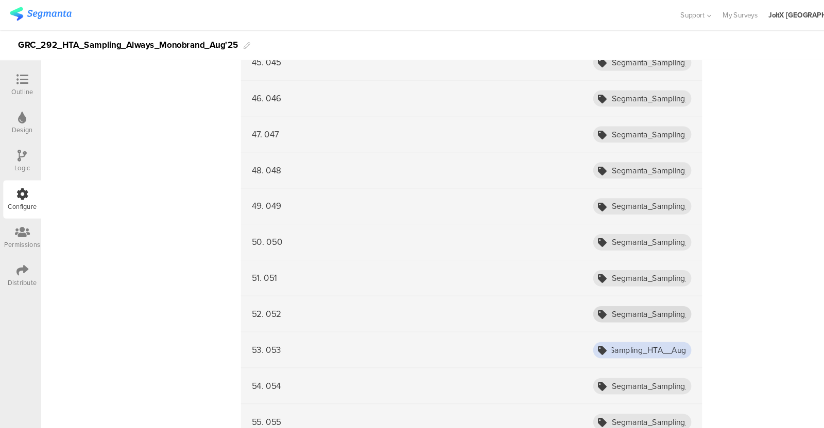
paste input "Always"
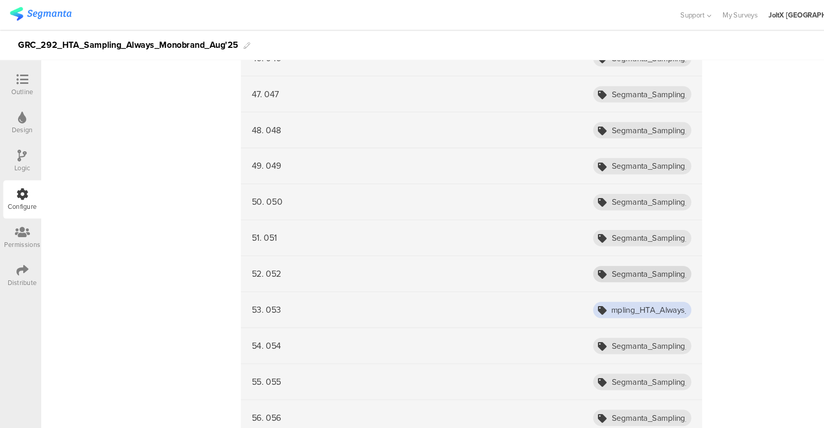
scroll to position [1881, 0]
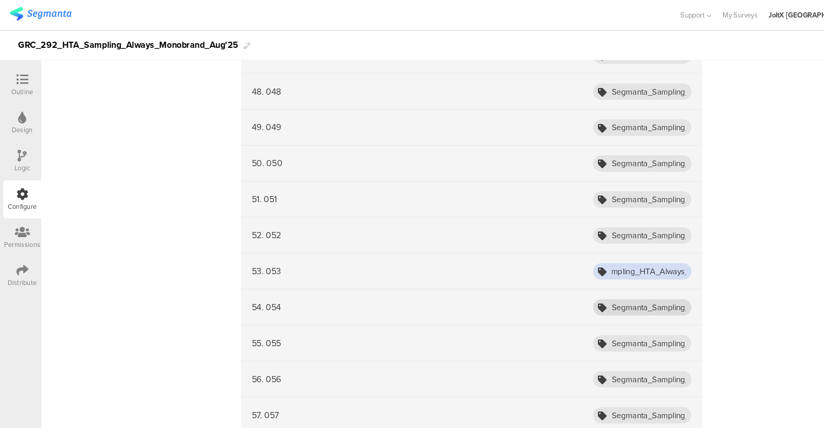
type input "Segmanta_Sampling_HTA_Always_Aug25_053"
click at [625, 283] on input "Segmanta_Sampling_HTA_Fairy_Aug25_054" at bounding box center [606, 290] width 93 height 15
paste input "Always"
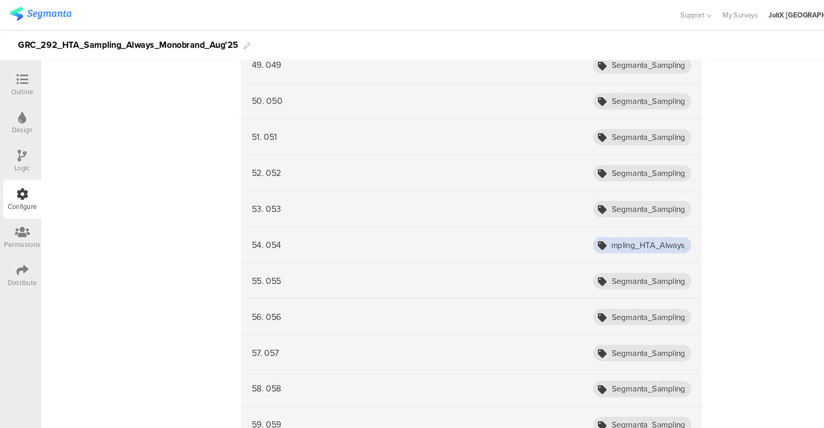
scroll to position [1941, 0]
type input "Segmanta_Sampling_HTA_Always_Aug25_054"
click at [624, 259] on input "Segmanta_Sampling_HTA_Fairy_Aug25_055" at bounding box center [606, 264] width 93 height 15
paste input "Always"
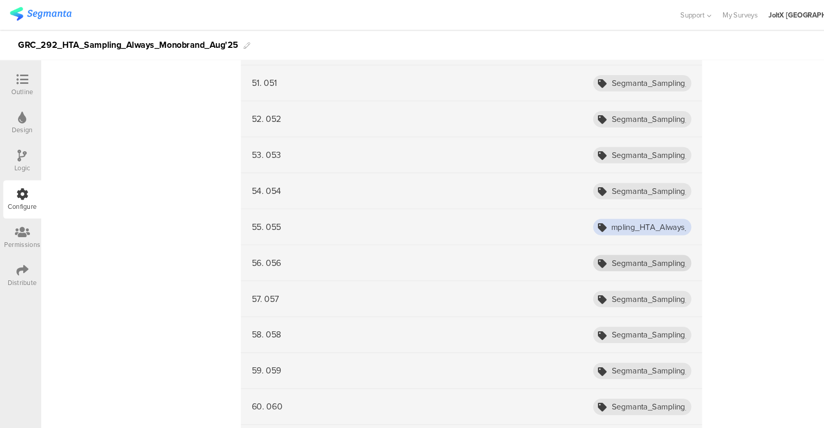
type input "Segmanta_Sampling_HTA_Always_Aug25_055"
click at [623, 246] on input "Segmanta_Sampling_HTA_Fairy_Aug25_056" at bounding box center [606, 248] width 93 height 15
paste input "Always"
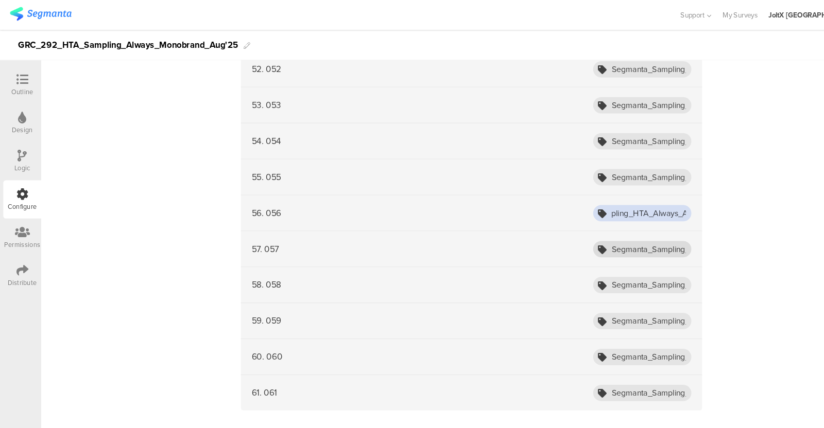
type input "Segmanta_Sampling_HTA_Always_Aug25_056"
click at [622, 228] on input "Segmanta_Sampling_HTA_Fairy_Aug25_057" at bounding box center [606, 235] width 93 height 15
paste input "Always"
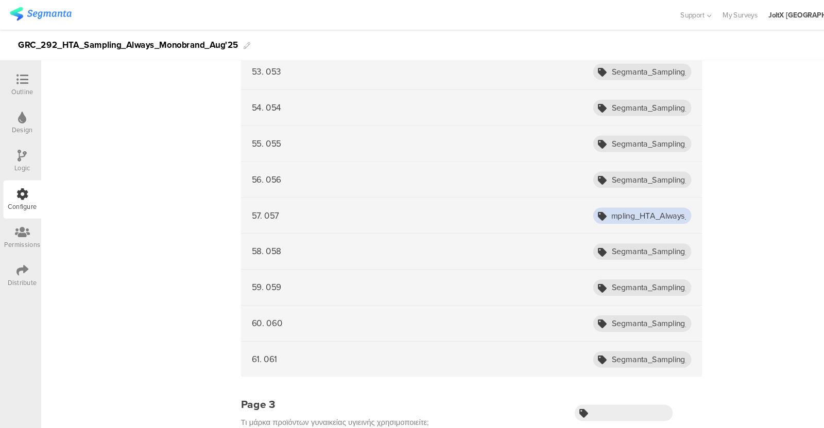
type input "Segmanta_Sampling_HTA_Always_Aug25_057"
click at [622, 230] on input "Segmanta_Sampling_HTA_Fairy_Aug25_058" at bounding box center [606, 237] width 93 height 15
paste input "Always"
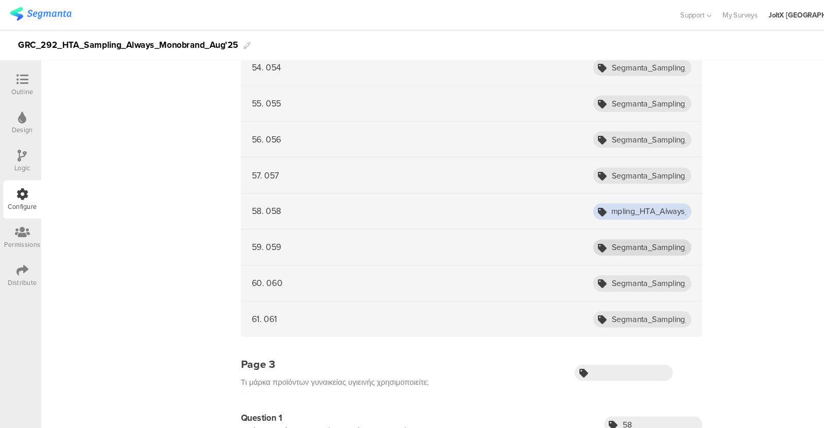
type input "Segmanta_Sampling_HTA_Always_Aug25_058"
click at [631, 228] on input "Segmanta_Sampling_HTA_Fairy_Aug25_059" at bounding box center [606, 233] width 93 height 15
paste input "Always"
type input "Segmanta_Sampling_HTA_Always_Aug25_059"
click at [619, 231] on input "Segmanta_Sampling_HTA_Always_Aug25_059" at bounding box center [606, 233] width 93 height 15
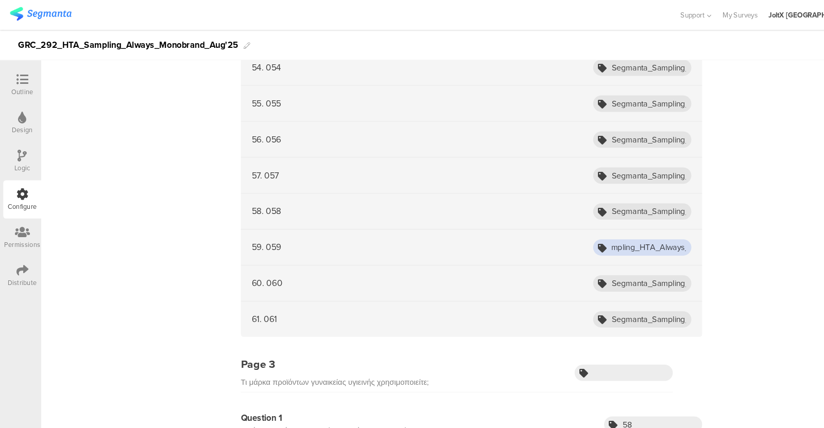
scroll to position [0, 65]
click at [616, 260] on input "Segmanta_Sampling_HTA_Fairy_Aug25_060" at bounding box center [606, 267] width 93 height 15
paste input "Always"
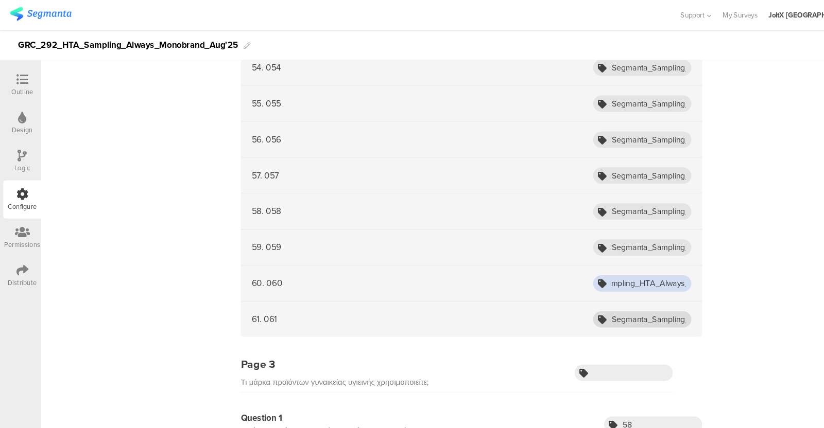
type input "Segmanta_Sampling_HTA_Always_Aug25_060"
click at [623, 298] on input "Segmanta_Sampling_HTA_Fairy_Aug25_061" at bounding box center [606, 301] width 93 height 15
paste input "Always"
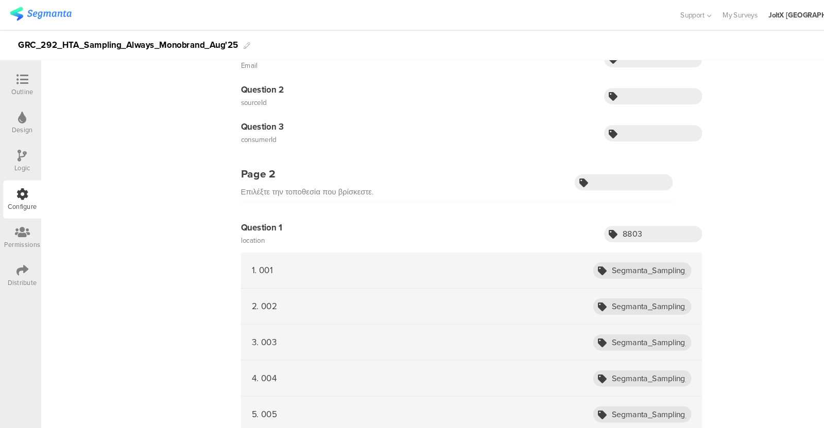
scroll to position [0, 0]
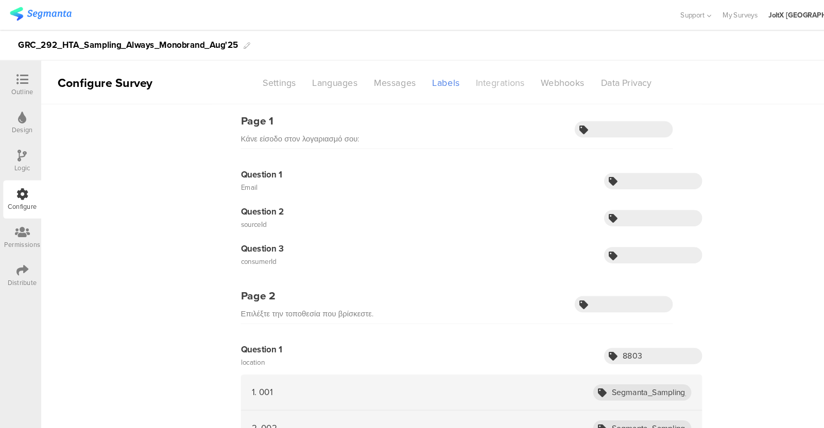
type input "Segmanta_Sampling_HTA_Always_Aug25_061"
click at [463, 79] on div "Integrations" at bounding box center [472, 78] width 61 height 18
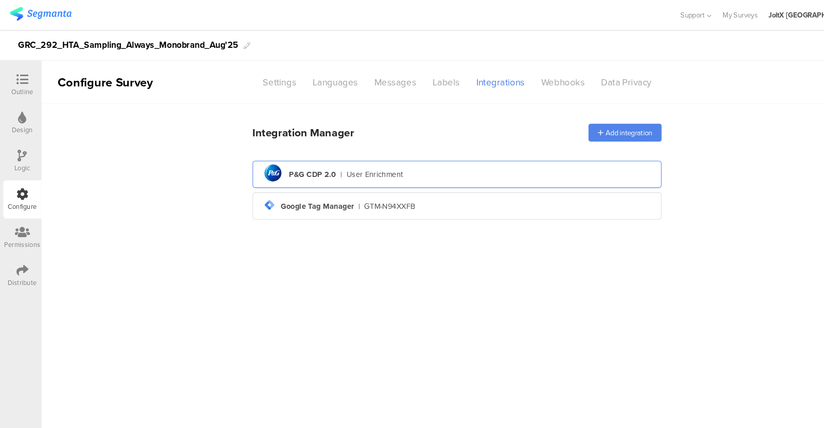
click at [344, 169] on div "User Enrichment" at bounding box center [354, 165] width 54 height 11
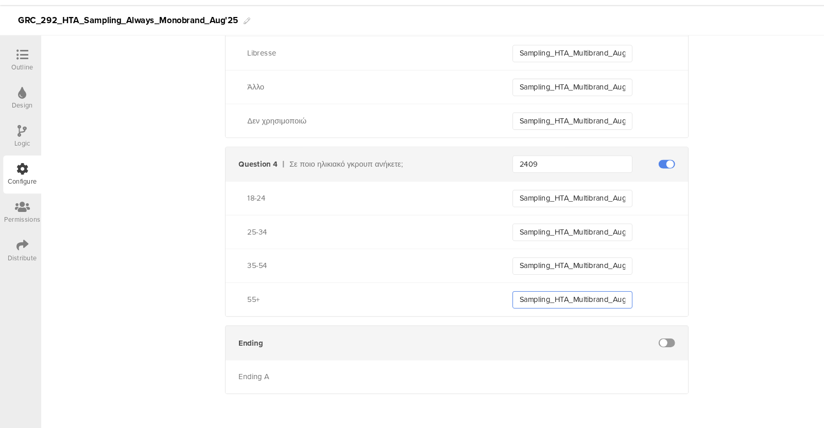
click at [559, 303] on input "Sampling_HTA_Multibrand_Aug25_55+" at bounding box center [540, 307] width 113 height 16
paste input "Always"
type input "Sampling_HTA_Always_Aug25_55+"
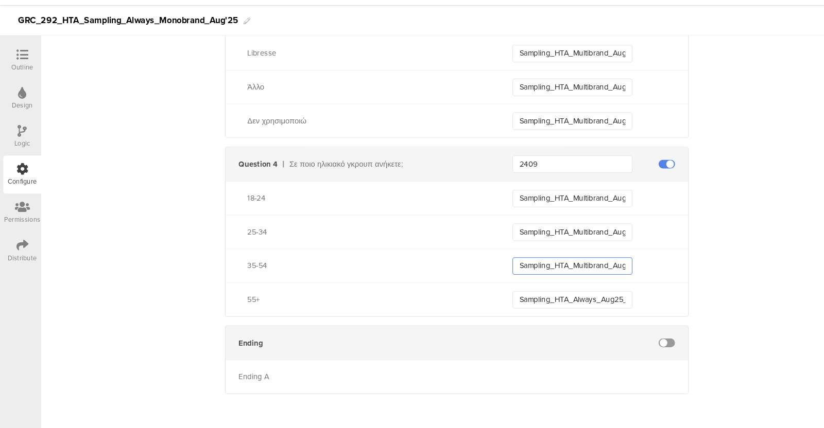
click at [570, 271] on input "Sampling_HTA_Multibrand_Aug25_3554" at bounding box center [540, 275] width 113 height 16
paste input "Always"
type input "Sampling_HTA_Always_Aug25_3554"
click at [570, 240] on input "Sampling_HTA_Multibrand_Aug25_2534" at bounding box center [540, 243] width 113 height 16
paste input "Always"
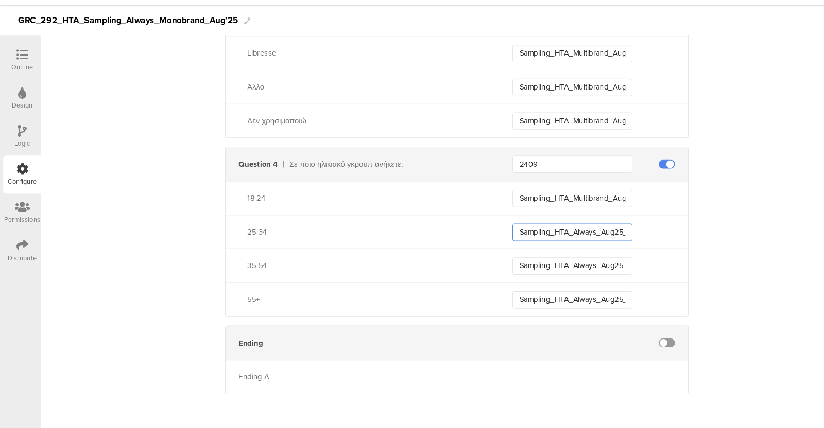
type input "Sampling_HTA_Always_Aug25_2534"
click at [568, 208] on input "Sampling_HTA_Multibrand_Aug25_1824" at bounding box center [540, 211] width 113 height 16
paste input "Always"
type input "Sampling_HTA_Always_Aug25_1824"
click at [644, 272] on div "Sampling_HTA_Always_Aug25_3554" at bounding box center [567, 275] width 166 height 16
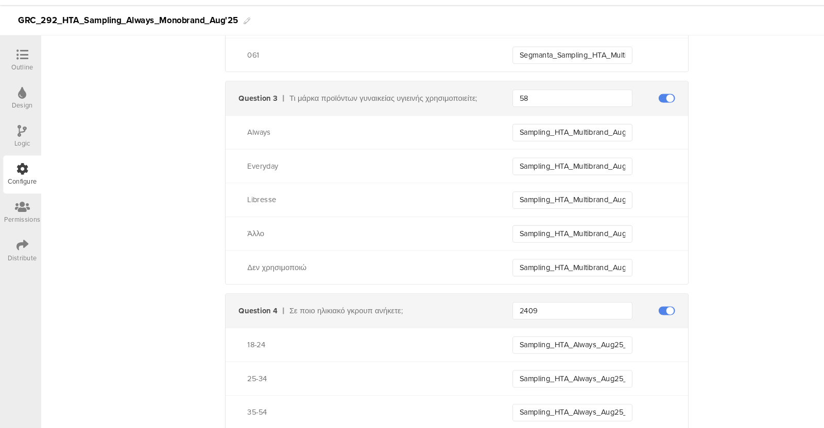
scroll to position [2439, 0]
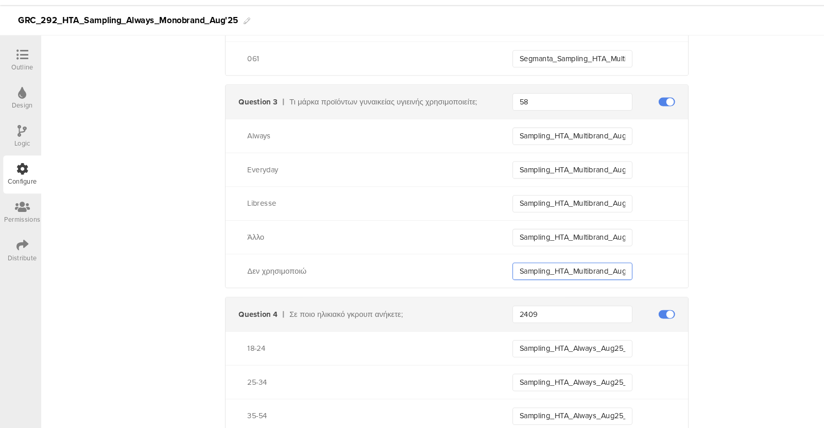
click at [568, 275] on input "Sampling_HTA_Multibrand_Aug25_5+" at bounding box center [540, 280] width 113 height 16
paste input "Always"
type input "Sampling_HTA_Always_Aug25_5+"
click at [568, 242] on input "Sampling_HTA_Multibrand_Aug25_4" at bounding box center [540, 248] width 113 height 16
paste input "Always"
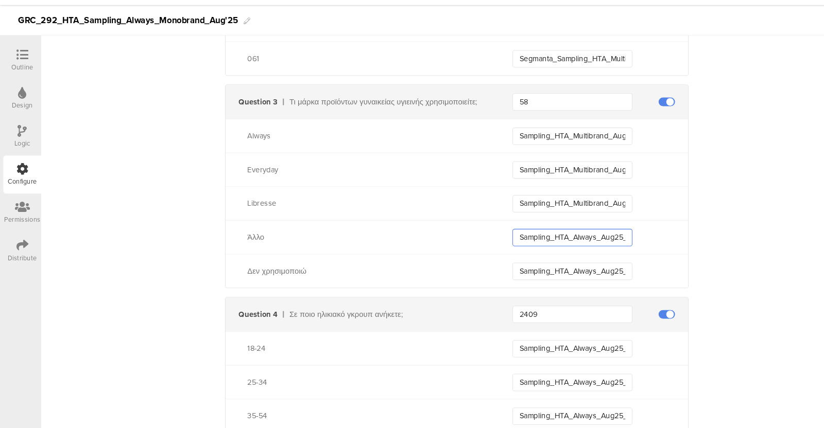
type input "Sampling_HTA_Always_Aug25_4"
click at [567, 215] on input "Sampling_HTA_Multibrand_Aug25_3" at bounding box center [540, 216] width 113 height 16
paste input "Always"
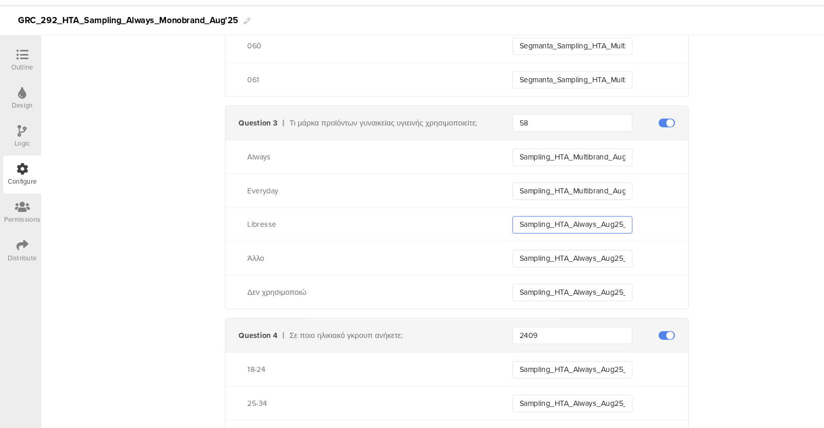
type input "Sampling_HTA_Always_Aug25_3"
click at [570, 198] on input "Sampling_HTA_Multibrand_Aug25_2" at bounding box center [540, 204] width 113 height 16
paste input "Always"
type input "Sampling_HTA_Always_Aug25_2"
click at [570, 169] on input "Sampling_HTA_Multibrand_Aug25_1" at bounding box center [540, 172] width 113 height 16
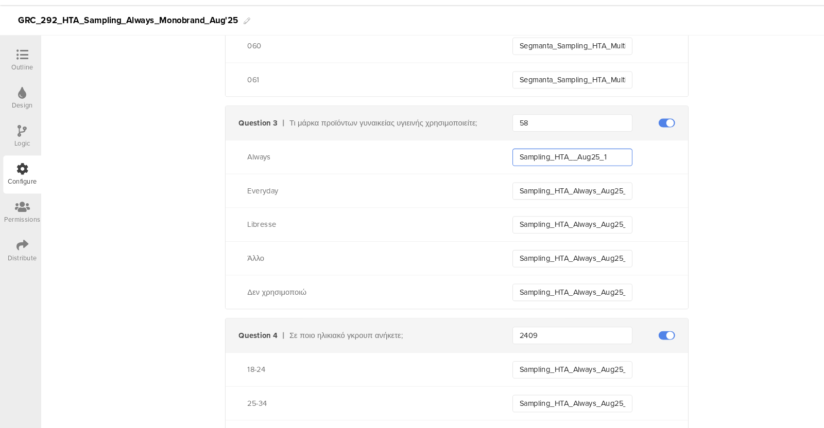
paste input "Always"
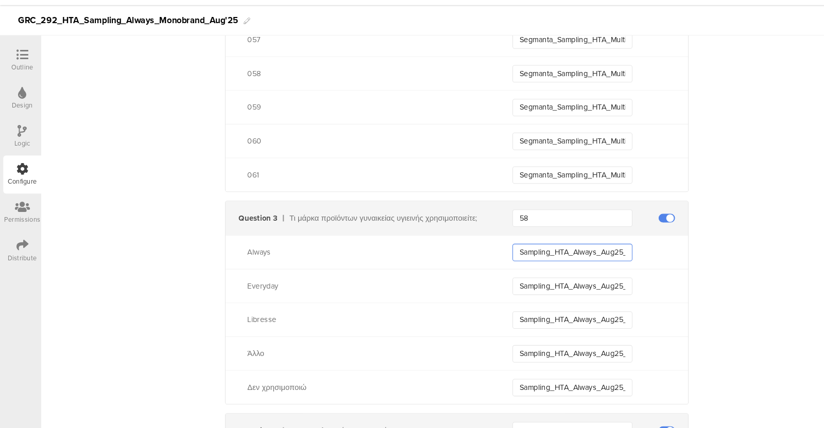
scroll to position [2323, 0]
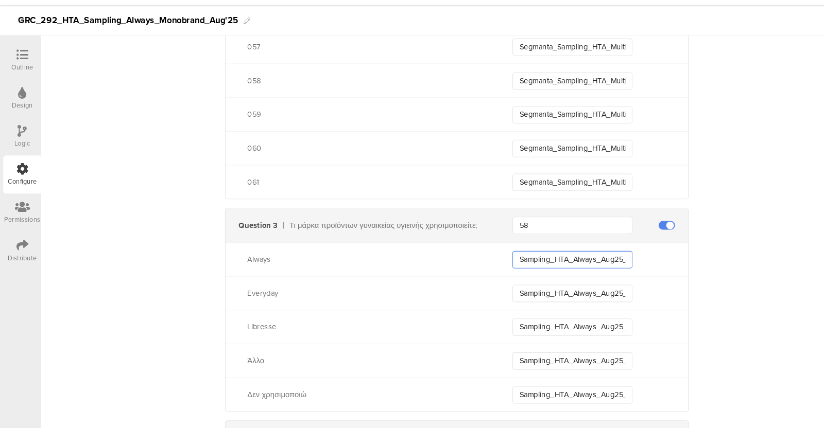
type input "Sampling_HTA_Always_Aug25_1"
click at [559, 192] on input "Segmanta_Sampling_HTA_Multibrand_Aug25_061" at bounding box center [540, 195] width 113 height 16
paste input "Always"
type input "Segmanta_Sampling_HTA_Always_Aug25_061"
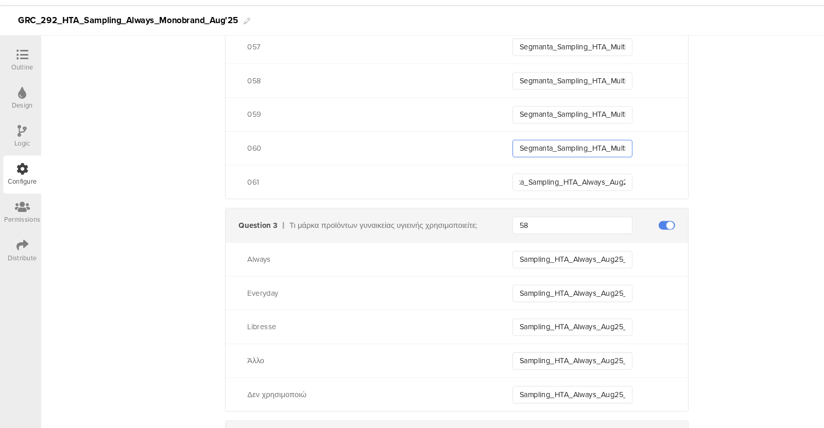
scroll to position [0, 0]
click at [581, 163] on input "Segmanta_Sampling_HTA_Multibrand_Aug25_060" at bounding box center [540, 163] width 113 height 16
click at [530, 161] on input "Segmanta_Sampling_HTA_Multibrand_Aug25_060" at bounding box center [540, 163] width 113 height 16
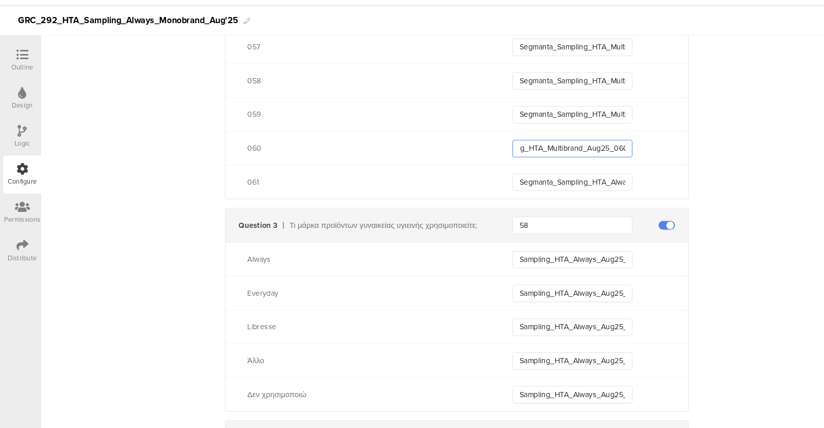
click at [530, 161] on input "Segmanta_Sampling_HTA_Multibrand_Aug25_060" at bounding box center [540, 163] width 113 height 16
click at [547, 161] on input "Segmanta_Sampling_HTA_Multibrand_Aug25_060" at bounding box center [540, 163] width 113 height 16
paste input "Always"
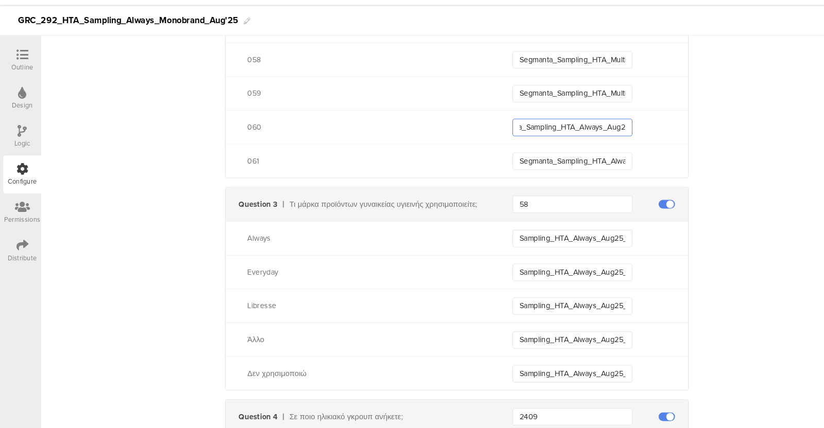
scroll to position [2291, 0]
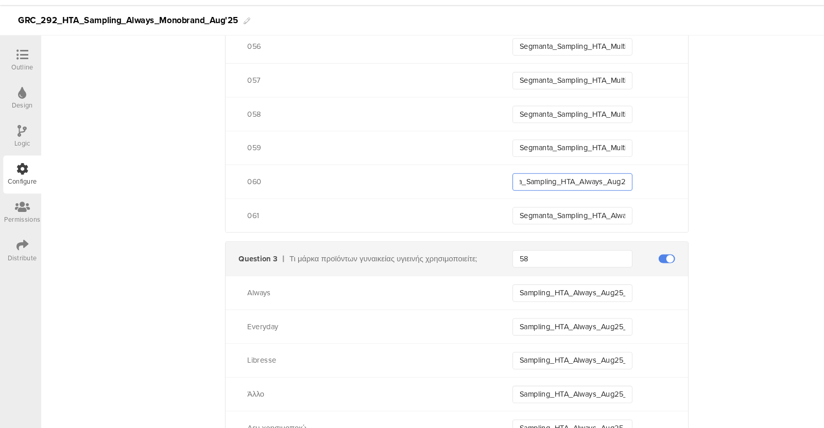
type input "Segmanta_Sampling_HTA_Always_Aug25_060"
click at [554, 161] on input "Segmanta_Sampling_HTA_Multibrand_Aug25_059" at bounding box center [540, 163] width 113 height 16
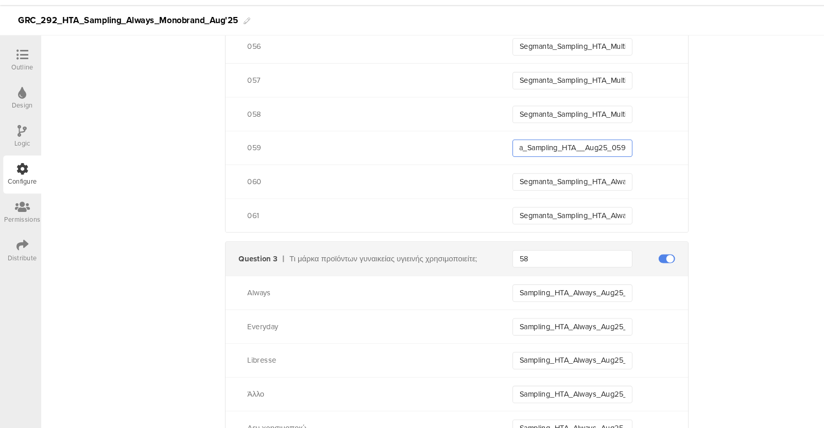
paste input "Always"
type input "Segmanta_Sampling_HTA_Always_Aug25_059"
click at [583, 127] on input "Segmanta_Sampling_HTA_Multibrand_Aug25_058" at bounding box center [540, 132] width 113 height 16
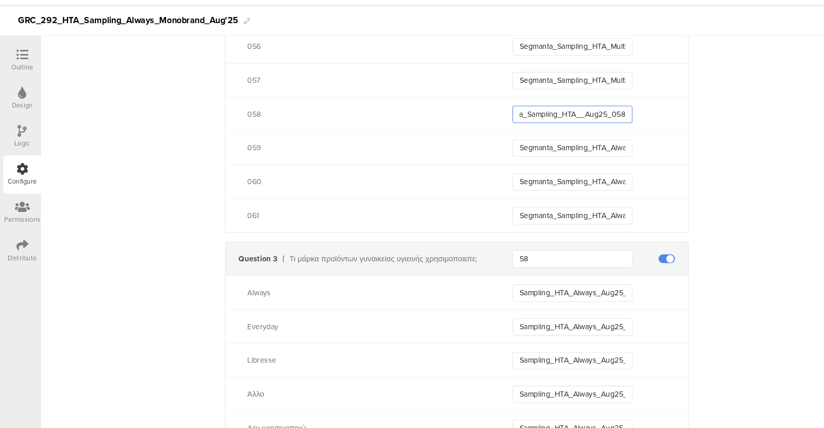
scroll to position [0, 29]
paste input "Always"
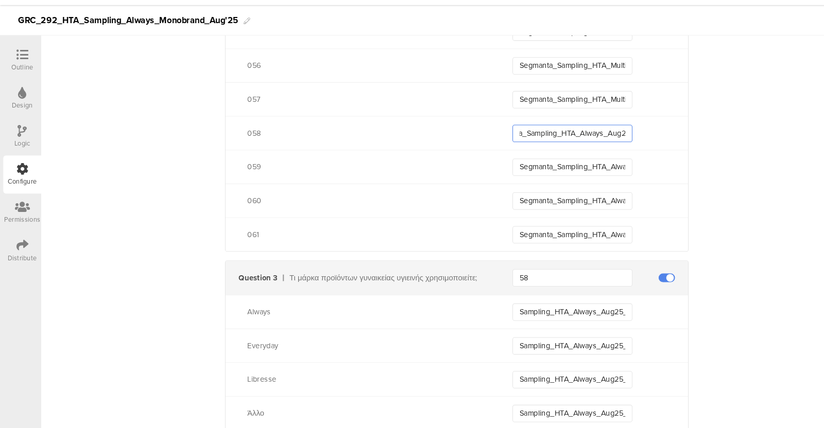
type input "Segmanta_Sampling_HTA_Always_Aug25_058"
click at [571, 121] on input "Segmanta_Sampling_HTA_Multibrand_Aug25_057" at bounding box center [540, 118] width 113 height 16
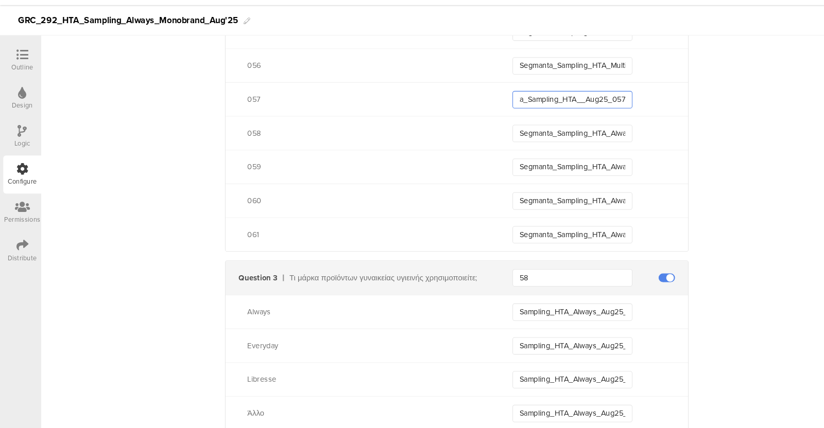
paste input "Always"
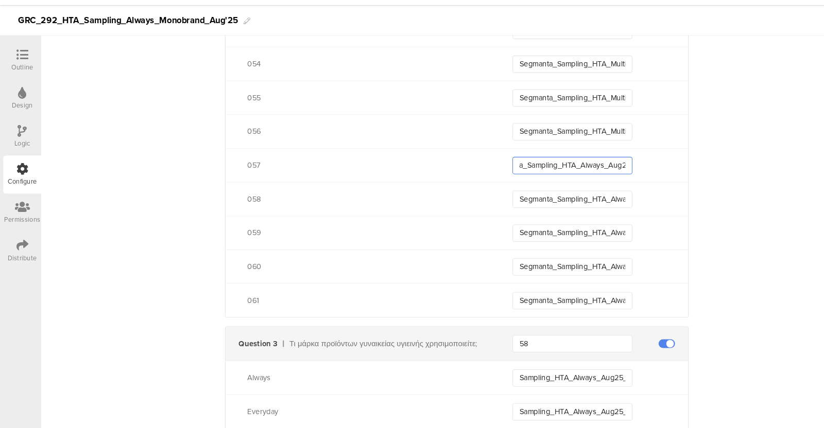
scroll to position [2199, 0]
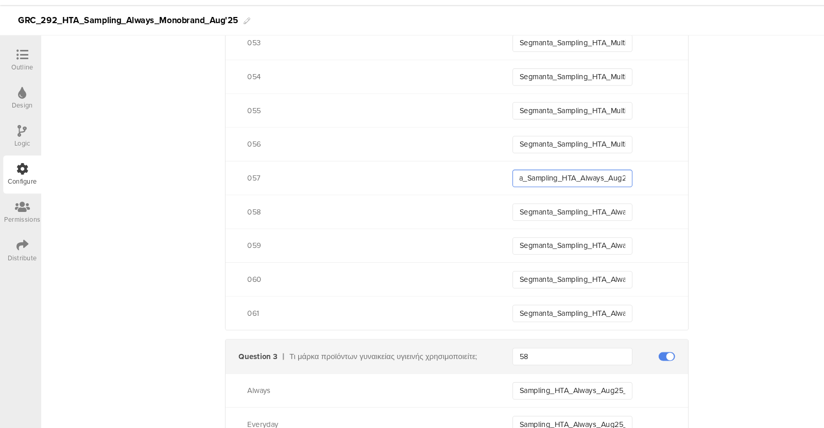
type input "Segmanta_Sampling_HTA_Always_Aug25_057"
click at [566, 161] on input "Segmanta_Sampling_HTA_Multibrand_Aug25_056" at bounding box center [540, 160] width 113 height 16
paste input "Always"
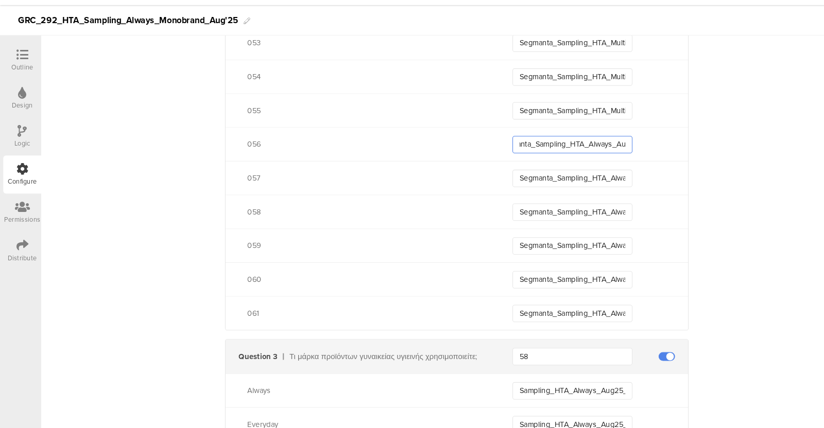
scroll to position [2184, 0]
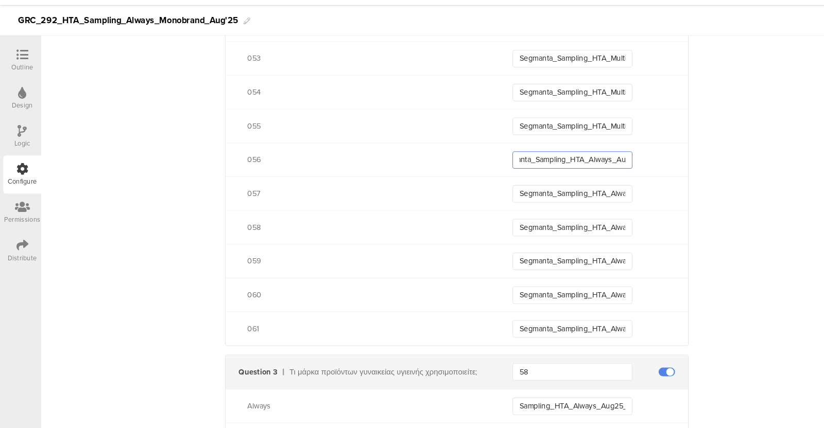
type input "Segmanta_Sampling_HTA_Always_Aug25_056"
click at [571, 138] on input "Segmanta_Sampling_HTA_Multibrand_Aug25_055" at bounding box center [540, 142] width 113 height 16
paste input "Always"
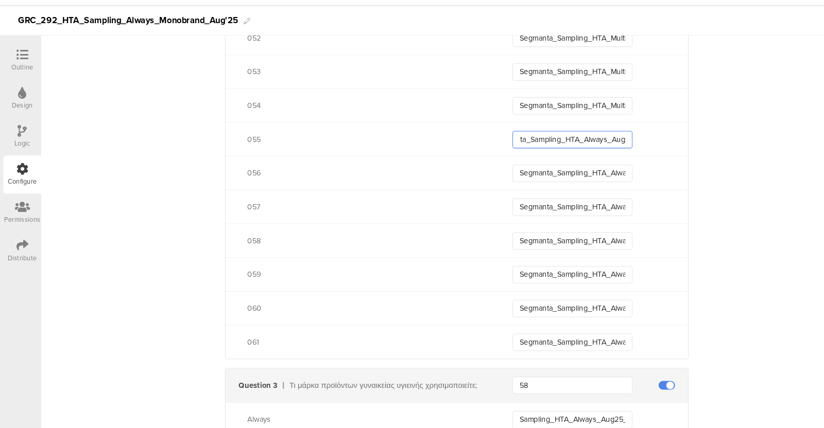
scroll to position [2171, 0]
type input "Segmanta_Sampling_HTA_Always_Aug25_055"
click at [572, 123] on input "Segmanta_Sampling_HTA_Multibrand_Aug25_054" at bounding box center [540, 124] width 113 height 16
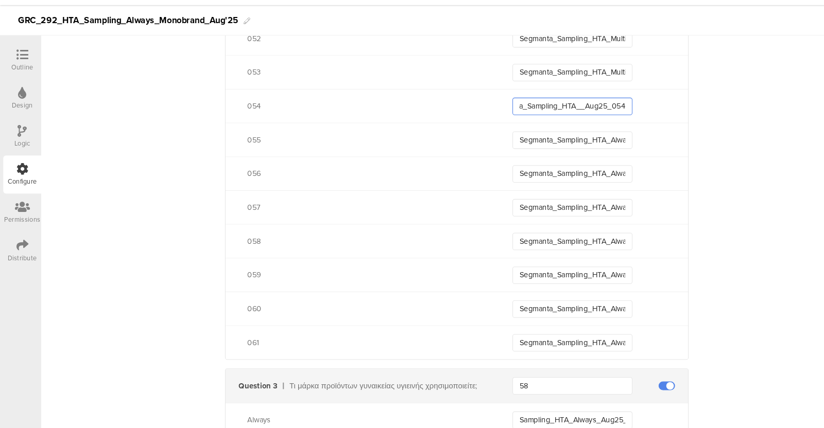
paste input "Always"
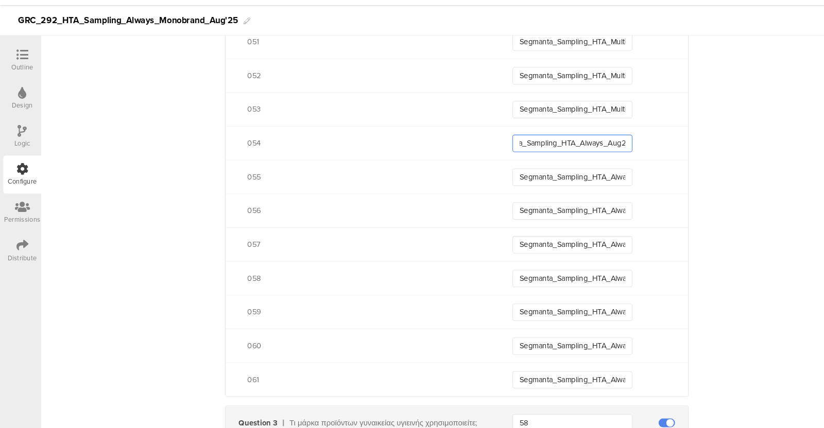
scroll to position [2124, 0]
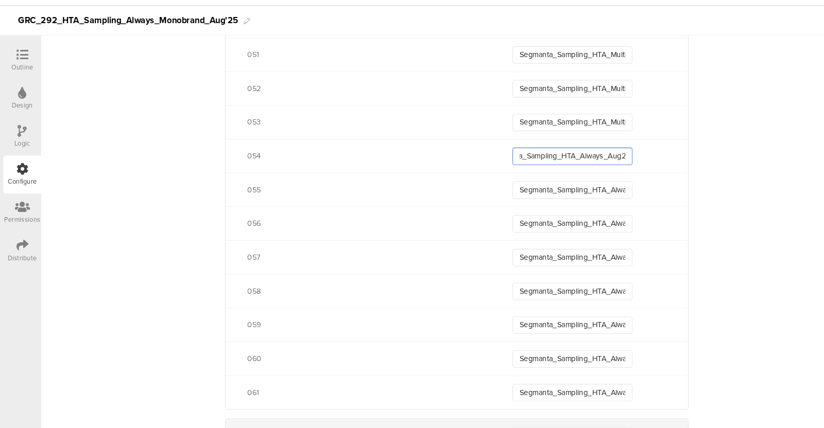
type input "Segmanta_Sampling_HTA_Always_Aug25_054"
click at [572, 131] on input "Segmanta_Sampling_HTA_Multibrand_Aug25_053" at bounding box center [540, 139] width 113 height 16
paste input "Always"
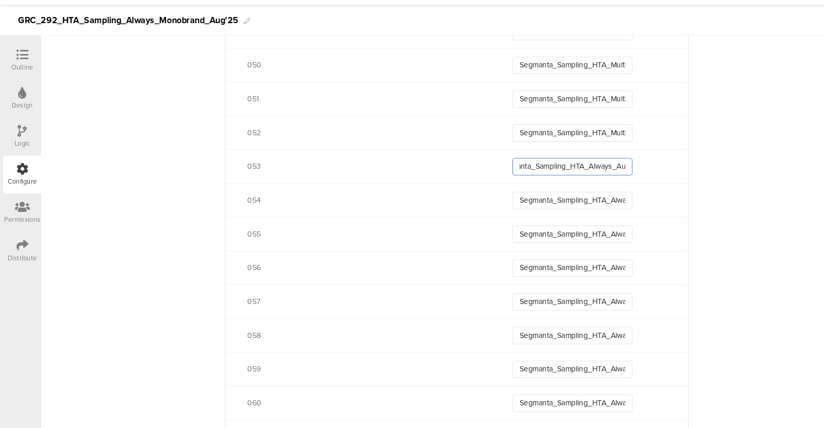
scroll to position [2082, 0]
type input "Segmanta_Sampling_HTA_Always_Aug25_053"
click at [573, 147] on input "Segmanta_Sampling_HTA_Multibrand_Aug25_052" at bounding box center [540, 149] width 113 height 16
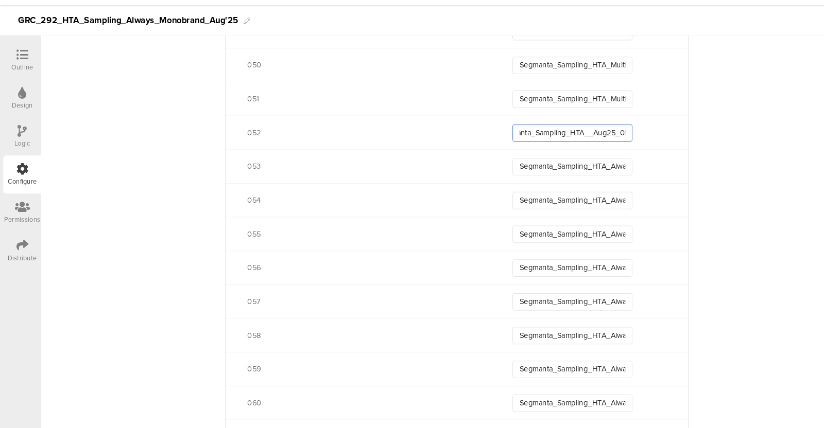
paste input "Always"
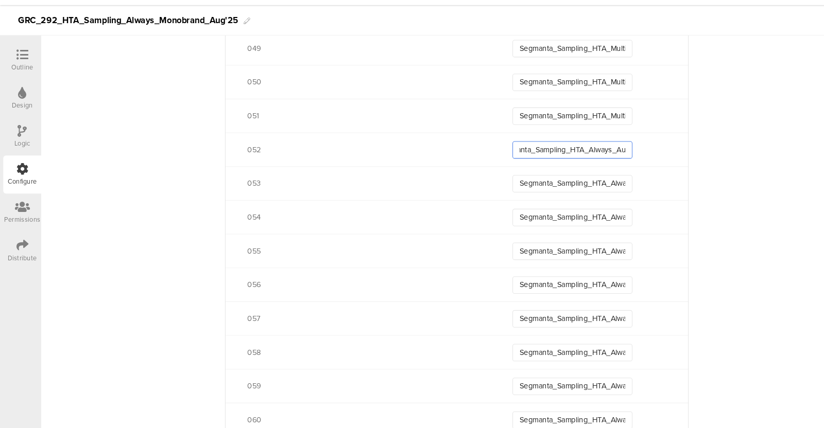
type input "Segmanta_Sampling_HTA_Always_Aug25_052"
click at [568, 128] on input "Segmanta_Sampling_HTA_Multibrand_Aug25_051" at bounding box center [540, 133] width 113 height 16
paste input "Always"
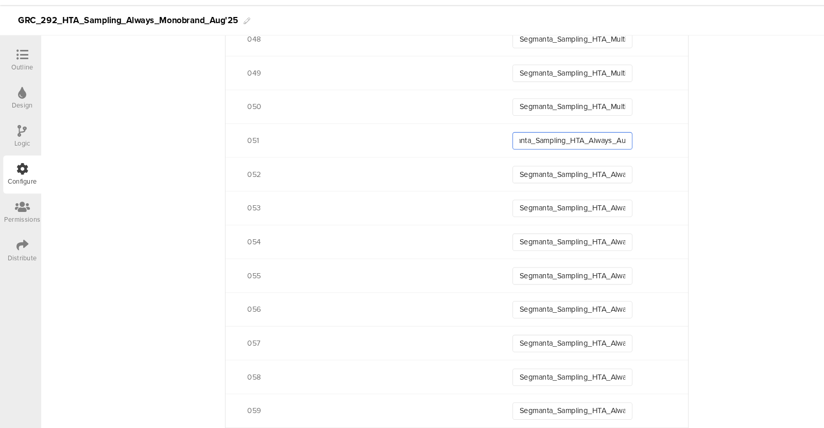
type input "Segmanta_Sampling_HTA_Always_Aug25_051"
click at [567, 119] on input "Segmanta_Sampling_HTA_Multibrand_Aug25_050" at bounding box center [540, 124] width 113 height 16
paste input "Always"
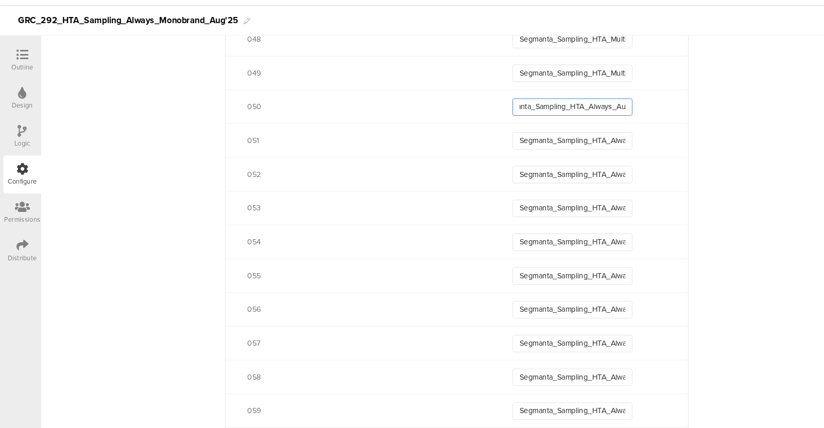
scroll to position [2029, 0]
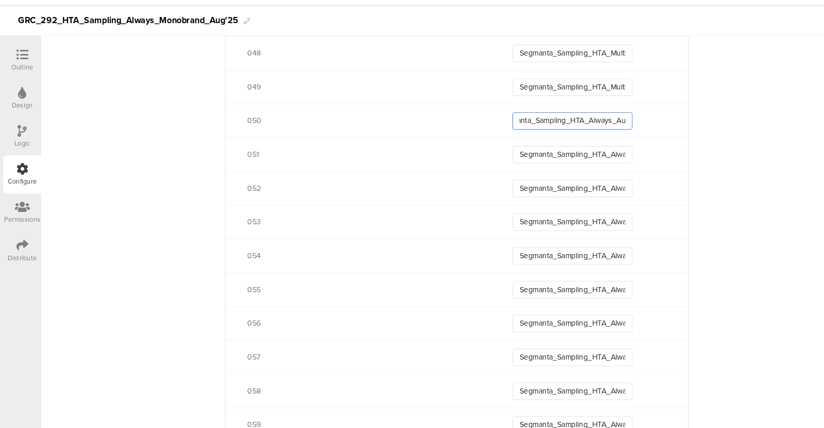
type input "Segmanta_Sampling_HTA_Always_Aug25_050"
click at [571, 103] on input "Segmanta_Sampling_HTA_Multibrand_Aug25_049" at bounding box center [540, 106] width 113 height 16
paste input "Always"
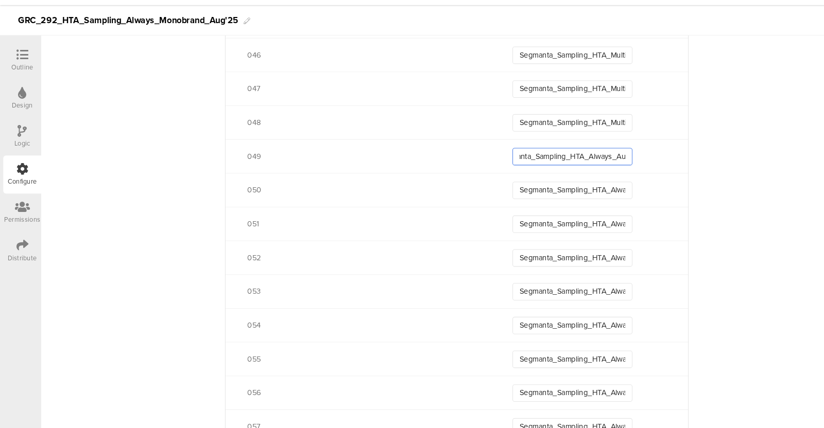
scroll to position [1963, 0]
type input "Segmanta_Sampling_HTA_Always_Aug25_049"
click at [576, 132] on input "Segmanta_Sampling_HTA_Multibrand_Aug25_048" at bounding box center [540, 140] width 113 height 16
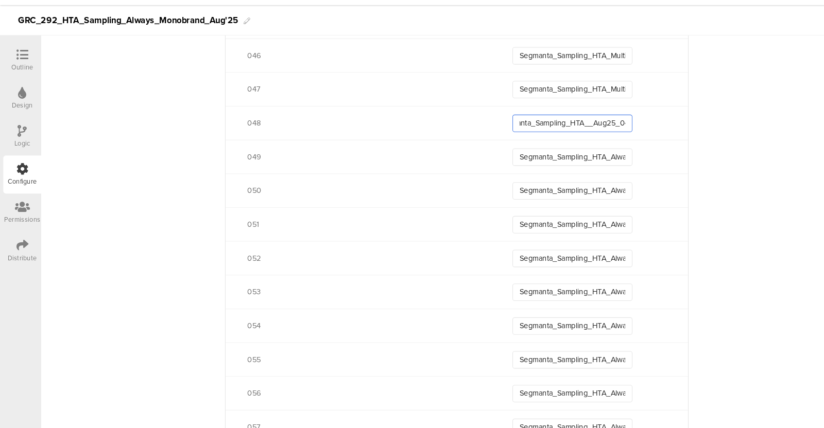
paste input "Always"
type input "Segmanta_Sampling_HTA_Always_Aug25_048"
click at [576, 131] on div "047 Segmanta_Sampling_HTA_Multibrand_Aug25_047" at bounding box center [431, 141] width 437 height 32
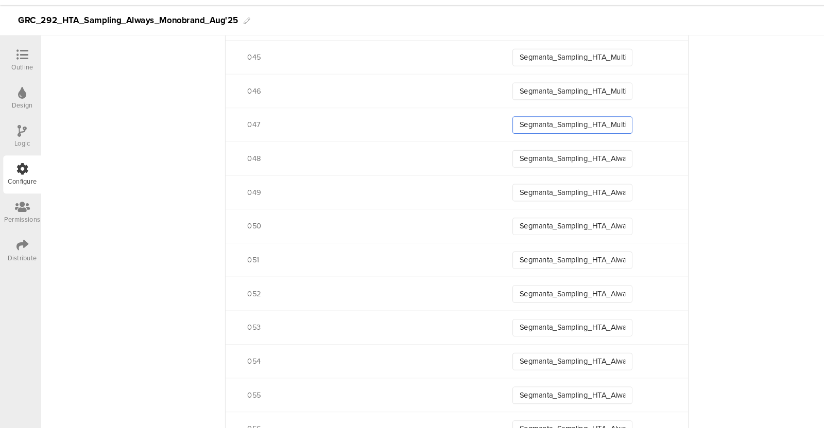
click at [576, 134] on input "Segmanta_Sampling_HTA_Multibrand_Aug25_047" at bounding box center [540, 141] width 113 height 16
paste input "Always"
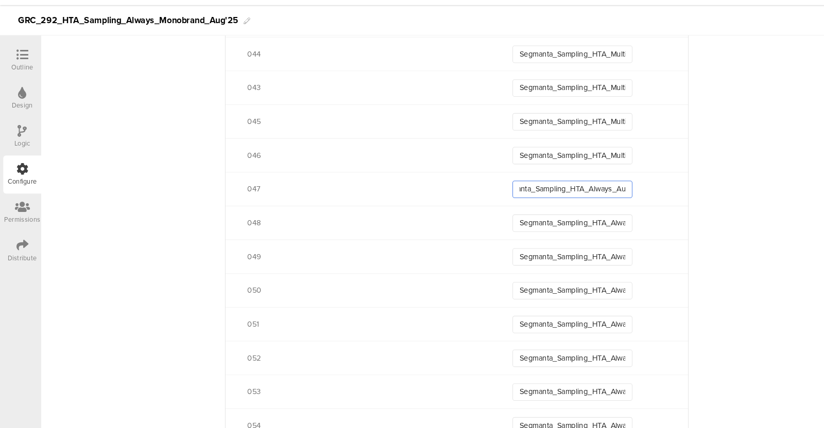
scroll to position [1869, 0]
type input "Segmanta_Sampling_HTA_Always_Aug25_047"
click at [572, 166] on input "Segmanta_Sampling_HTA_Multibrand_Aug25_046" at bounding box center [540, 171] width 113 height 16
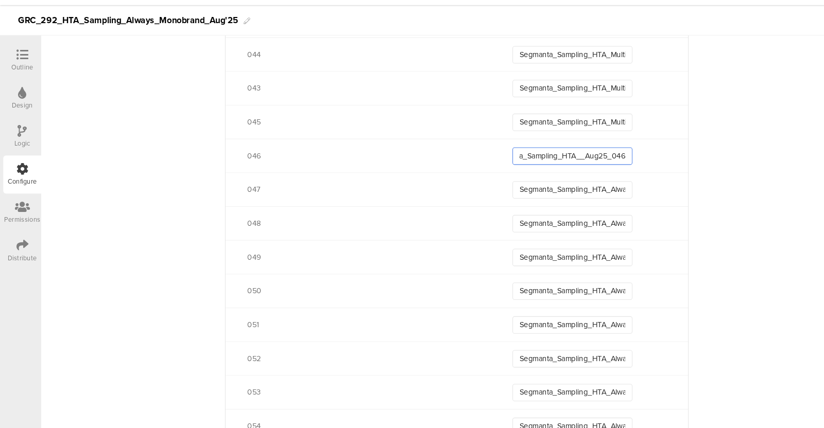
scroll to position [0, 29]
paste input "Always"
type input "Segmanta_Sampling_HTA_Always_Aug25_046"
click at [568, 140] on input "Segmanta_Sampling_HTA_Multibrand_Aug25_045" at bounding box center [540, 139] width 113 height 16
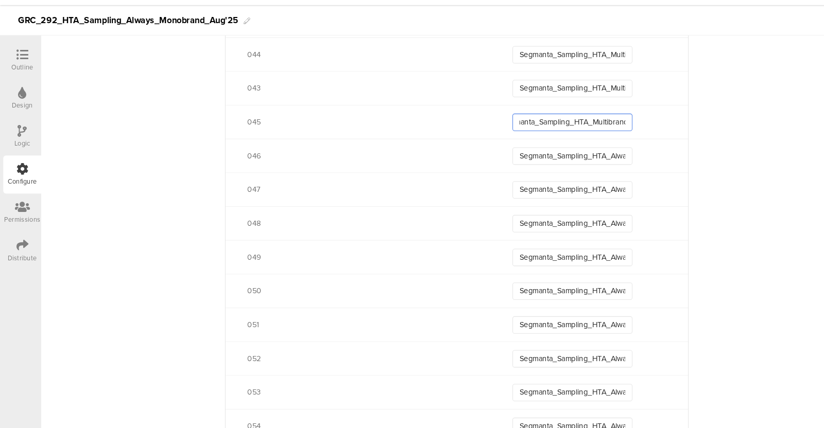
scroll to position [0, 21]
paste input "Always"
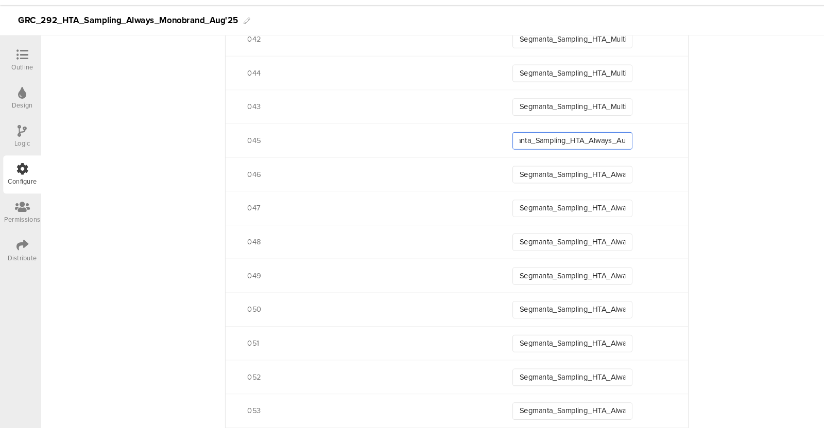
type input "Segmanta_Sampling_HTA_Always_Aug25_045"
click at [564, 117] on input "Segmanta_Sampling_HTA_Multibrand_Aug25_043" at bounding box center [540, 124] width 113 height 16
paste input "Always"
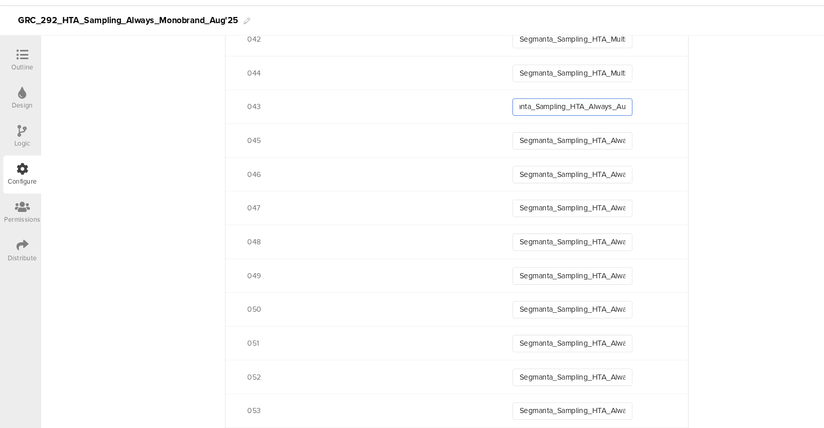
scroll to position [1828, 0]
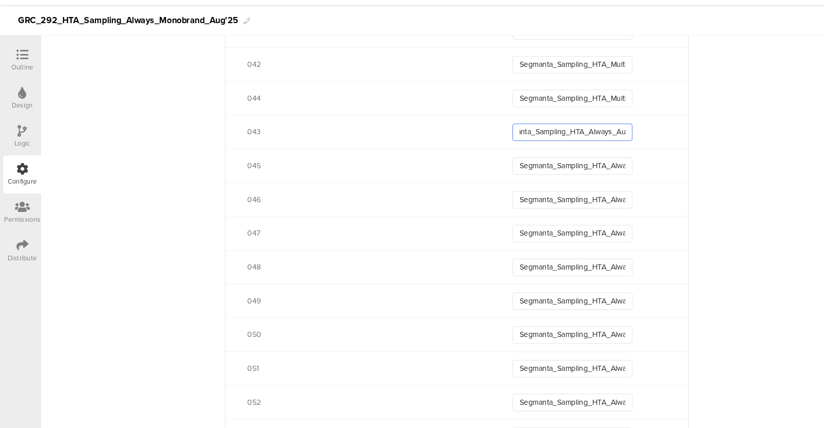
type input "Segmanta_Sampling_HTA_Always_Aug25_043"
click at [564, 117] on input "Segmanta_Sampling_HTA_Multibrand_Aug25_044" at bounding box center [540, 116] width 113 height 16
paste input "Always"
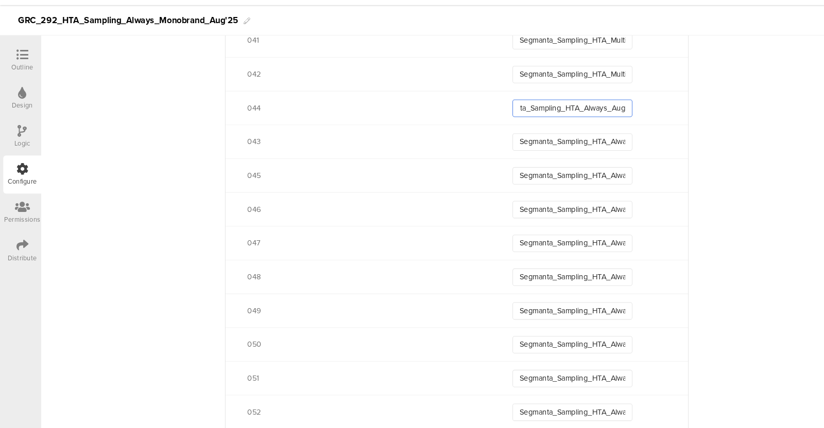
scroll to position [1811, 0]
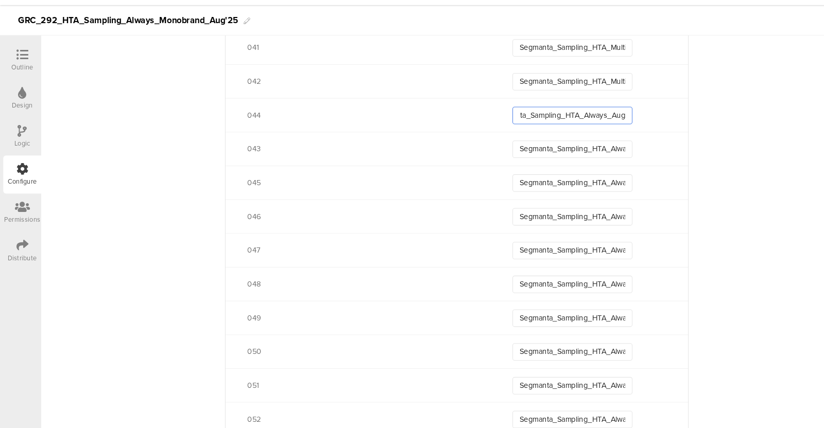
type input "Segmanta_Sampling_HTA_Always_Aug25_044"
click at [563, 102] on input "Segmanta_Sampling_HTA_Multibrand_Aug25_042" at bounding box center [540, 101] width 113 height 16
paste input "Always"
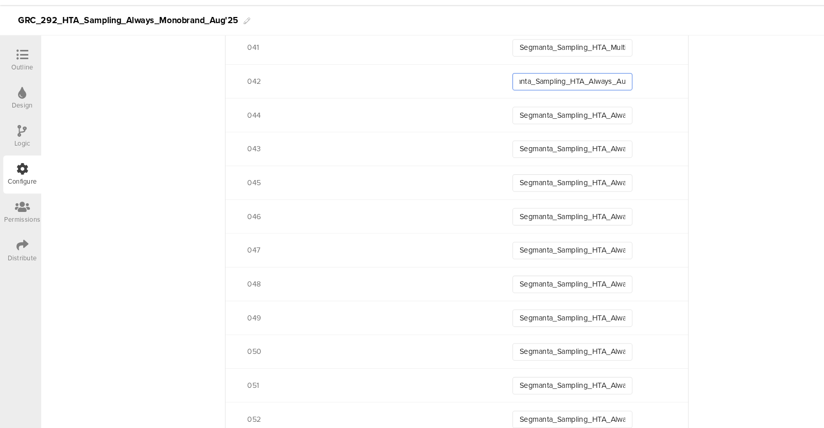
scroll to position [1769, 0]
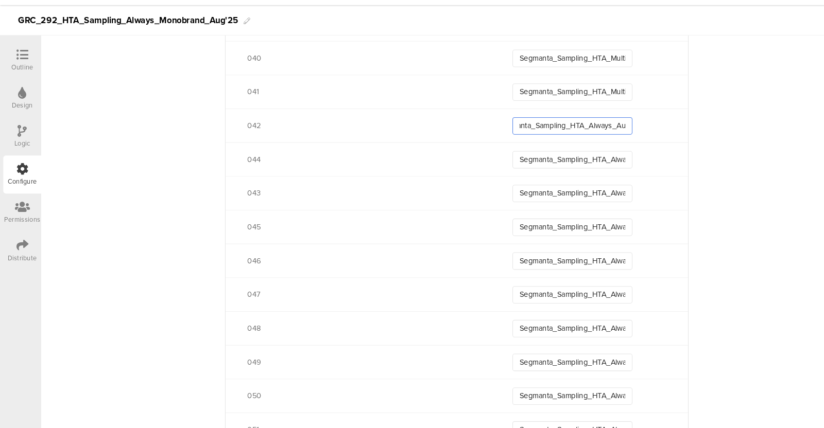
type input "Segmanta_Sampling_HTA_Always_Aug25_042"
click at [563, 102] on input "Segmanta_Sampling_HTA_Multibrand_Aug25_041" at bounding box center [540, 110] width 113 height 16
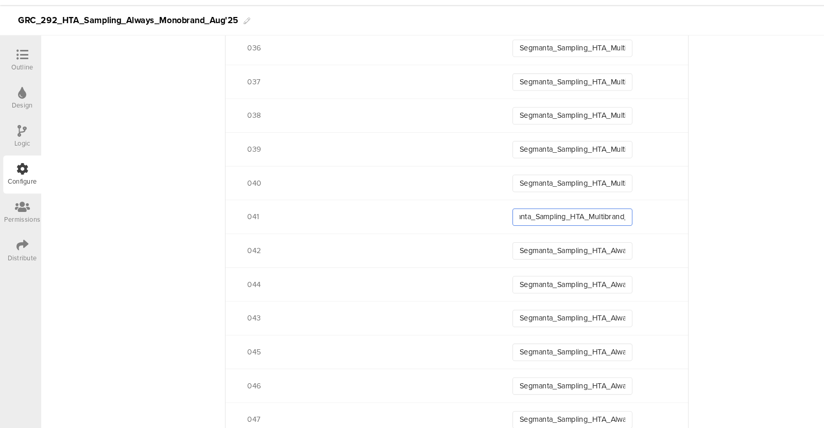
scroll to position [1650, 0]
paste input "Always"
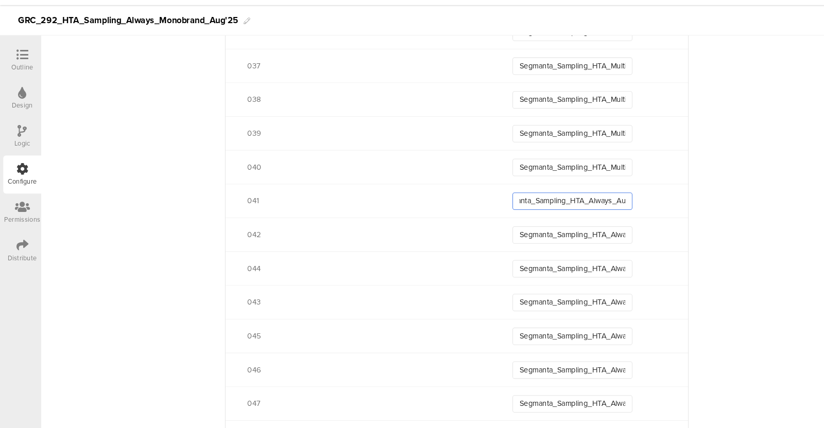
scroll to position [1667, 0]
type input "Segmanta_Sampling_HTA_Always_Aug25_041"
click at [575, 184] on input "Segmanta_Sampling_HTA_Multibrand_Aug25_040" at bounding box center [540, 180] width 113 height 16
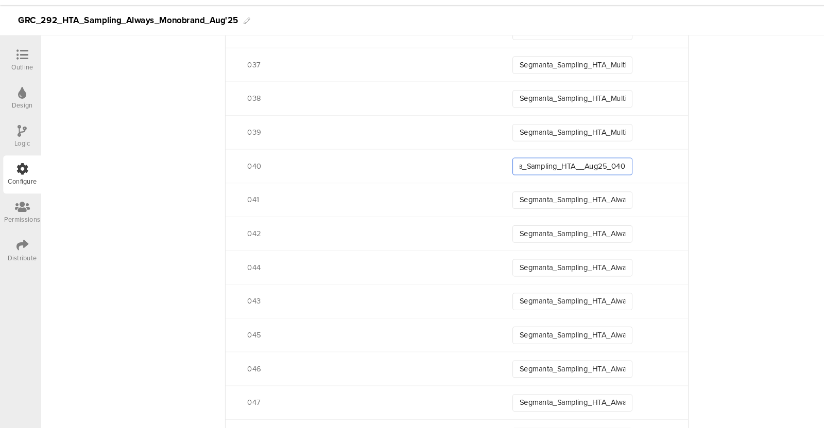
scroll to position [0, 29]
paste input "Always"
type input "Segmanta_Sampling_HTA_Always_Aug25_040"
click at [565, 147] on input "Segmanta_Sampling_HTA_Multibrand_Aug25_039" at bounding box center [540, 149] width 113 height 16
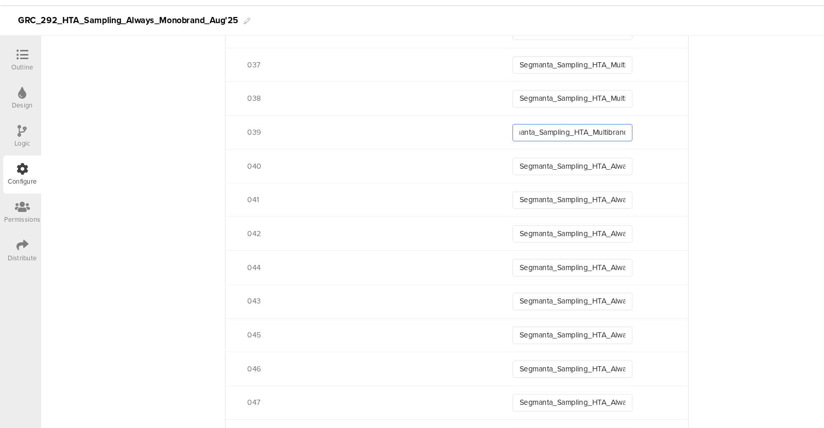
scroll to position [0, 21]
paste
type input "Segmanta_Sampling_HTA_Always_Aug25_039"
click at [560, 121] on input "Segmanta_Sampling_HTA_Multibrand_Aug25_038" at bounding box center [540, 117] width 113 height 16
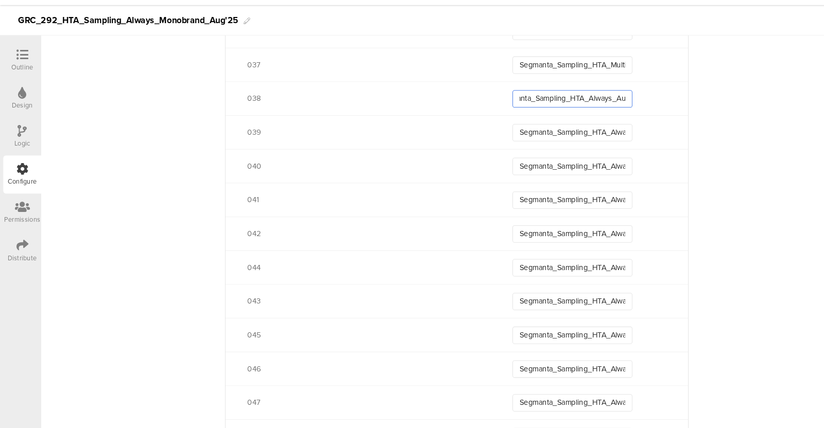
scroll to position [1650, 0]
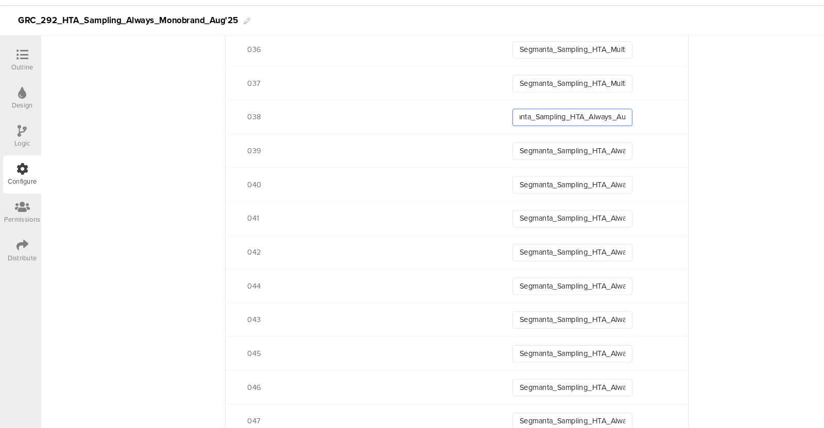
type input "Segmanta_Sampling_HTA_Always_Aug25_038"
click at [562, 101] on input "Segmanta_Sampling_HTA_Multibrand_Aug25_037" at bounding box center [540, 102] width 113 height 16
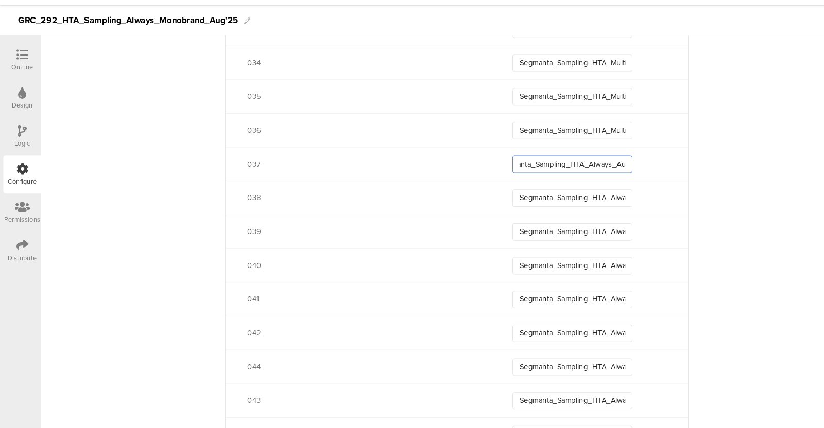
scroll to position [1557, 0]
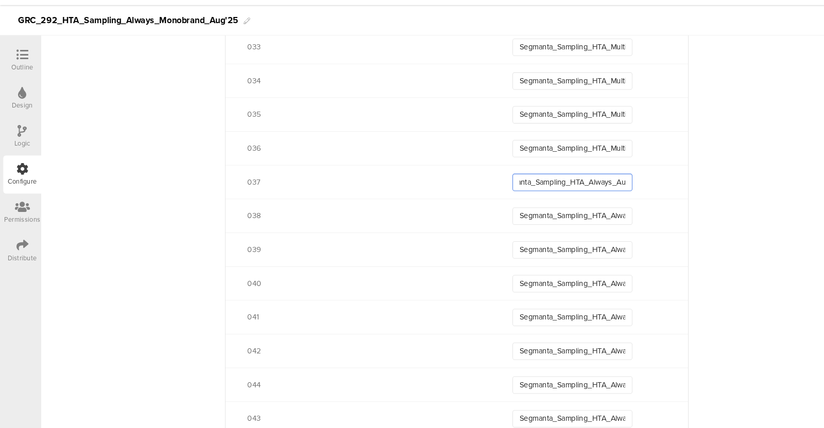
type input "Segmanta_Sampling_HTA_Always_Aug25_037"
click at [564, 157] on input "Segmanta_Sampling_HTA_Multibrand_Aug25_036" at bounding box center [540, 163] width 113 height 16
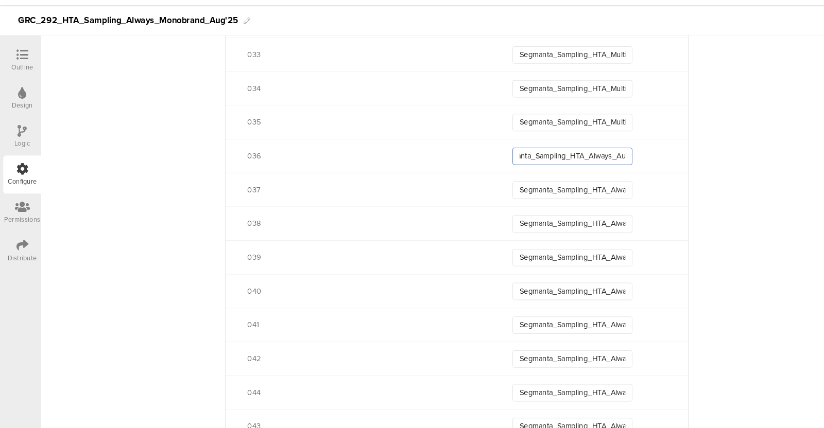
scroll to position [1548, 0]
type input "Segmanta_Sampling_HTA_Always_Aug25_036"
click at [566, 136] on input "Segmanta_Sampling_HTA_Multibrand_Aug25_035" at bounding box center [540, 140] width 113 height 16
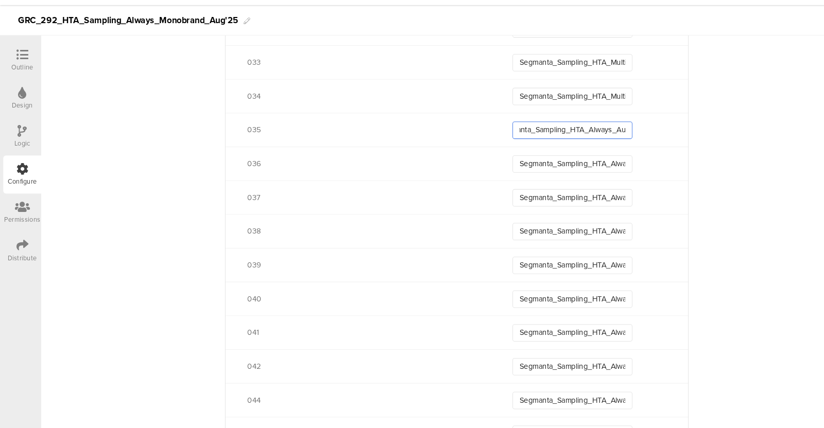
type input "Segmanta_Sampling_HTA_Always_Aug25_035"
click at [569, 110] on input "Segmanta_Sampling_HTA_Multibrand_Aug25_034" at bounding box center [540, 115] width 113 height 16
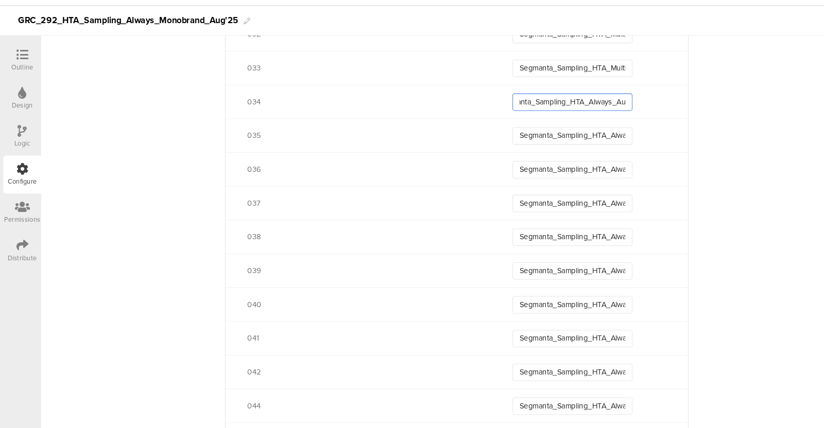
scroll to position [1536, 0]
type input "Segmanta_Sampling_HTA_Always_Aug25_034"
click at [570, 84] on input "Segmanta_Sampling_HTA_Multibrand_Aug25_033" at bounding box center [540, 88] width 113 height 16
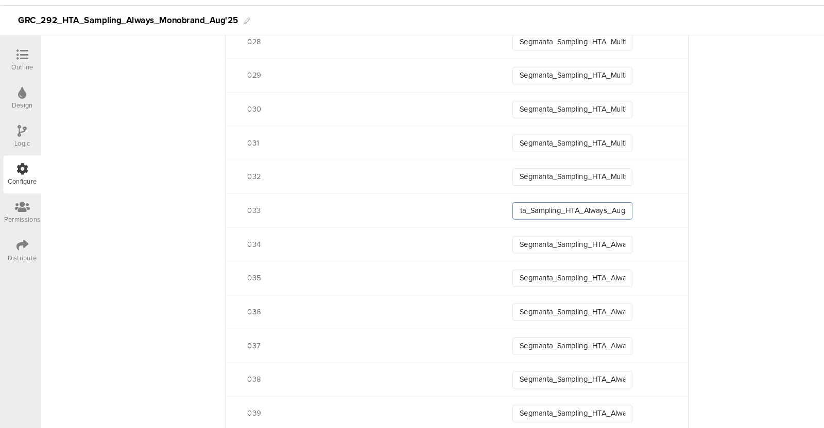
scroll to position [1387, 0]
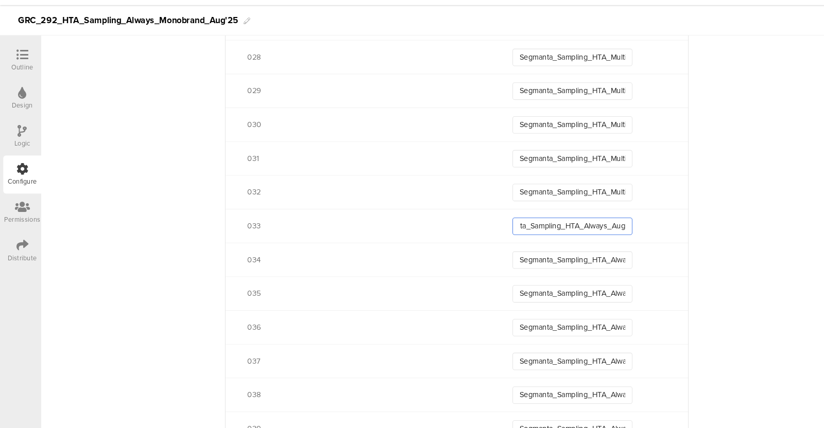
type input "Segmanta_Sampling_HTA_Always_Aug25_033"
click at [551, 206] on input "Segmanta_Sampling_HTA_Multibrand_Aug25_032" at bounding box center [540, 205] width 113 height 16
type input "Segmanta_Sampling_HTA_Always_Aug25_032"
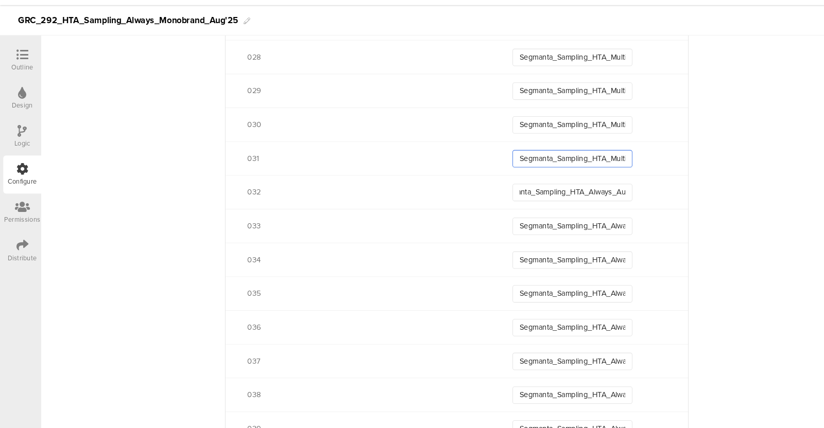
scroll to position [0, 0]
click at [573, 176] on input "Segmanta_Sampling_HTA_Multibrand_Aug25_031" at bounding box center [540, 173] width 113 height 16
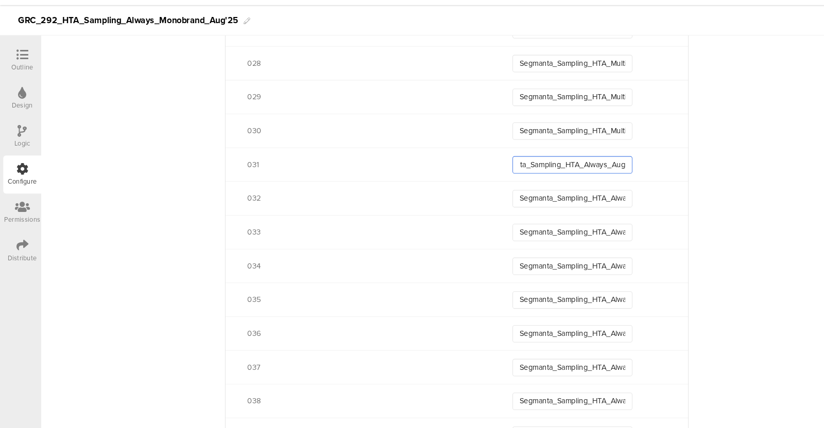
type input "Segmanta_Sampling_HTA_Always_Aug25_031"
click at [573, 145] on input "Segmanta_Sampling_HTA_Multibrand_Aug25_030" at bounding box center [540, 147] width 113 height 16
type input "Segmanta_Sampling_HTA_Always_Aug25_030"
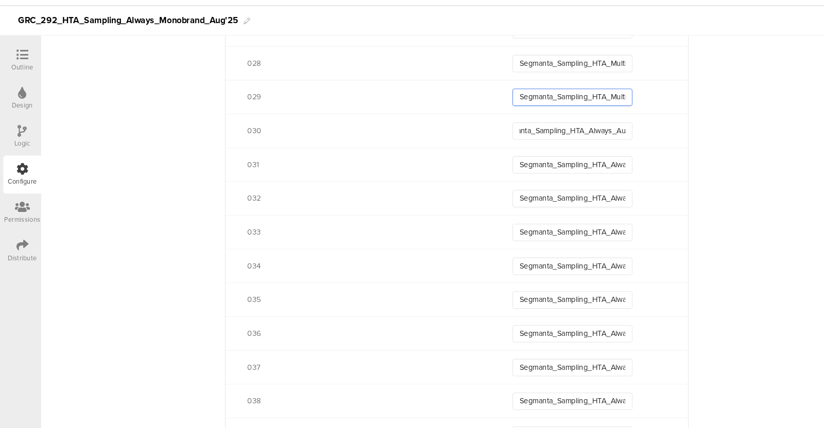
scroll to position [0, 0]
click at [571, 112] on input "Segmanta_Sampling_HTA_Multibrand_Aug25_029" at bounding box center [540, 115] width 113 height 16
type input "Segmanta_Sampling_HTA_Always_Aug25_029"
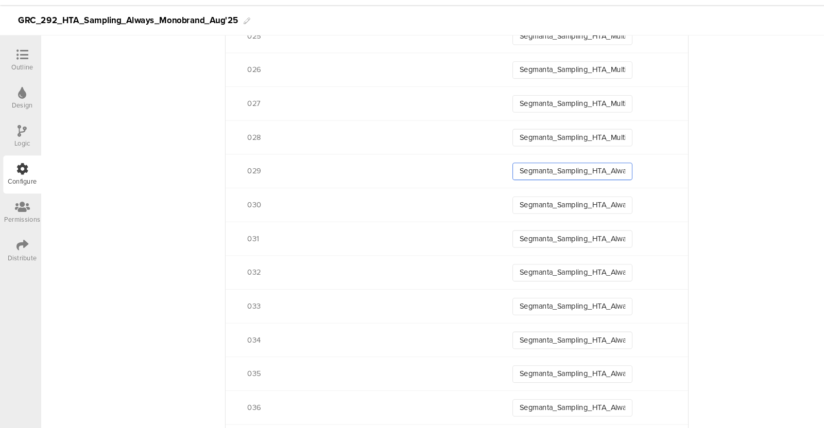
scroll to position [1311, 0]
click at [582, 155] on input "Segmanta_Sampling_HTA_Multibrand_Aug25_028" at bounding box center [540, 154] width 113 height 16
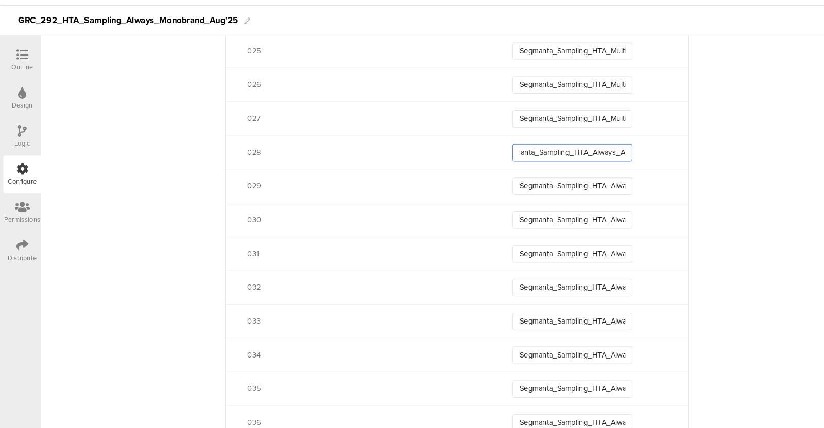
scroll to position [1297, 0]
type input "Segmanta_Sampling_HTA_Always_Aug25_028"
click at [578, 128] on input "Segmanta_Sampling_HTA_Multibrand_Aug25_027" at bounding box center [540, 136] width 113 height 16
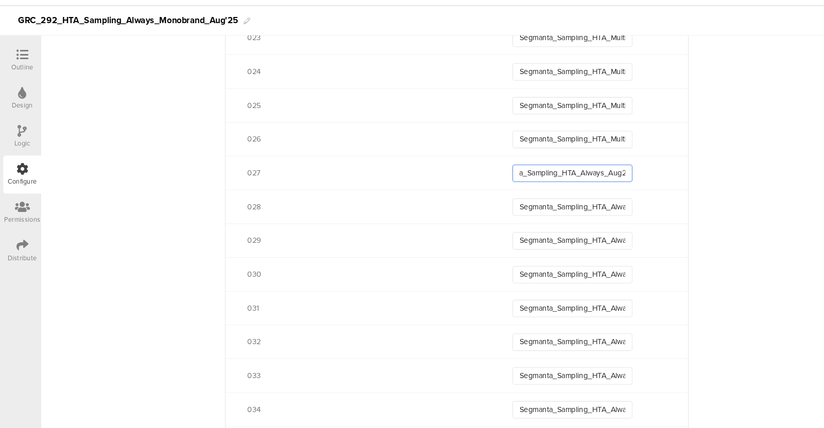
scroll to position [1246, 0]
type input "Segmanta_Sampling_HTA_Always_Aug25_027"
click at [570, 150] on input "Segmanta_Sampling_HTA_Multibrand_Aug25_026" at bounding box center [540, 155] width 113 height 16
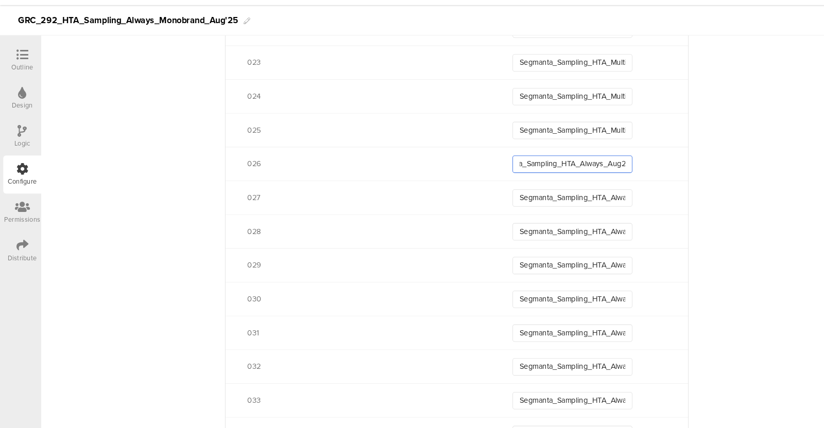
type input "Segmanta_Sampling_HTA_Always_Aug25_026"
click at [570, 150] on input "Segmanta_Sampling_HTA_Multibrand_Aug25_025" at bounding box center [540, 146] width 113 height 16
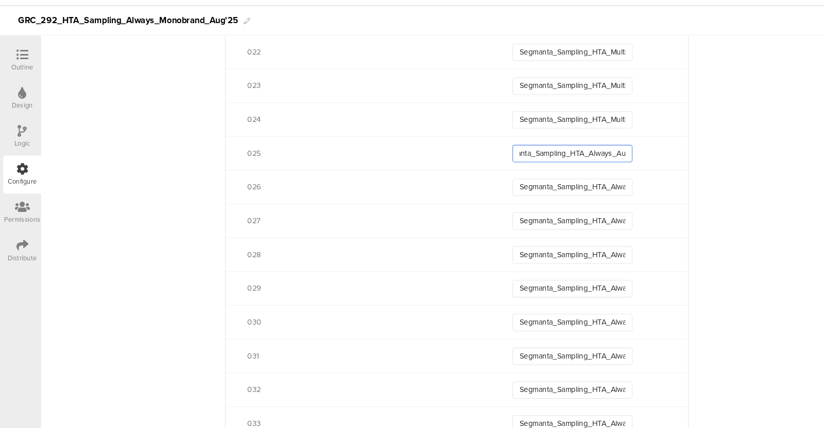
type input "Segmanta_Sampling_HTA_Always_Aug25_025"
click at [571, 138] on input "Segmanta_Sampling_HTA_Multibrand_Aug25_024" at bounding box center [540, 137] width 113 height 16
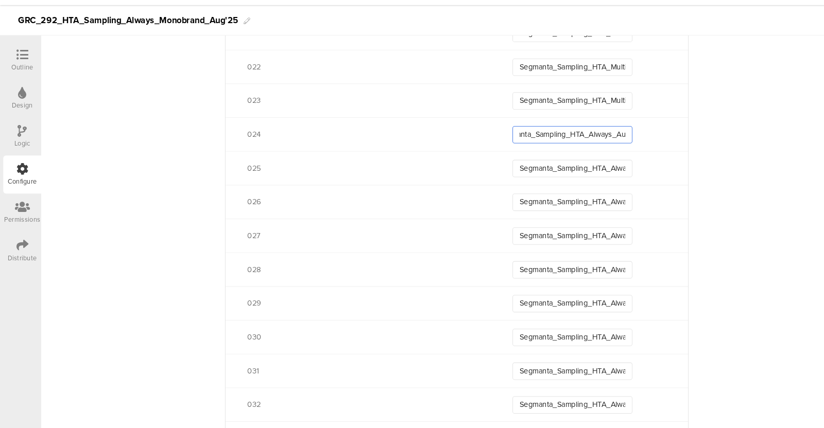
scroll to position [1185, 0]
type input "Segmanta_Sampling_HTA_Always_Aug25_024"
click at [573, 121] on input "Segmanta_Sampling_HTA_Multibrand_Aug25_023" at bounding box center [540, 121] width 113 height 16
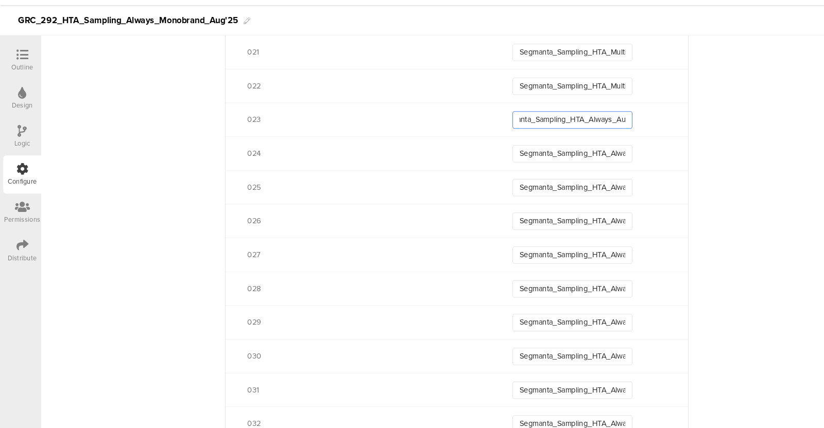
scroll to position [1157, 0]
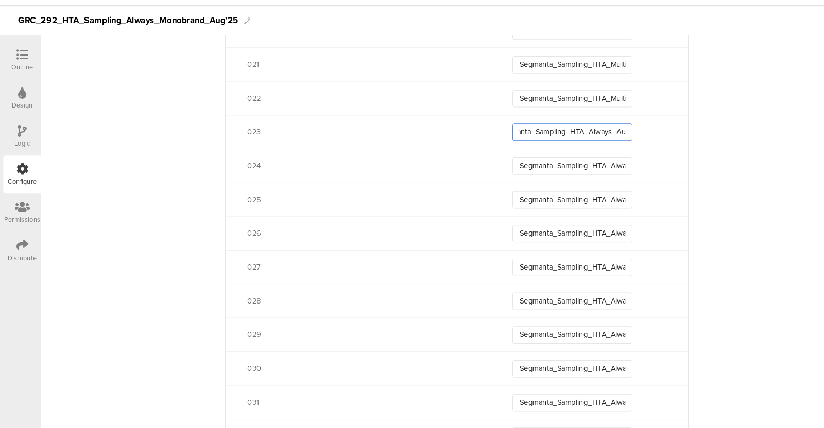
type input "Segmanta_Sampling_HTA_Always_Aug25_023"
click at [573, 117] on input "Segmanta_Sampling_HTA_Multibrand_Aug25_022" at bounding box center [540, 117] width 113 height 16
type input "Segmanta_Sampling_HTA_Always_Aug25_022"
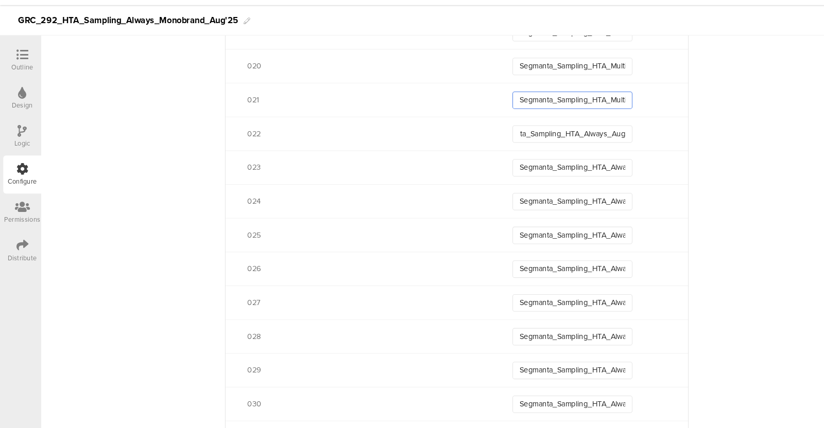
scroll to position [0, 0]
click at [573, 117] on input "Segmanta_Sampling_HTA_Multibrand_Aug25_021" at bounding box center [540, 118] width 113 height 16
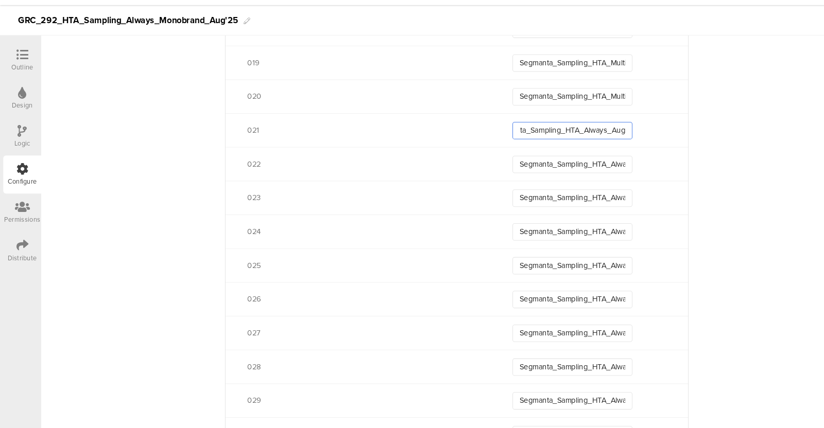
scroll to position [1089, 0]
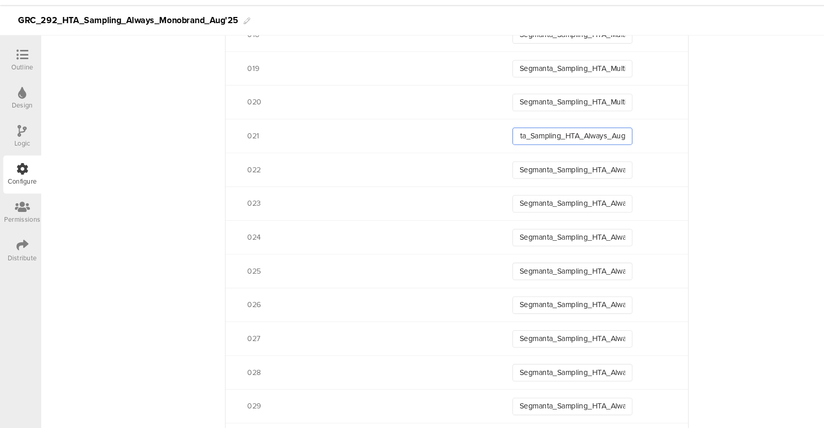
type input "Segmanta_Sampling_HTA_Always_Aug25_021"
click at [573, 117] on input "Segmanta_Sampling_HTA_Multibrand_Aug25_020" at bounding box center [540, 120] width 113 height 16
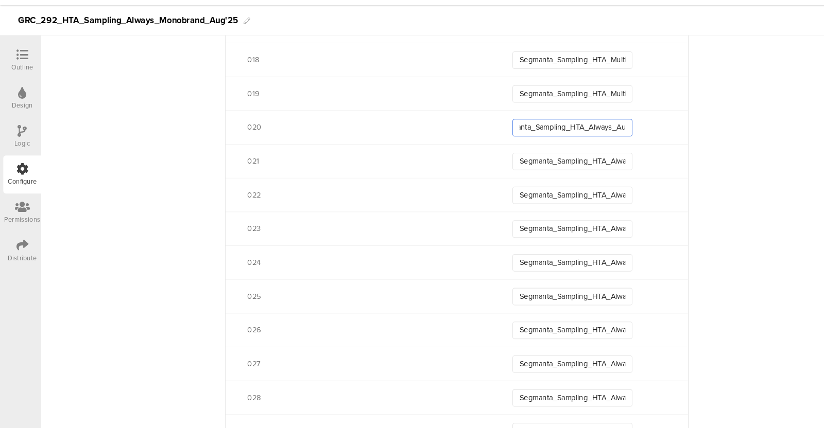
scroll to position [1062, 0]
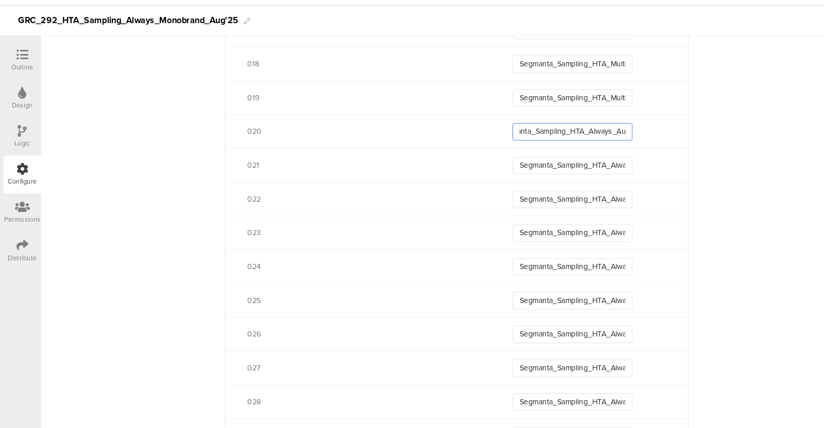
type input "Segmanta_Sampling_HTA_Always_Aug25_020"
click at [573, 117] on input "Segmanta_Sampling_HTA_Multibrand_Aug25_019" at bounding box center [540, 116] width 113 height 16
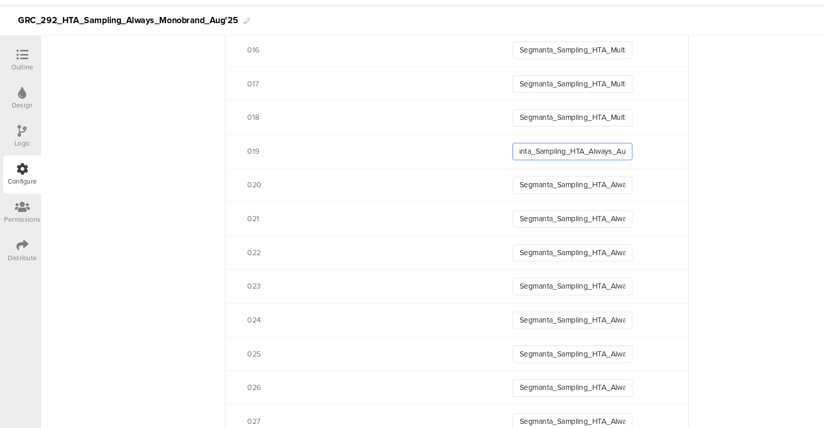
scroll to position [1005, 0]
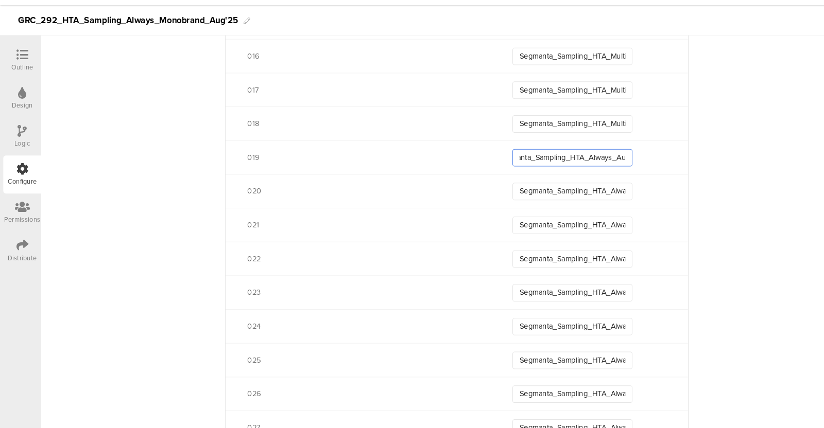
type input "Segmanta_Sampling_HTA_Always_Aug25_019"
click at [572, 135] on input "Segmanta_Sampling_HTA_Multibrand_Aug25_018" at bounding box center [540, 140] width 113 height 16
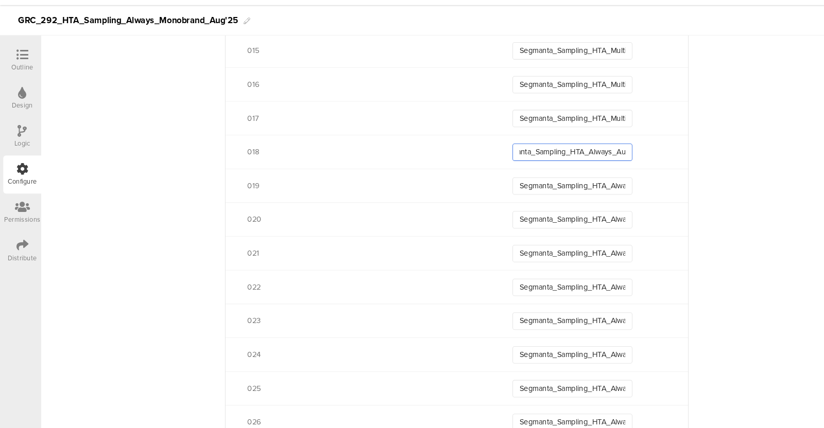
scroll to position [978, 0]
type input "Segmanta_Sampling_HTA_Always_Aug25_018"
click at [572, 134] on input "Segmanta_Sampling_HTA_Multibrand_Aug25_017" at bounding box center [540, 136] width 113 height 16
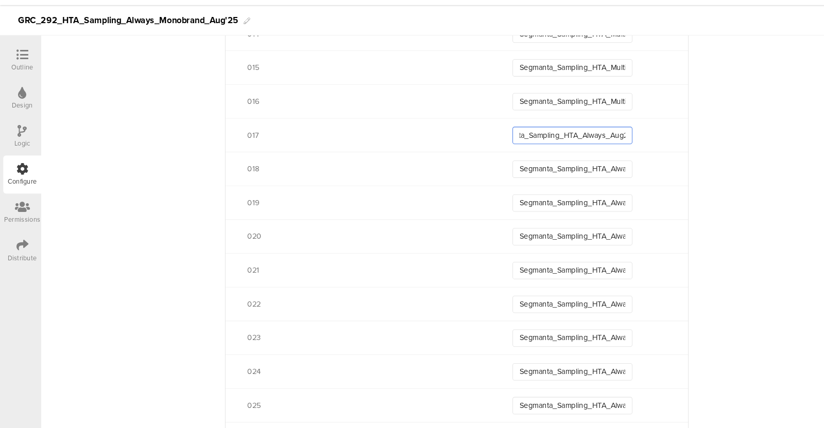
type input "Segmanta_Sampling_HTA_Always_Aug25_017"
click at [573, 115] on input "Segmanta_Sampling_HTA_Multibrand_Aug25_016" at bounding box center [540, 119] width 113 height 16
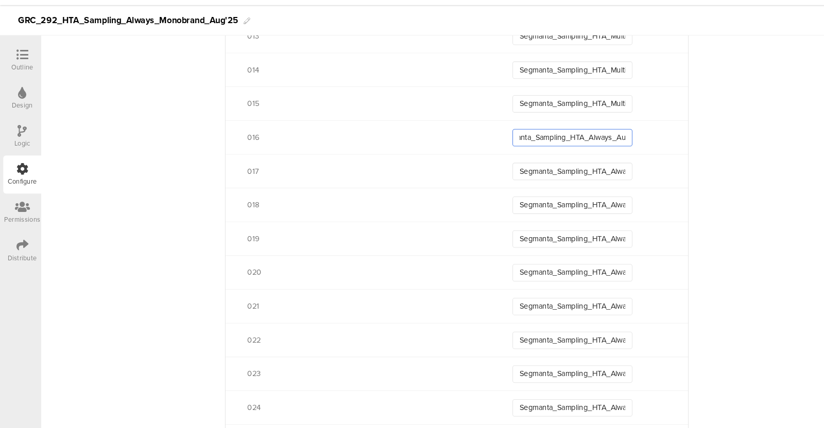
scroll to position [926, 0]
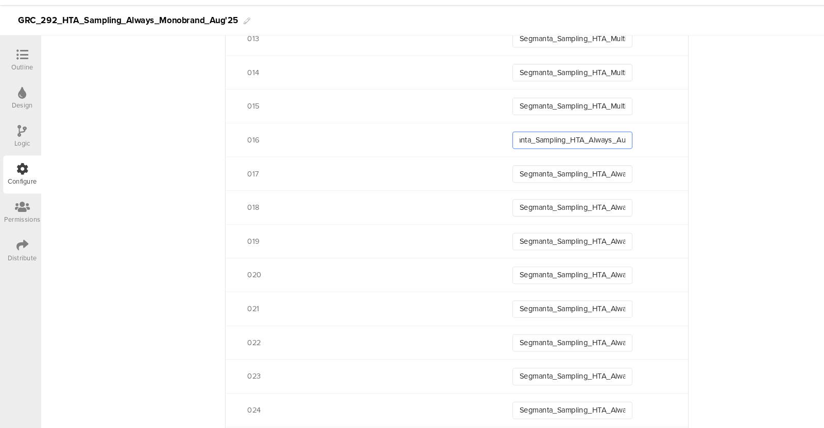
type input "Segmanta_Sampling_HTA_Always_Aug25_016"
click at [573, 116] on input "Segmanta_Sampling_HTA_Multibrand_Aug25_015" at bounding box center [540, 124] width 113 height 16
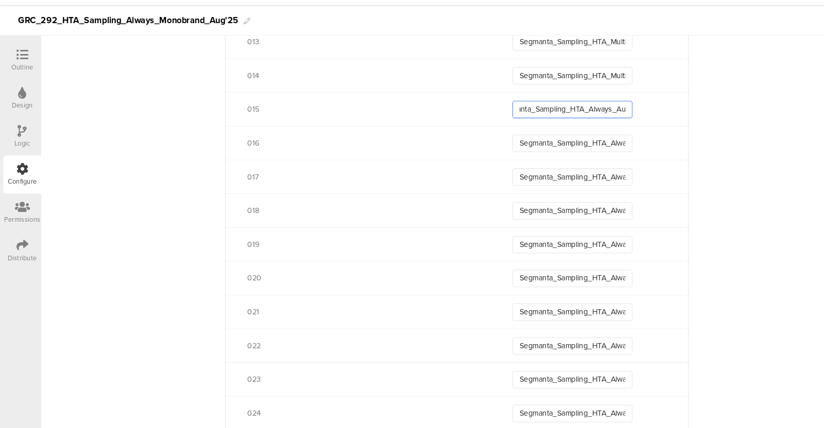
type input "Segmanta_Sampling_HTA_Always_Aug25_015"
click at [572, 96] on input "Segmanta_Sampling_HTA_Multibrand_Aug25_014" at bounding box center [540, 95] width 113 height 16
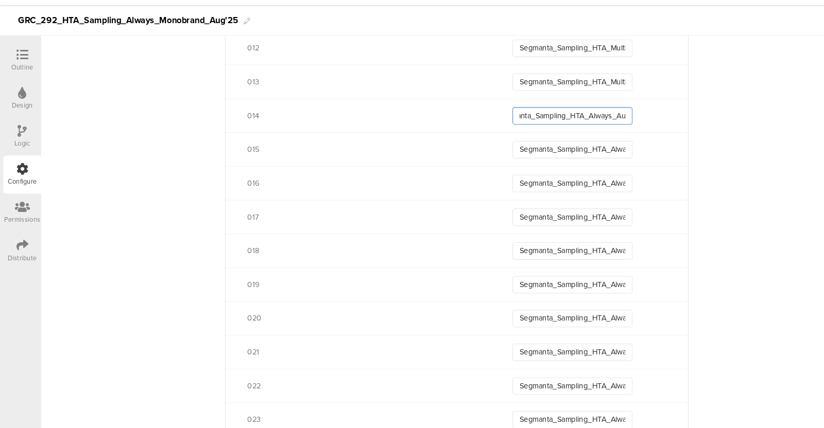
scroll to position [877, 0]
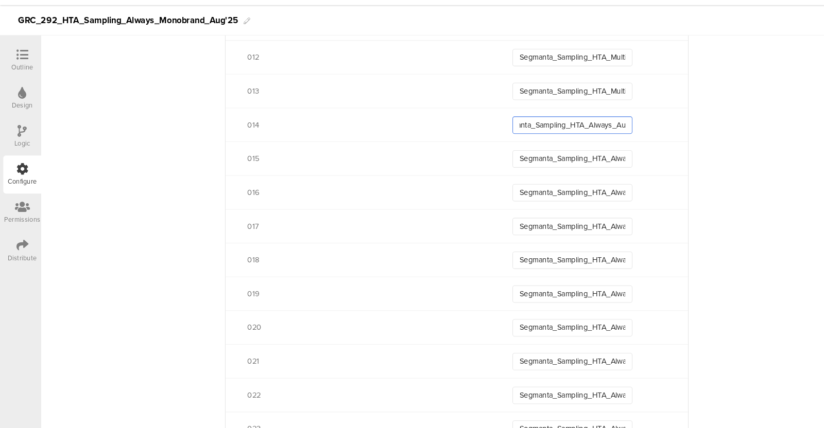
type input "Segmanta_Sampling_HTA_Always_Aug25_014"
click at [572, 107] on input "Segmanta_Sampling_HTA_Multibrand_Aug25_013" at bounding box center [540, 109] width 113 height 16
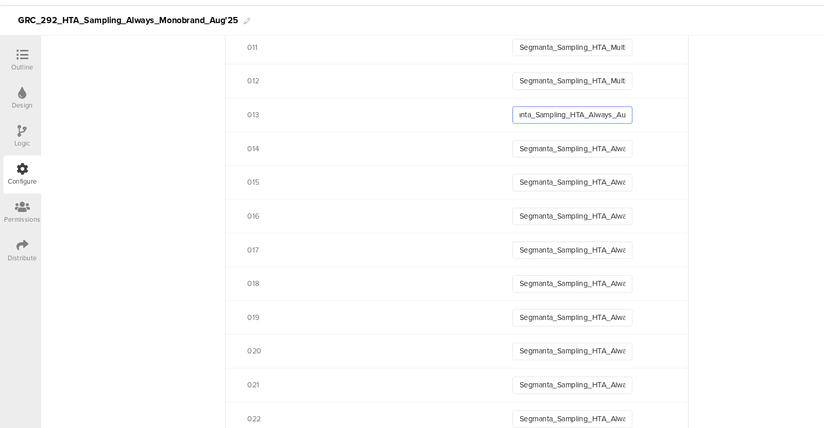
scroll to position [854, 0]
type input "Segmanta_Sampling_HTA_Always_Aug25_013"
click at [572, 107] on input "Segmanta_Sampling_HTA_Multibrand_Aug25_012" at bounding box center [540, 101] width 113 height 16
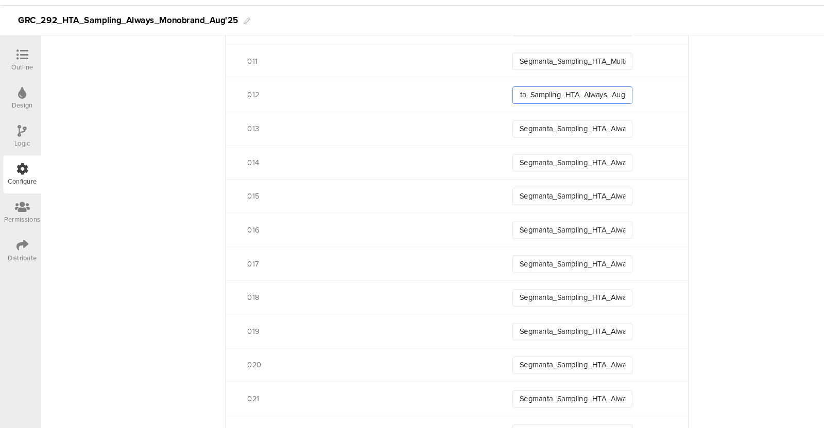
scroll to position [841, 0]
type input "Segmanta_Sampling_HTA_Always_Aug25_012"
click at [570, 80] on input "Segmanta_Sampling_HTA_Multibrand_Aug25_011" at bounding box center [540, 81] width 113 height 16
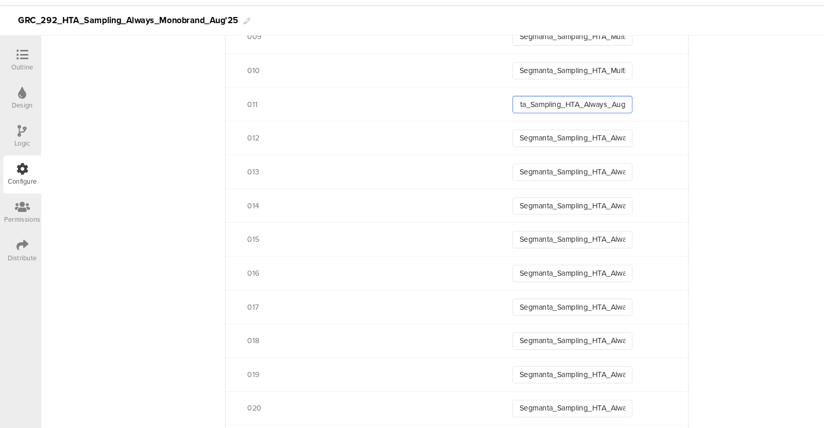
scroll to position [798, 0]
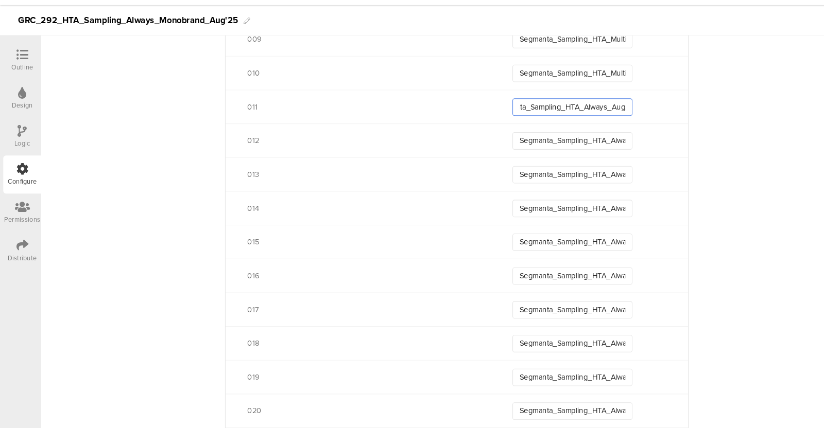
type input "Segmanta_Sampling_HTA_Always_Aug25_011"
click at [570, 93] on input "Segmanta_Sampling_HTA_Multibrand_Aug25_010" at bounding box center [540, 92] width 113 height 16
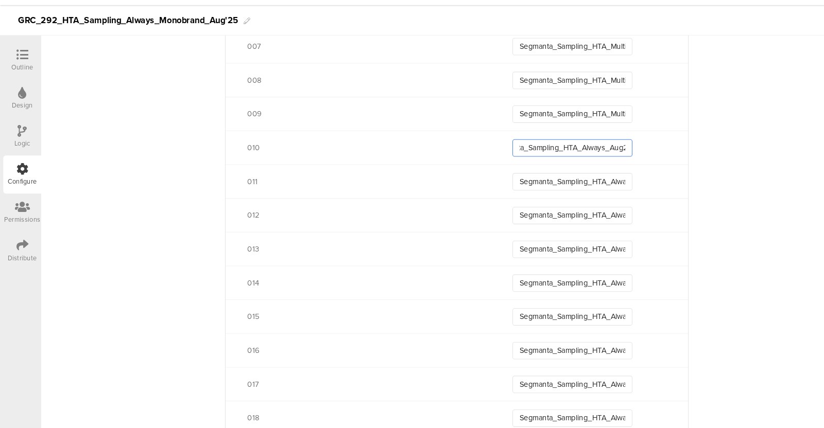
scroll to position [724, 0]
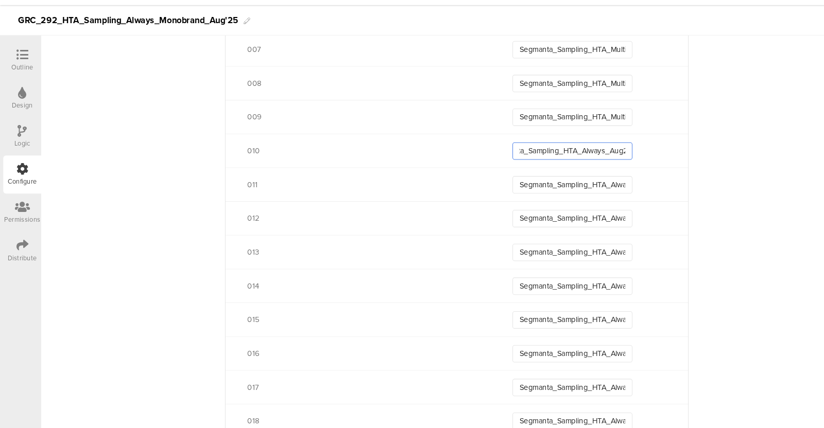
type input "Segmanta_Sampling_HTA_Always_Aug25_010"
click at [579, 132] on input "Segmanta_Sampling_HTA_Multibrand_Aug25_009" at bounding box center [540, 134] width 113 height 16
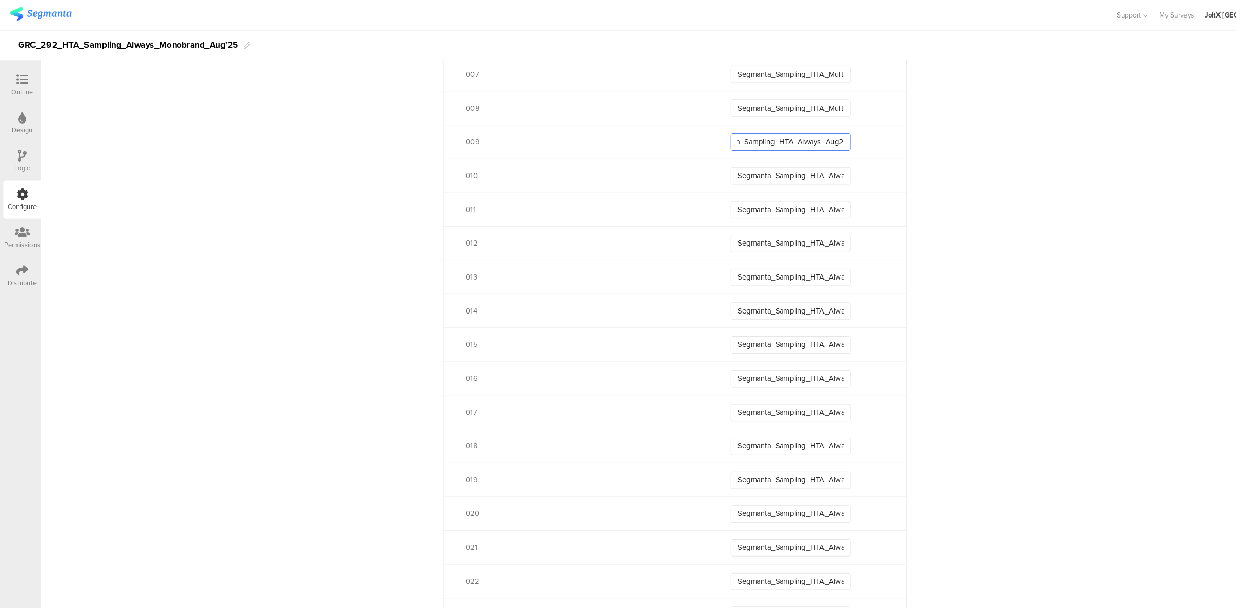
scroll to position [619, 0]
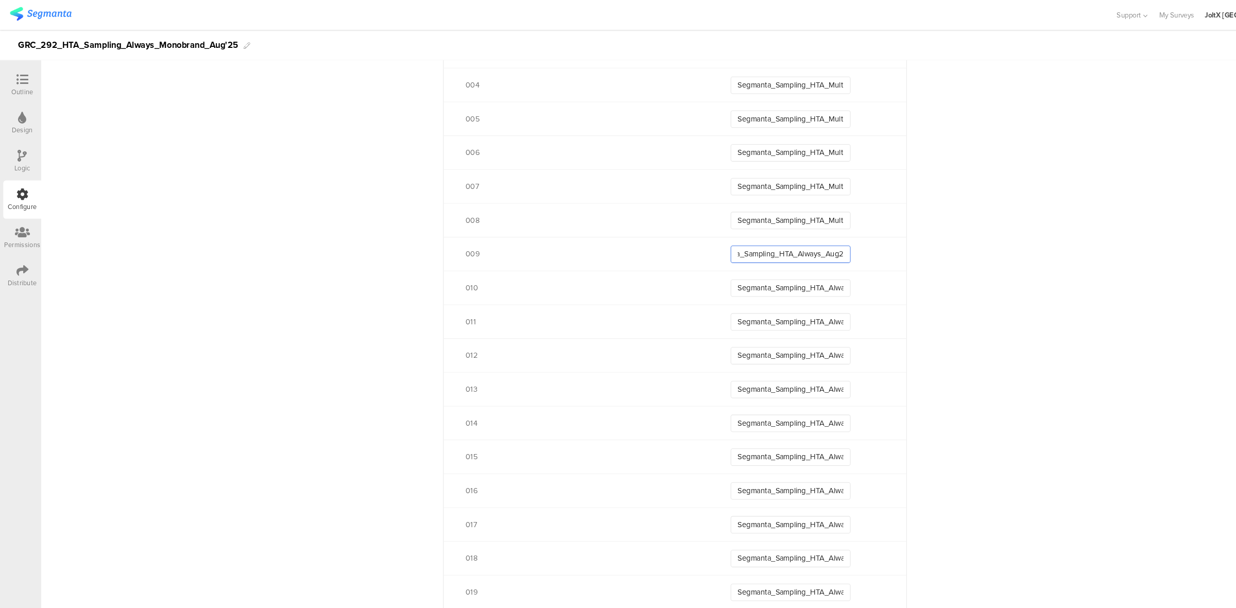
type input "Segmanta_Sampling_HTA_Always_Aug25_009"
click at [779, 207] on input "Segmanta_Sampling_HTA_Multibrand_Aug25_008" at bounding box center [746, 208] width 113 height 16
type input "Segmanta_Sampling_HTA_Always_Aug25_008"
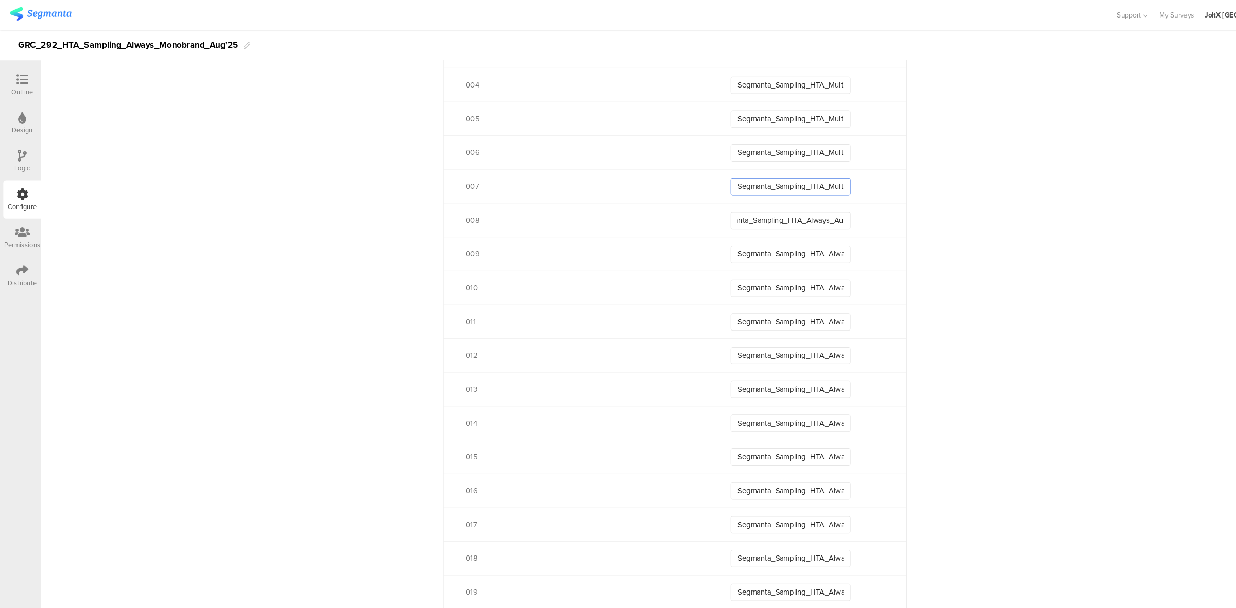
scroll to position [0, 0]
click at [780, 171] on input "Segmanta_Sampling_HTA_Multibrand_Aug25_007" at bounding box center [746, 176] width 113 height 16
type input "Segmanta_Sampling_HTA_Always_Aug25_007"
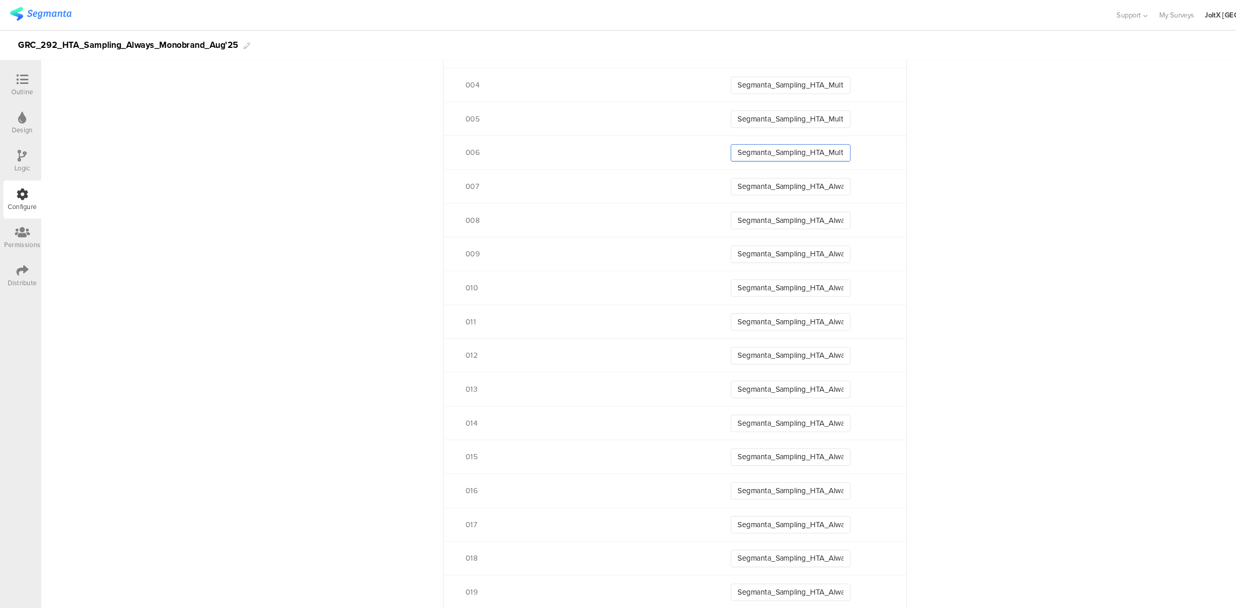
click at [778, 142] on input "Segmanta_Sampling_HTA_Multibrand_Aug25_006" at bounding box center [746, 144] width 113 height 16
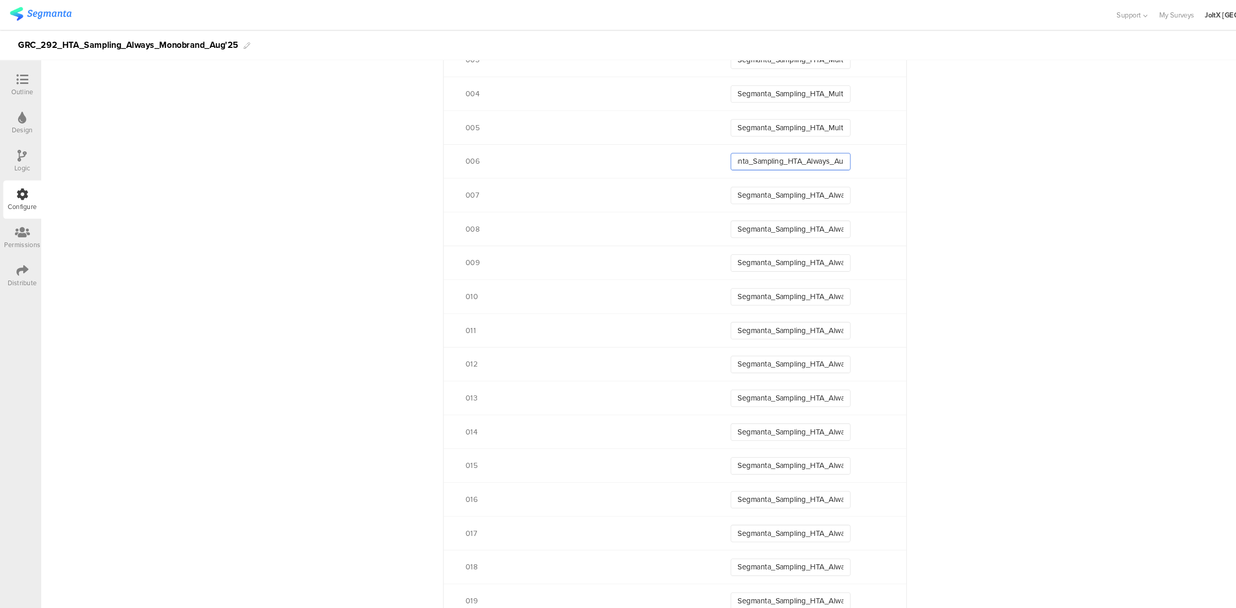
type input "Segmanta_Sampling_HTA_Always_Aug25_006"
click at [779, 117] on input "Segmanta_Sampling_HTA_Multibrand_Aug25_005" at bounding box center [746, 120] width 113 height 16
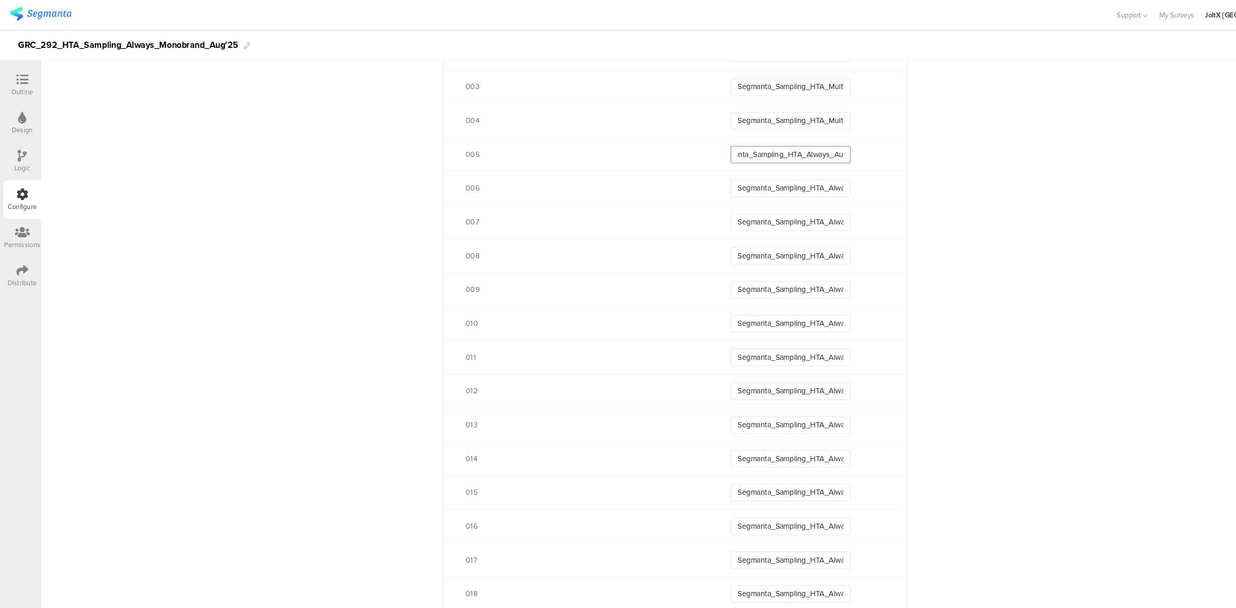
scroll to position [584, 0]
type input "Segmanta_Sampling_HTA_Always_Aug25_005"
click at [779, 117] on input "Segmanta_Sampling_HTA_Multibrand_Aug25_004" at bounding box center [746, 115] width 113 height 16
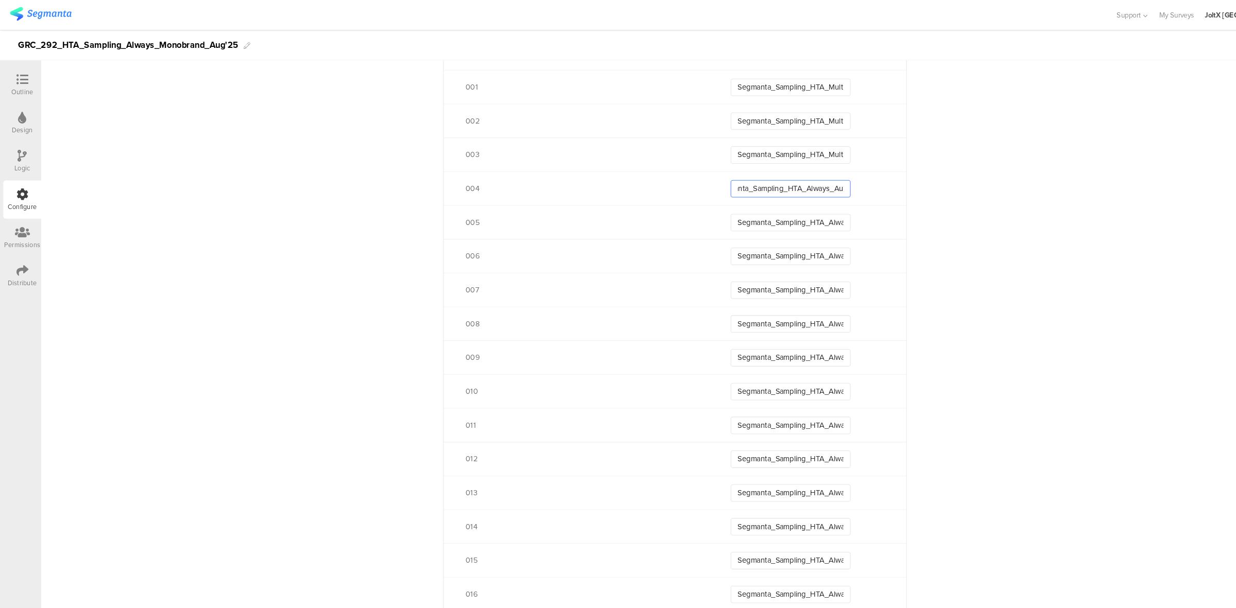
type input "Segmanta_Sampling_HTA_Always_Aug25_004"
click at [779, 143] on input "Segmanta_Sampling_HTA_Multibrand_Aug25_003" at bounding box center [746, 146] width 113 height 16
type input "Segmanta_Sampling_HTA_Always_Aug25_003"
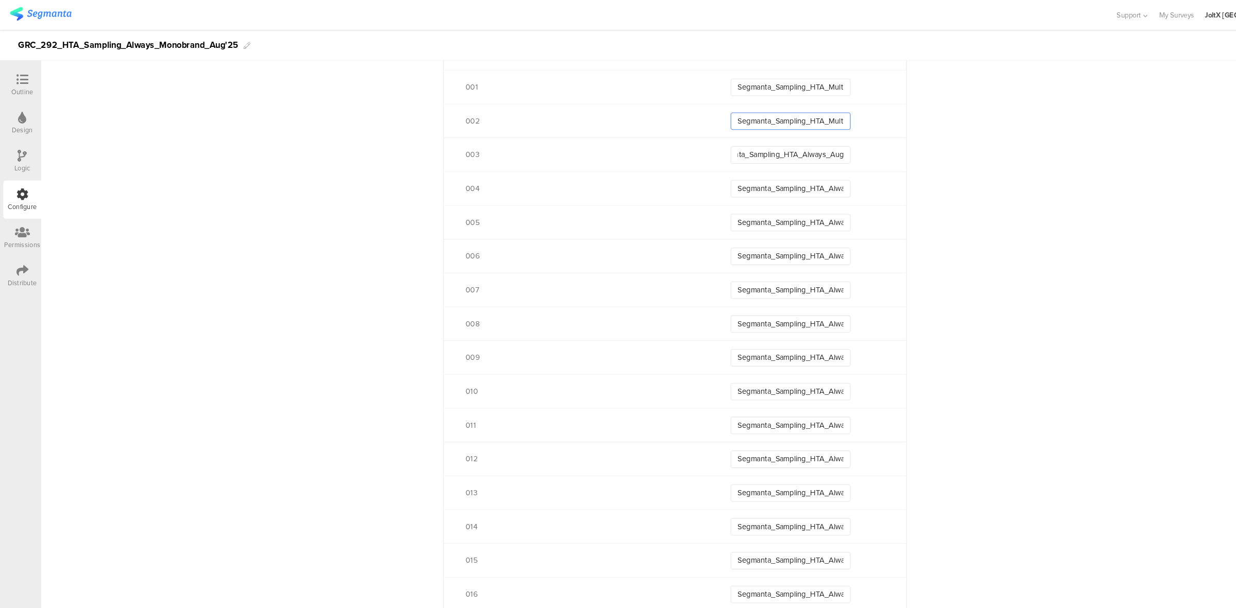
scroll to position [0, 0]
click at [787, 117] on input "Segmanta_Sampling_HTA_Multibrand_Aug25_002" at bounding box center [746, 114] width 113 height 16
click at [749, 115] on input "Segmanta_Sampling_HTA_Multibrand_Aug25_002" at bounding box center [746, 114] width 113 height 16
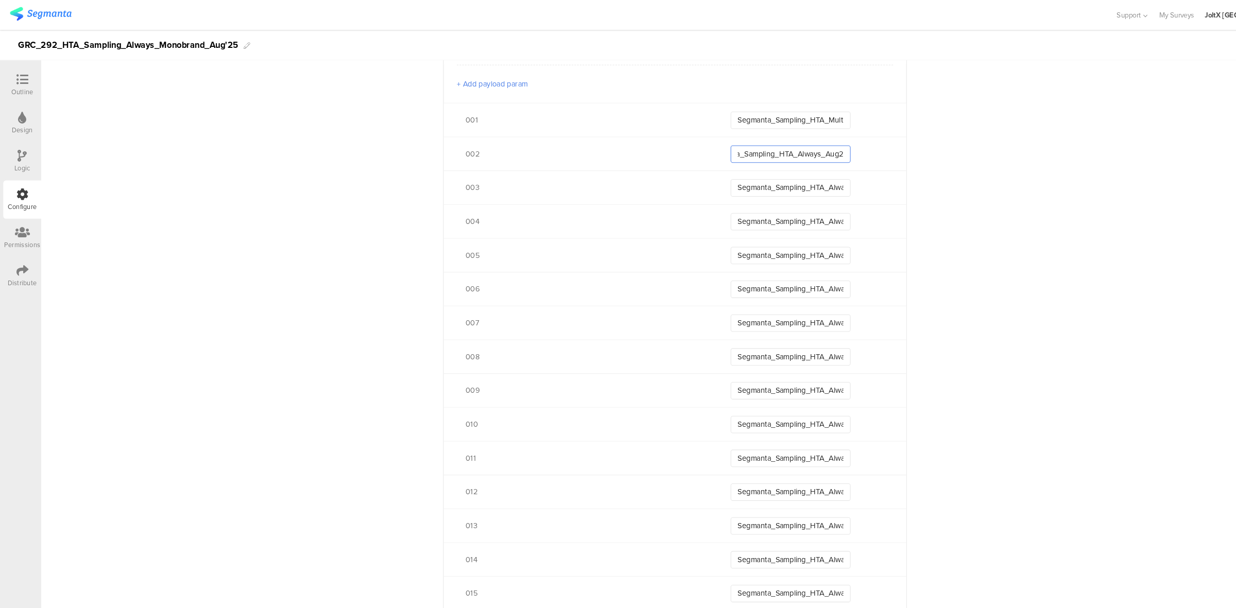
scroll to position [489, 0]
type input "Segmanta_Sampling_HTA_Always_Aug25_002"
click at [777, 116] on input "Segmanta_Sampling_HTA_Multibrand_Aug25_001" at bounding box center [746, 114] width 113 height 16
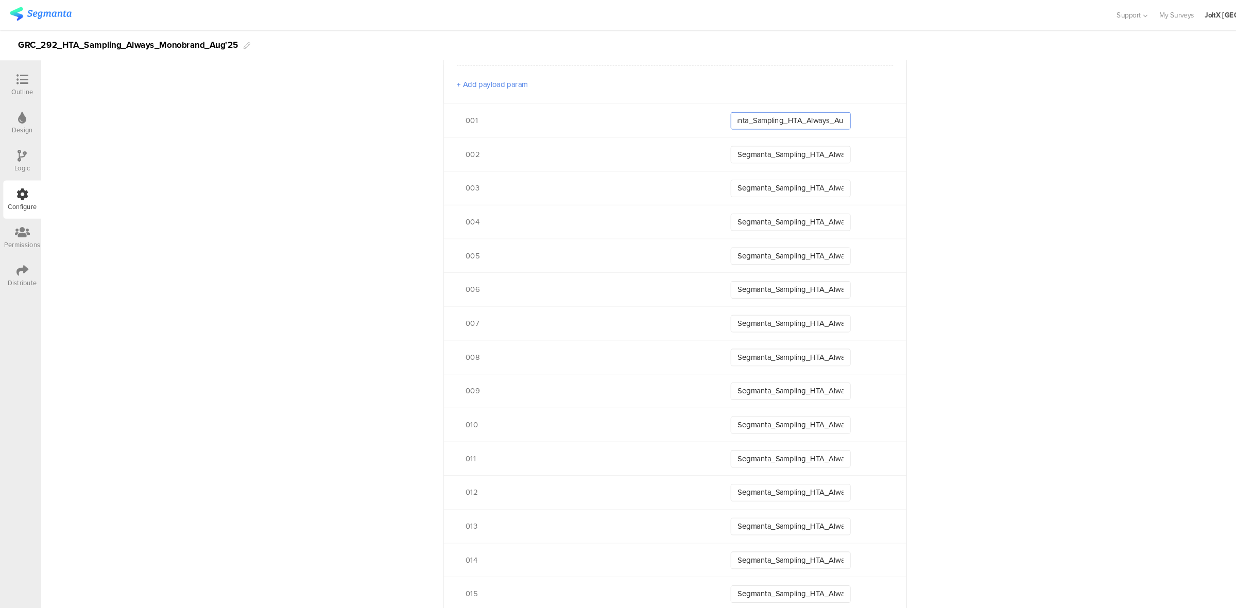
type input "Segmanta_Sampling_HTA_Always_Aug25_001"
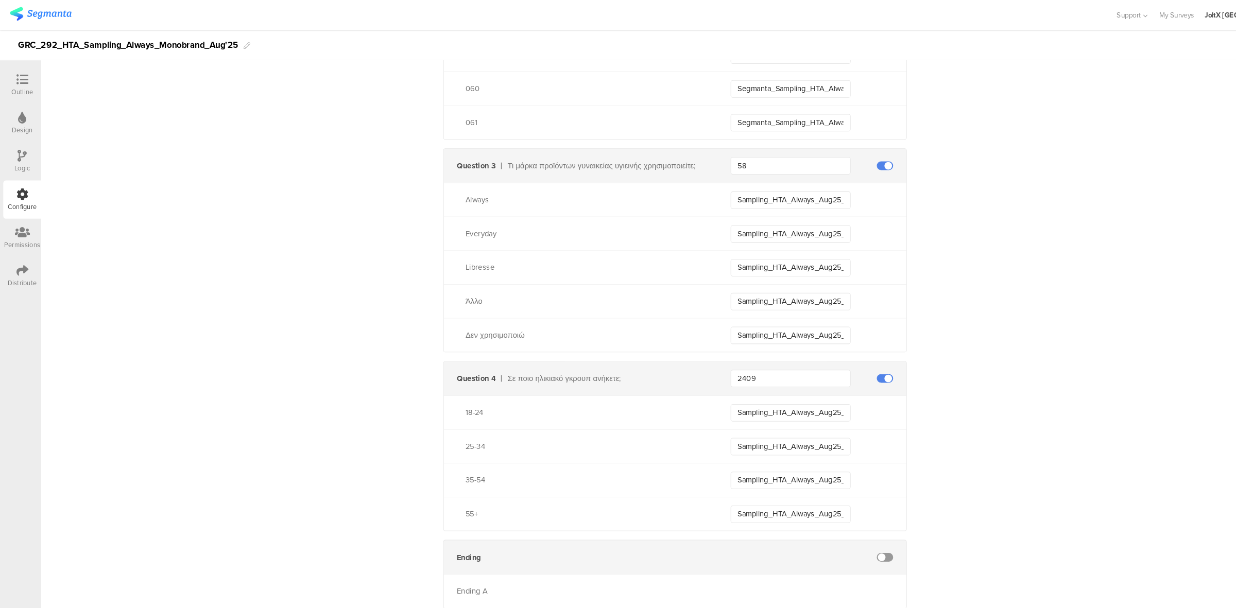
scroll to position [2404, 0]
click at [818, 295] on div "Άλλο Sampling_HTA_Always_Aug25_4" at bounding box center [637, 284] width 437 height 32
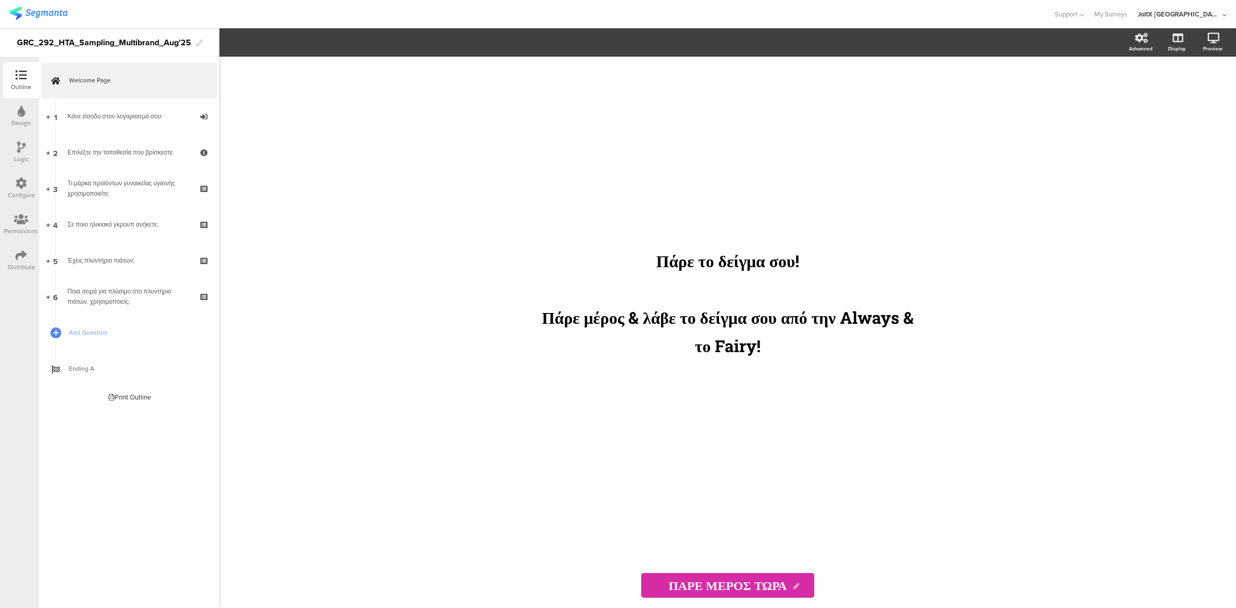
click at [26, 154] on div "Logic" at bounding box center [21, 158] width 15 height 9
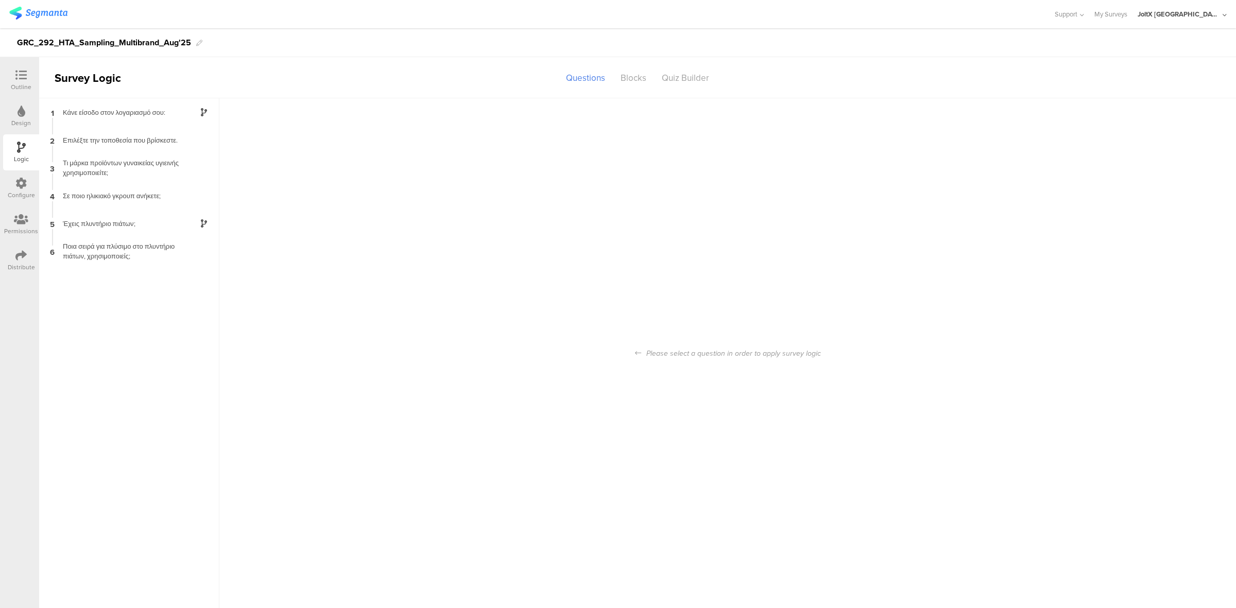
click at [21, 171] on div "Configure" at bounding box center [21, 188] width 36 height 36
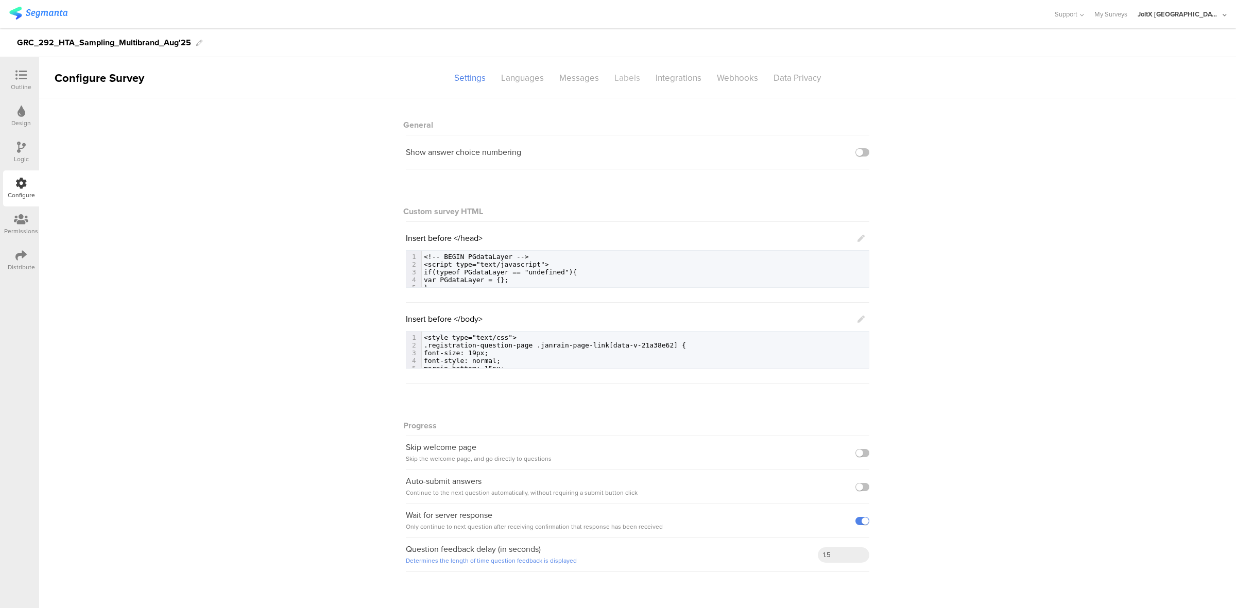
click at [629, 78] on div "Labels" at bounding box center [626, 78] width 41 height 18
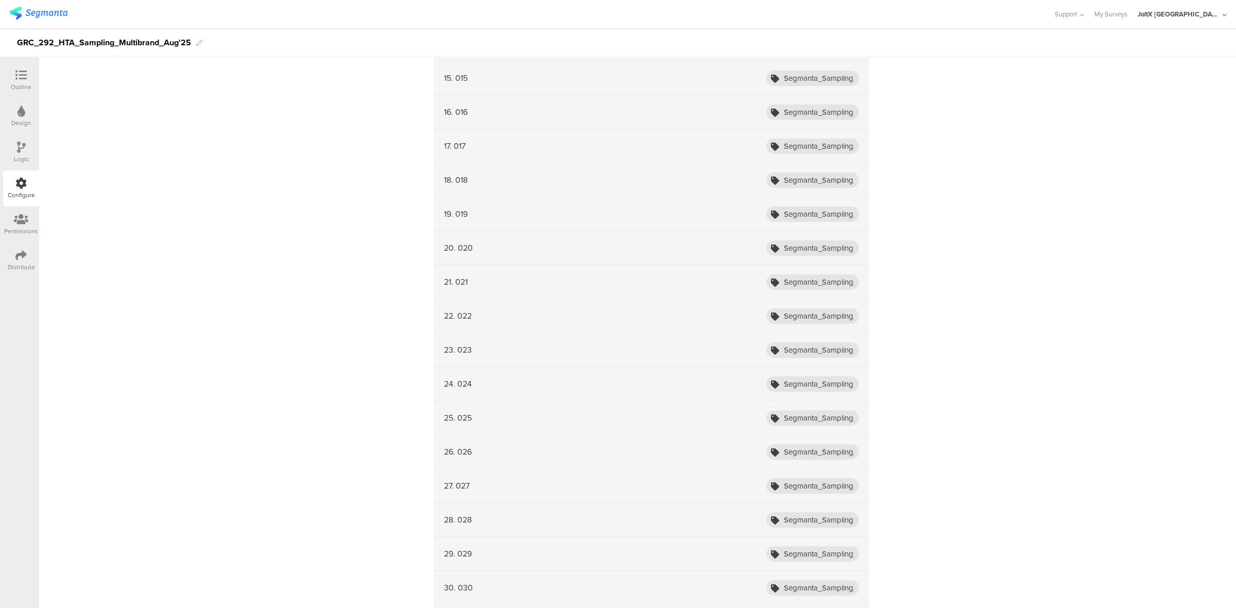
scroll to position [769, 0]
click at [805, 356] on input "Segmanta_Sampling_HTA_Fairy_Aug25_023" at bounding box center [812, 349] width 93 height 15
click at [819, 109] on input "Segmanta_Sampling_HTA_Multibrand_Aug25_016" at bounding box center [812, 111] width 93 height 15
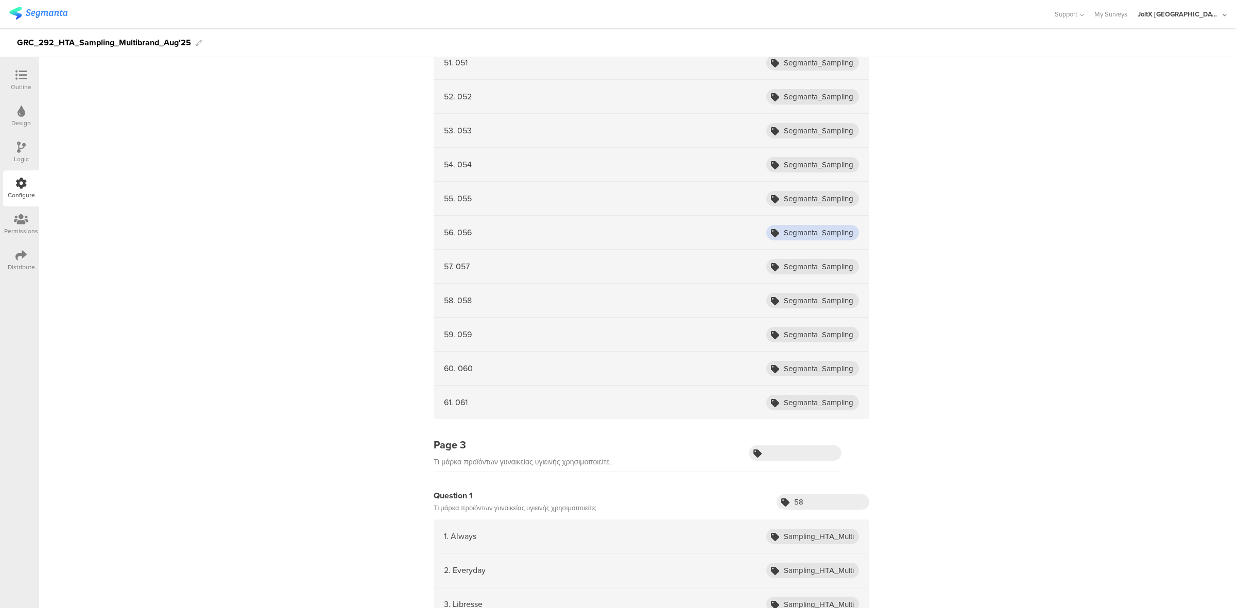
scroll to position [0, 0]
click at [798, 238] on input "Segmanta_Sampling_HTA_Fairy_Aug25_056" at bounding box center [812, 232] width 93 height 15
